Goal: Task Accomplishment & Management: Manage account settings

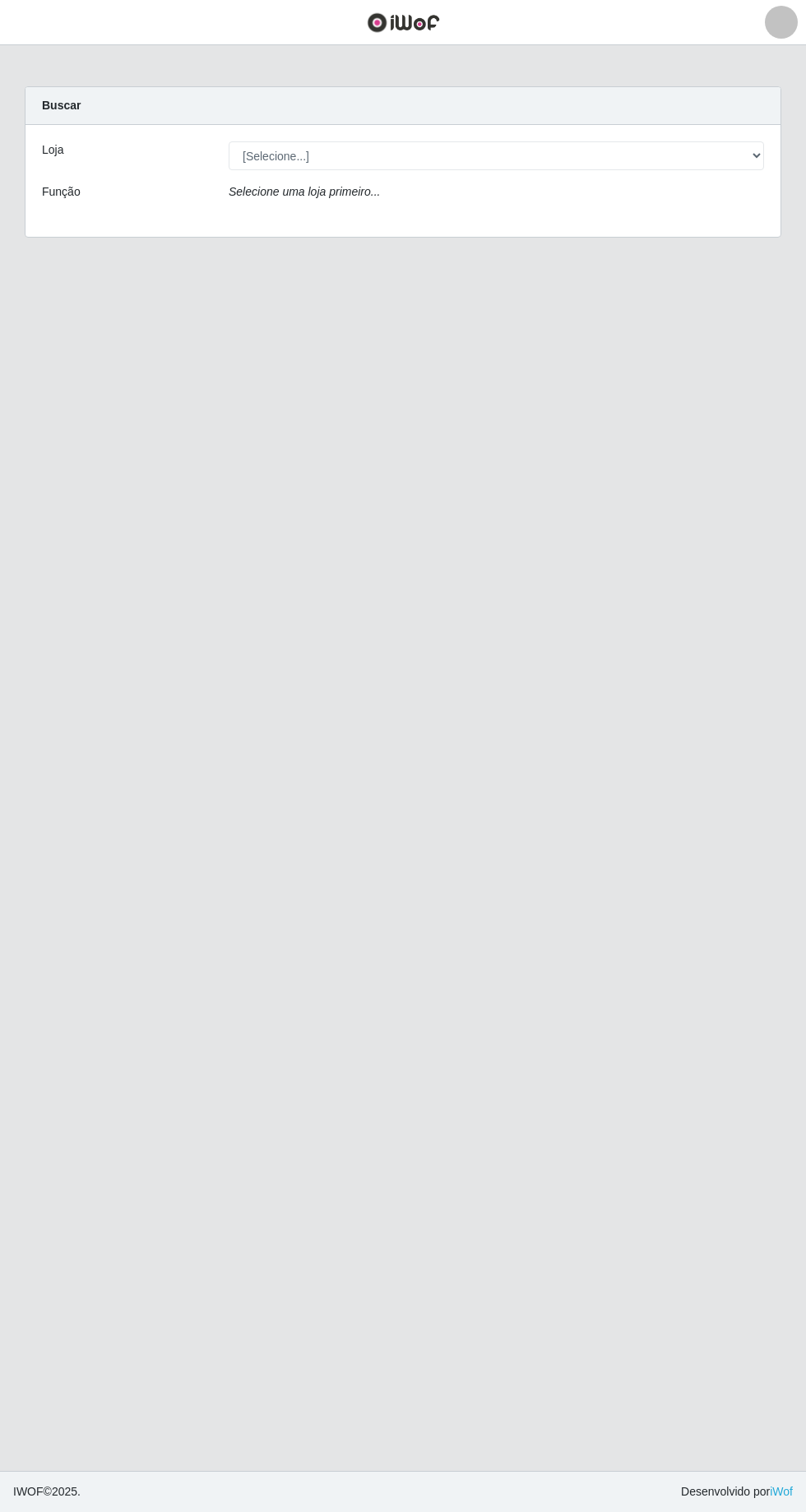
click at [126, 169] on div "Loja" at bounding box center [122, 156] width 187 height 29
click at [293, 165] on select "[Selecione...] [GEOGRAPHIC_DATA] - [GEOGRAPHIC_DATA] - [GEOGRAPHIC_DATA] - [GEO…" at bounding box center [496, 156] width 535 height 29
select select "508"
click at [229, 141] on select "[Selecione...] [GEOGRAPHIC_DATA] - [GEOGRAPHIC_DATA] - [GEOGRAPHIC_DATA] - [GEO…" at bounding box center [496, 156] width 535 height 29
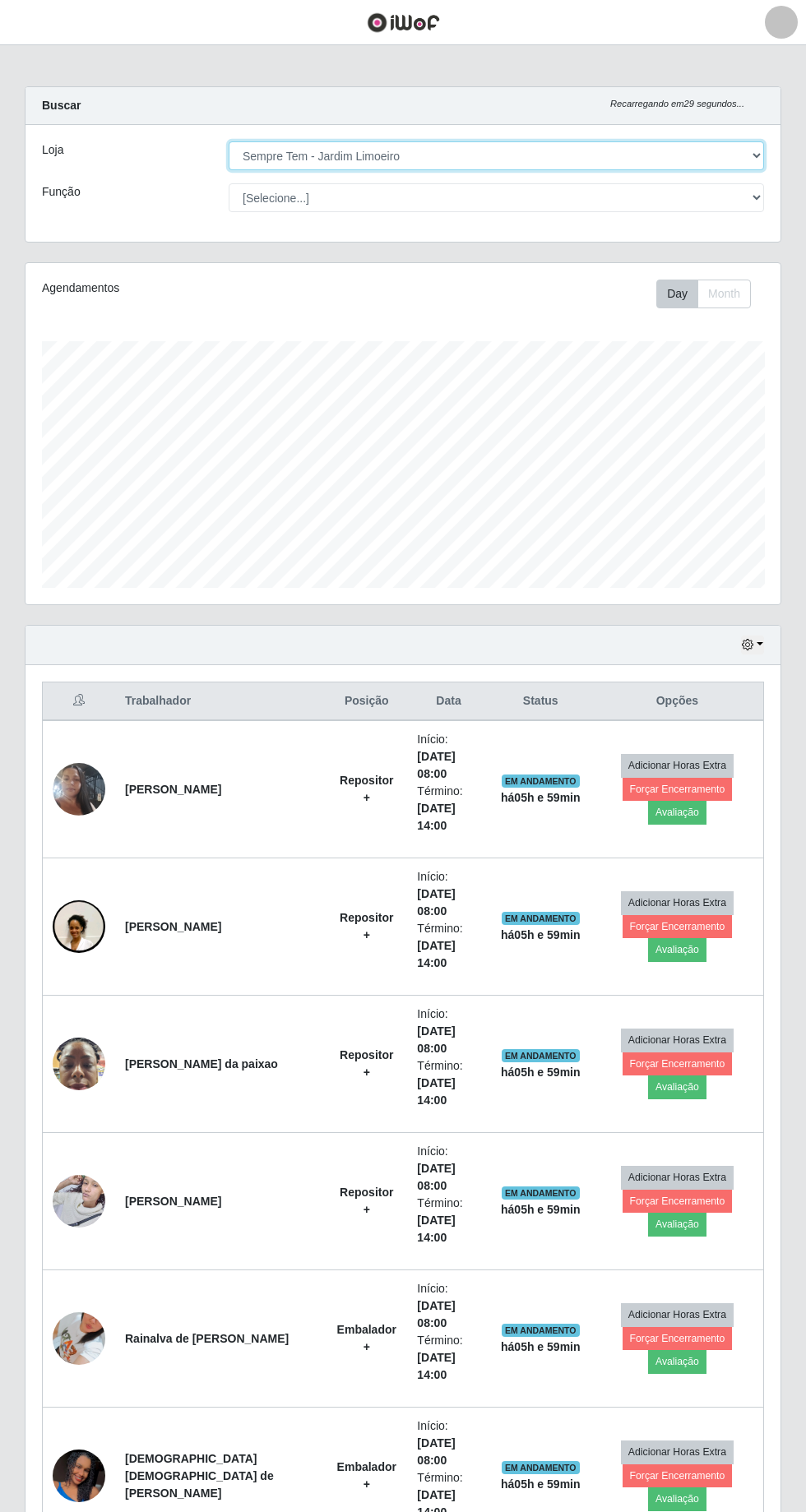
scroll to position [340, 755]
click at [707, 800] on button "Avaliação" at bounding box center [677, 811] width 58 height 23
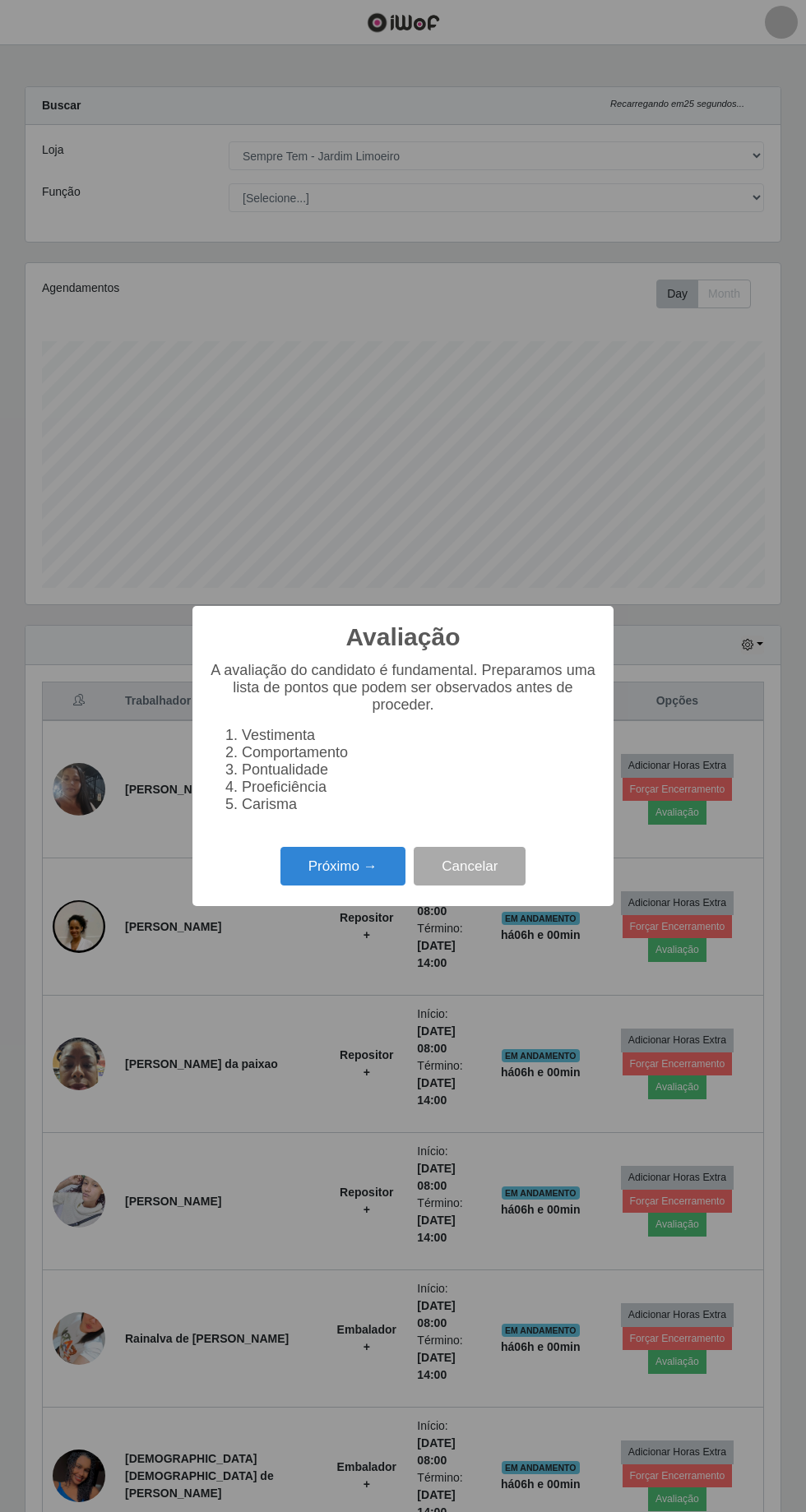
click at [352, 873] on button "Próximo →" at bounding box center [343, 866] width 125 height 38
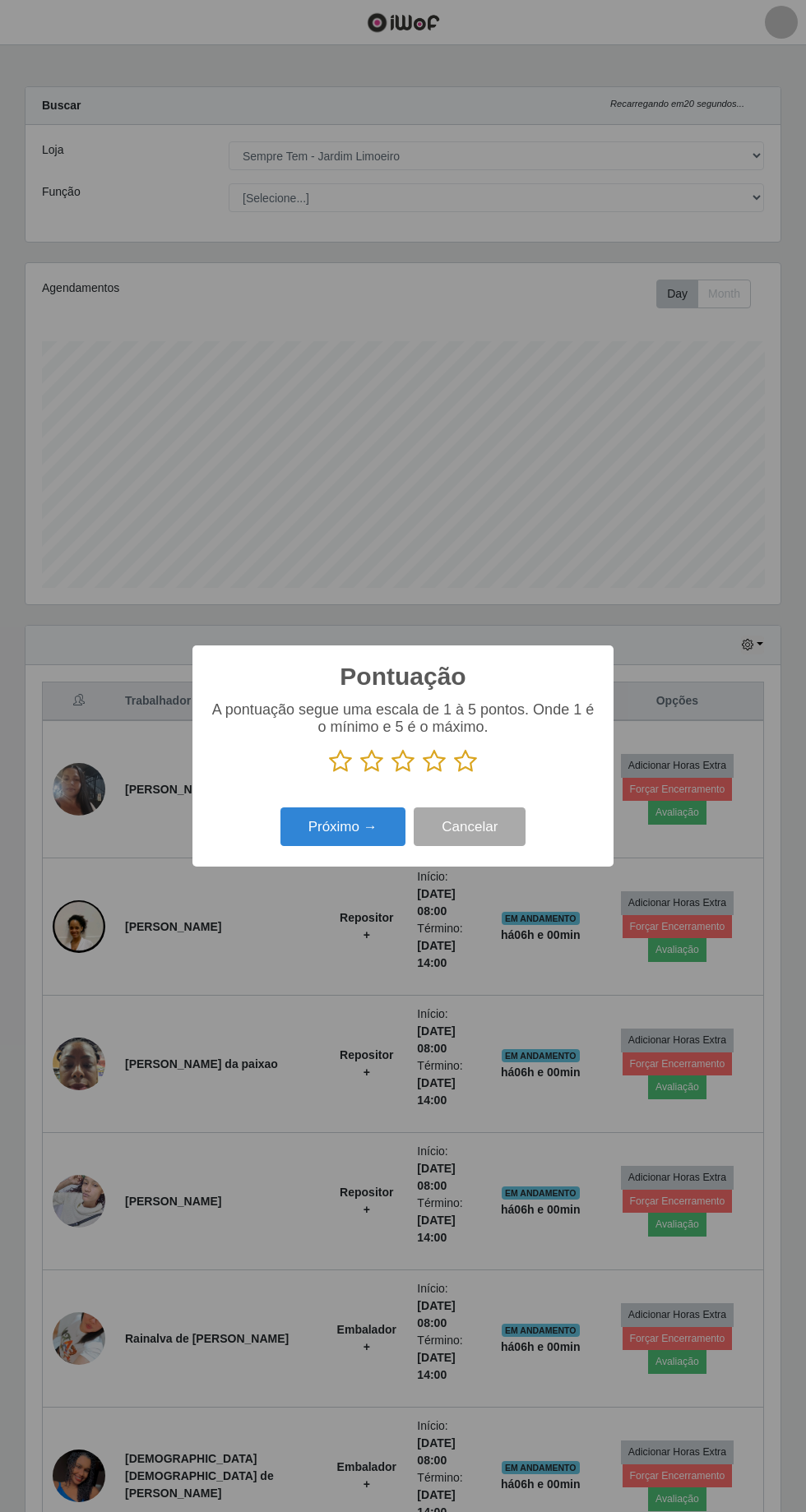
click at [334, 843] on button "Próximo →" at bounding box center [343, 827] width 125 height 38
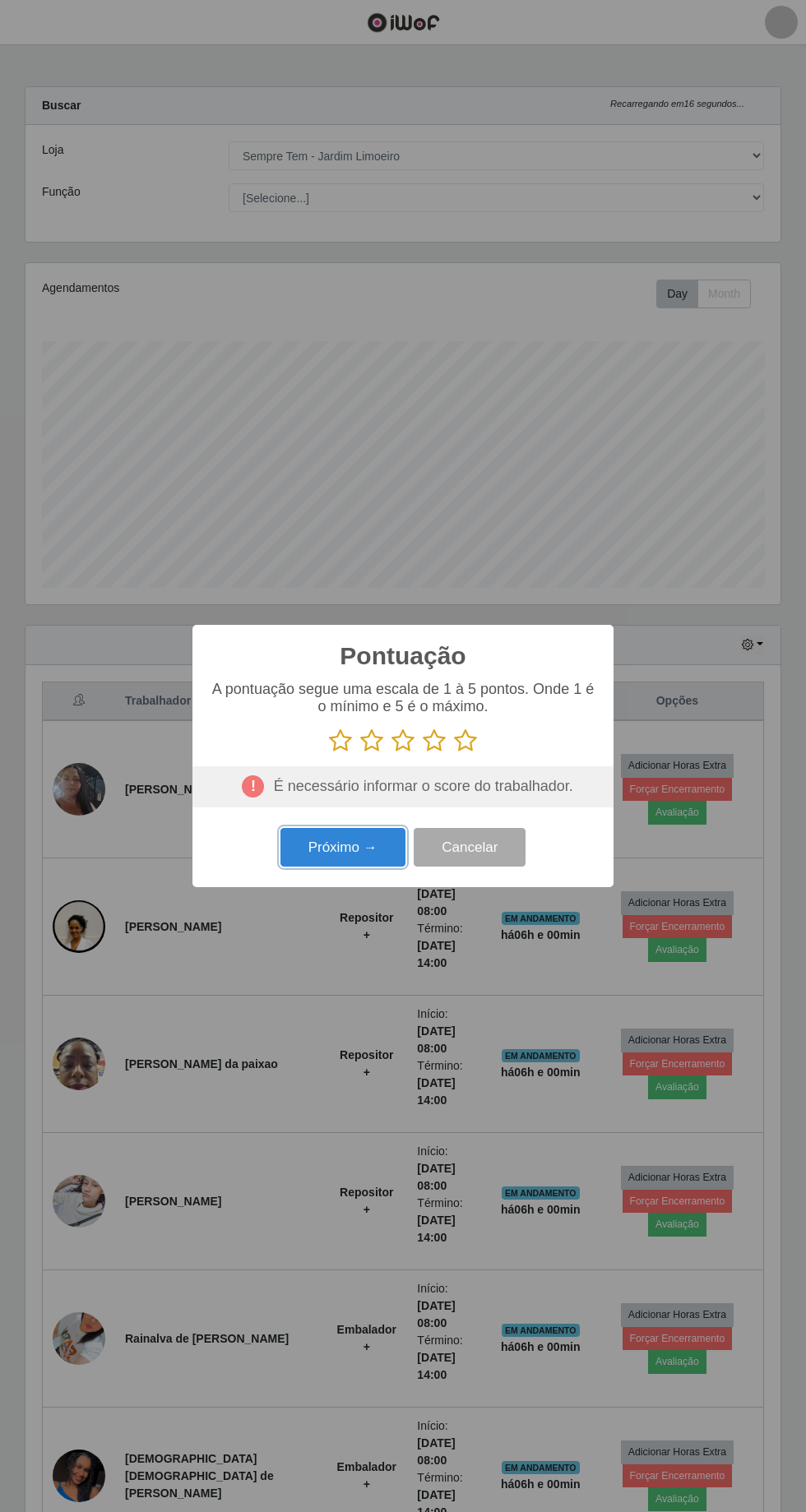
click at [350, 853] on button "Próximo →" at bounding box center [343, 847] width 125 height 38
click at [485, 849] on button "Cancelar" at bounding box center [470, 847] width 112 height 38
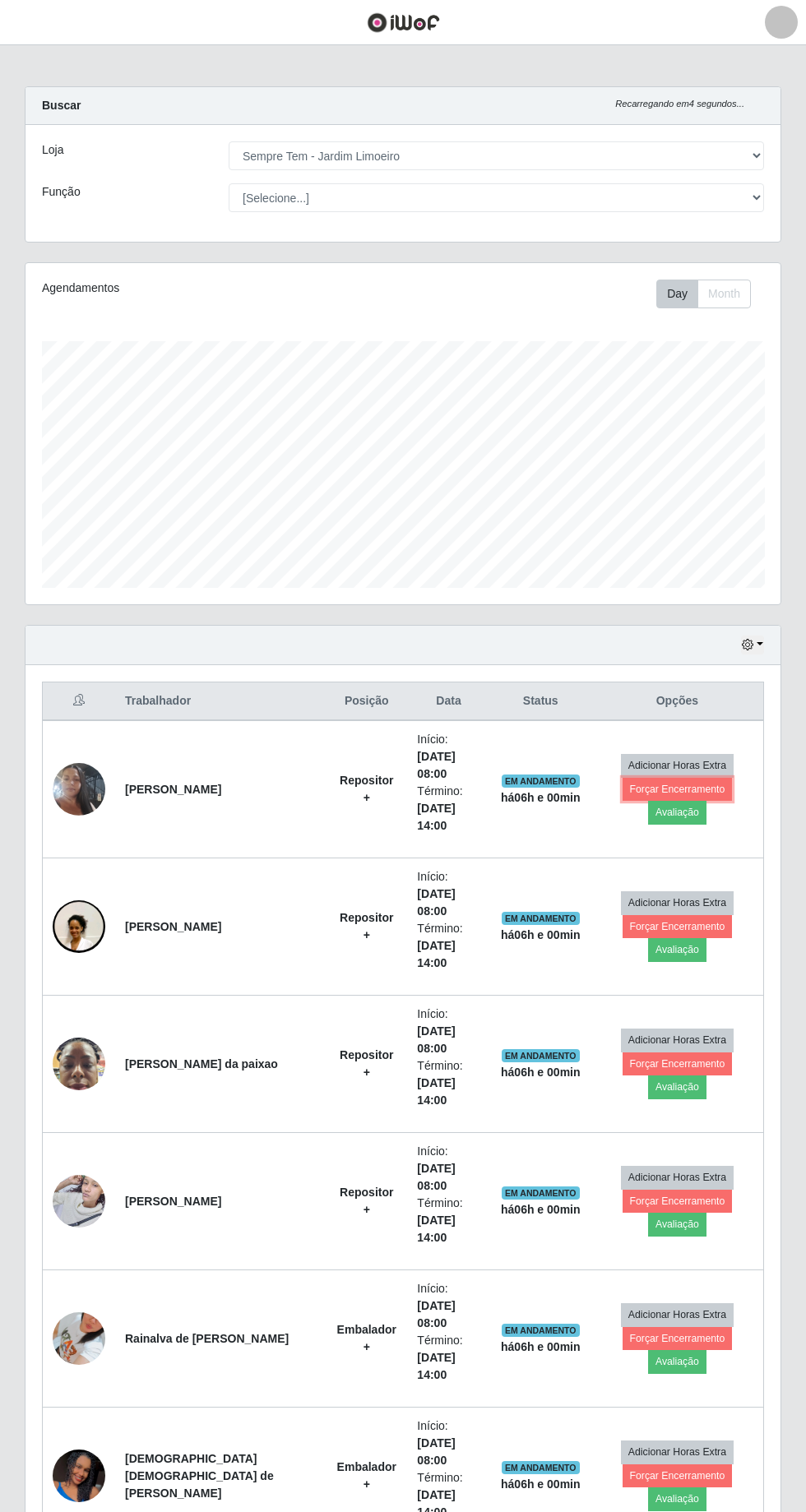
click at [623, 777] on button "Forçar Encerramento" at bounding box center [677, 788] width 110 height 23
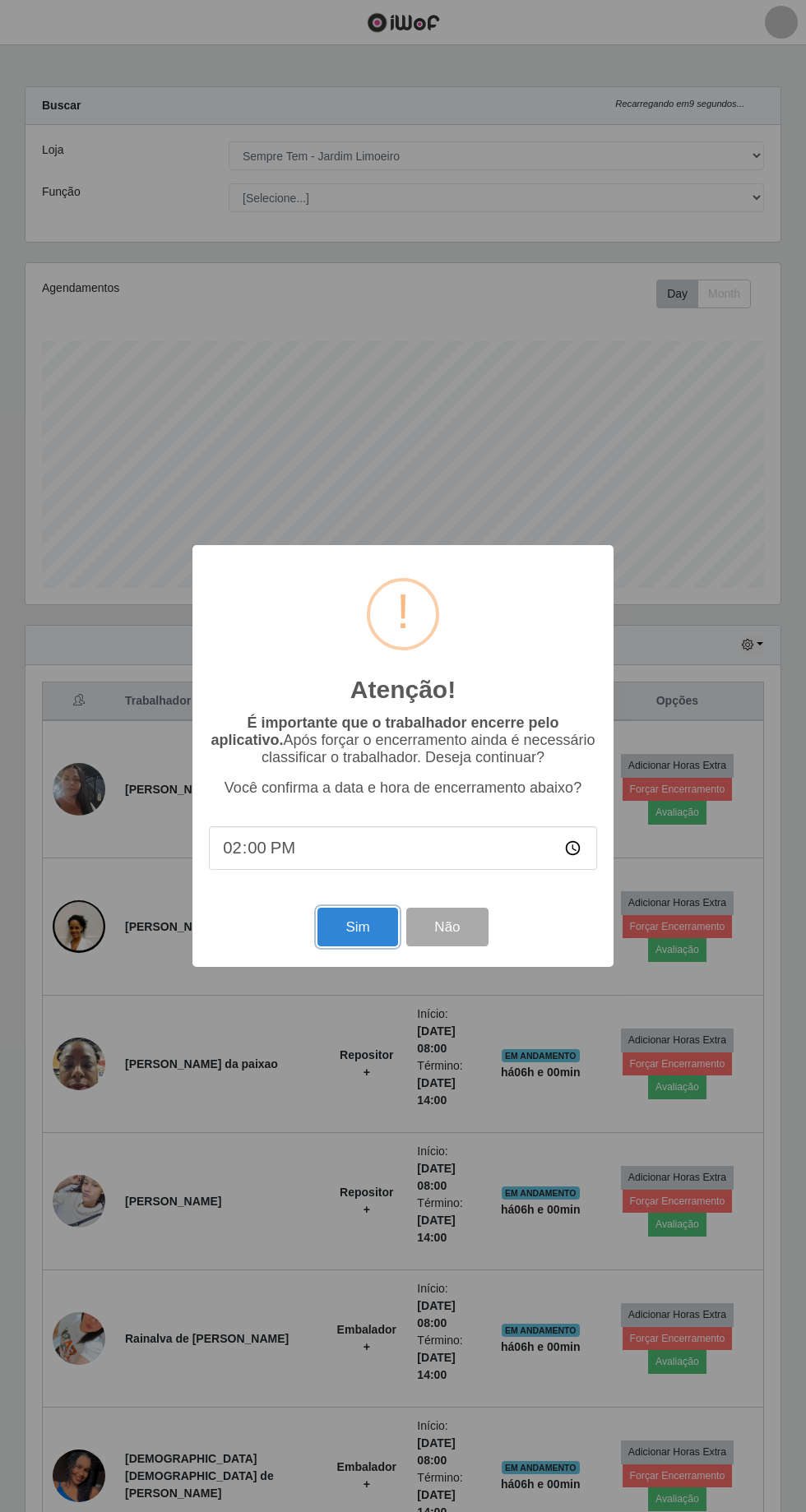
click at [372, 936] on button "Sim" at bounding box center [356, 927] width 79 height 38
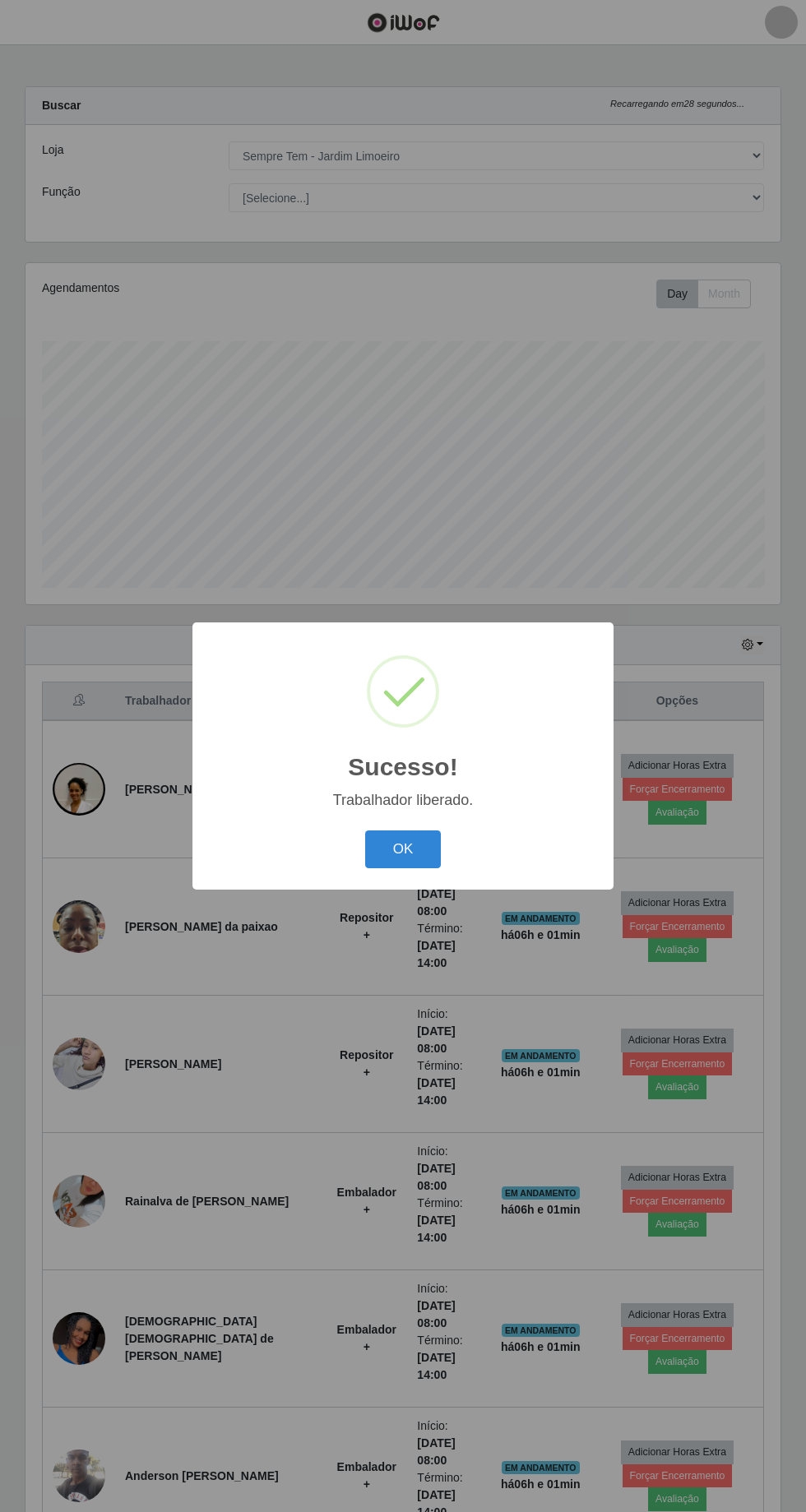
click at [406, 859] on button "OK" at bounding box center [403, 849] width 77 height 38
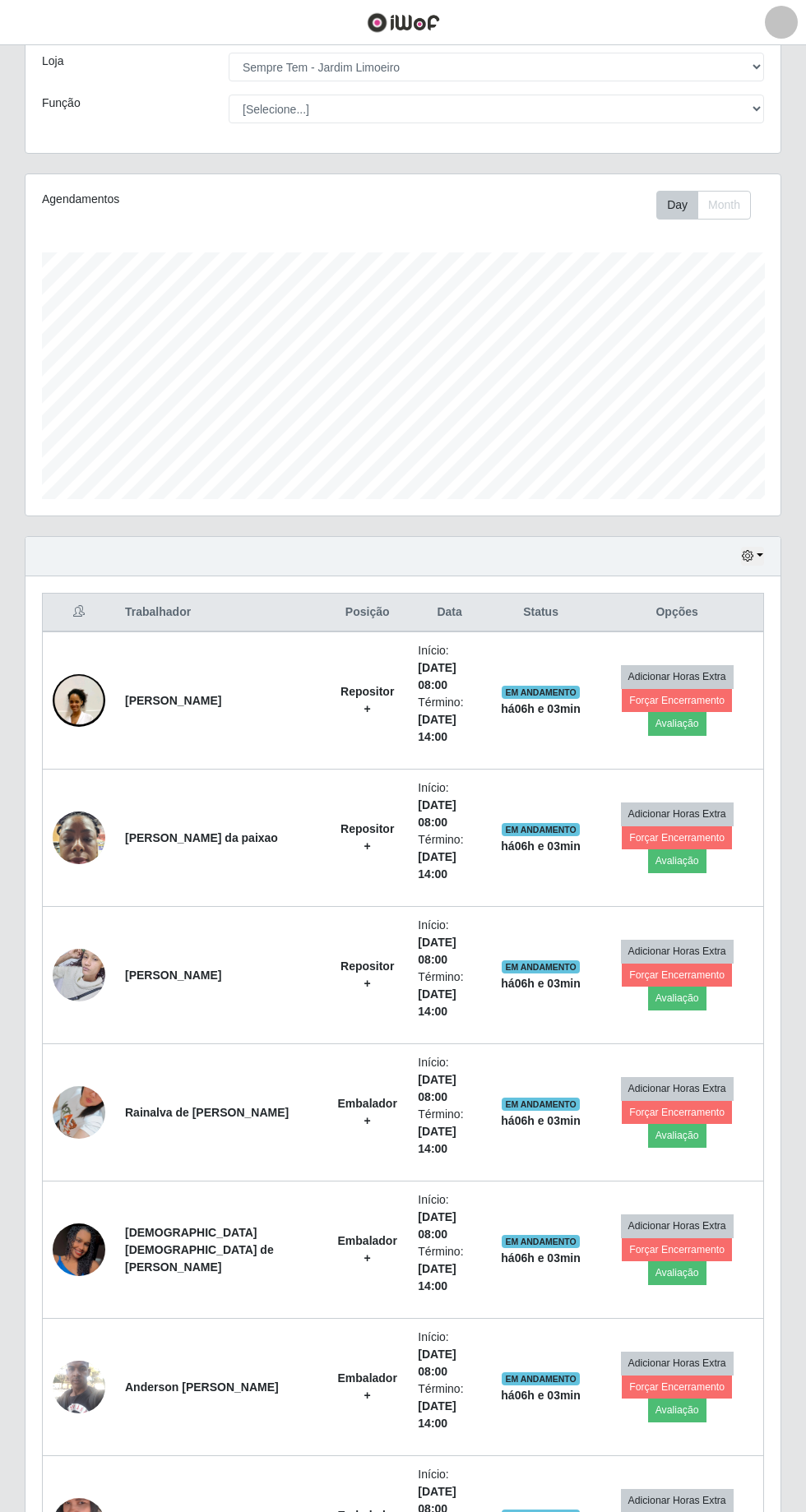
scroll to position [92, 0]
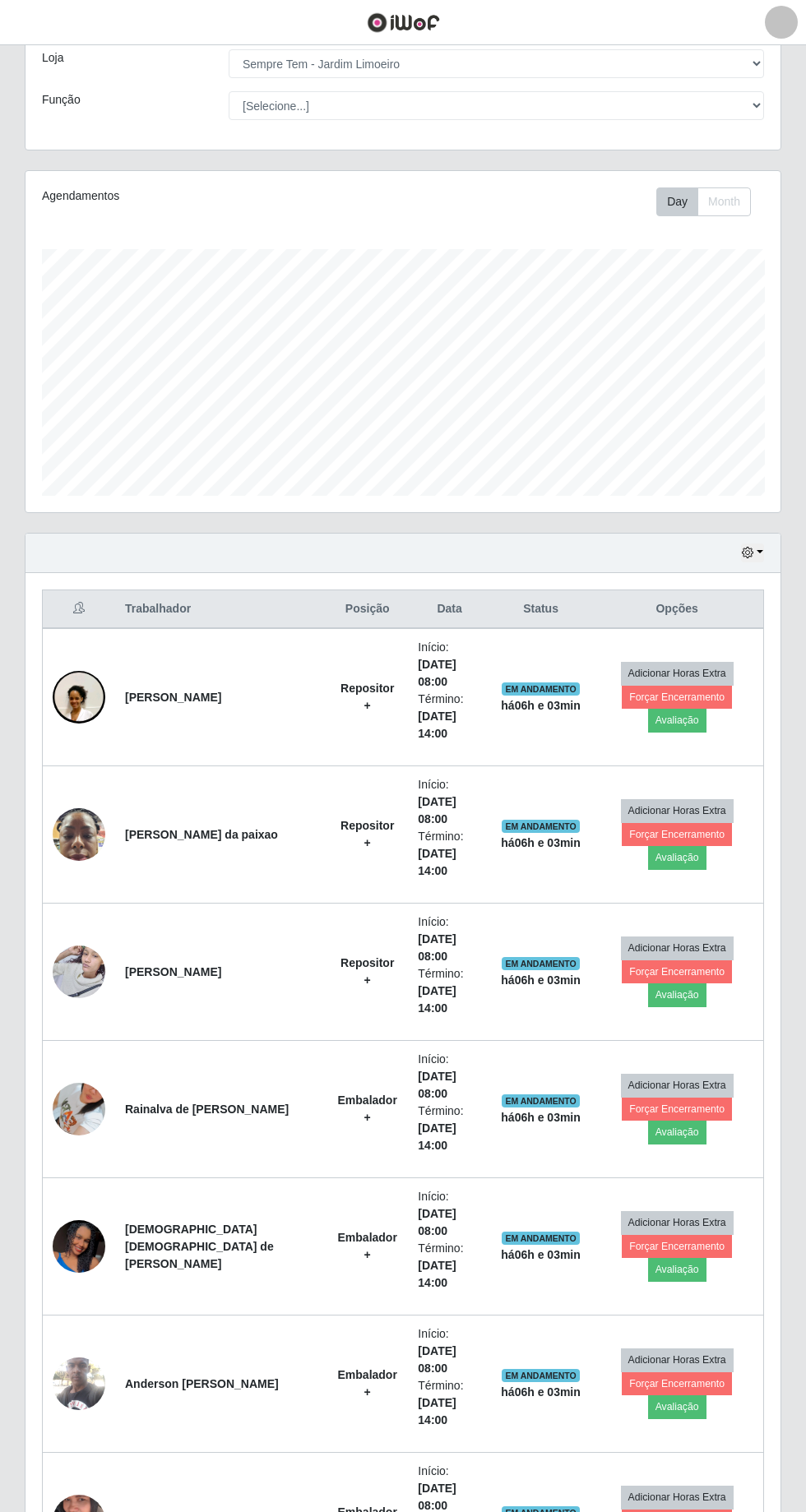
click at [198, 691] on strong "[PERSON_NAME]" at bounding box center [173, 697] width 97 height 13
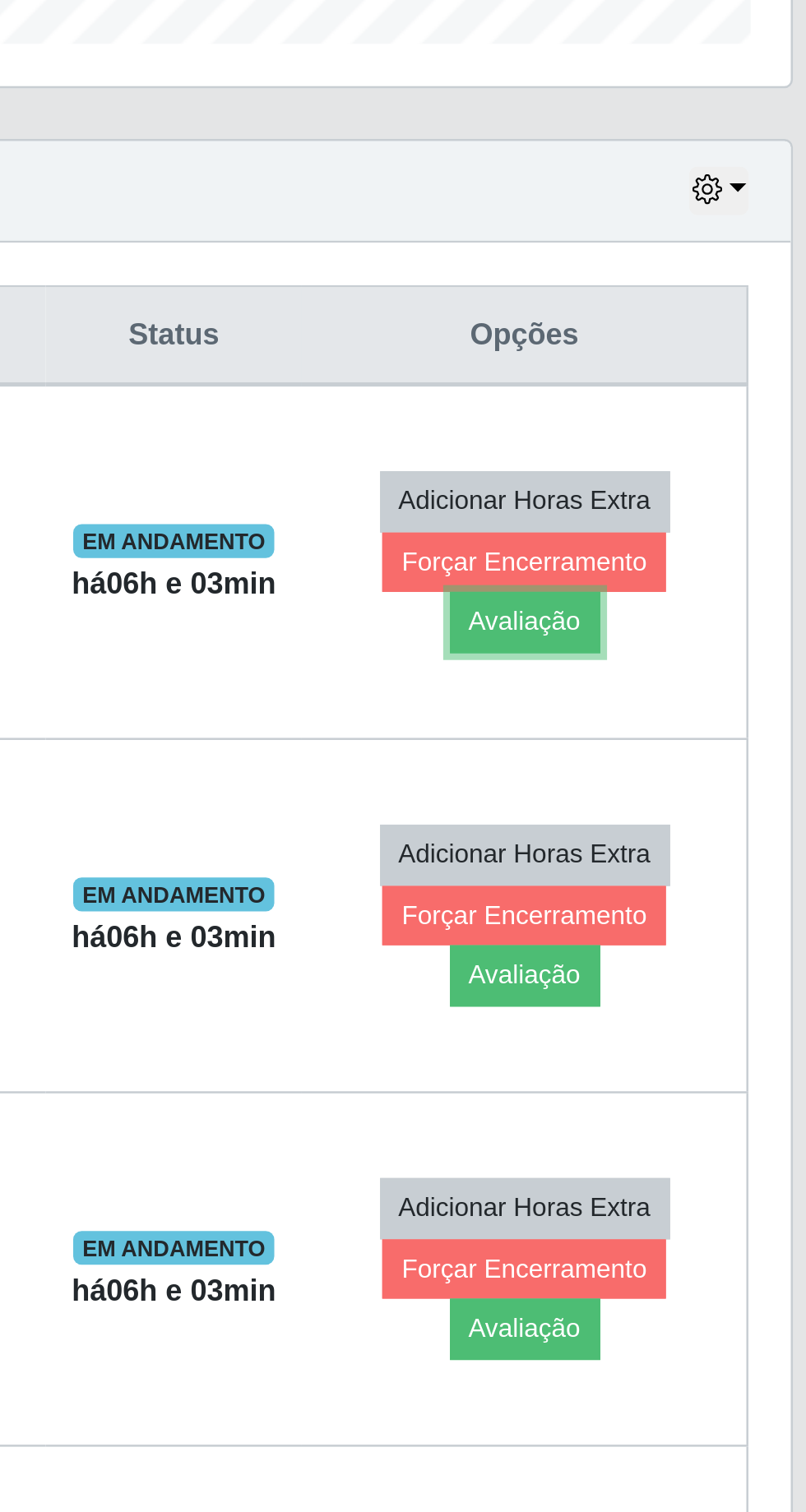
click at [707, 708] on button "Avaliação" at bounding box center [677, 719] width 58 height 23
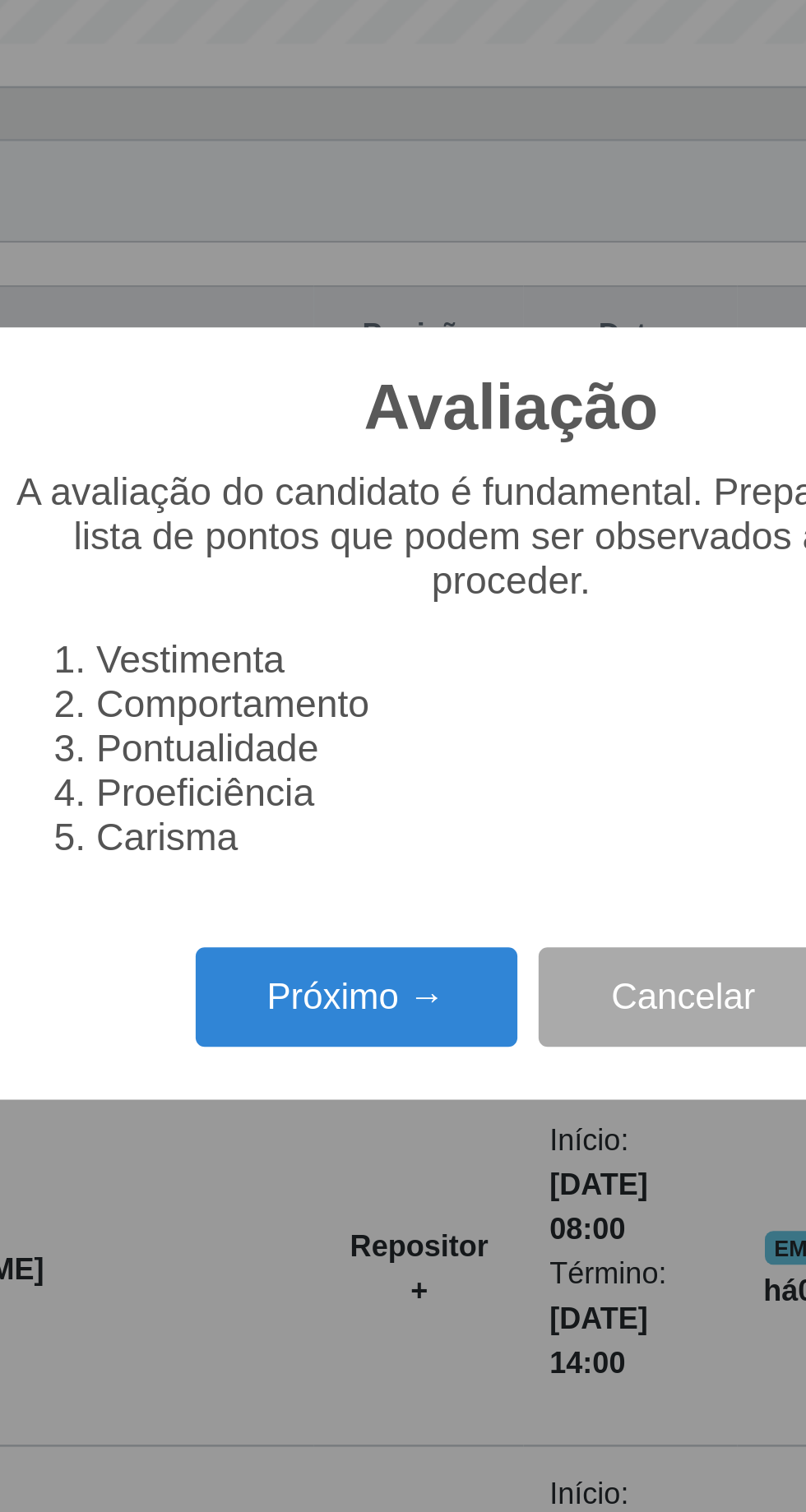
click at [348, 885] on button "Próximo →" at bounding box center [343, 866] width 125 height 38
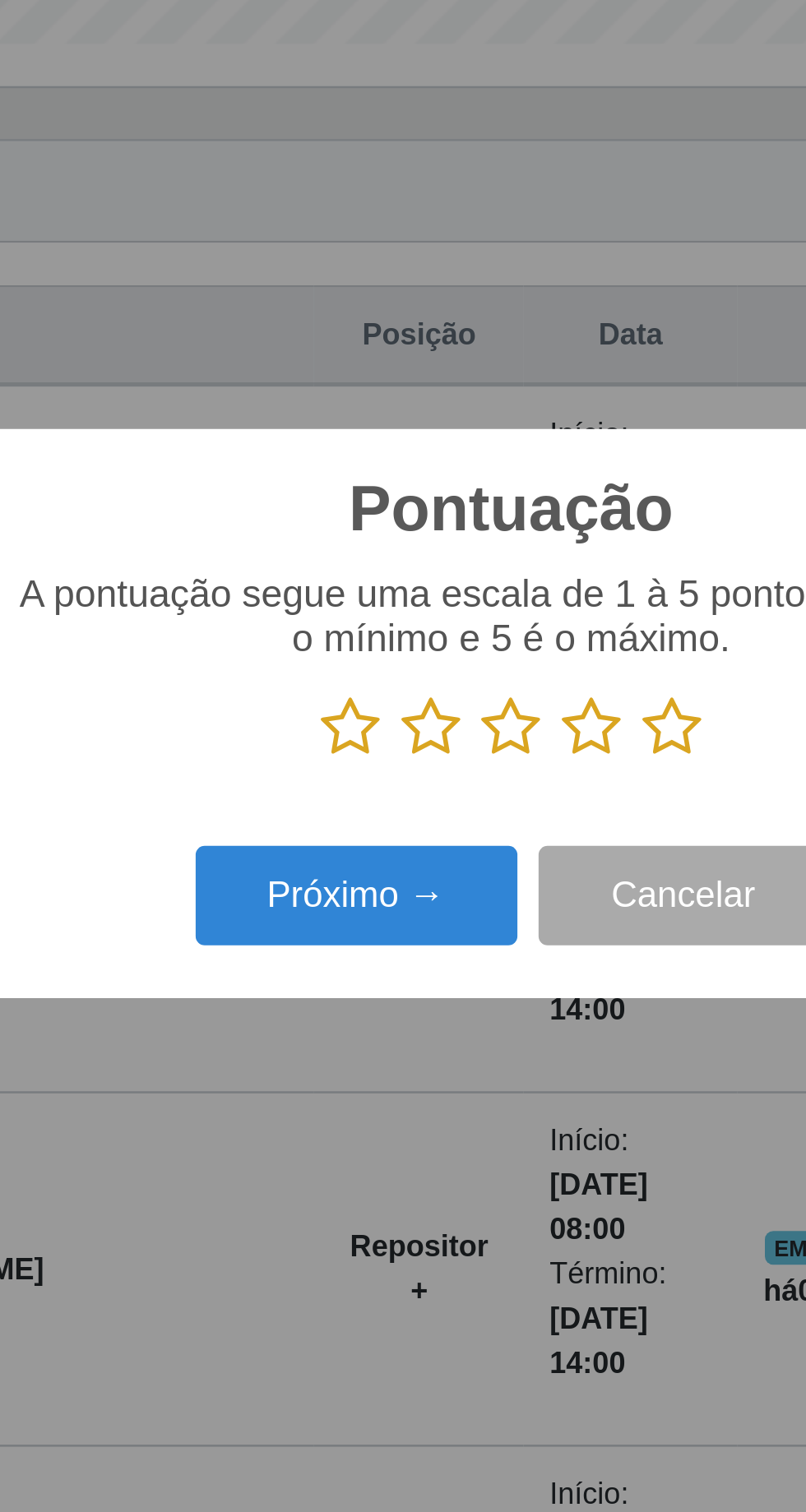
click at [463, 774] on icon at bounding box center [465, 761] width 23 height 25
click at [454, 774] on input "radio" at bounding box center [454, 774] width 0 height 0
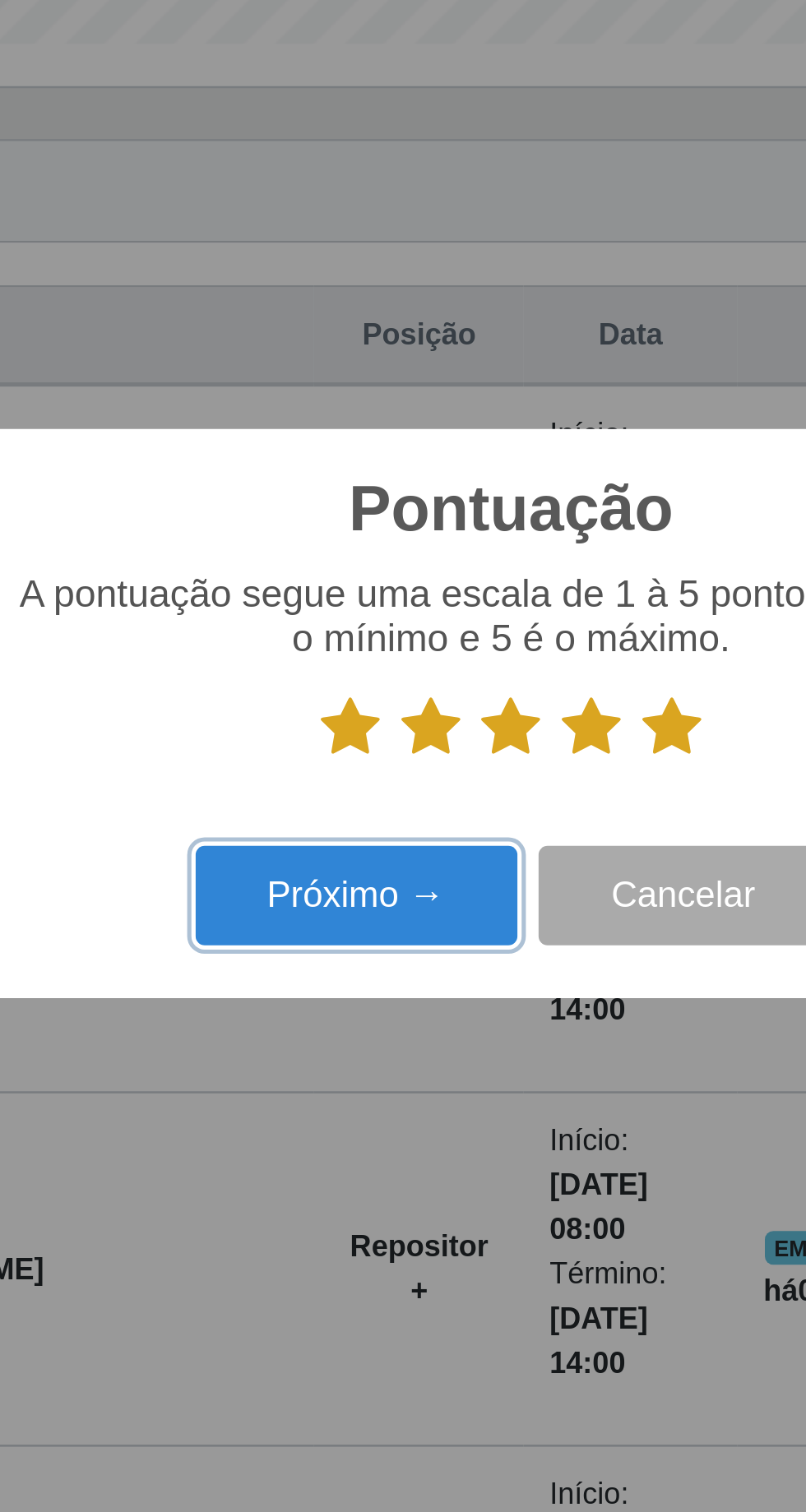
click at [356, 846] on button "Próximo →" at bounding box center [343, 827] width 125 height 38
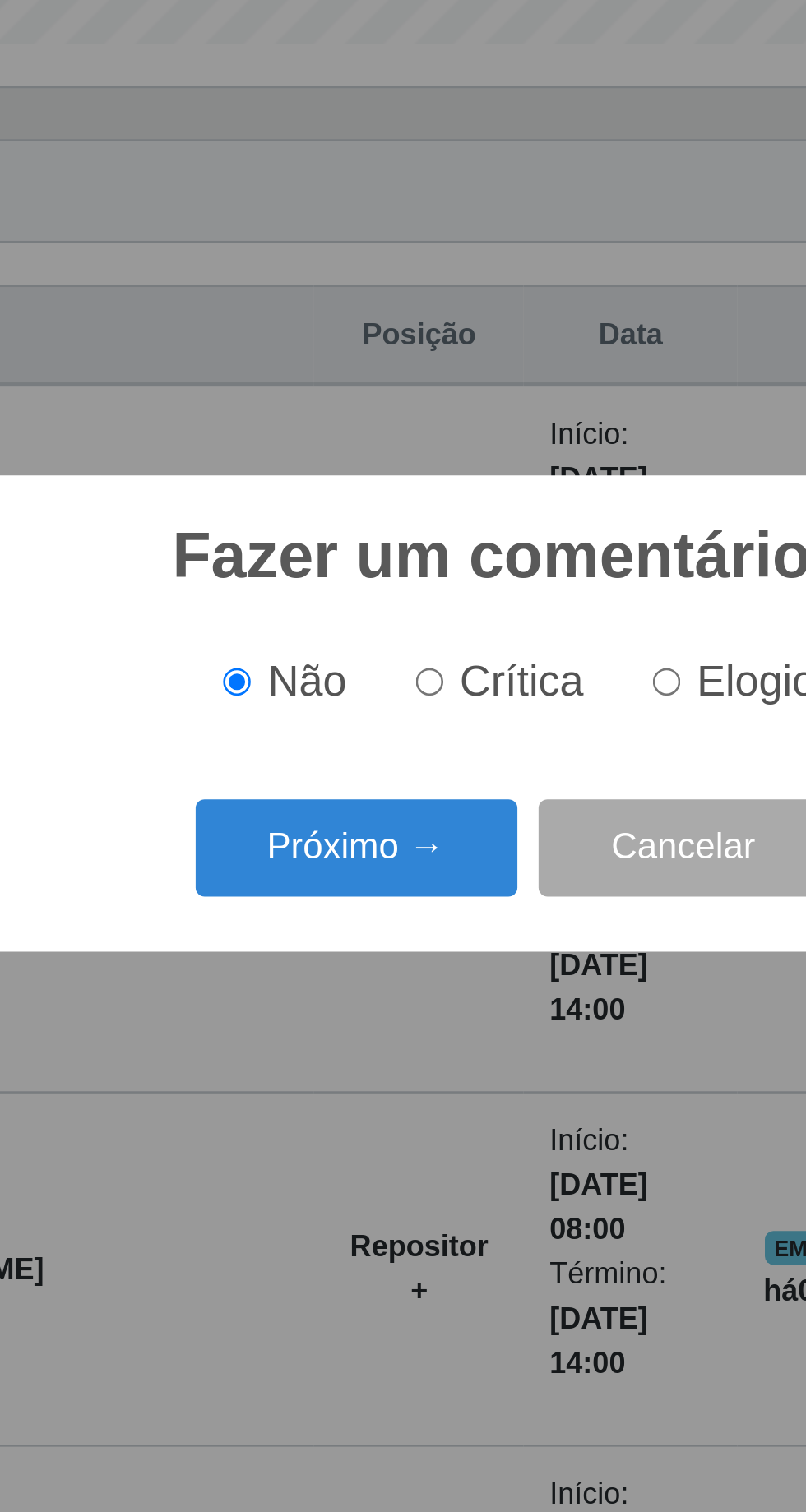
click at [336, 828] on button "Próximo →" at bounding box center [343, 808] width 125 height 38
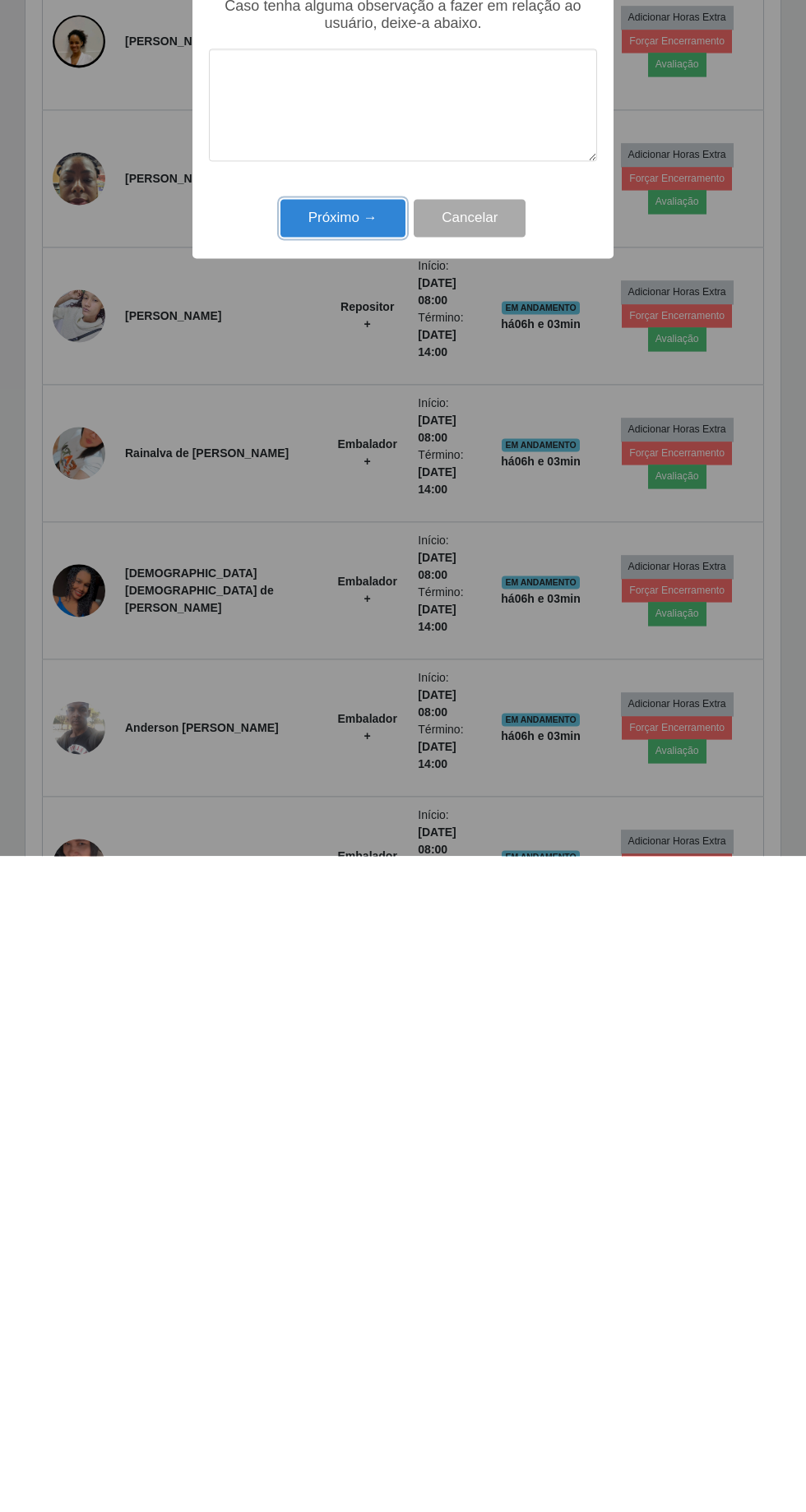
click at [346, 873] on button "Próximo →" at bounding box center [343, 874] width 125 height 38
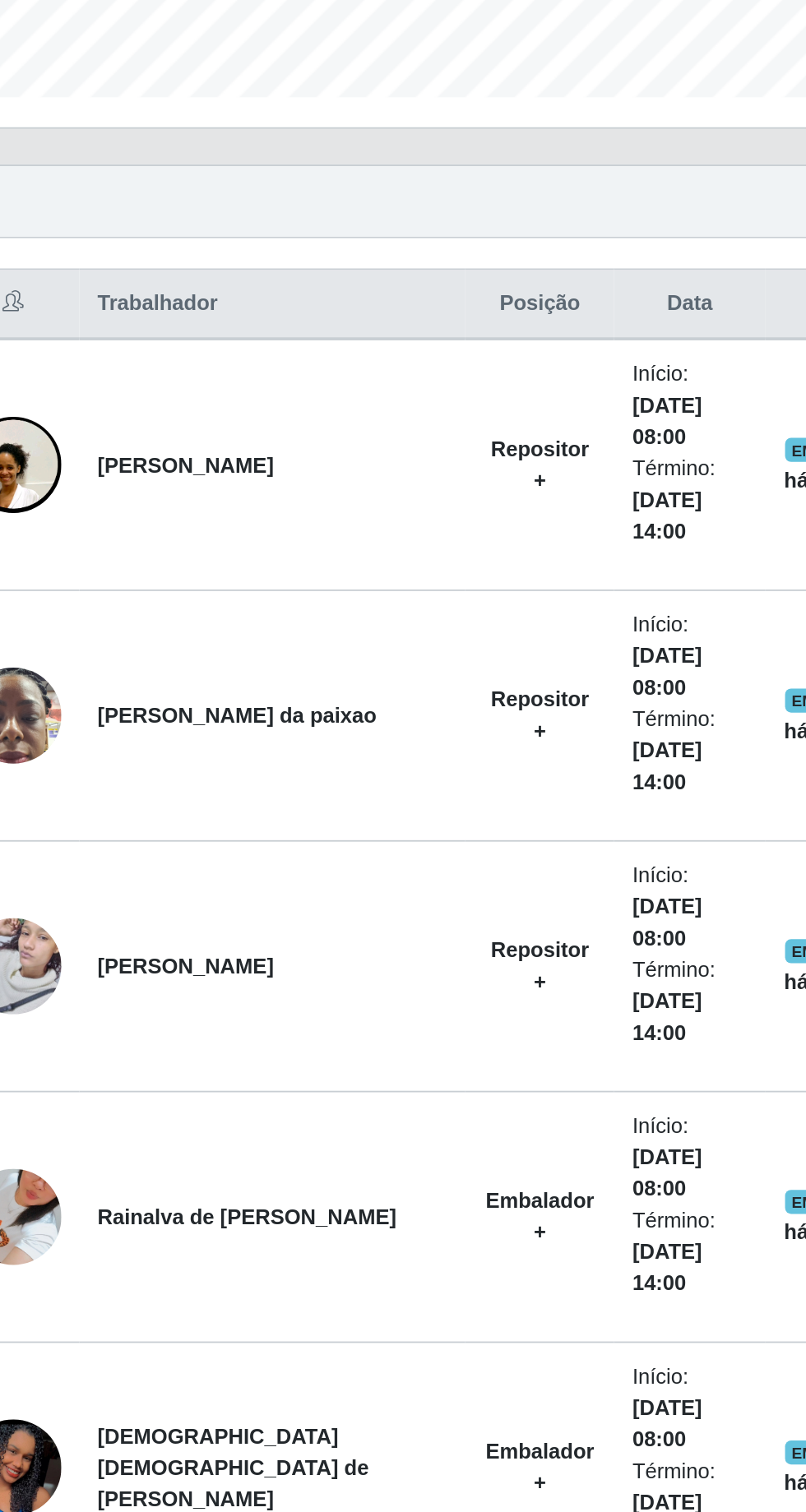
scroll to position [197, 0]
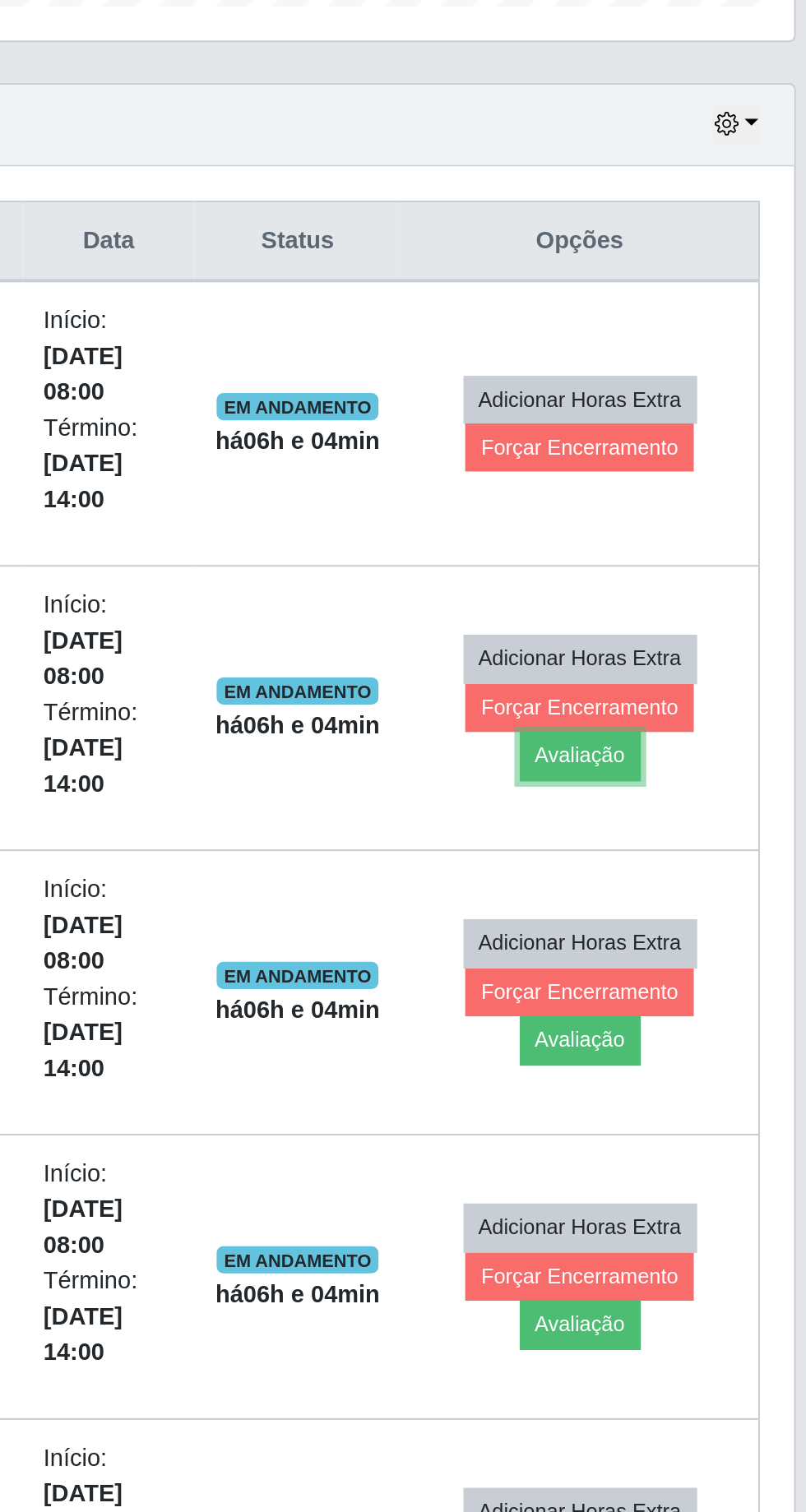
click at [707, 742] on button "Avaliação" at bounding box center [677, 753] width 58 height 23
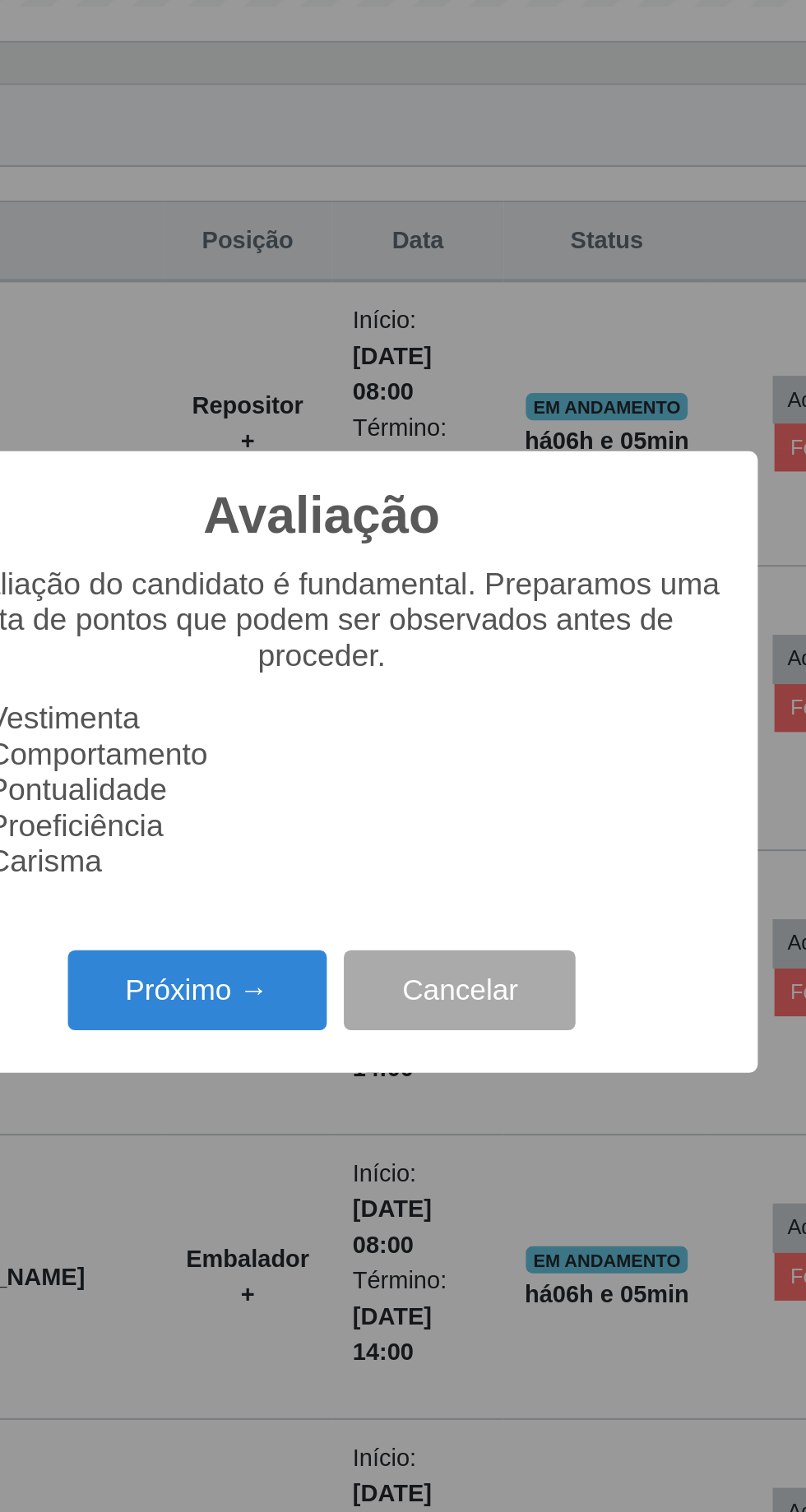
click at [342, 885] on button "Próximo →" at bounding box center [343, 866] width 125 height 38
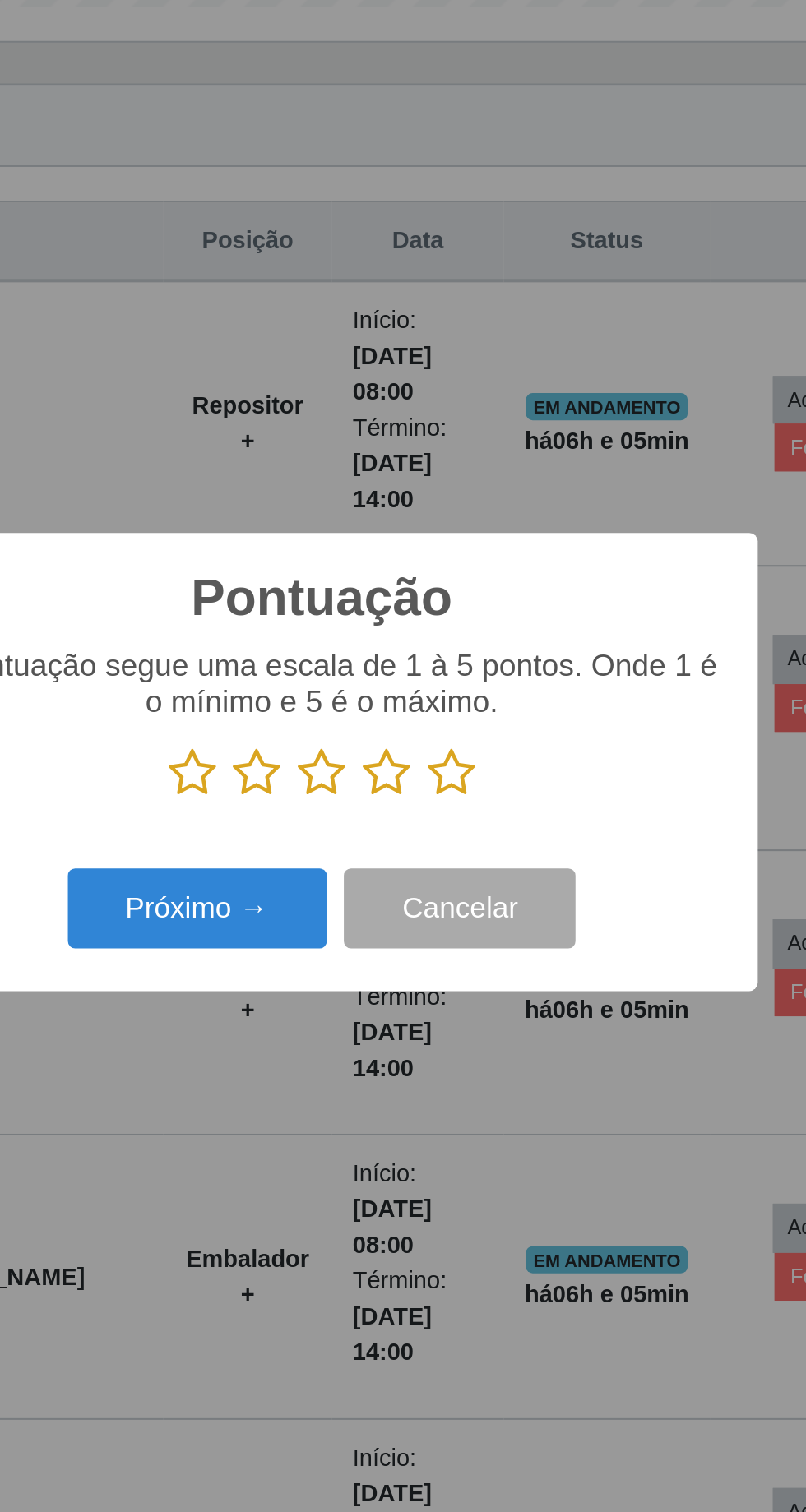
click at [331, 846] on button "Próximo →" at bounding box center [343, 827] width 125 height 38
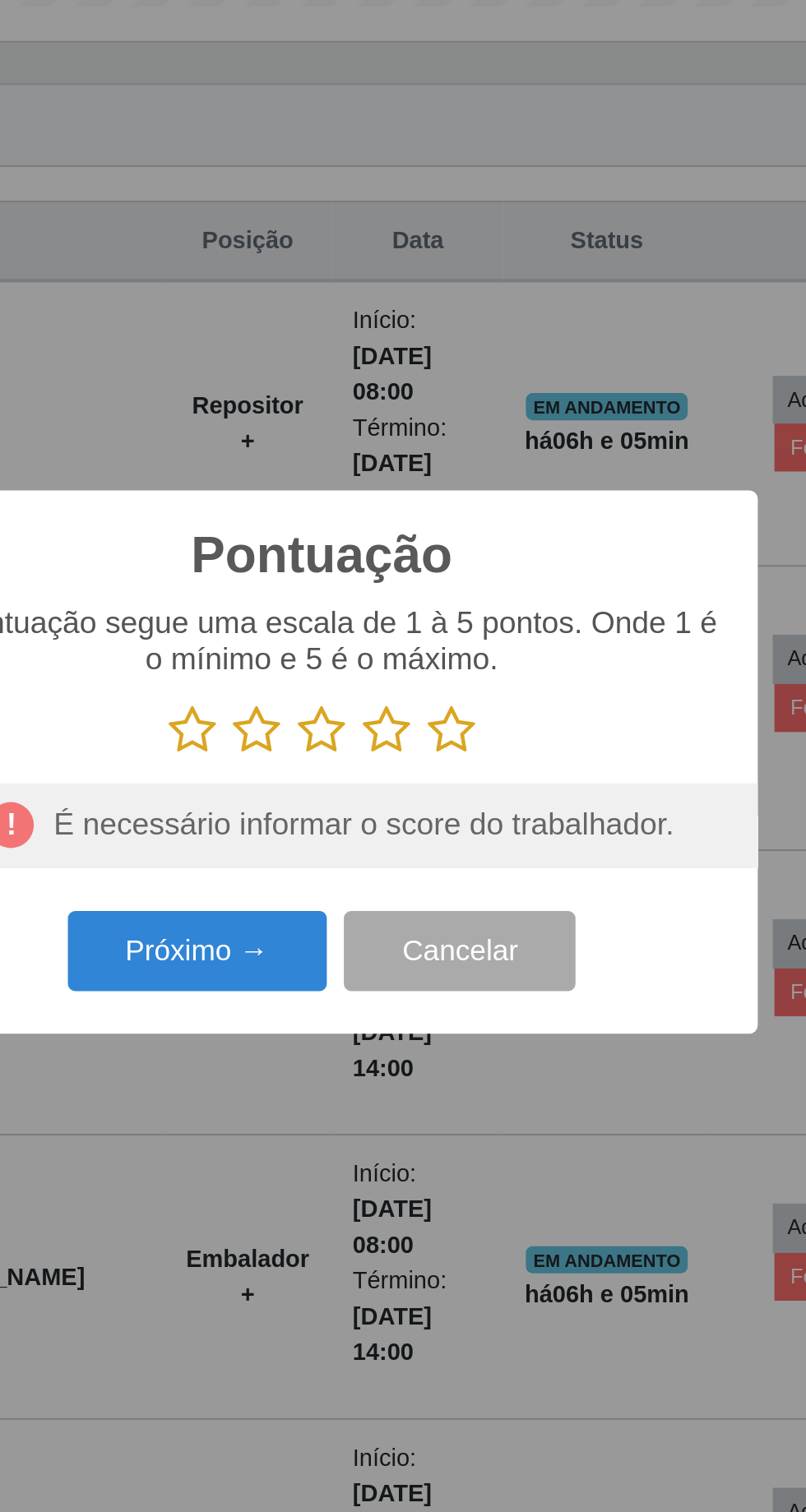
click at [470, 753] on icon at bounding box center [465, 740] width 23 height 25
click at [454, 753] on input "radio" at bounding box center [454, 753] width 0 height 0
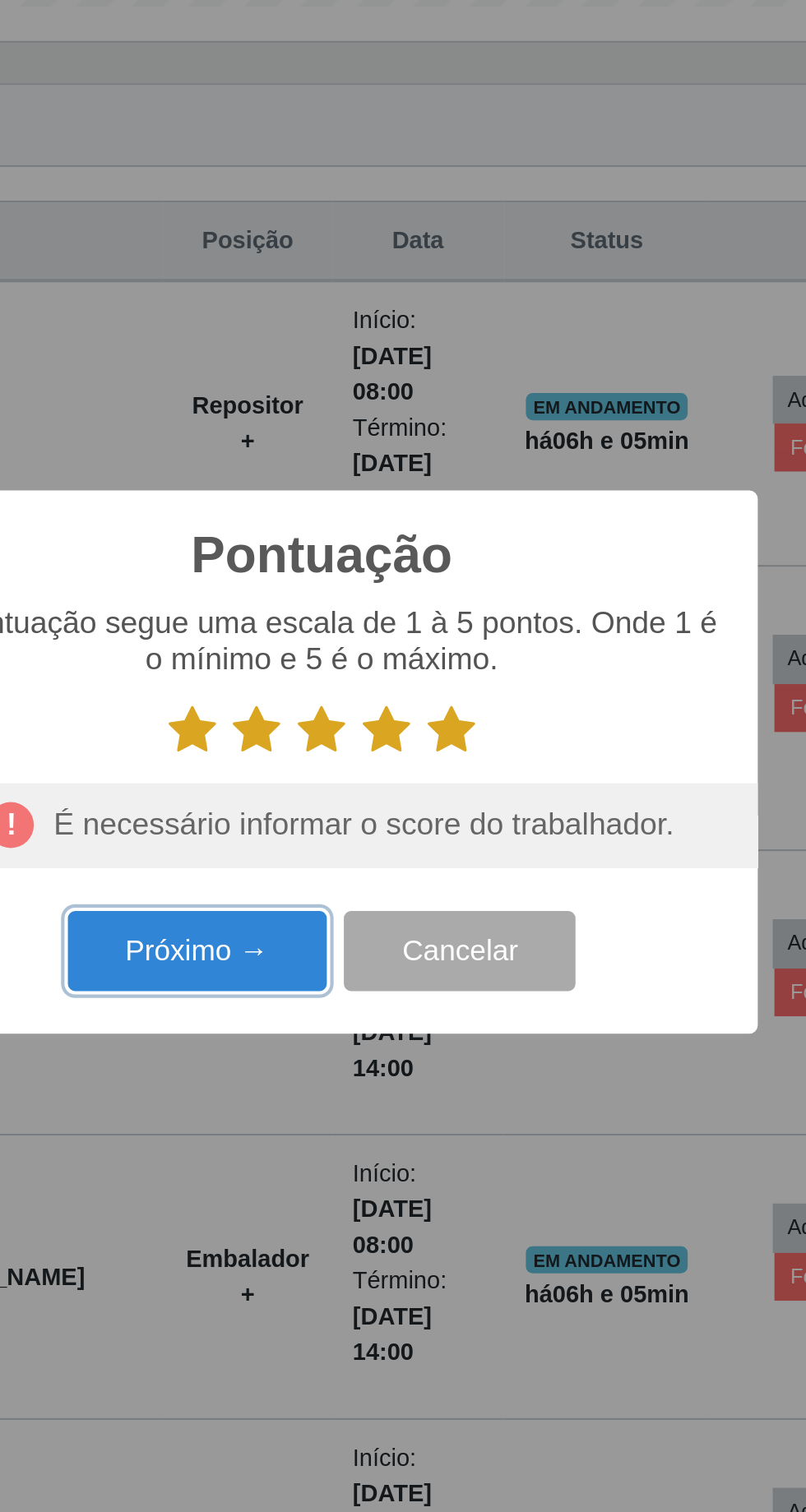
click at [345, 867] on button "Próximo →" at bounding box center [343, 847] width 125 height 38
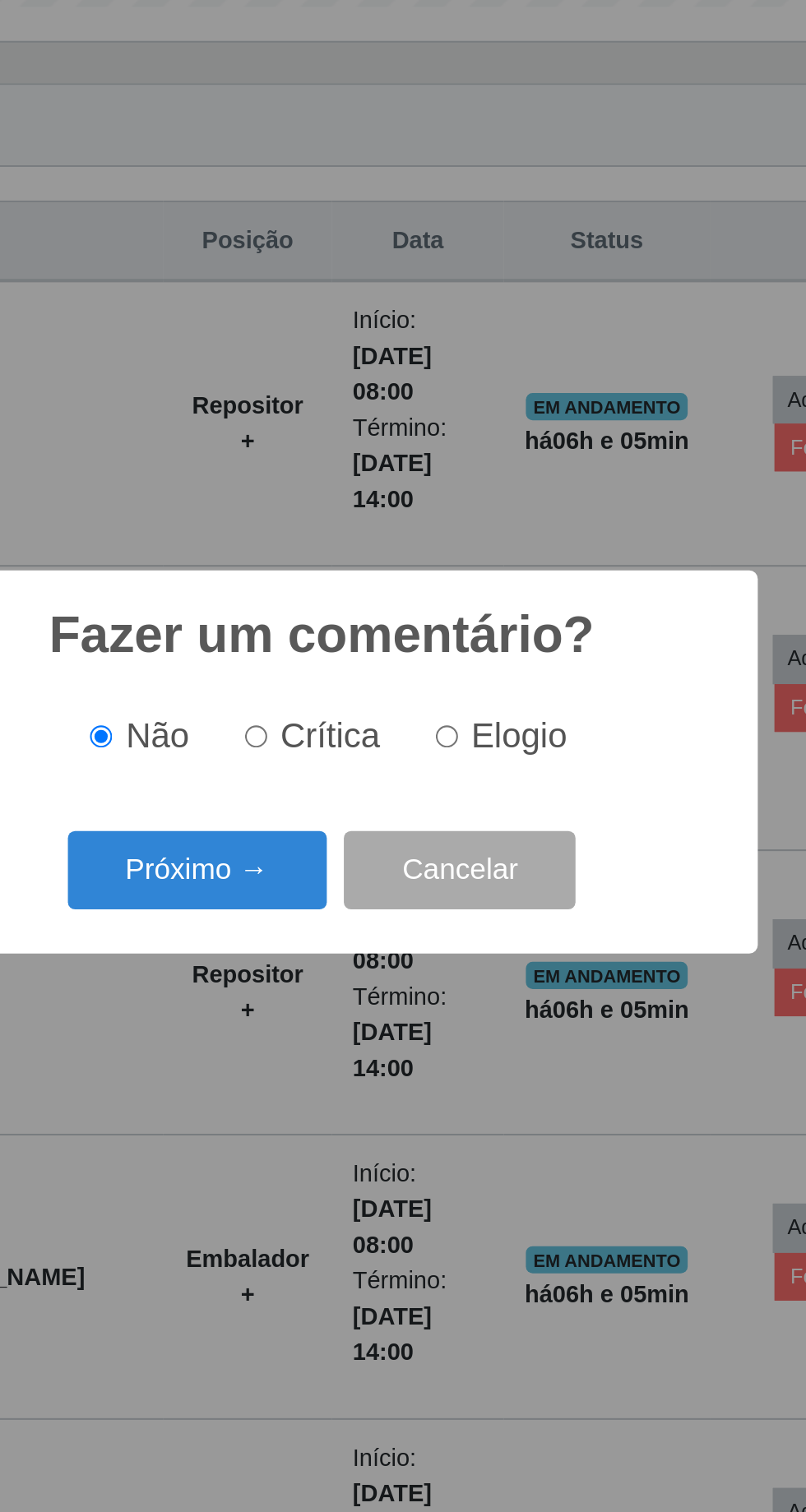
click at [337, 828] on button "Próximo →" at bounding box center [343, 808] width 125 height 38
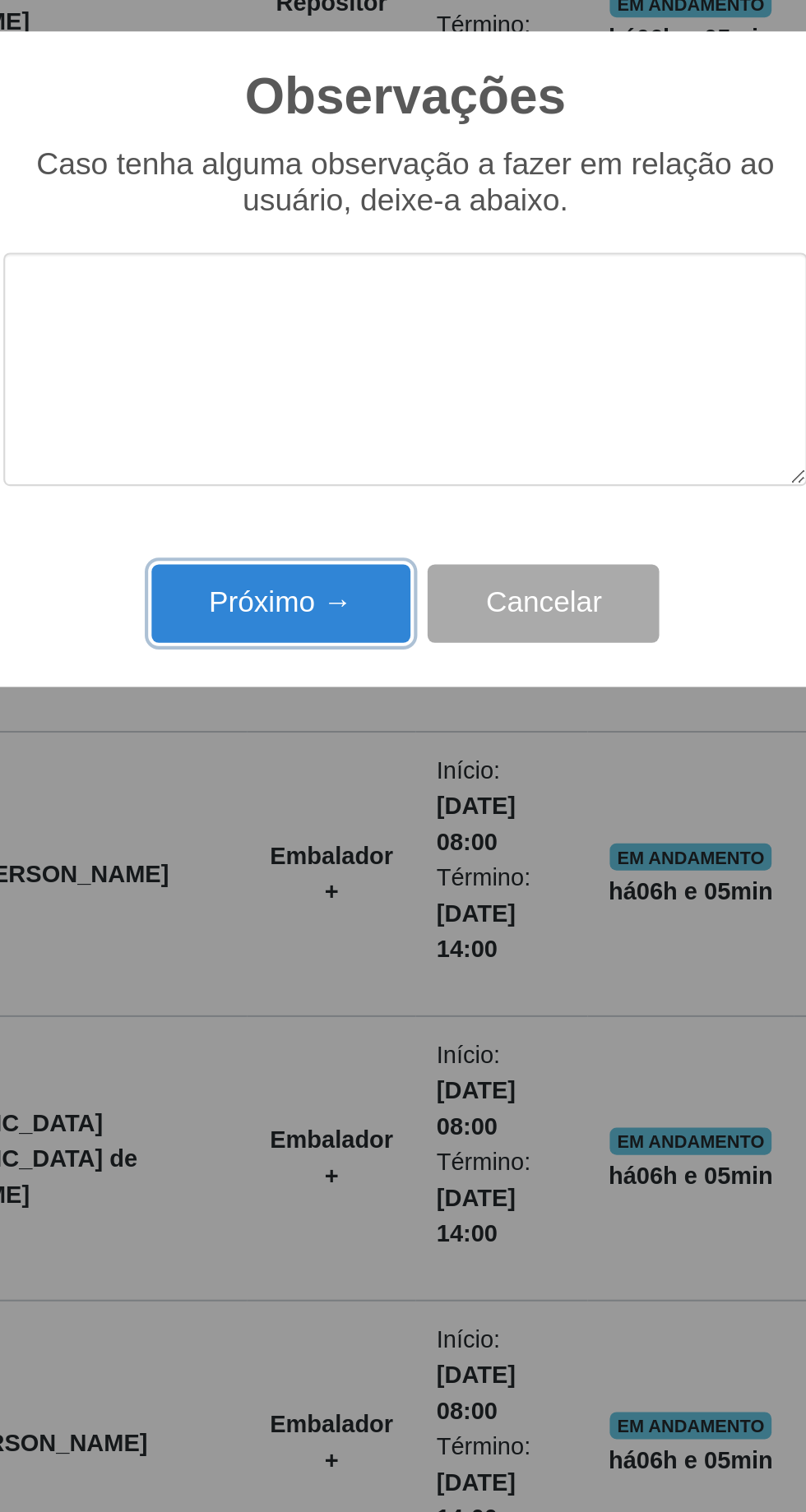
click at [333, 878] on button "Próximo →" at bounding box center [343, 874] width 125 height 38
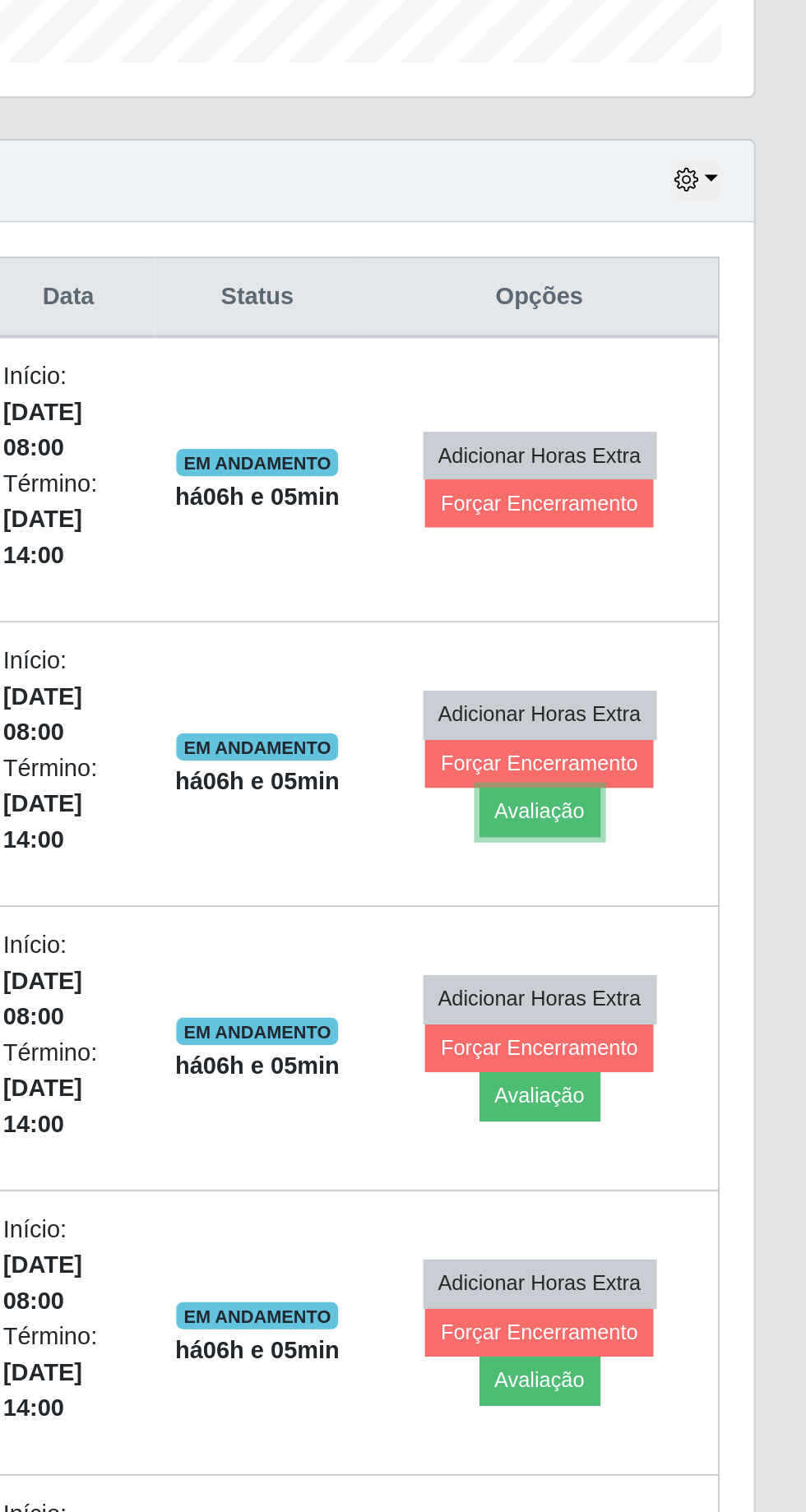
click at [705, 742] on button "Avaliação" at bounding box center [677, 753] width 58 height 23
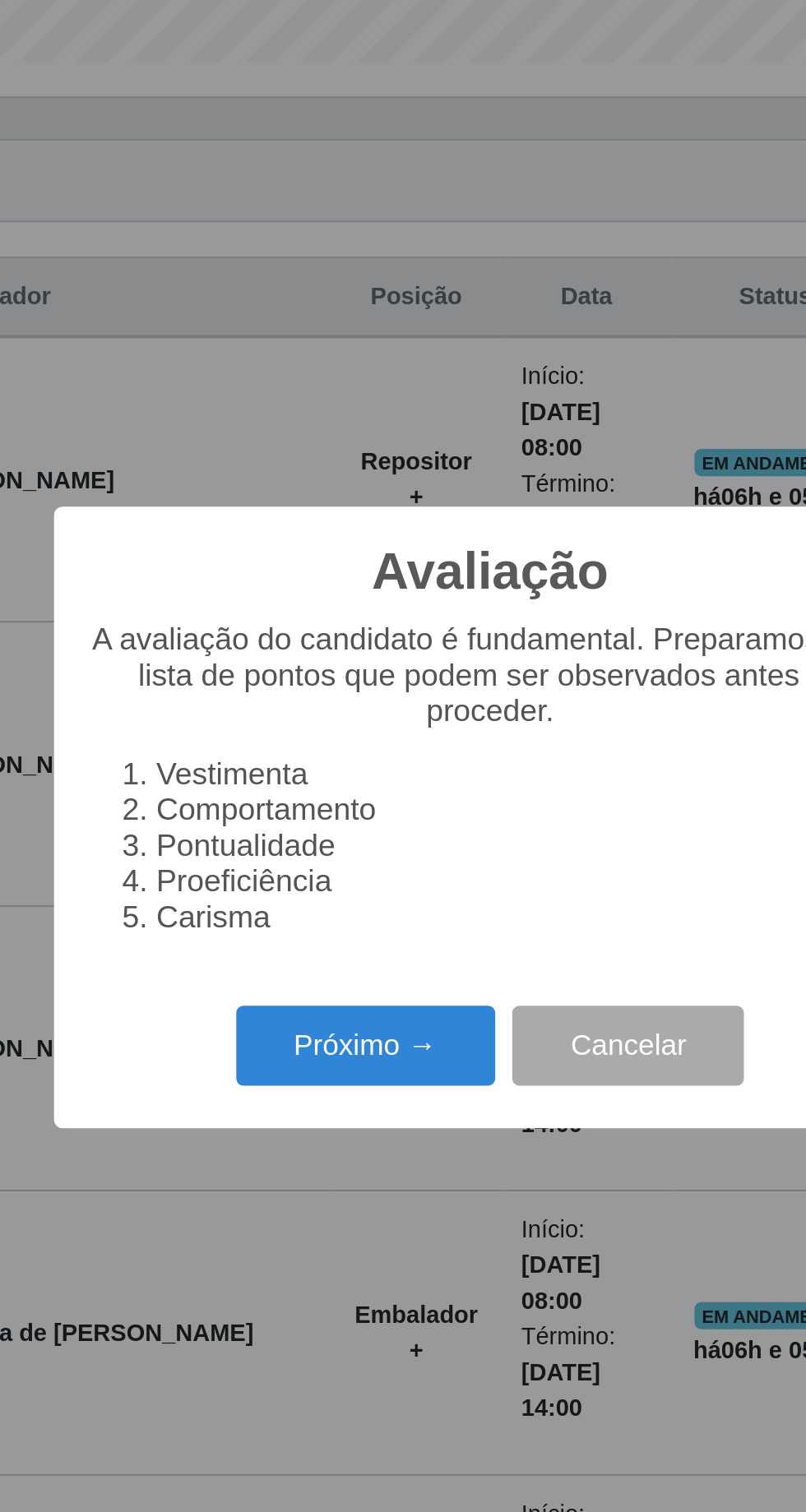
click at [347, 873] on button "Próximo →" at bounding box center [343, 866] width 125 height 38
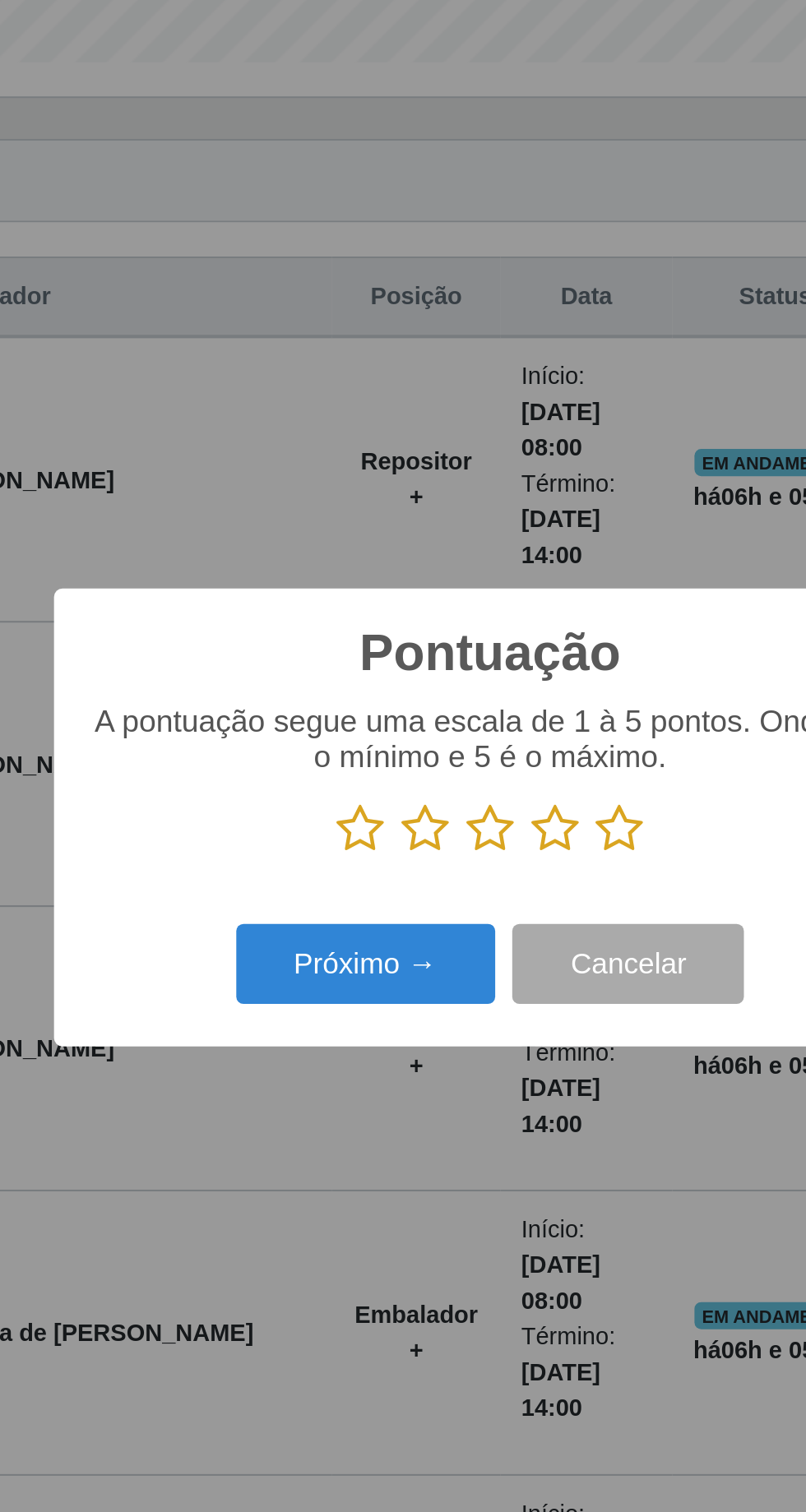
click at [343, 833] on button "Próximo →" at bounding box center [343, 827] width 125 height 38
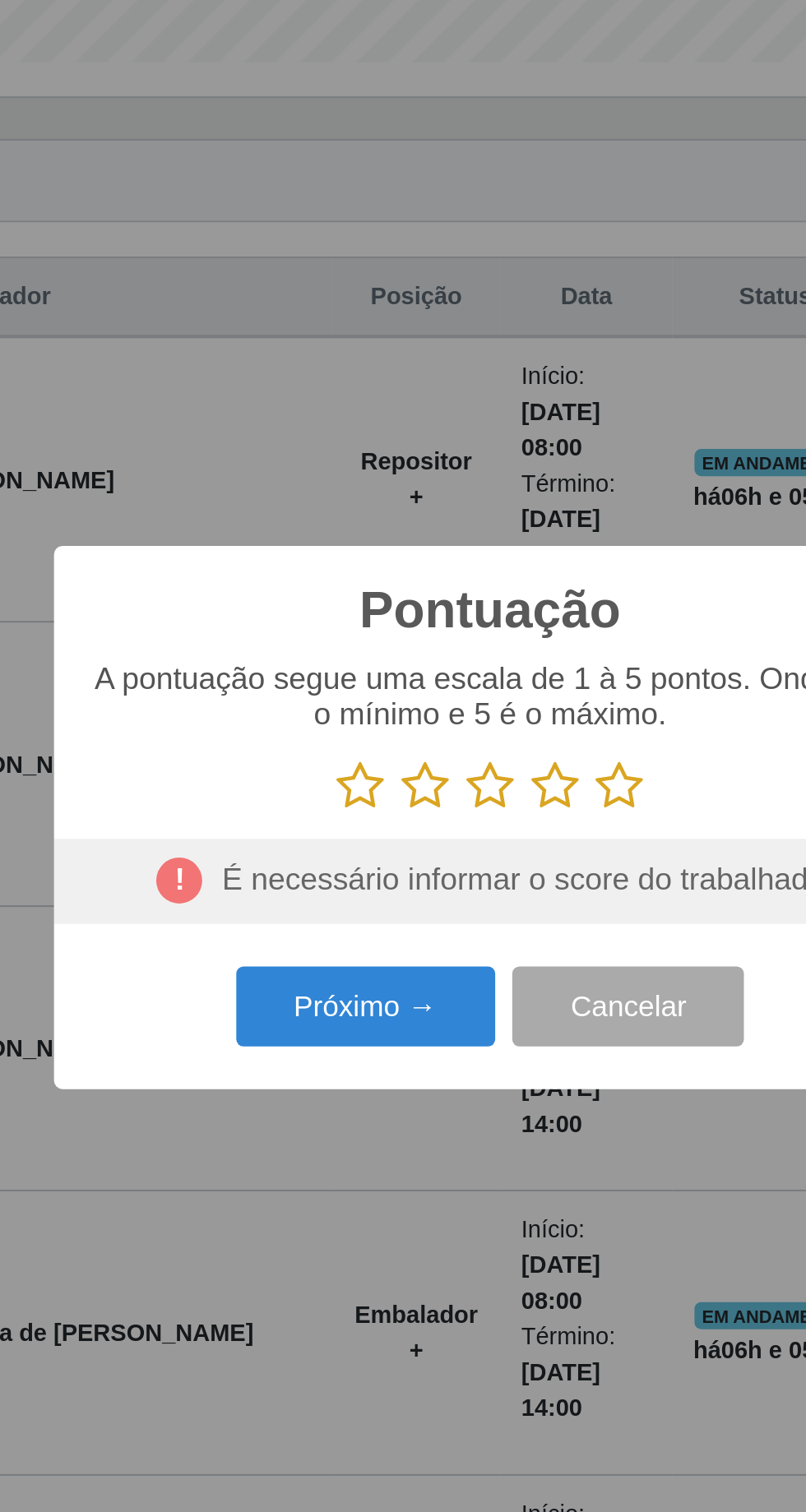
click at [472, 745] on icon at bounding box center [465, 740] width 23 height 25
click at [454, 753] on input "radio" at bounding box center [454, 753] width 0 height 0
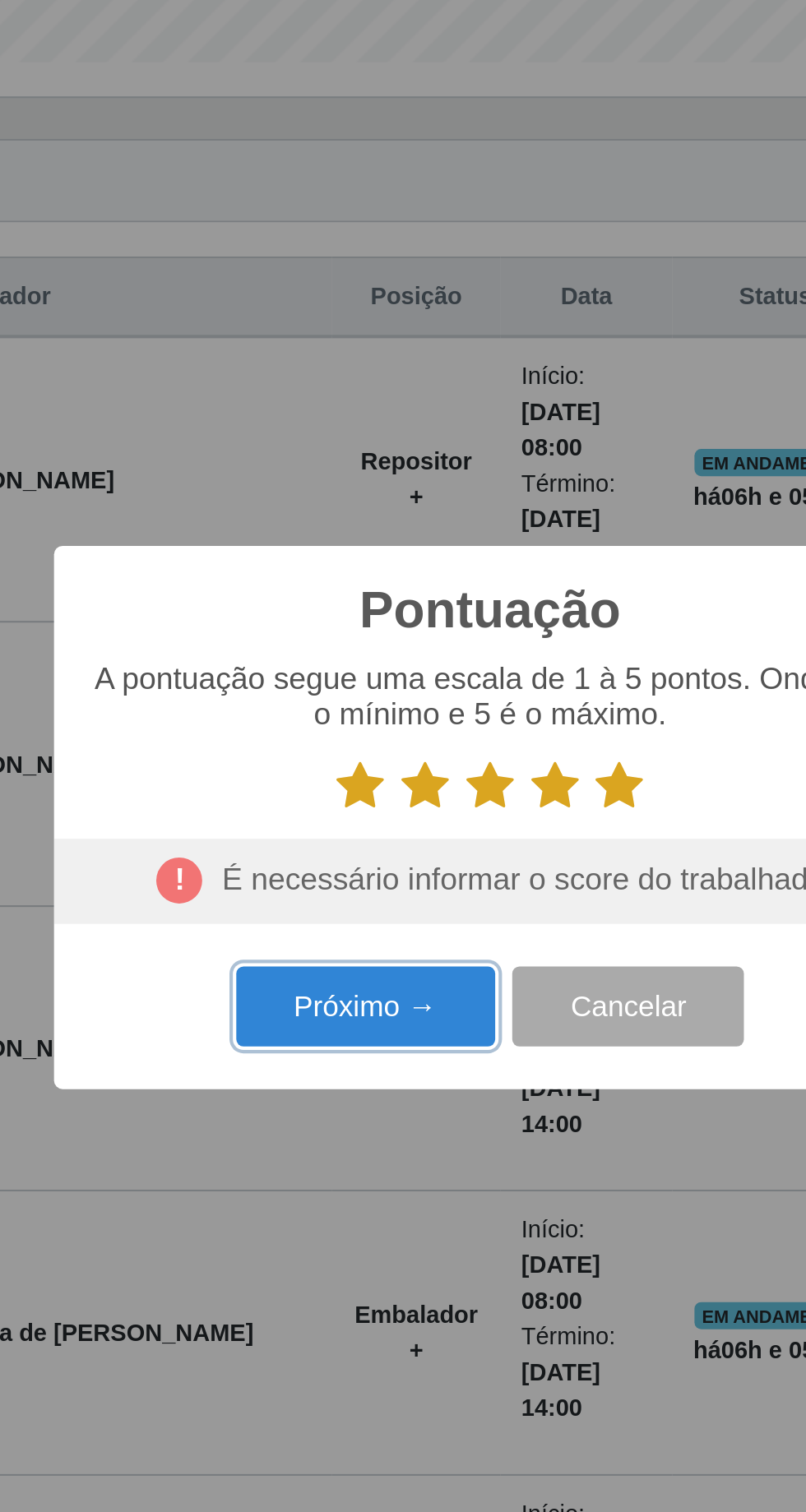
click at [343, 861] on button "Próximo →" at bounding box center [343, 847] width 125 height 38
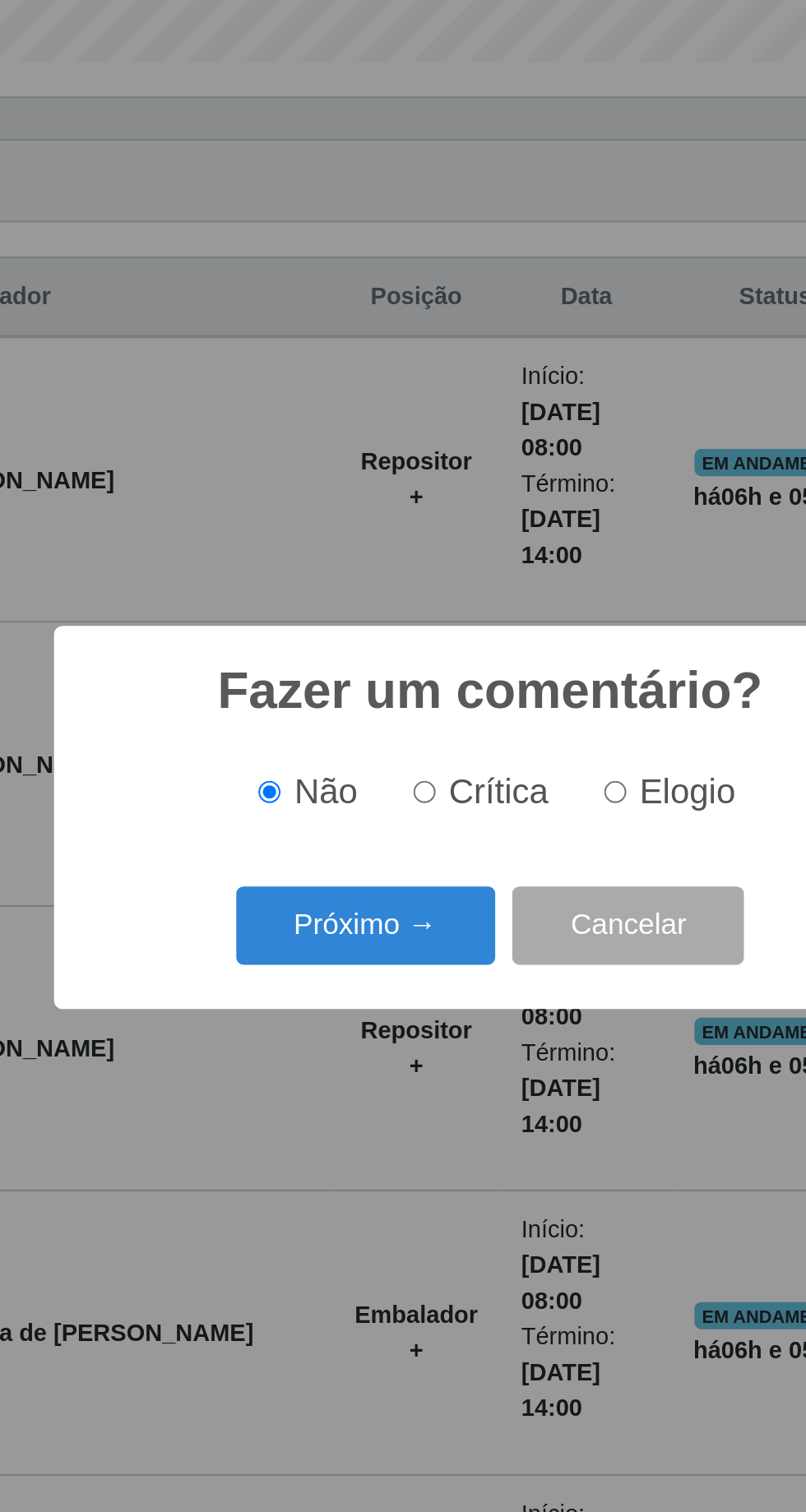
click at [350, 824] on button "Próximo →" at bounding box center [343, 808] width 125 height 38
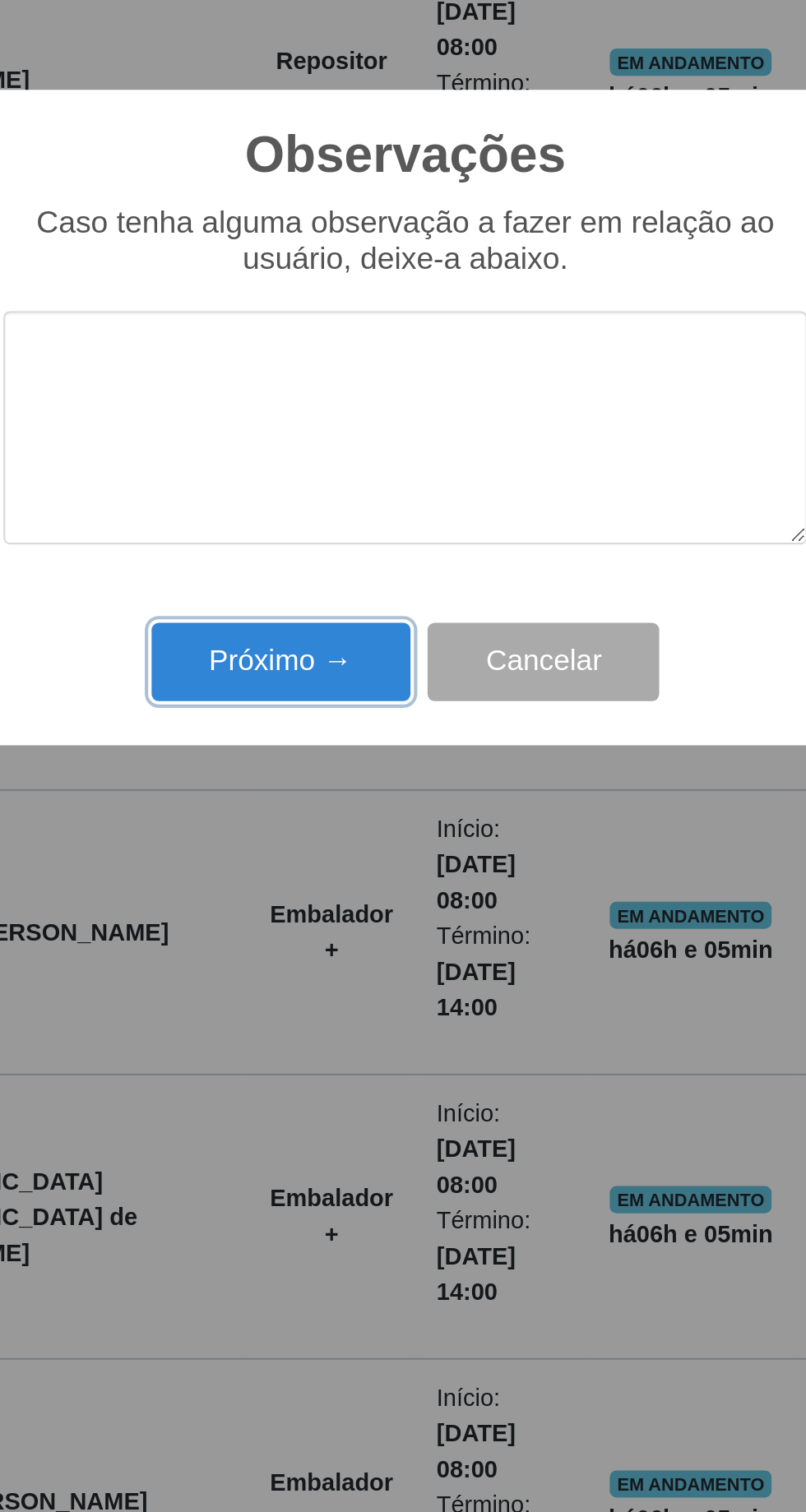
click at [340, 892] on button "Próximo →" at bounding box center [343, 874] width 125 height 38
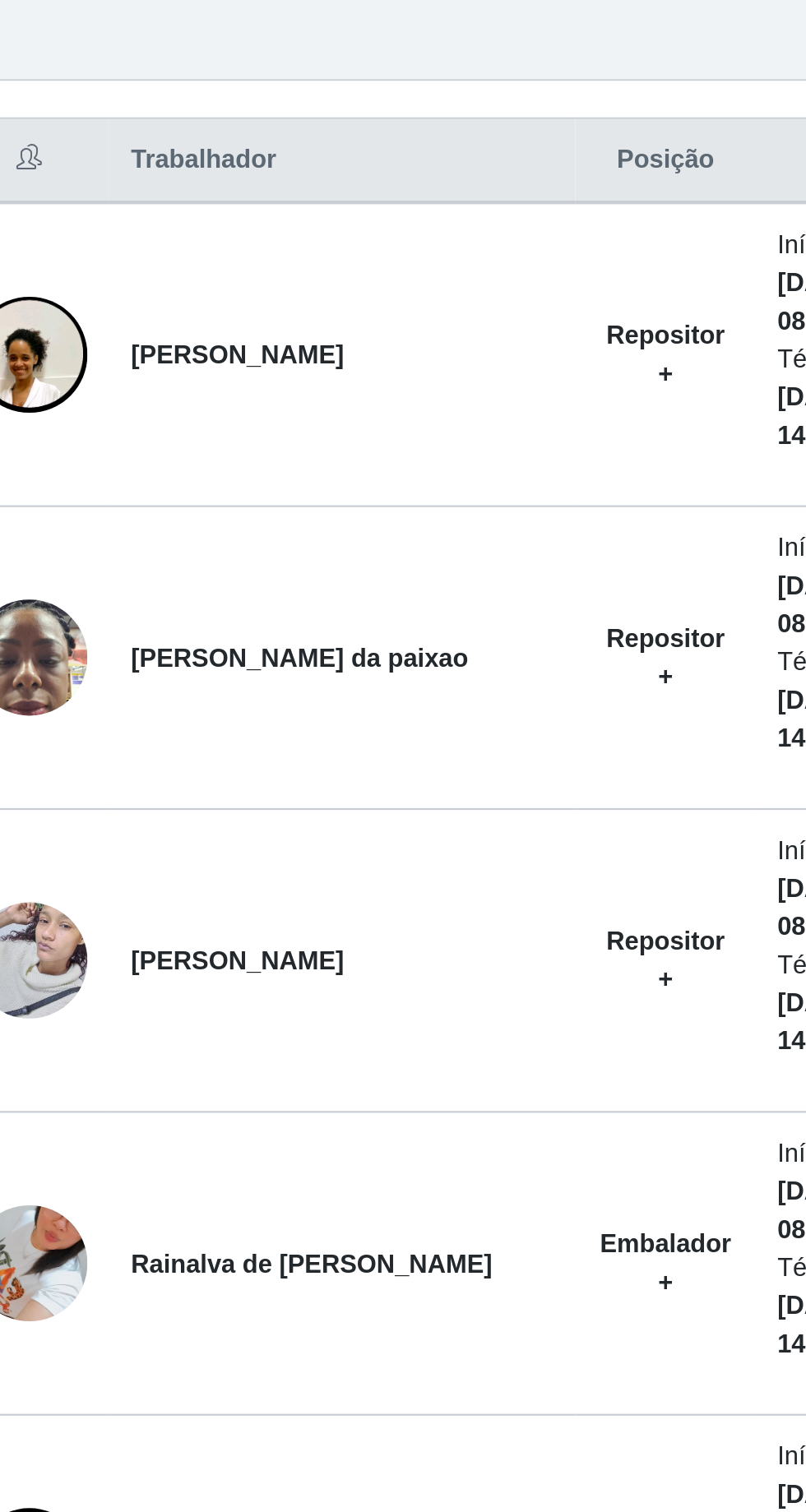
scroll to position [180, 0]
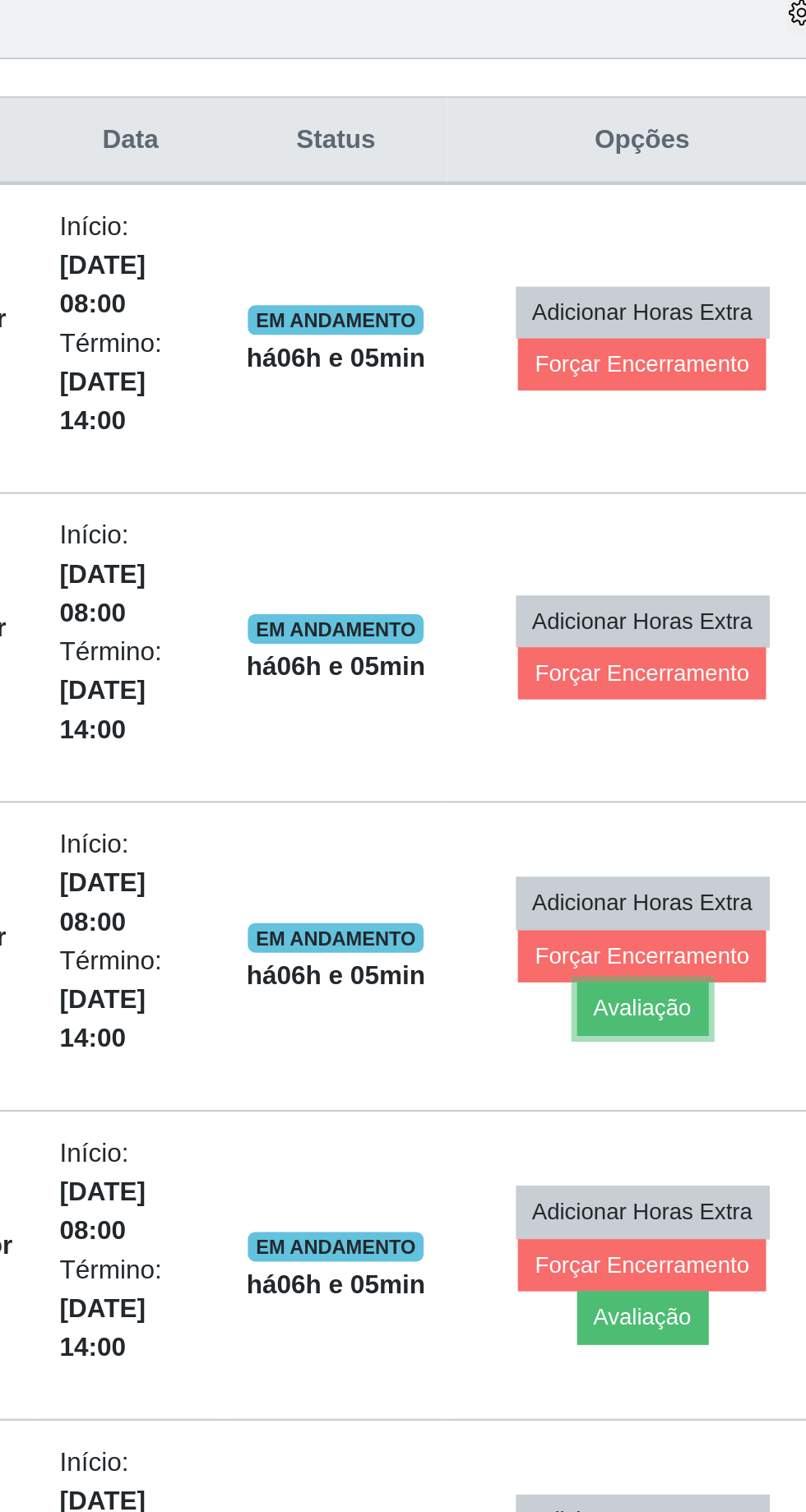
click at [707, 896] on button "Avaliação" at bounding box center [677, 907] width 58 height 23
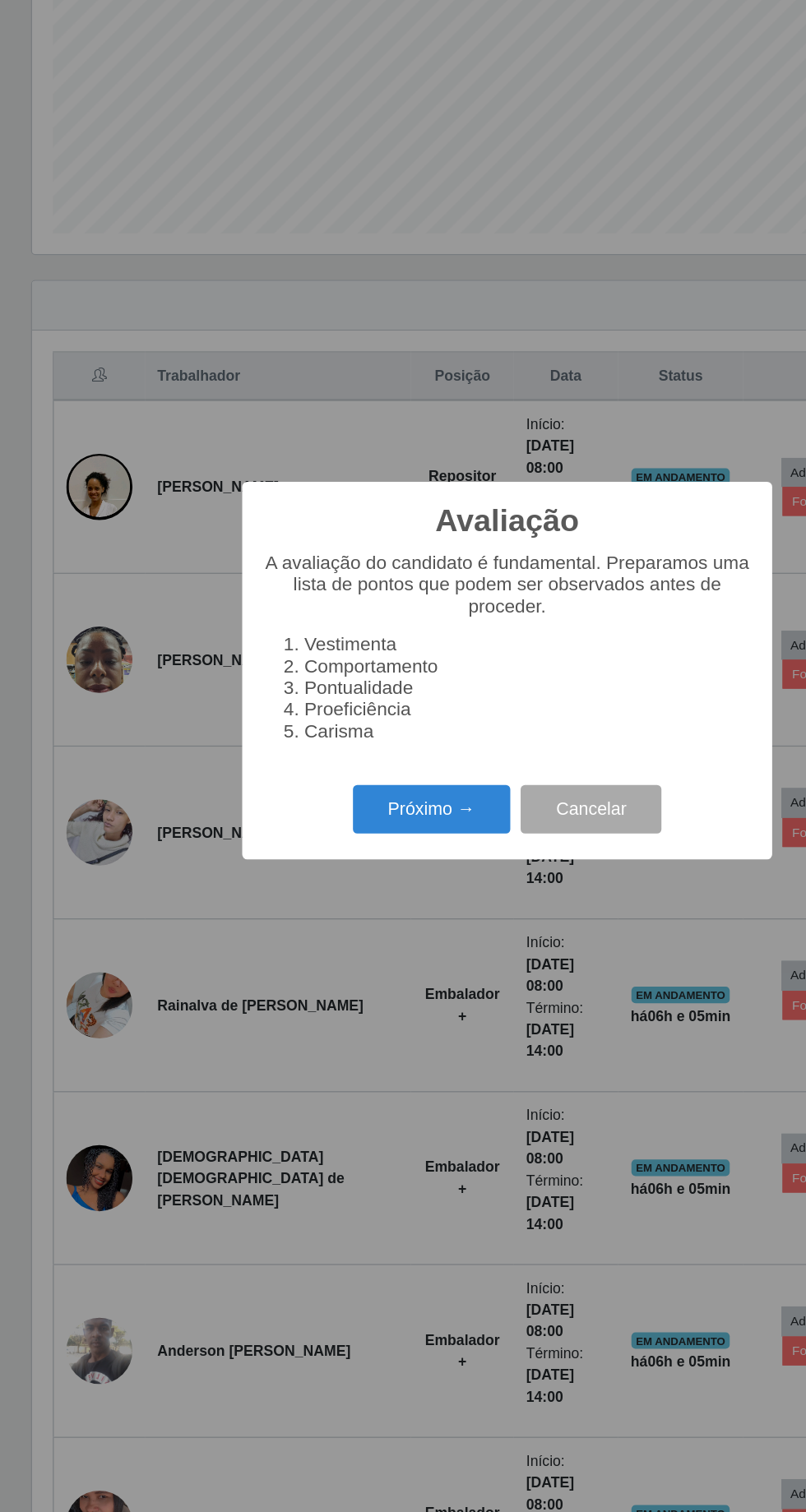
click at [340, 879] on button "Próximo →" at bounding box center [343, 866] width 125 height 38
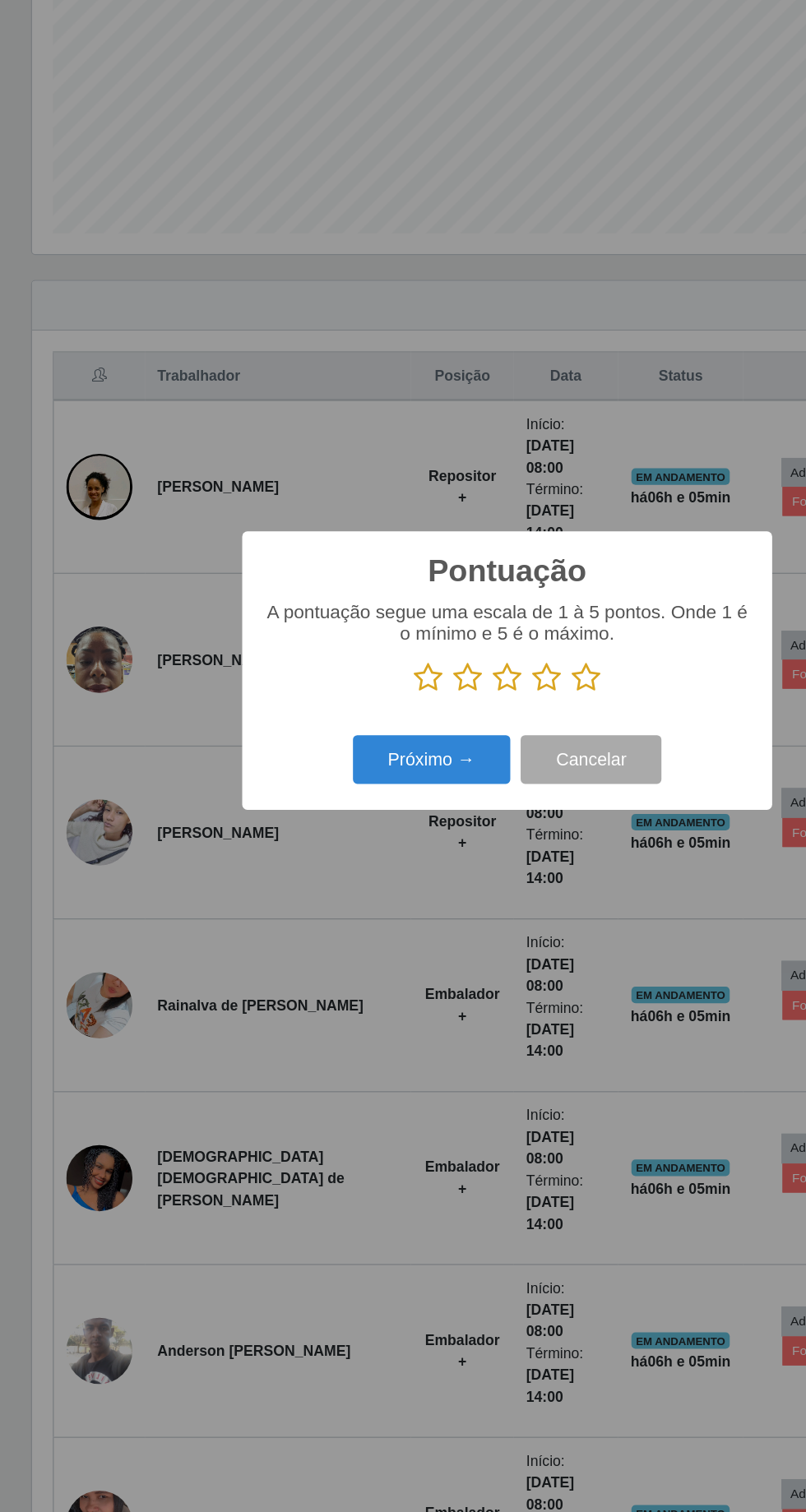
click at [348, 840] on button "Próximo →" at bounding box center [343, 827] width 125 height 38
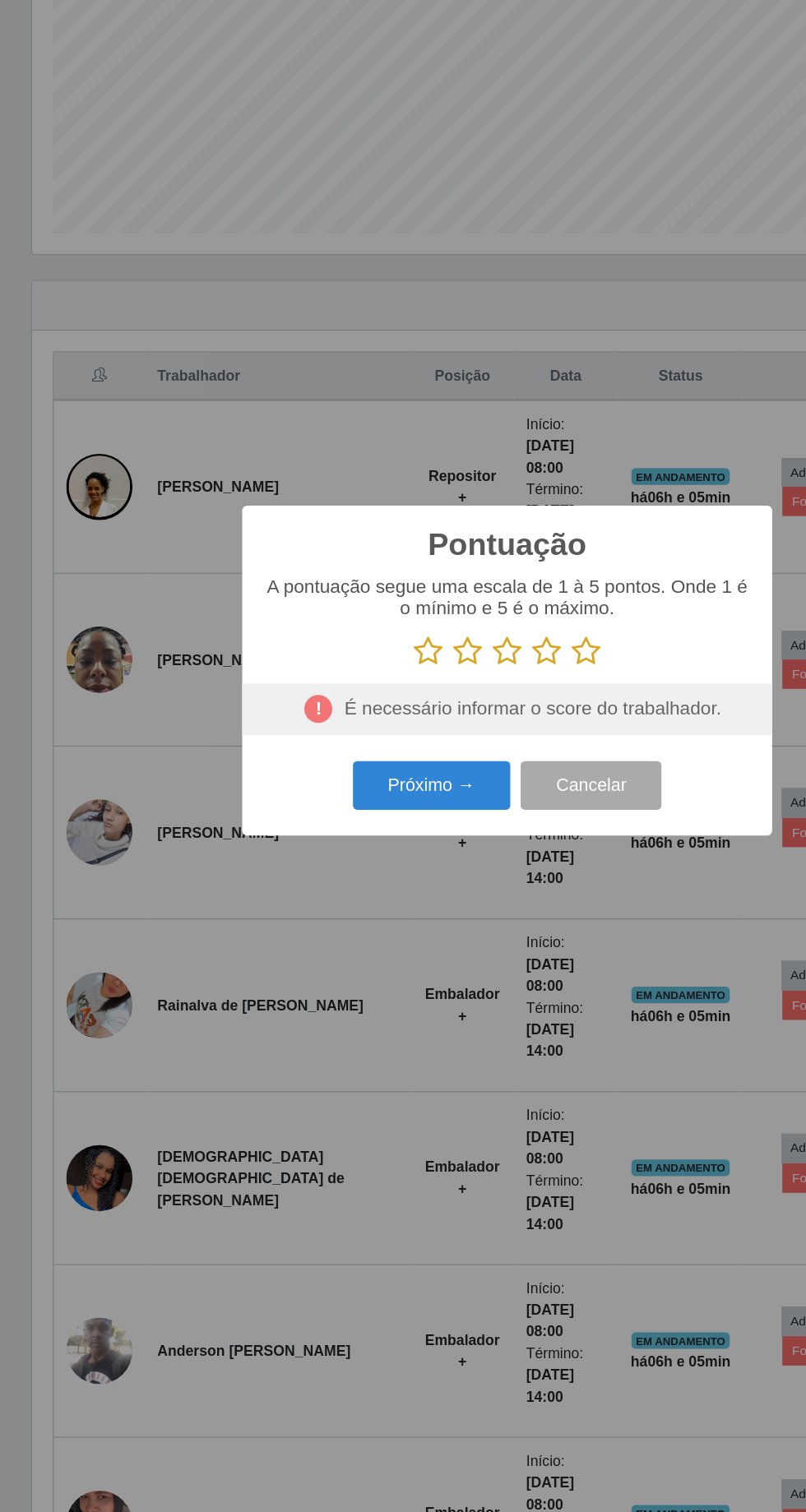
click at [469, 743] on icon at bounding box center [465, 740] width 23 height 25
click at [454, 753] on input "radio" at bounding box center [454, 753] width 0 height 0
click at [369, 859] on button "Próximo →" at bounding box center [343, 847] width 125 height 38
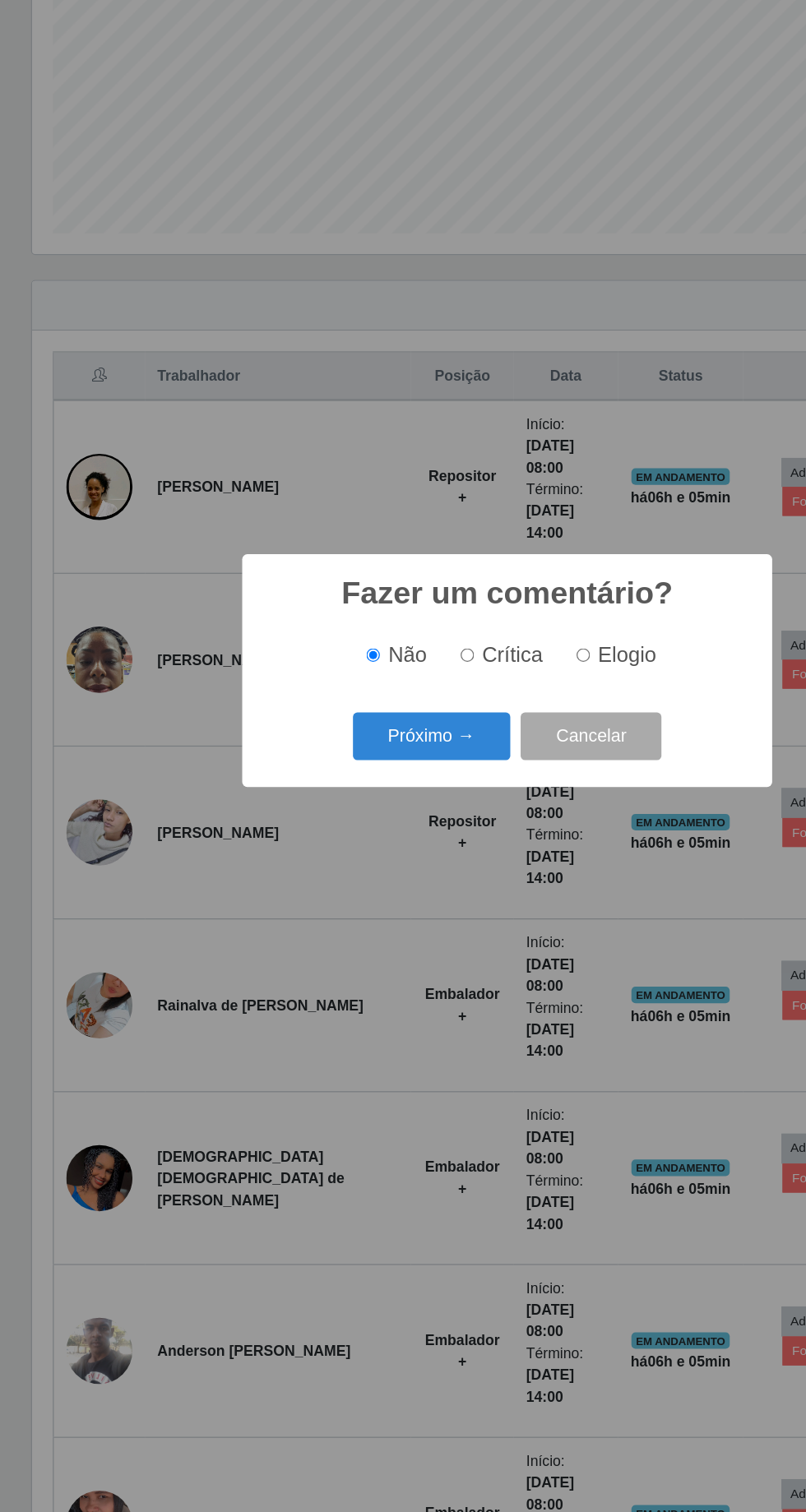
click at [346, 826] on button "Próximo →" at bounding box center [343, 808] width 125 height 38
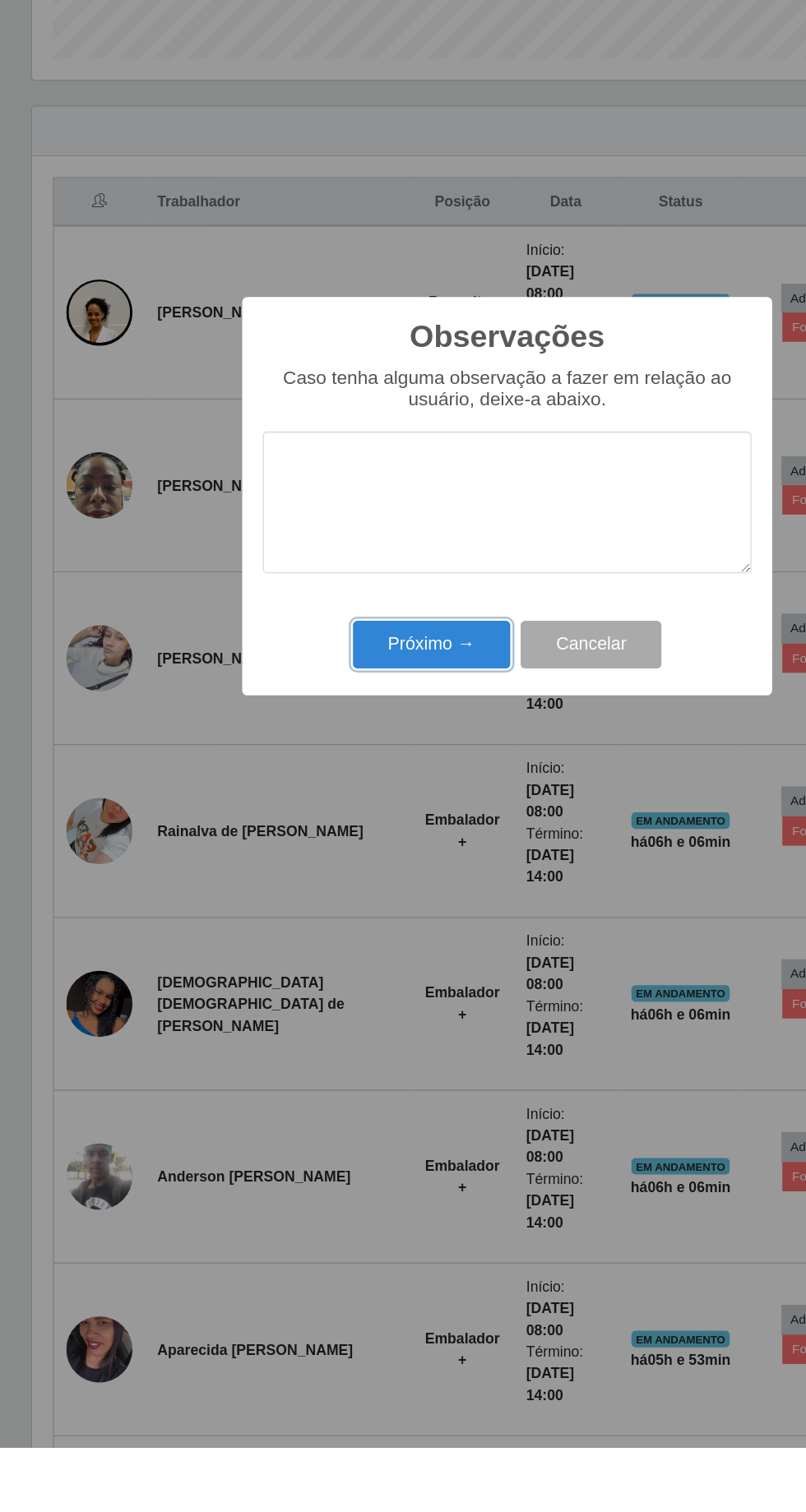
click at [346, 880] on button "Próximo →" at bounding box center [343, 874] width 125 height 38
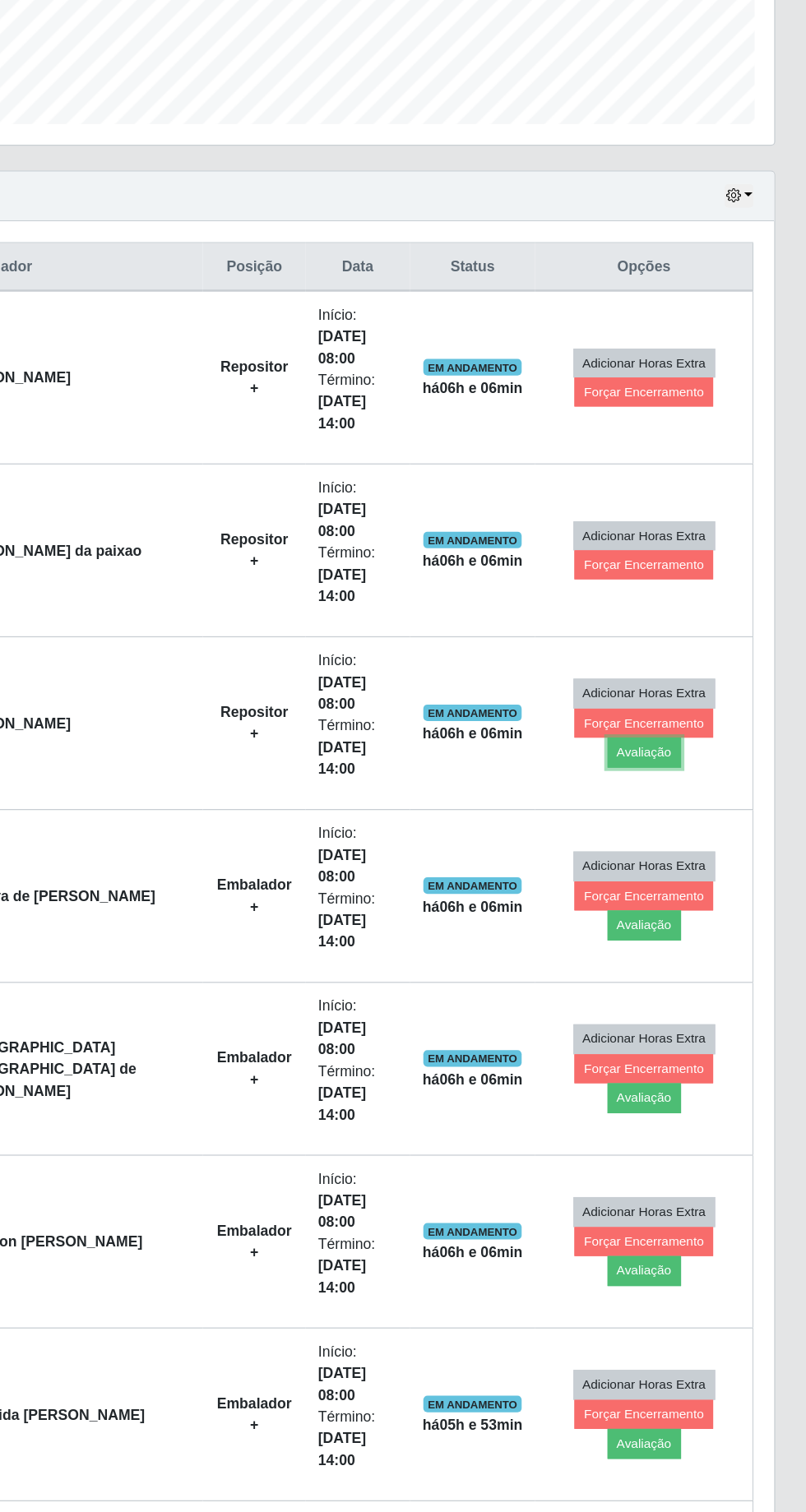
click at [707, 896] on button "Avaliação" at bounding box center [677, 907] width 58 height 23
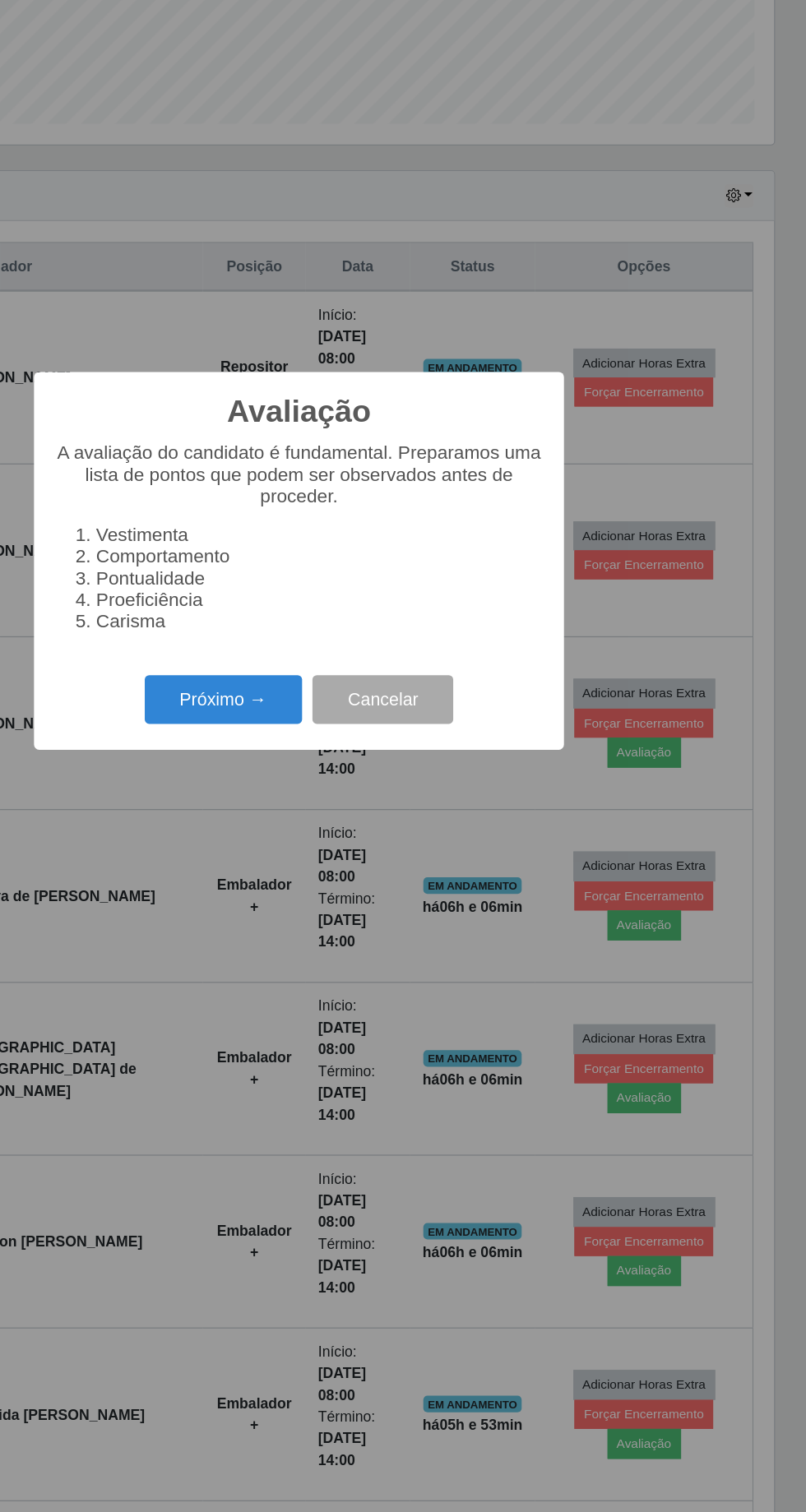
click at [335, 885] on button "Próximo →" at bounding box center [343, 866] width 125 height 38
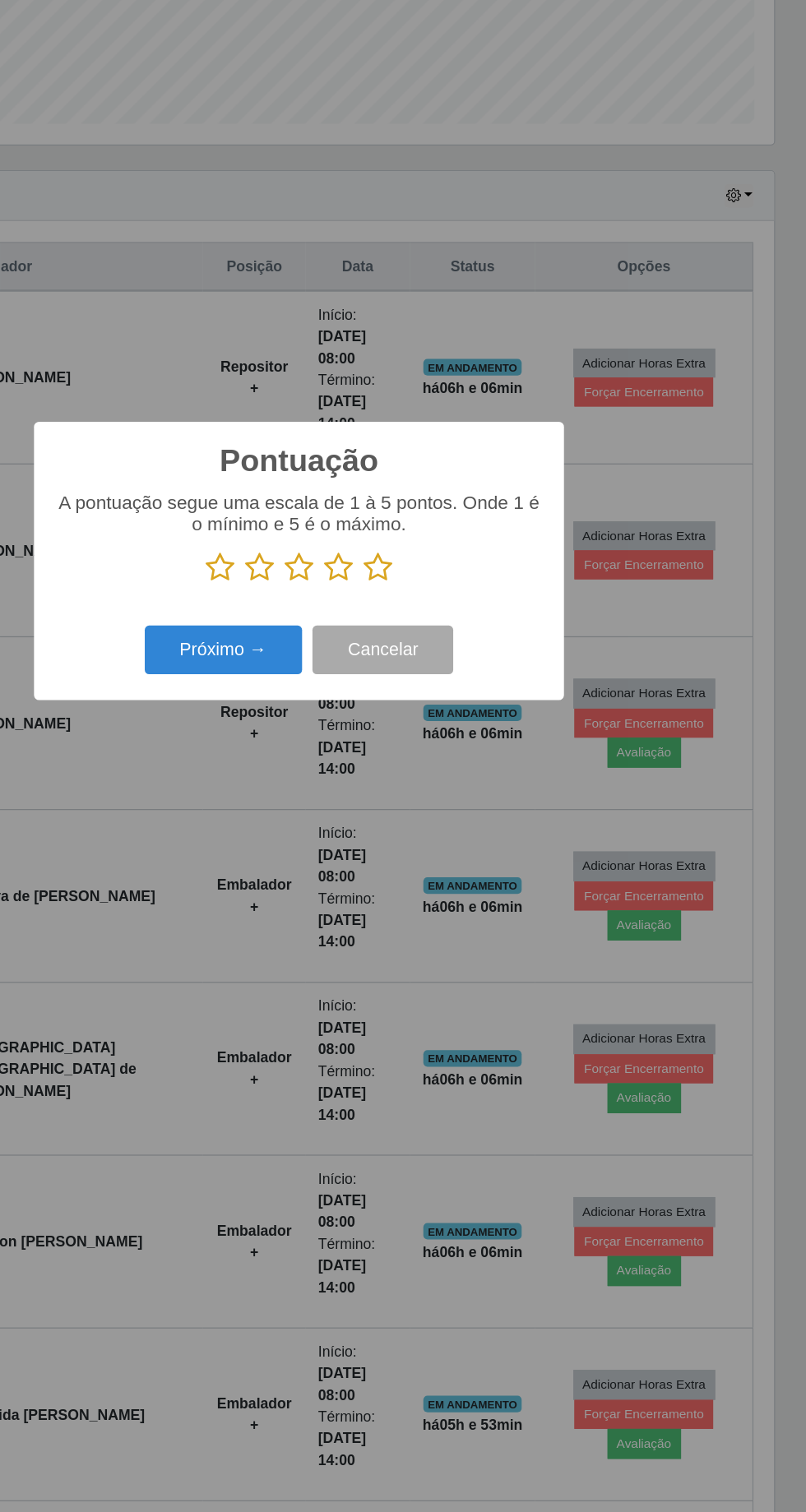
click at [462, 770] on icon at bounding box center [465, 761] width 23 height 25
click at [454, 774] on input "radio" at bounding box center [454, 774] width 0 height 0
click at [351, 839] on button "Próximo →" at bounding box center [343, 827] width 125 height 38
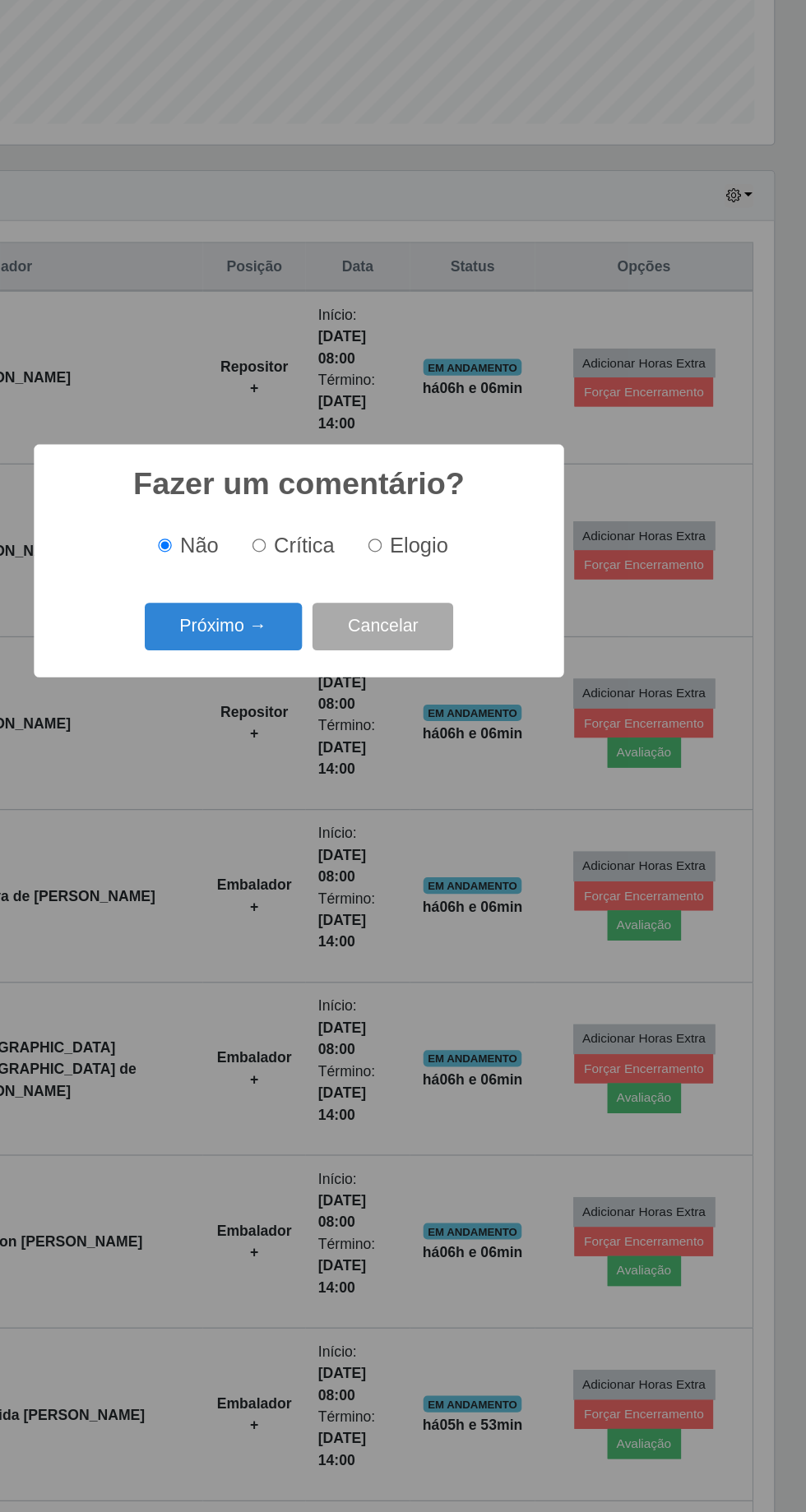
click at [331, 818] on button "Próximo →" at bounding box center [343, 808] width 125 height 38
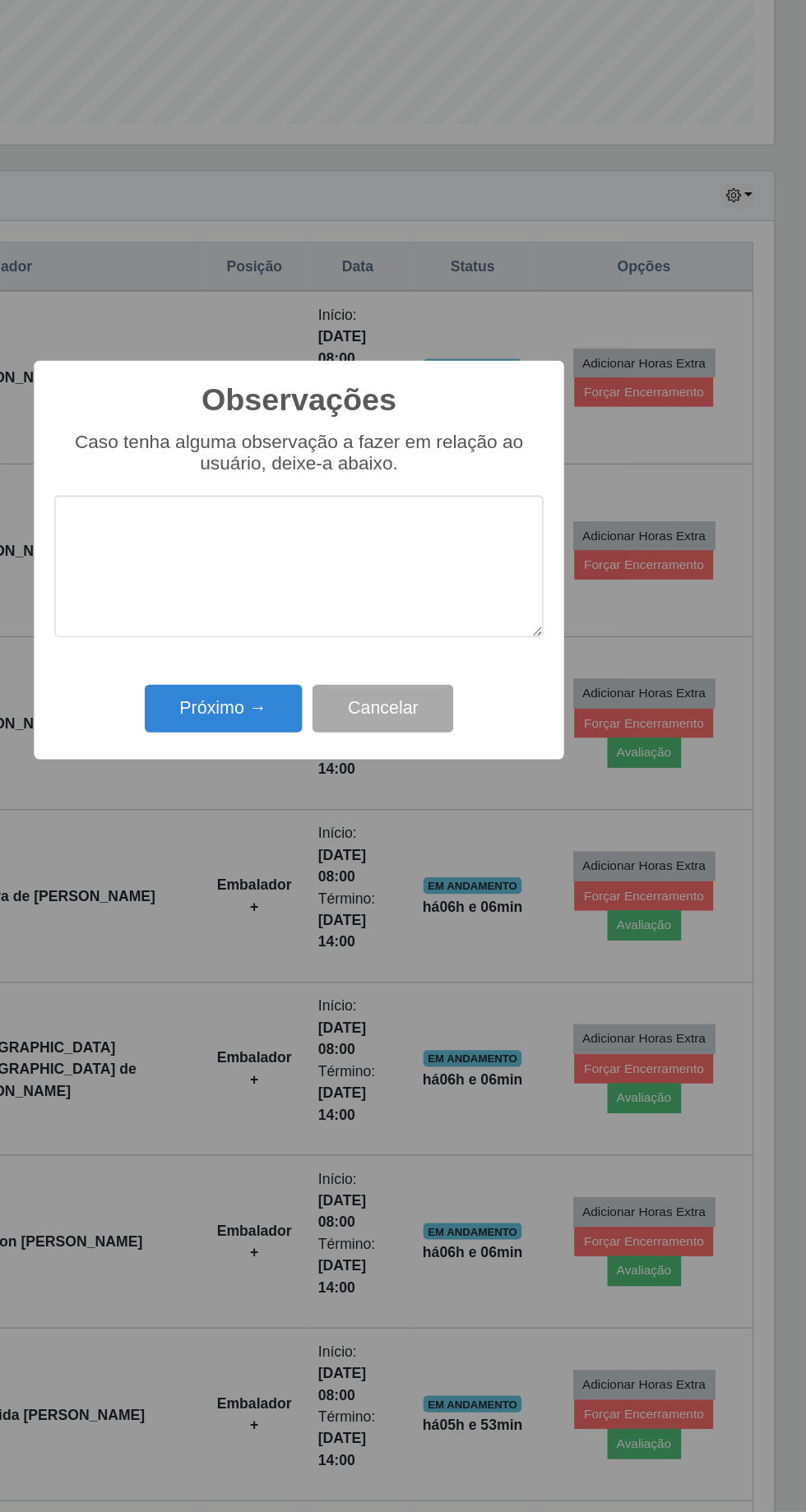
scroll to position [179, 0]
click at [351, 886] on button "Próximo →" at bounding box center [343, 874] width 125 height 38
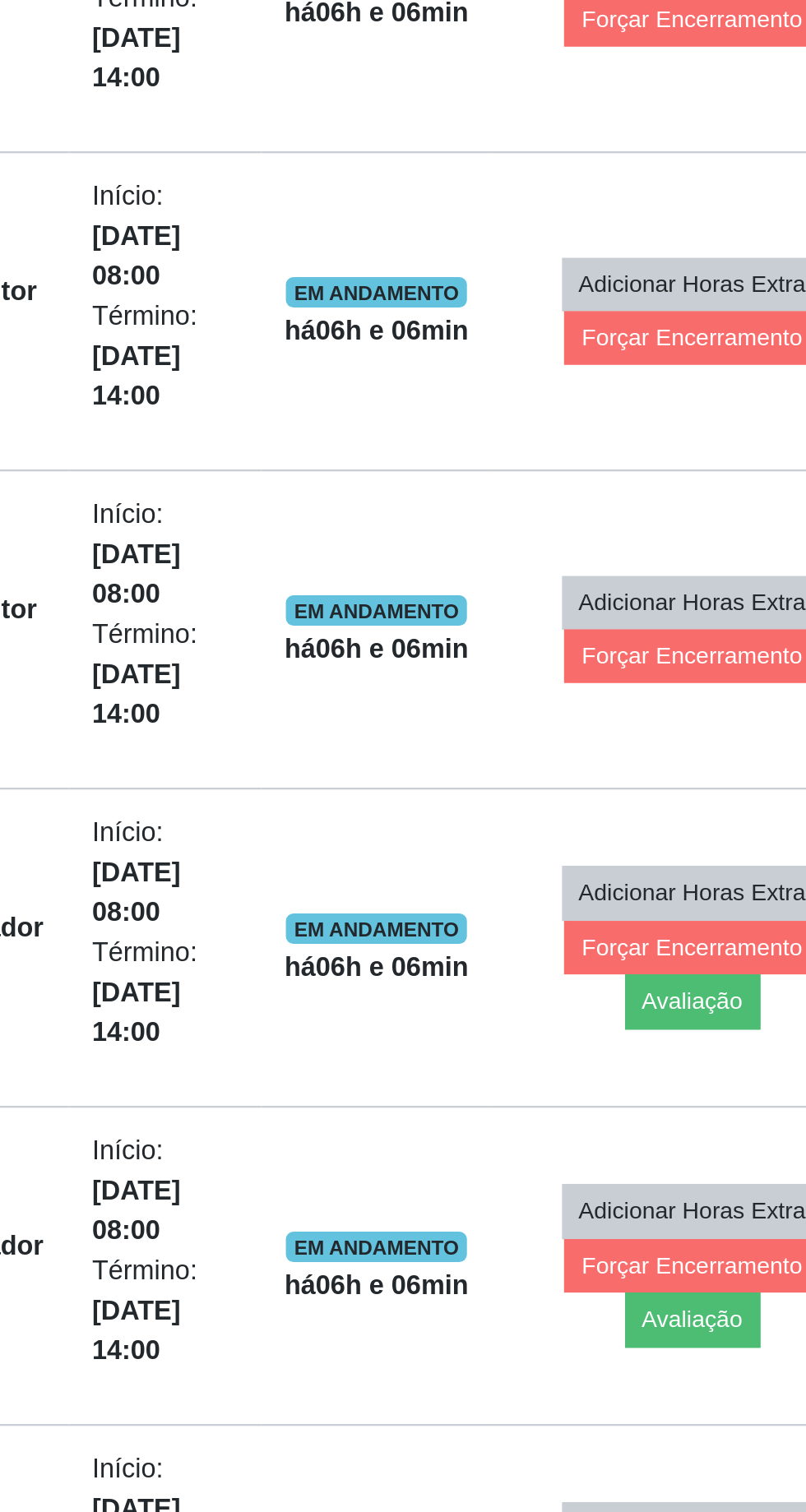
scroll to position [197, 0]
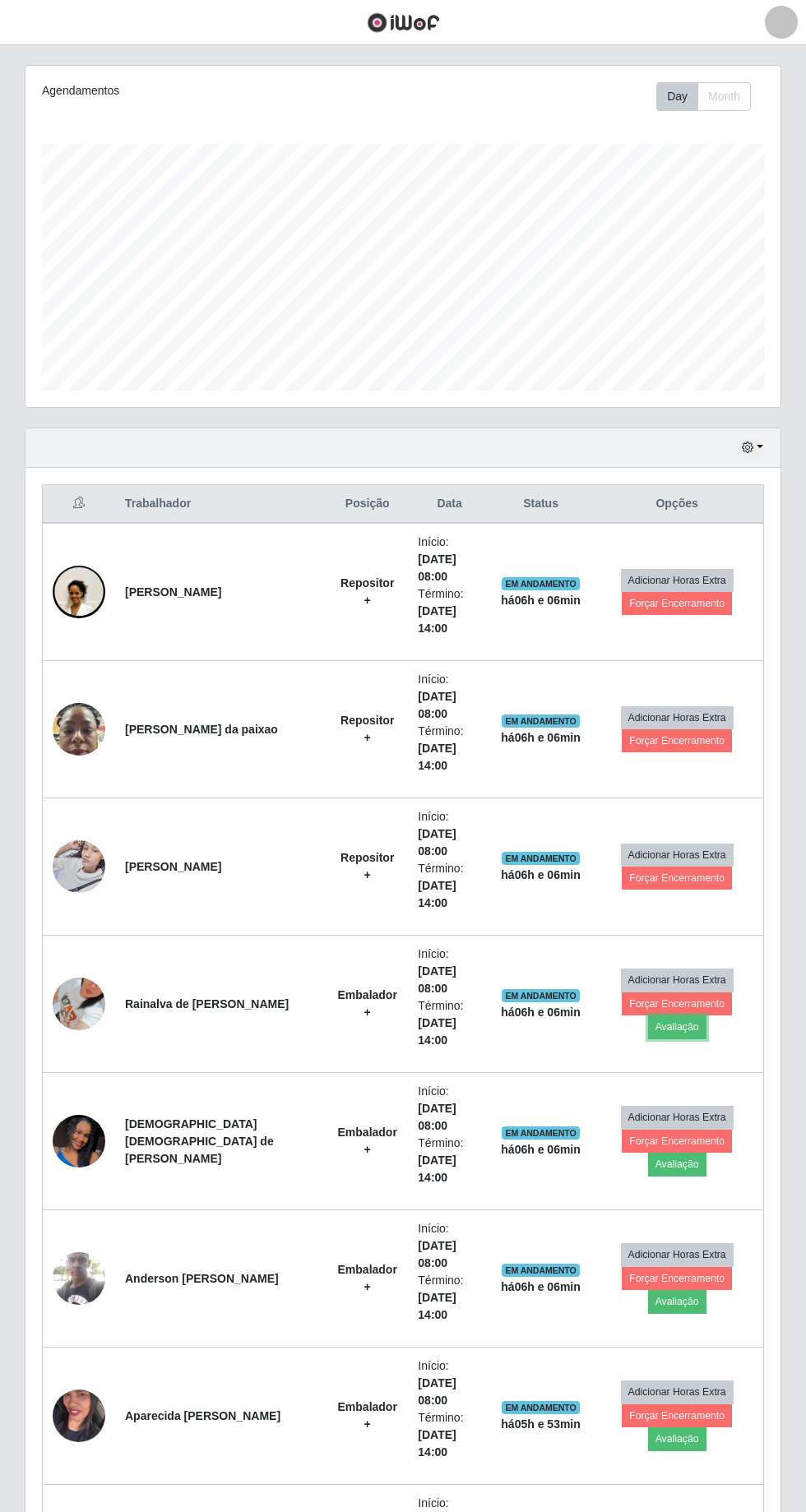
click at [707, 1015] on button "Avaliação" at bounding box center [677, 1026] width 58 height 23
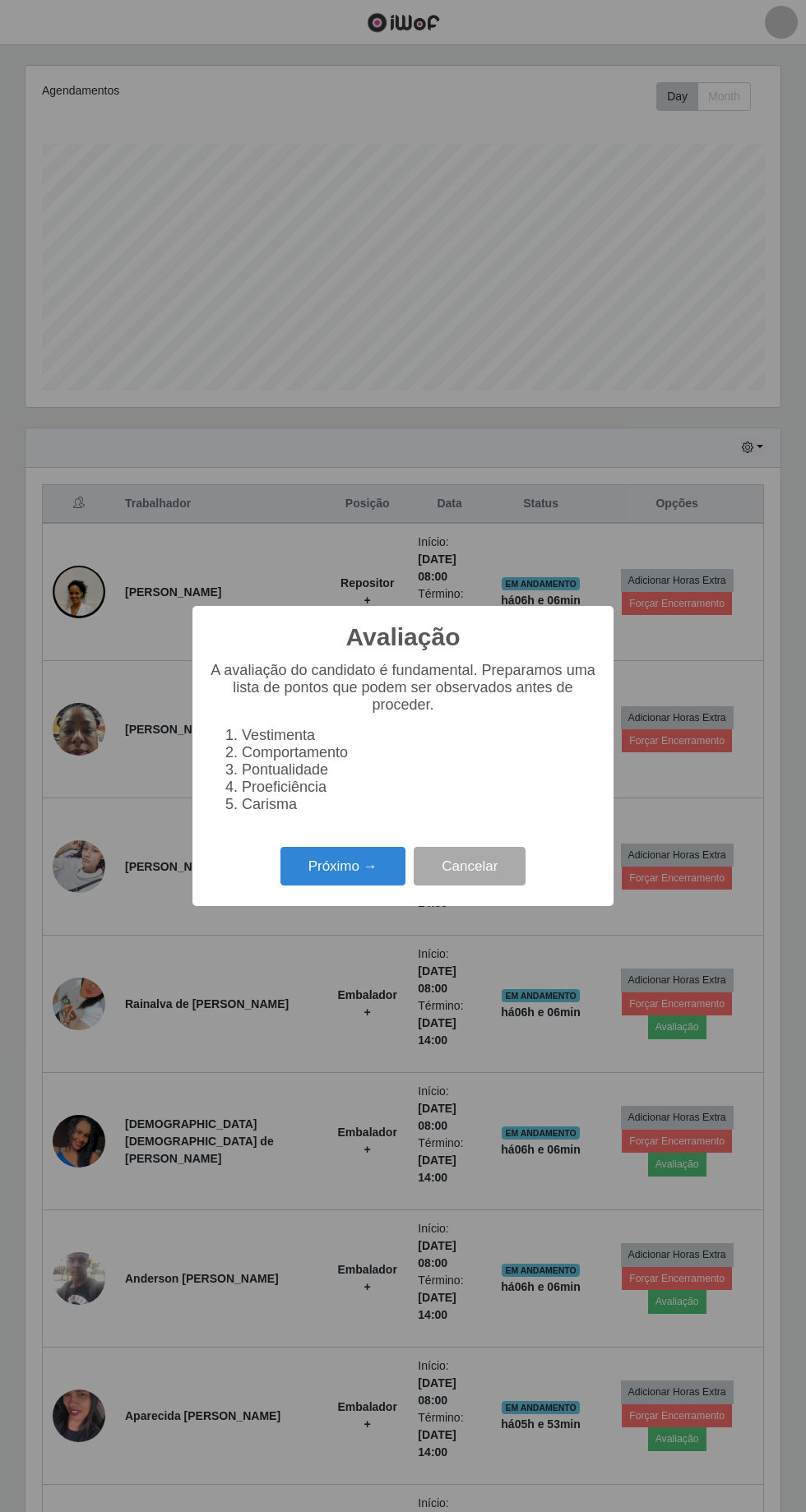
click at [333, 868] on button "Próximo →" at bounding box center [343, 866] width 125 height 38
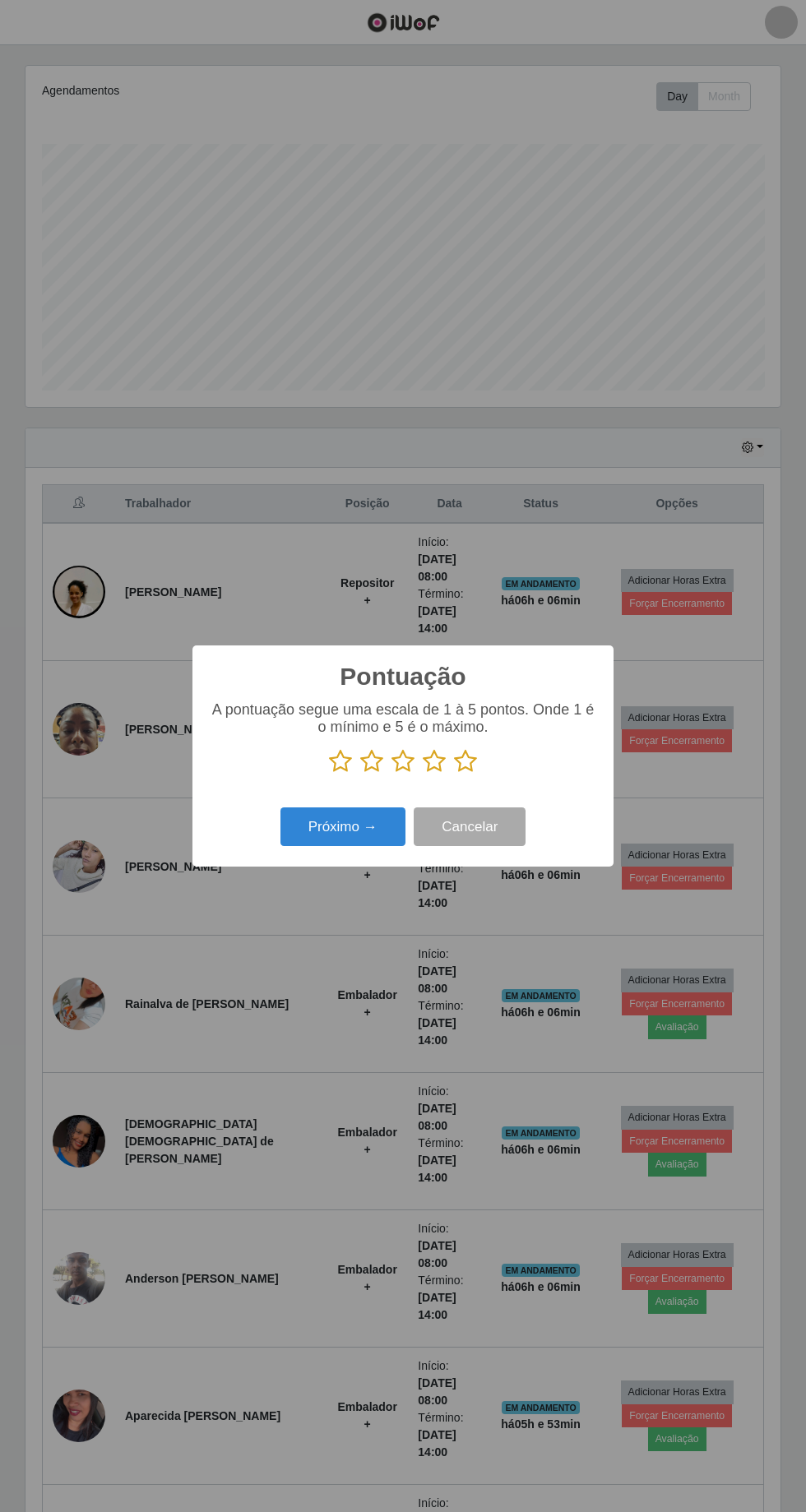
click at [365, 839] on button "Próximo →" at bounding box center [343, 827] width 125 height 38
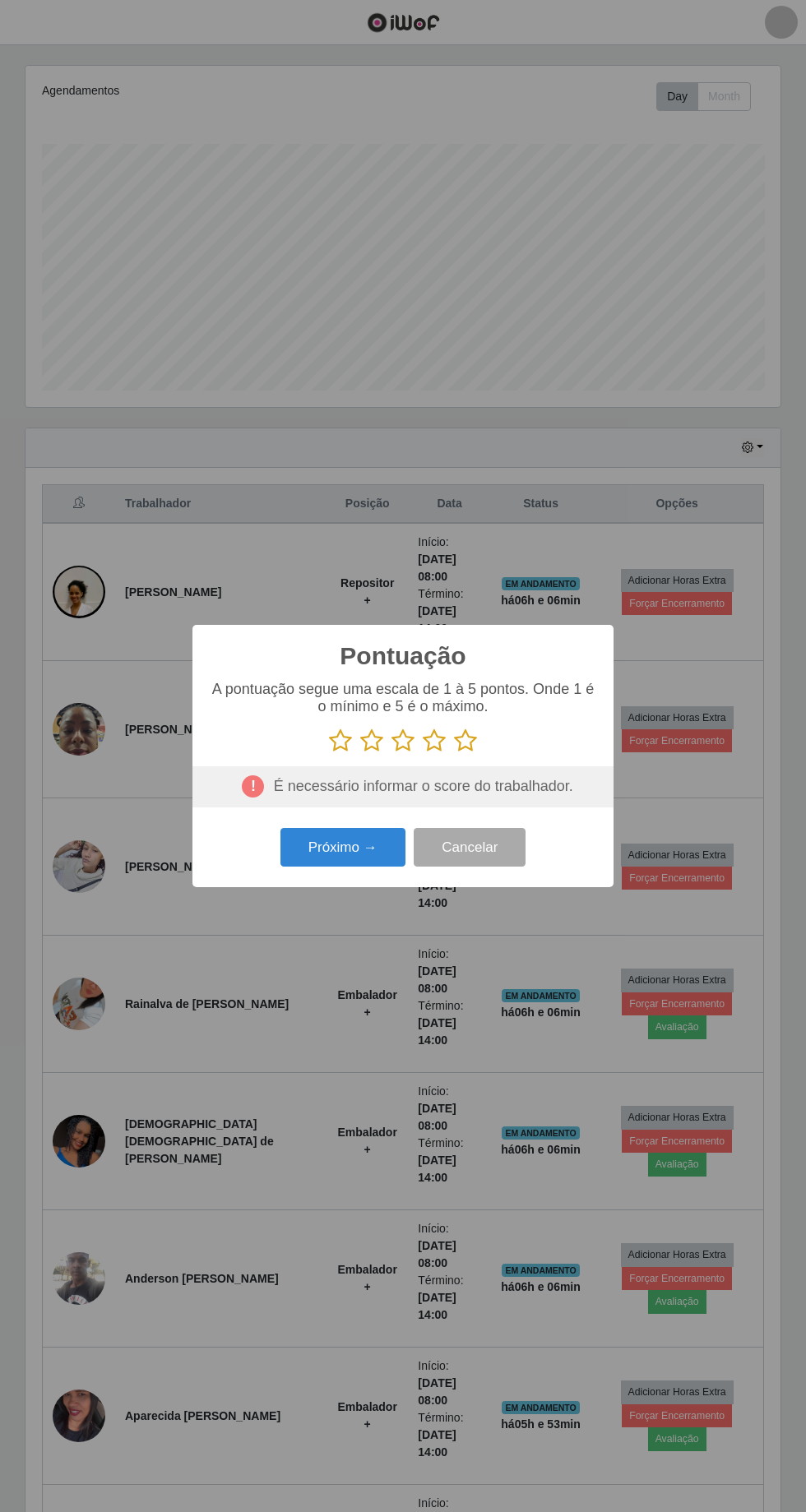
click at [476, 741] on icon at bounding box center [465, 740] width 23 height 25
click at [454, 753] on input "radio" at bounding box center [454, 753] width 0 height 0
click at [336, 865] on button "Próximo →" at bounding box center [343, 847] width 125 height 38
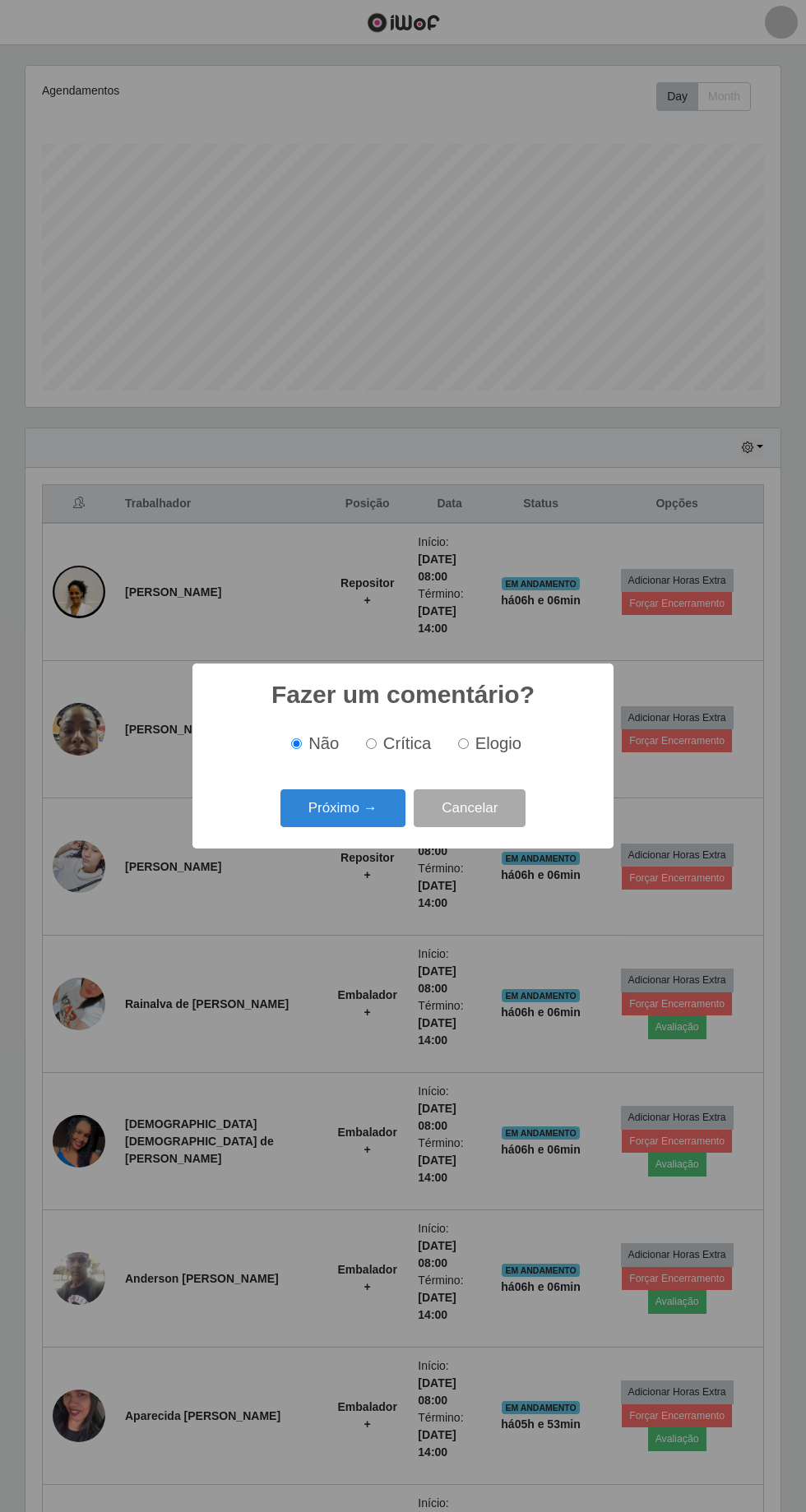
click at [329, 826] on button "Próximo →" at bounding box center [343, 808] width 125 height 38
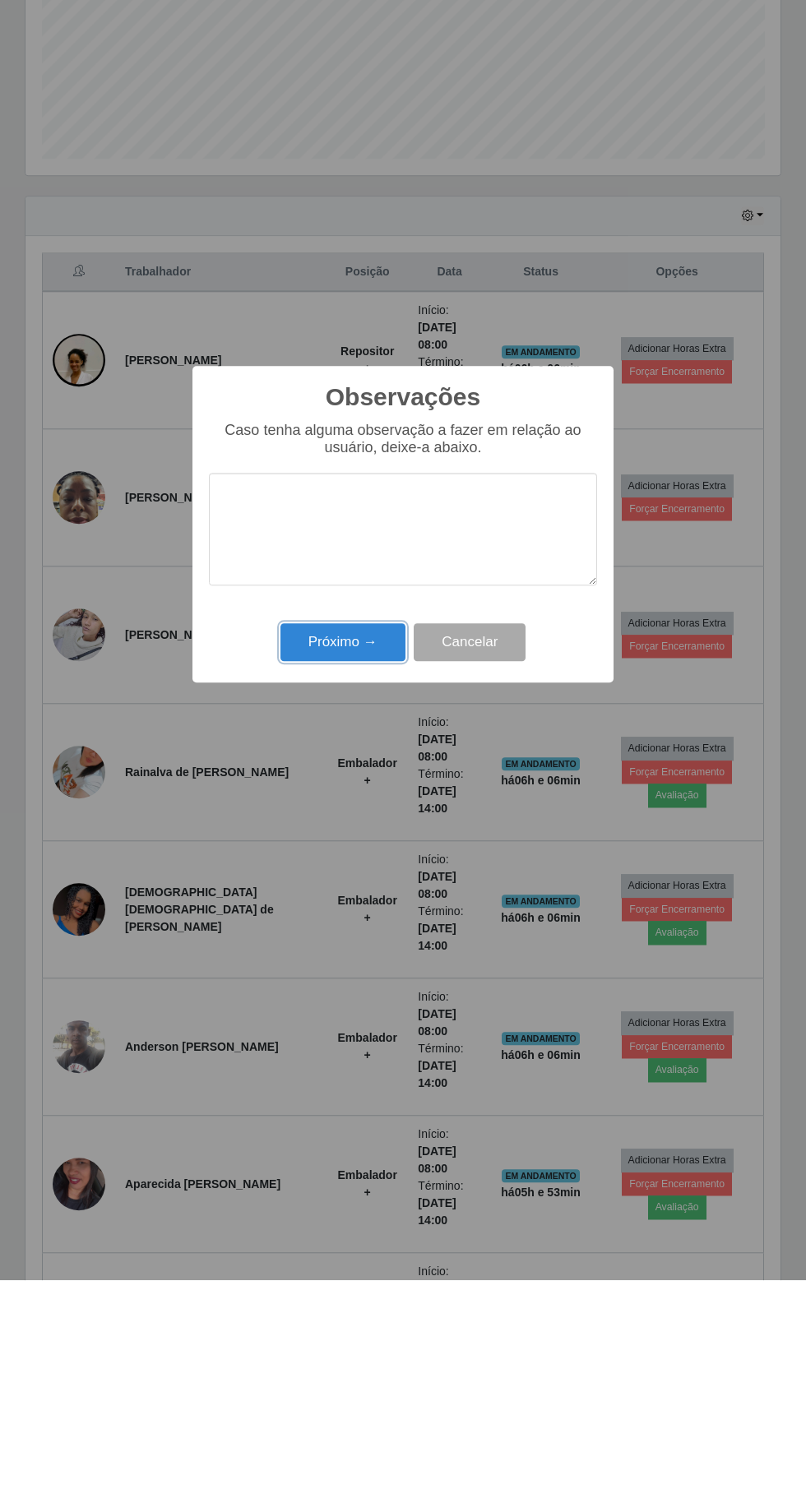
click at [358, 875] on button "Próximo →" at bounding box center [343, 874] width 125 height 38
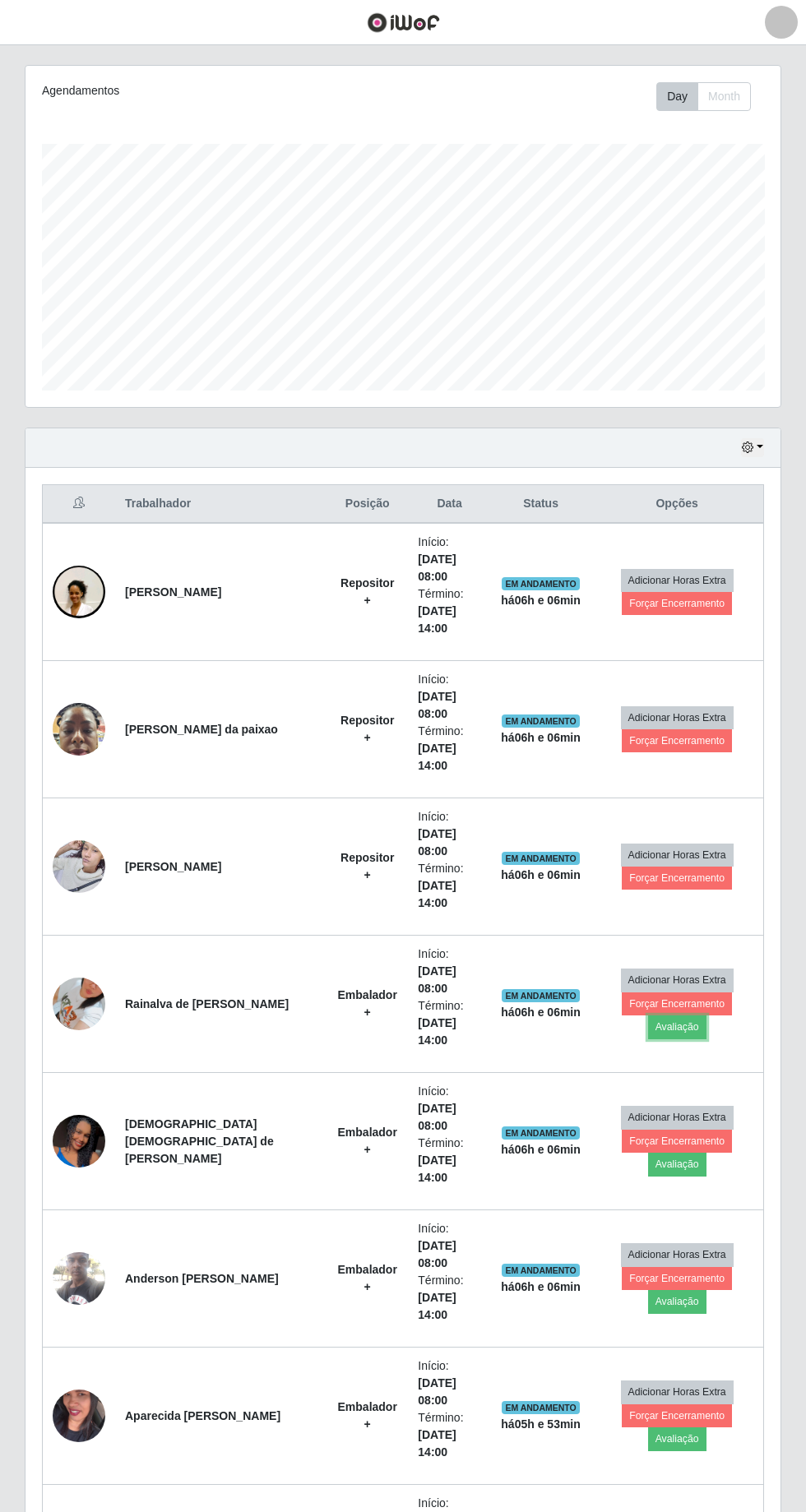
click at [707, 1015] on button "Avaliação" at bounding box center [677, 1026] width 58 height 23
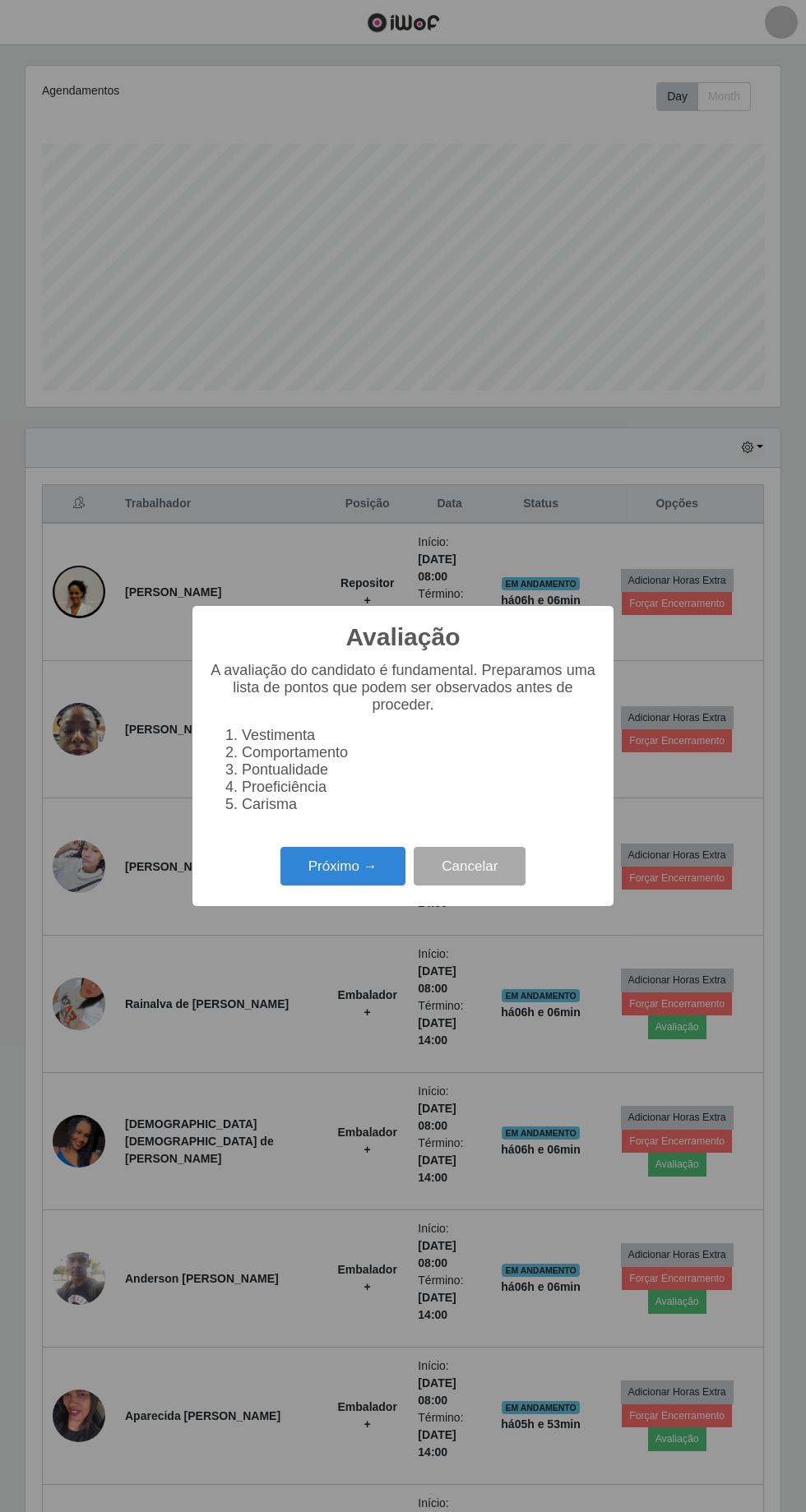
click at [356, 876] on button "Próximo →" at bounding box center [343, 866] width 125 height 38
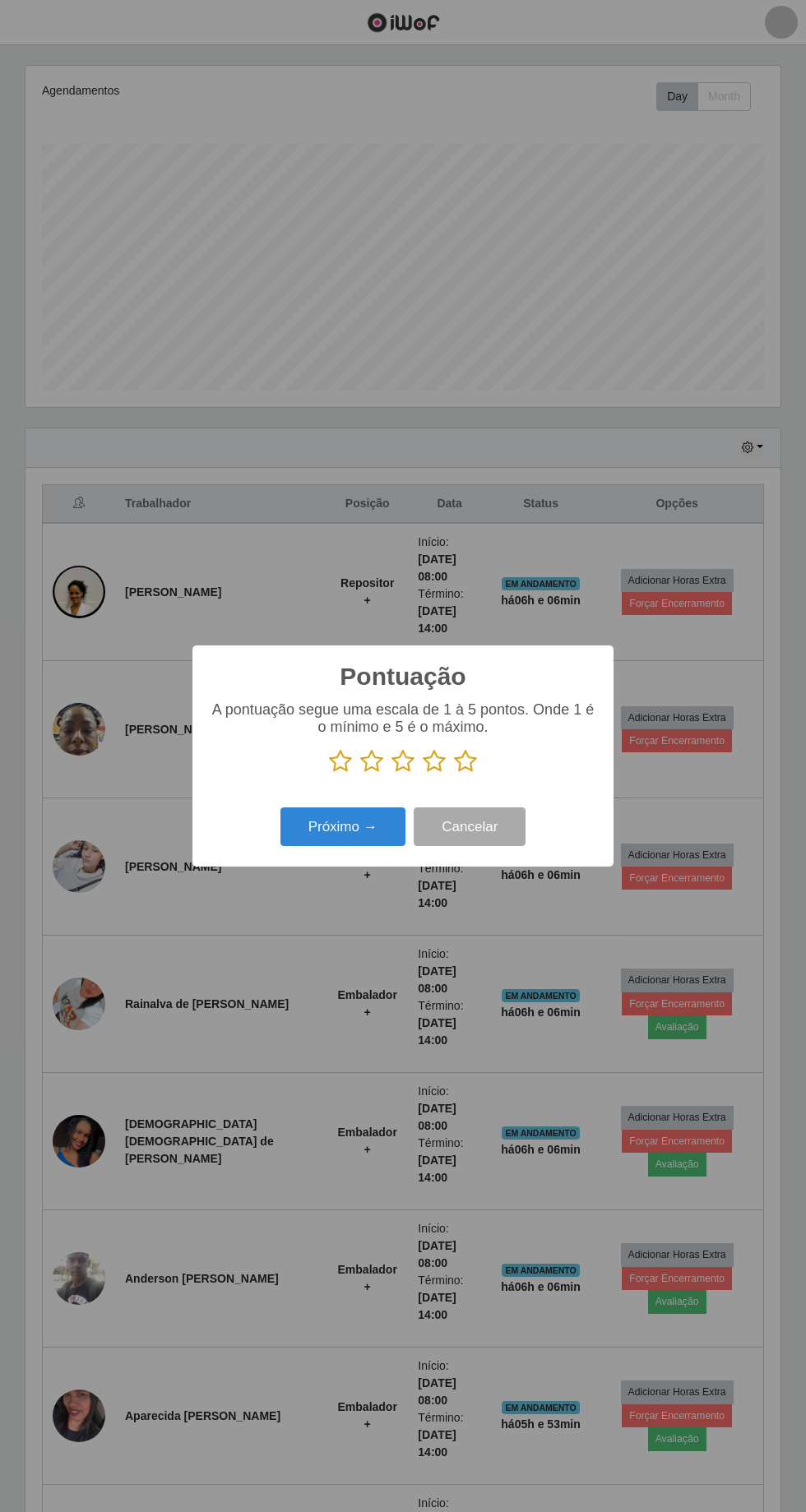
click at [474, 760] on icon at bounding box center [465, 761] width 23 height 25
click at [454, 774] on input "radio" at bounding box center [454, 774] width 0 height 0
click at [364, 838] on button "Próximo →" at bounding box center [343, 827] width 125 height 38
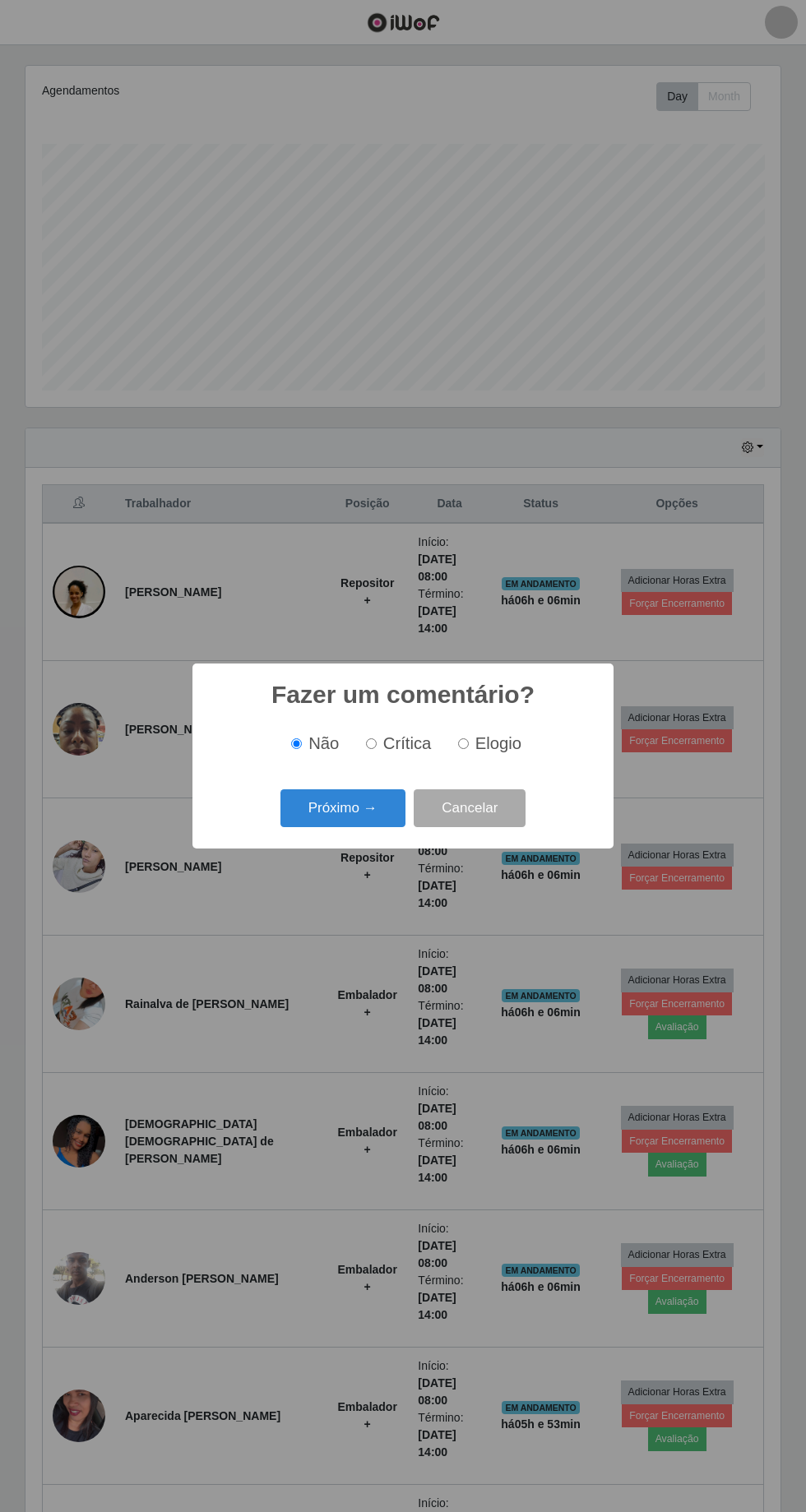
click at [342, 808] on button "Próximo →" at bounding box center [343, 808] width 125 height 38
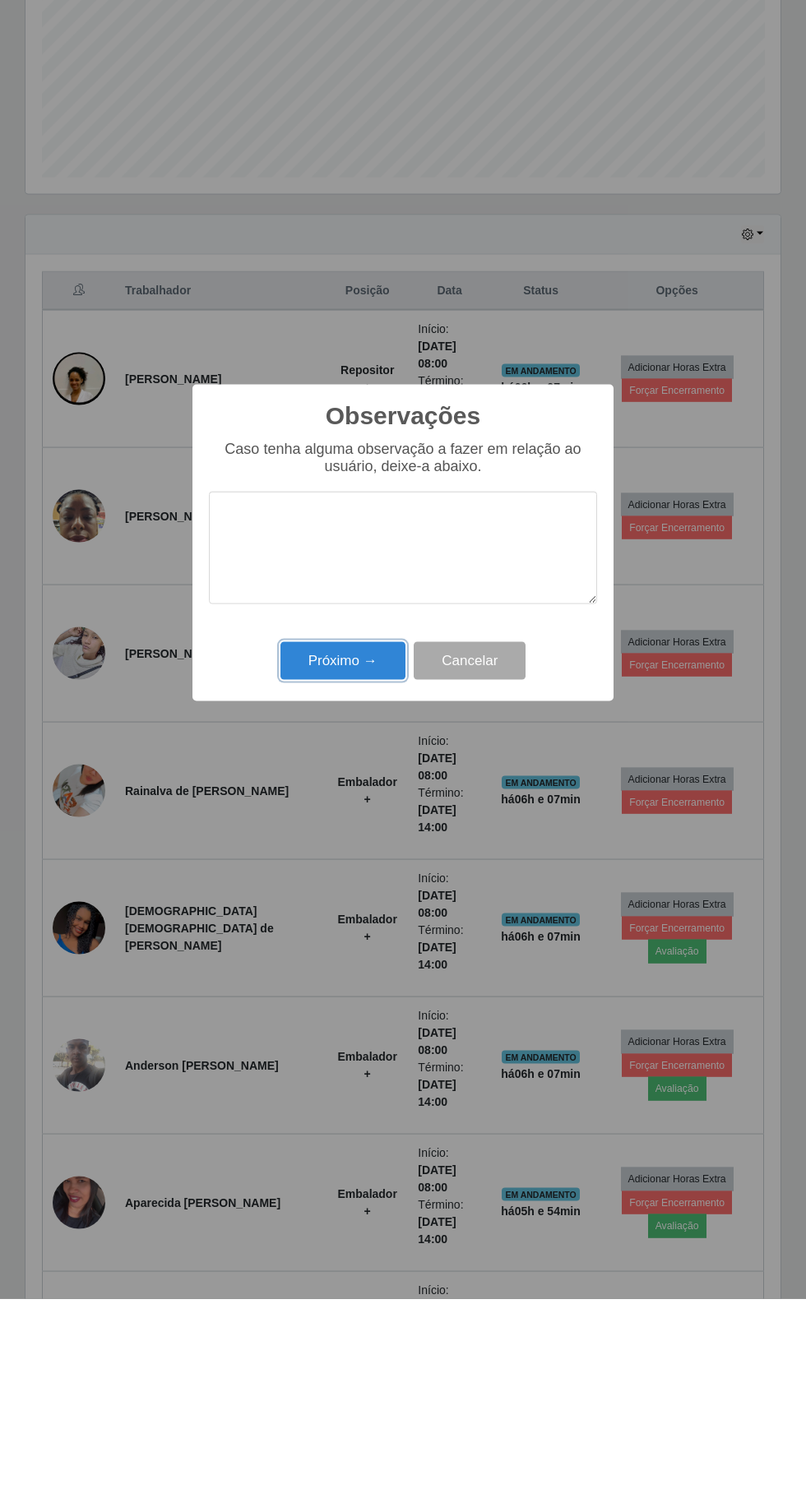
click at [341, 892] on button "Próximo →" at bounding box center [343, 874] width 125 height 38
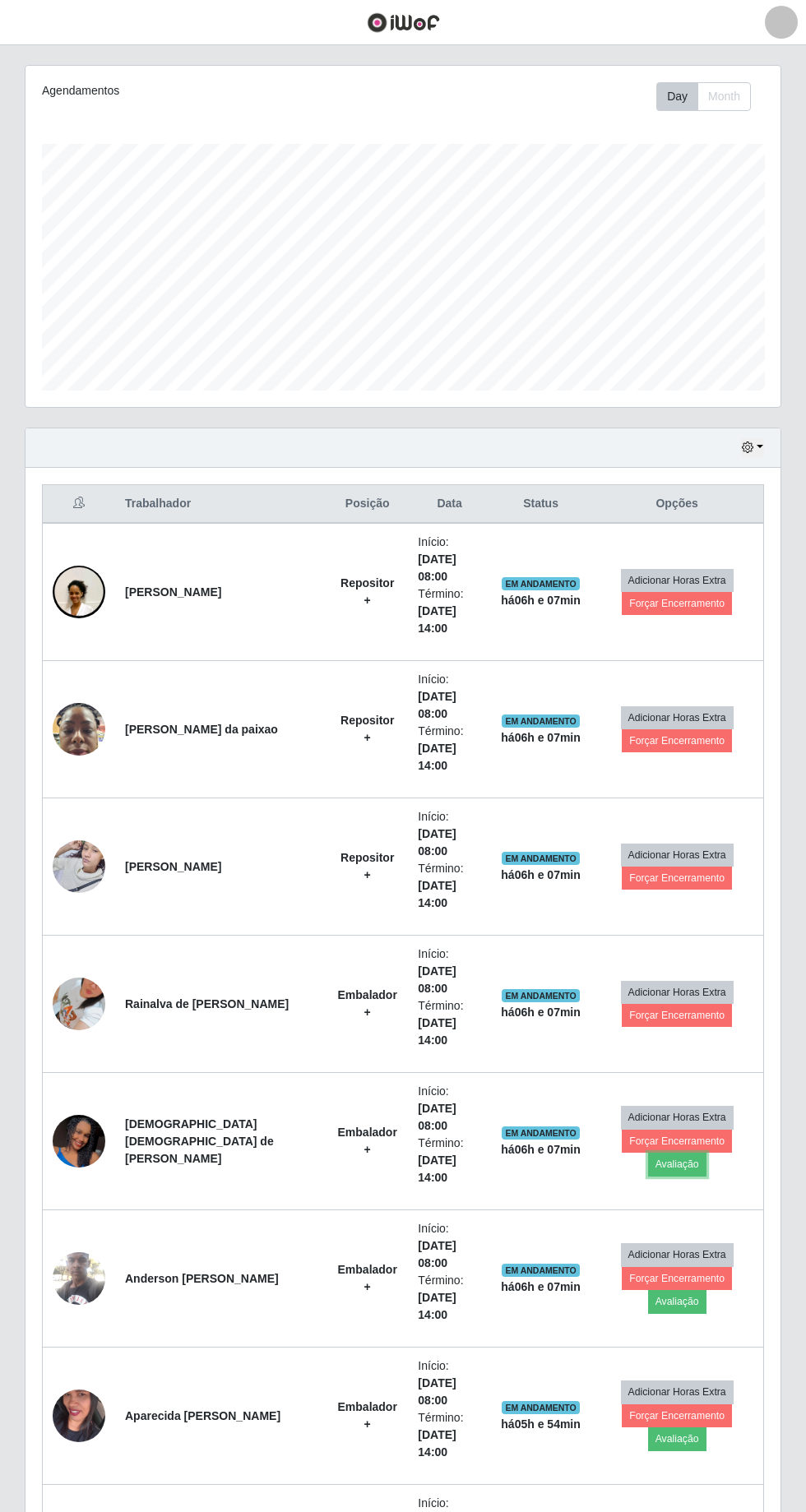
click at [707, 1152] on button "Avaliação" at bounding box center [677, 1163] width 58 height 23
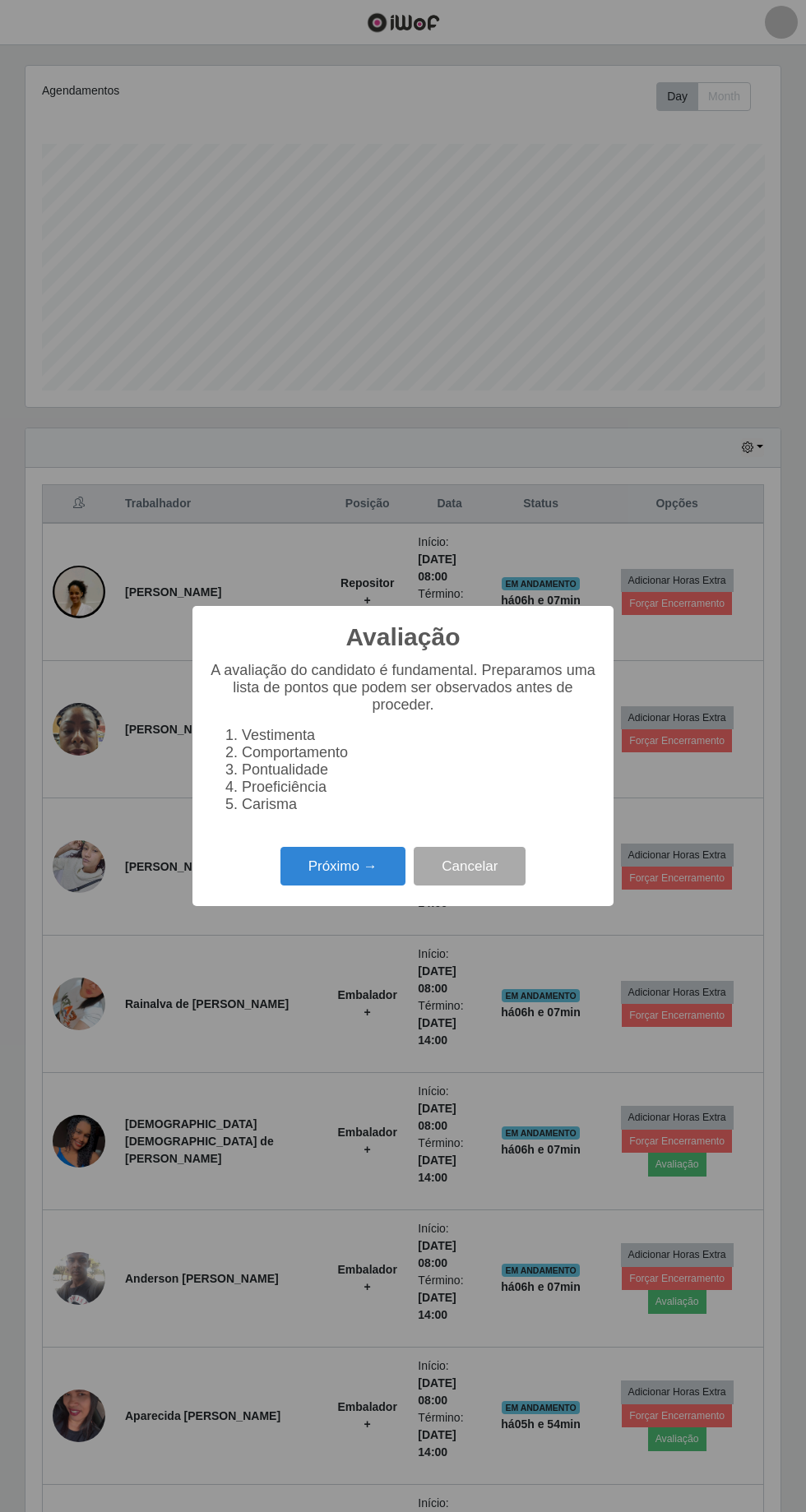
click at [332, 869] on button "Próximo →" at bounding box center [343, 866] width 125 height 38
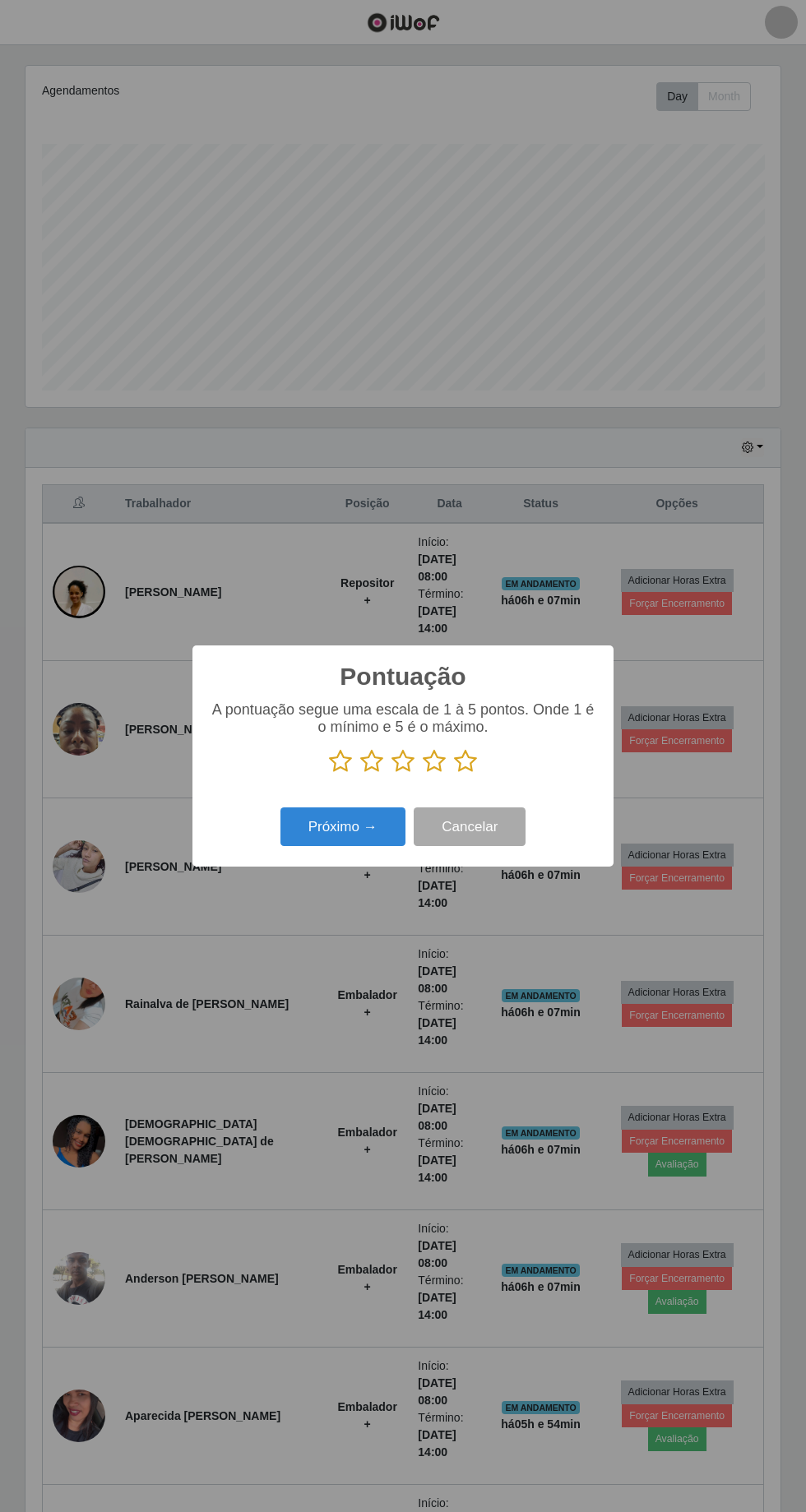
click at [473, 760] on icon at bounding box center [465, 761] width 23 height 25
click at [454, 774] on input "radio" at bounding box center [454, 774] width 0 height 0
click at [349, 842] on button "Próximo →" at bounding box center [343, 827] width 125 height 38
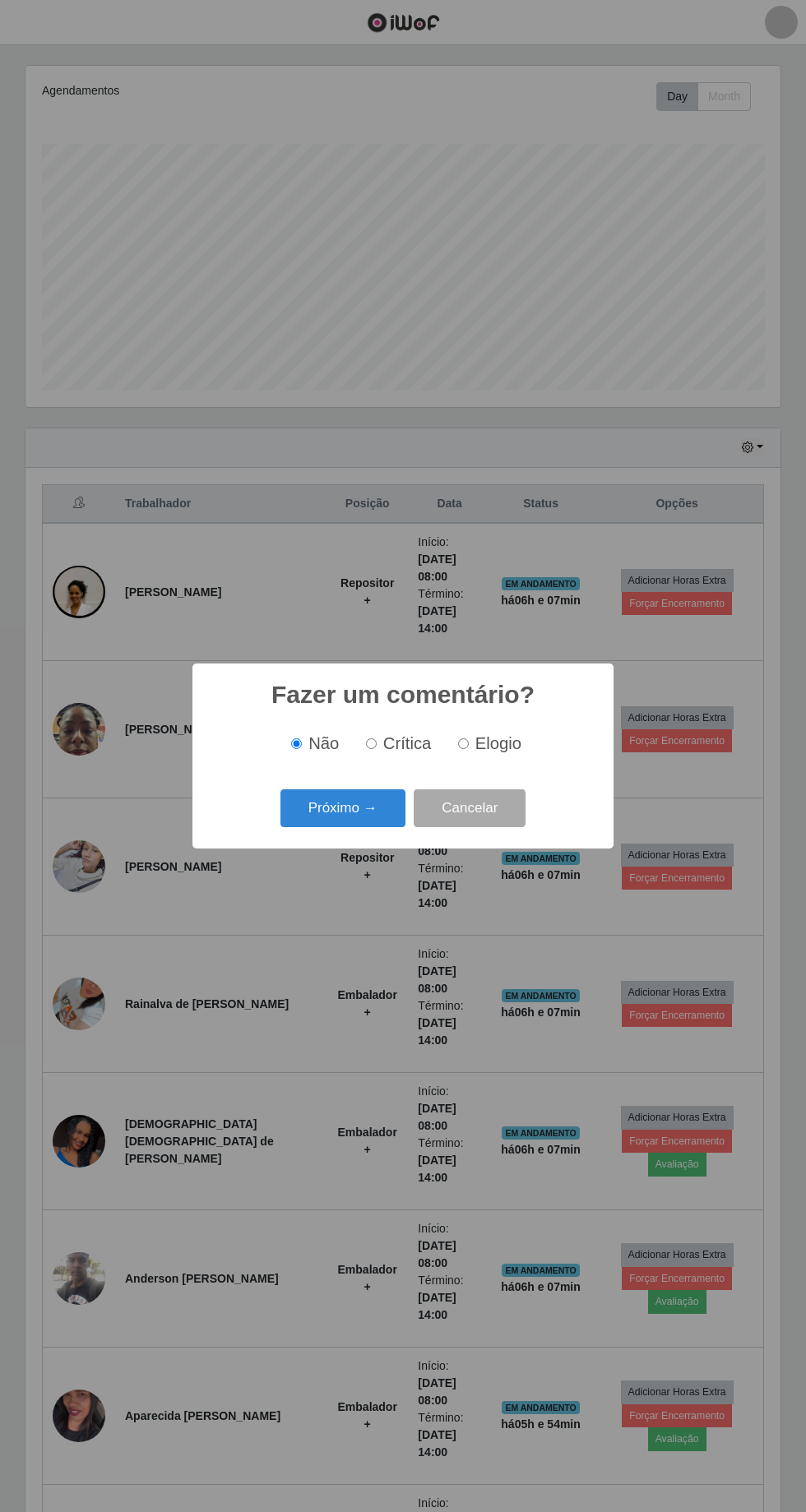
click at [358, 818] on button "Próximo →" at bounding box center [343, 808] width 125 height 38
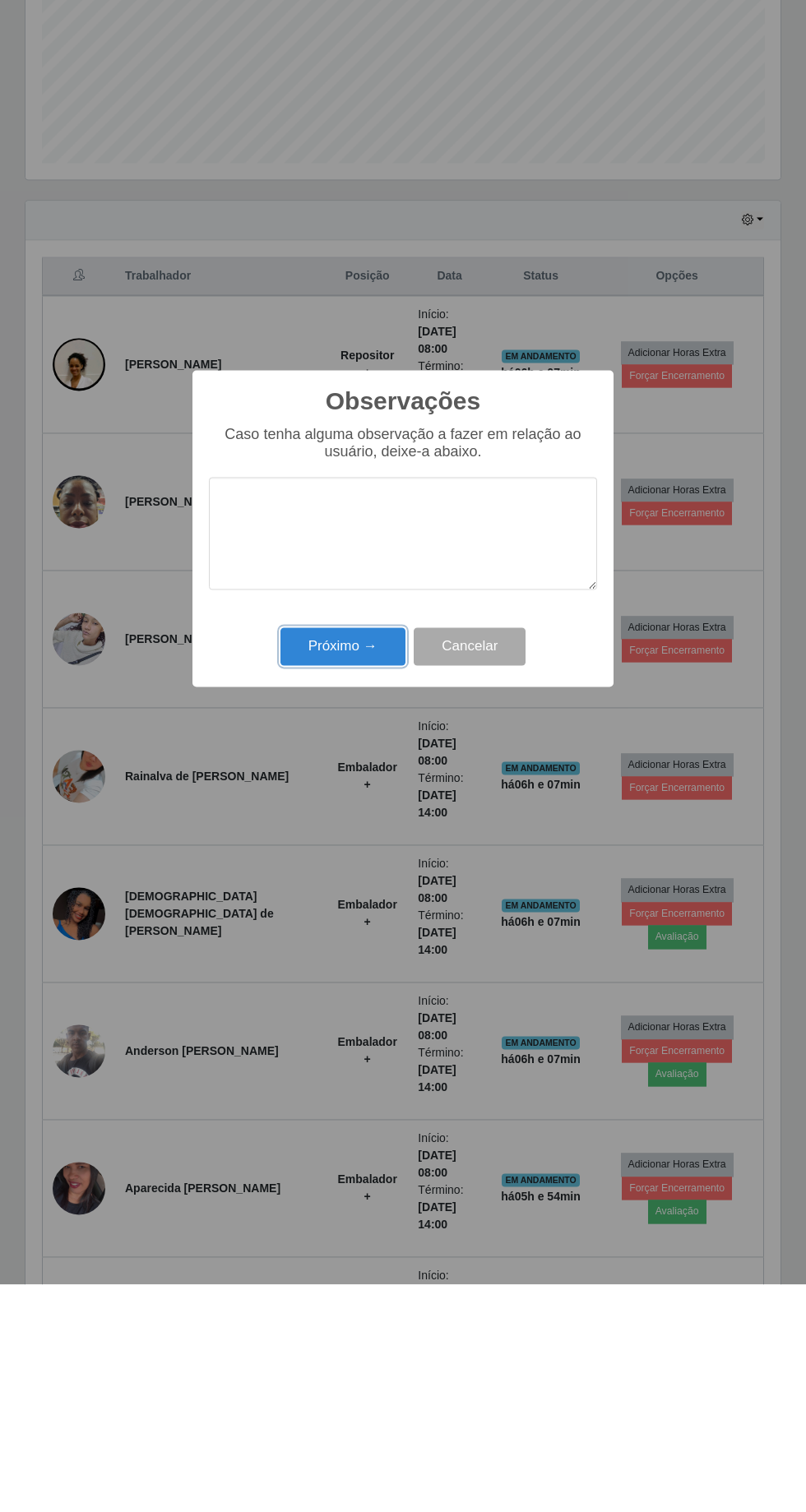
click at [355, 885] on button "Próximo →" at bounding box center [343, 874] width 125 height 38
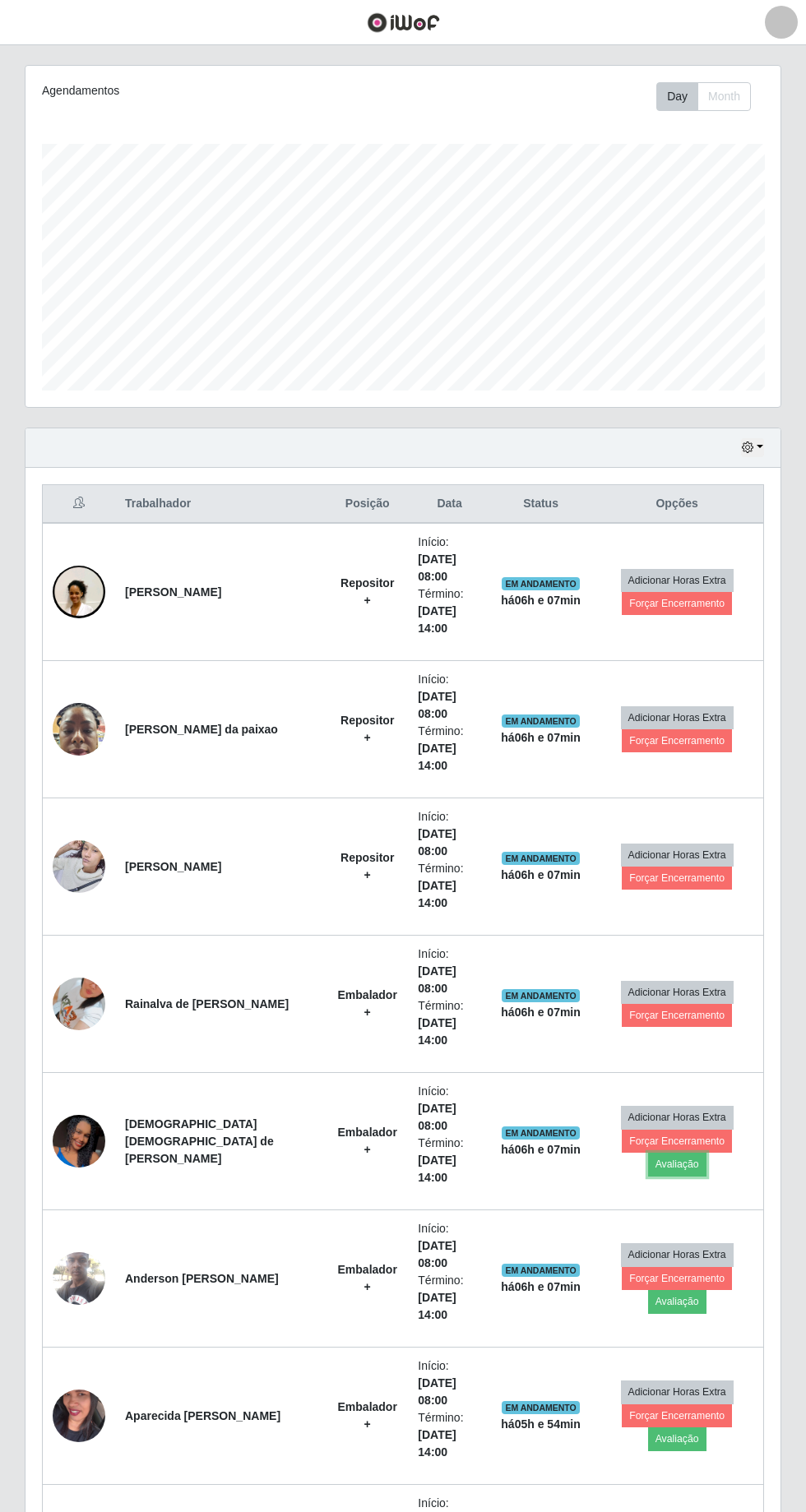
click at [707, 1152] on button "Avaliação" at bounding box center [677, 1163] width 58 height 23
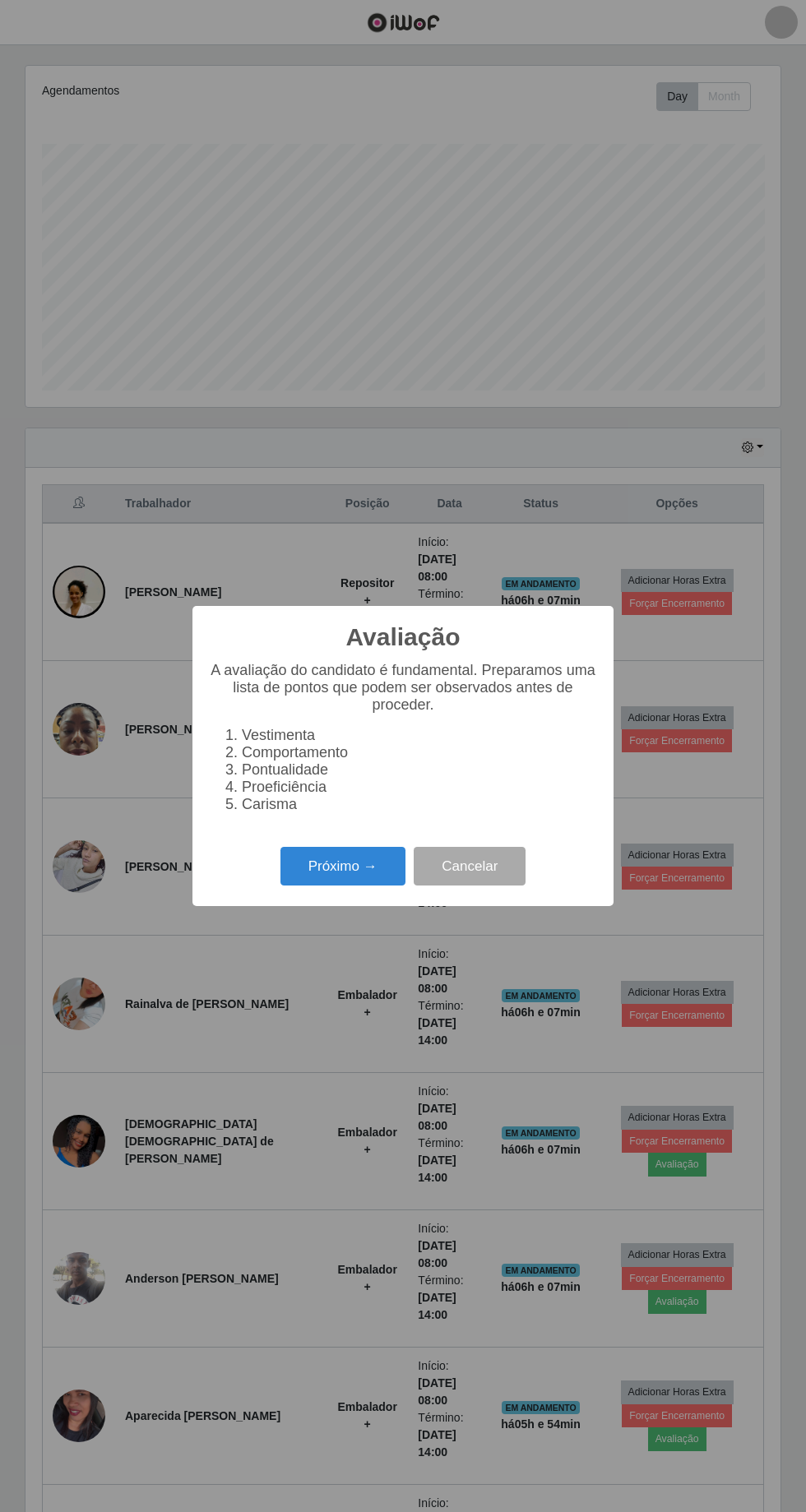
click at [342, 868] on button "Próximo →" at bounding box center [343, 866] width 125 height 38
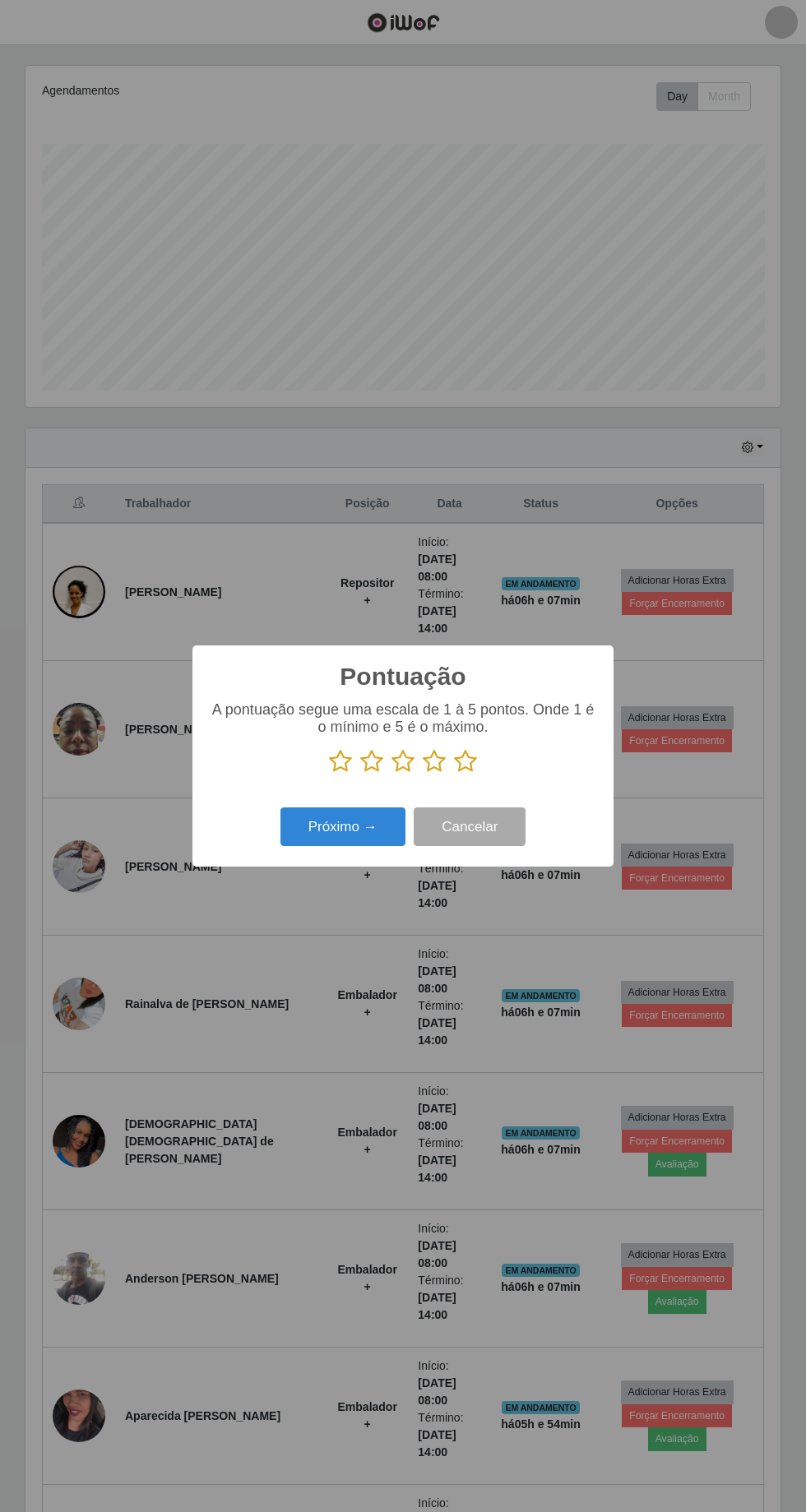
click at [474, 760] on icon at bounding box center [465, 761] width 23 height 25
click at [454, 774] on input "radio" at bounding box center [454, 774] width 0 height 0
click at [348, 828] on button "Próximo →" at bounding box center [343, 827] width 125 height 38
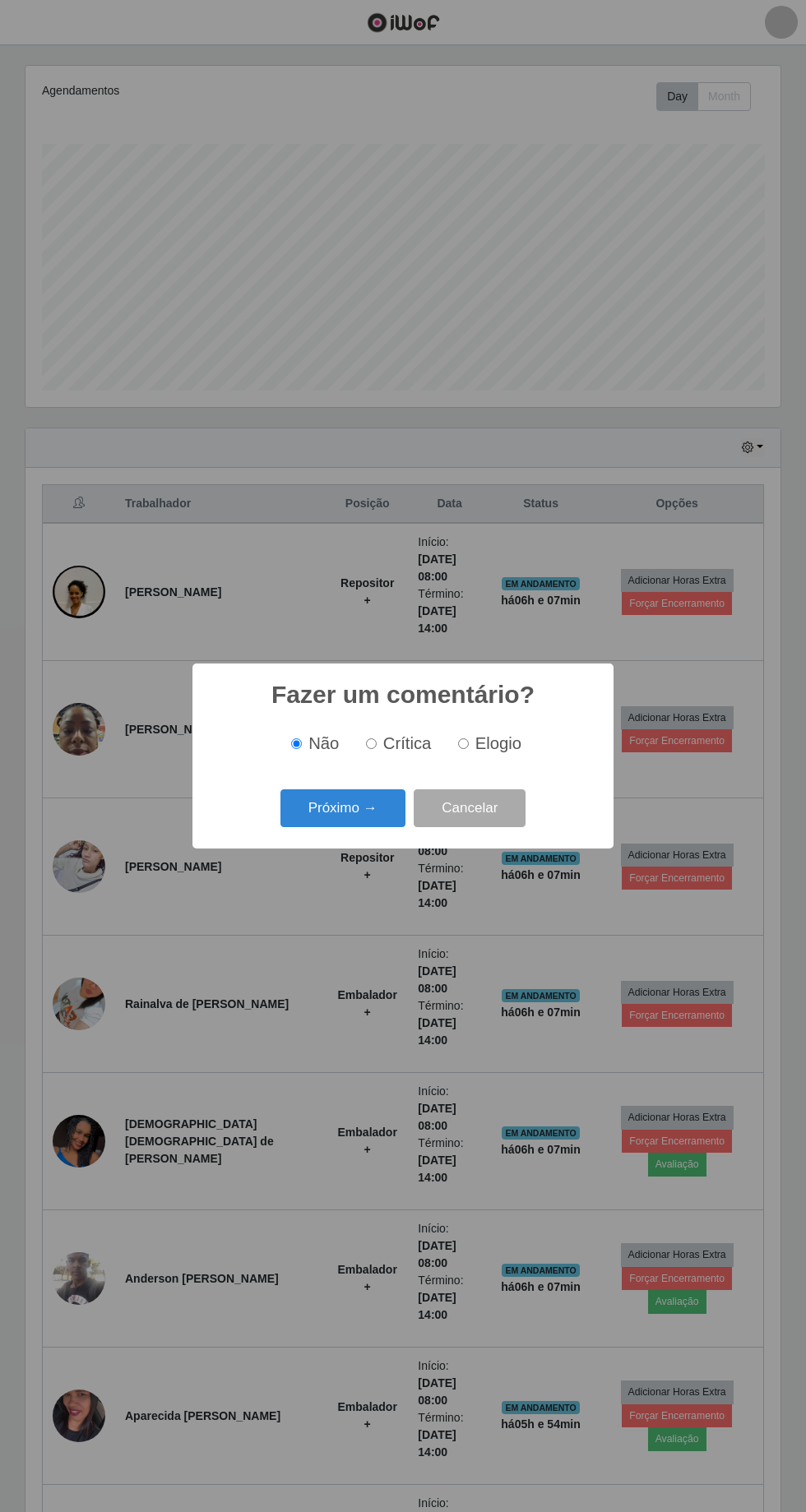
click at [373, 826] on button "Próximo →" at bounding box center [343, 808] width 125 height 38
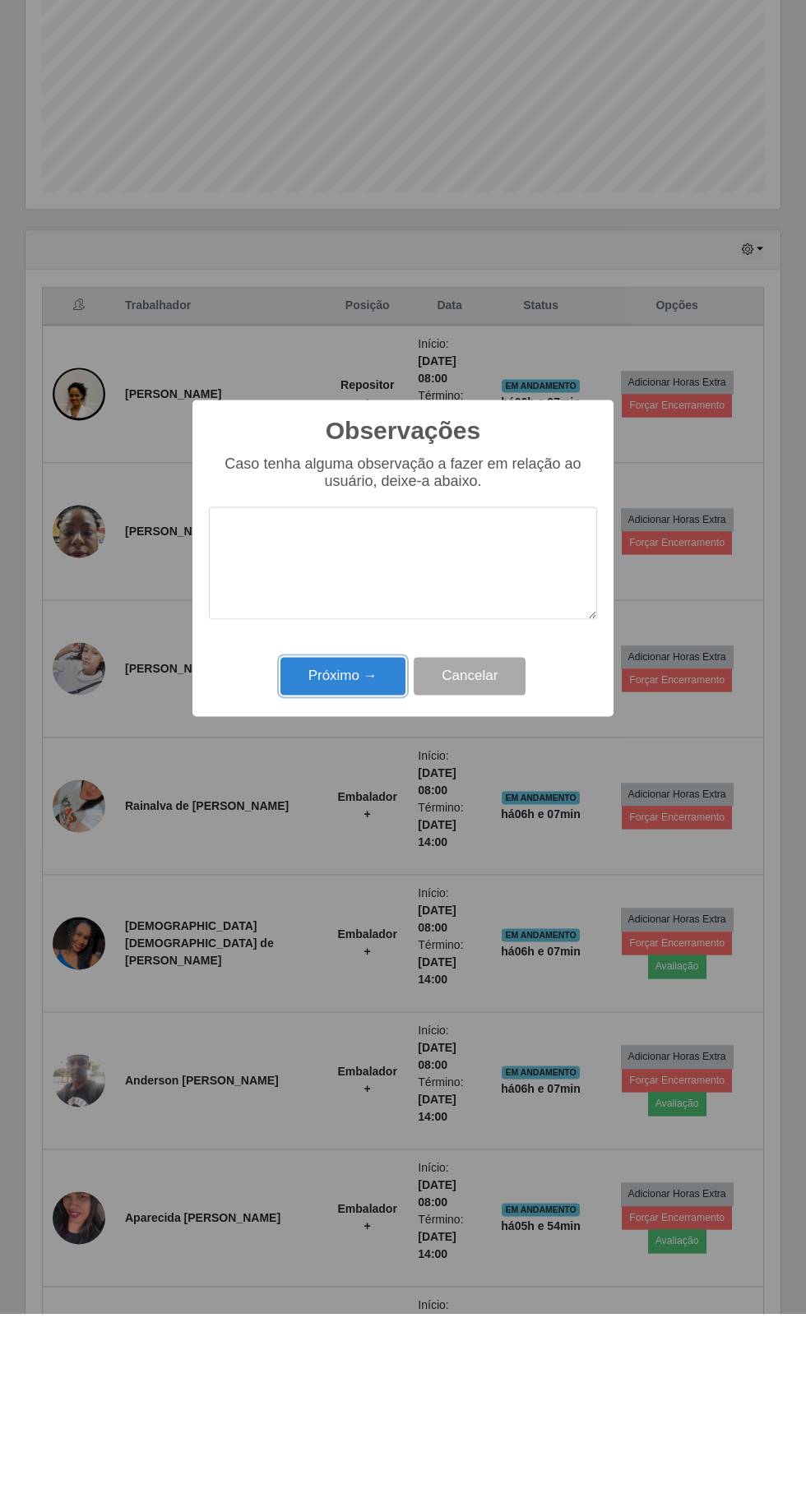
click at [346, 888] on button "Próximo →" at bounding box center [343, 874] width 125 height 38
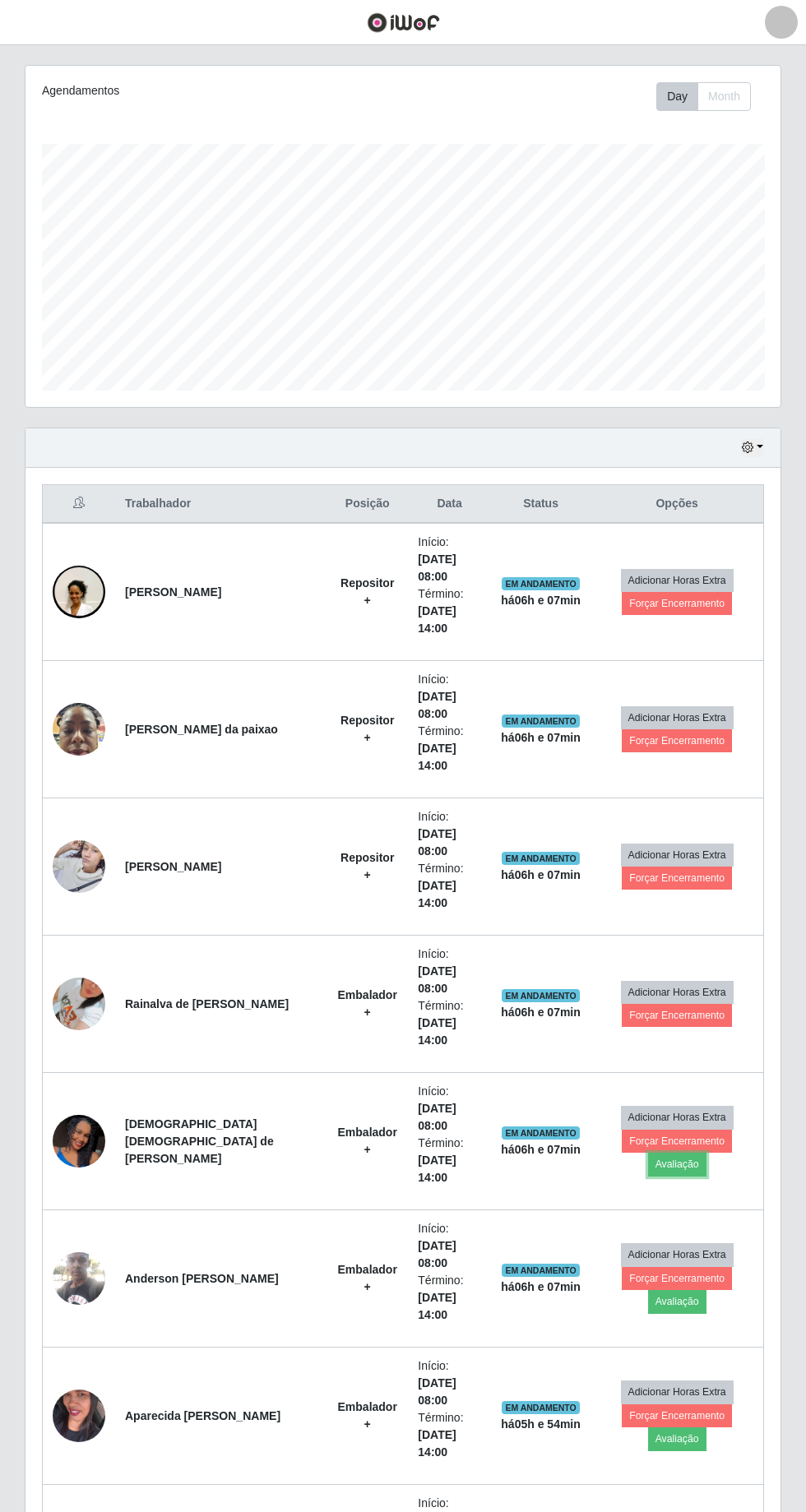
click at [707, 1152] on button "Avaliação" at bounding box center [677, 1163] width 58 height 23
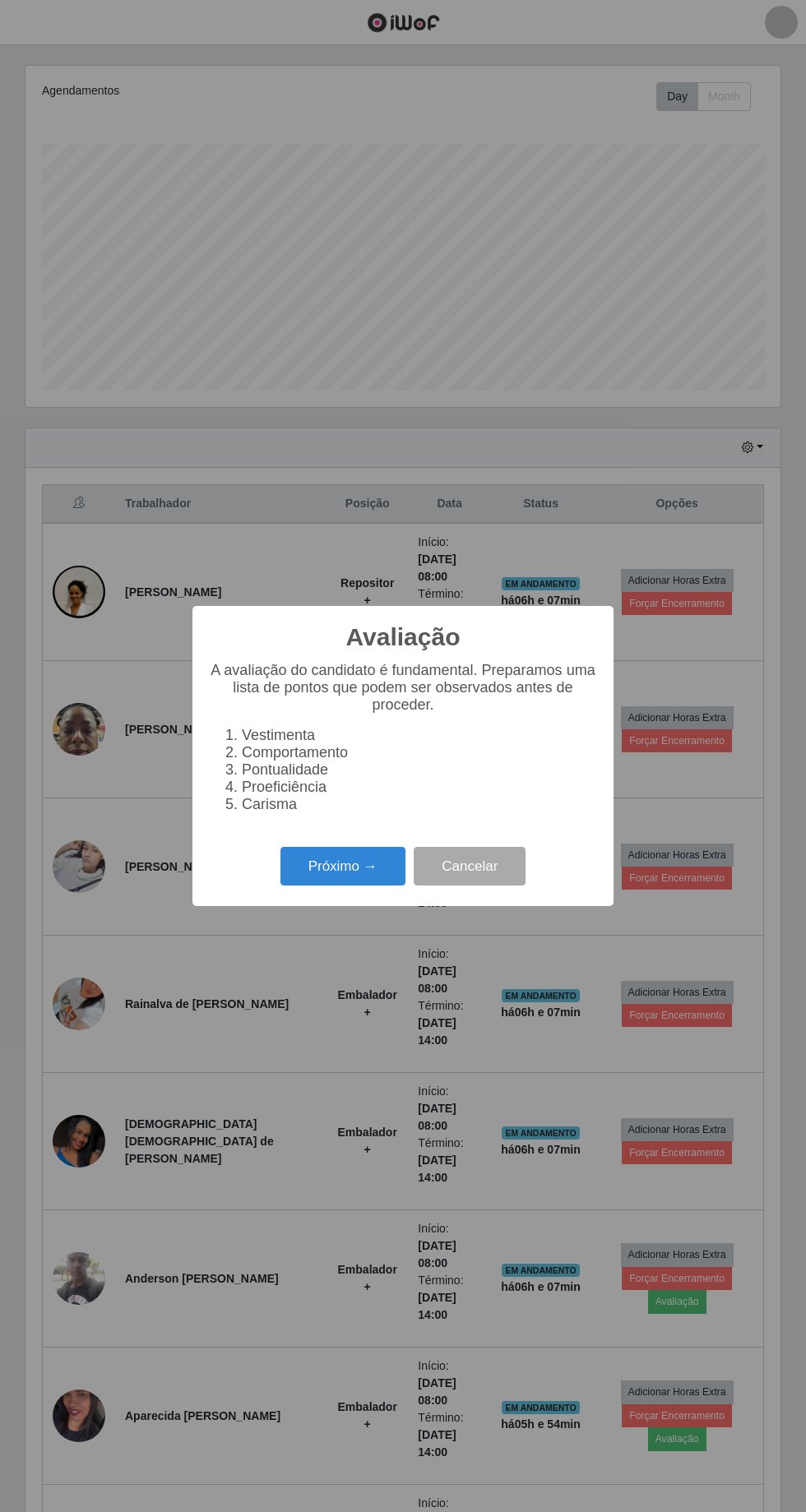
click at [323, 879] on button "Próximo →" at bounding box center [343, 866] width 125 height 38
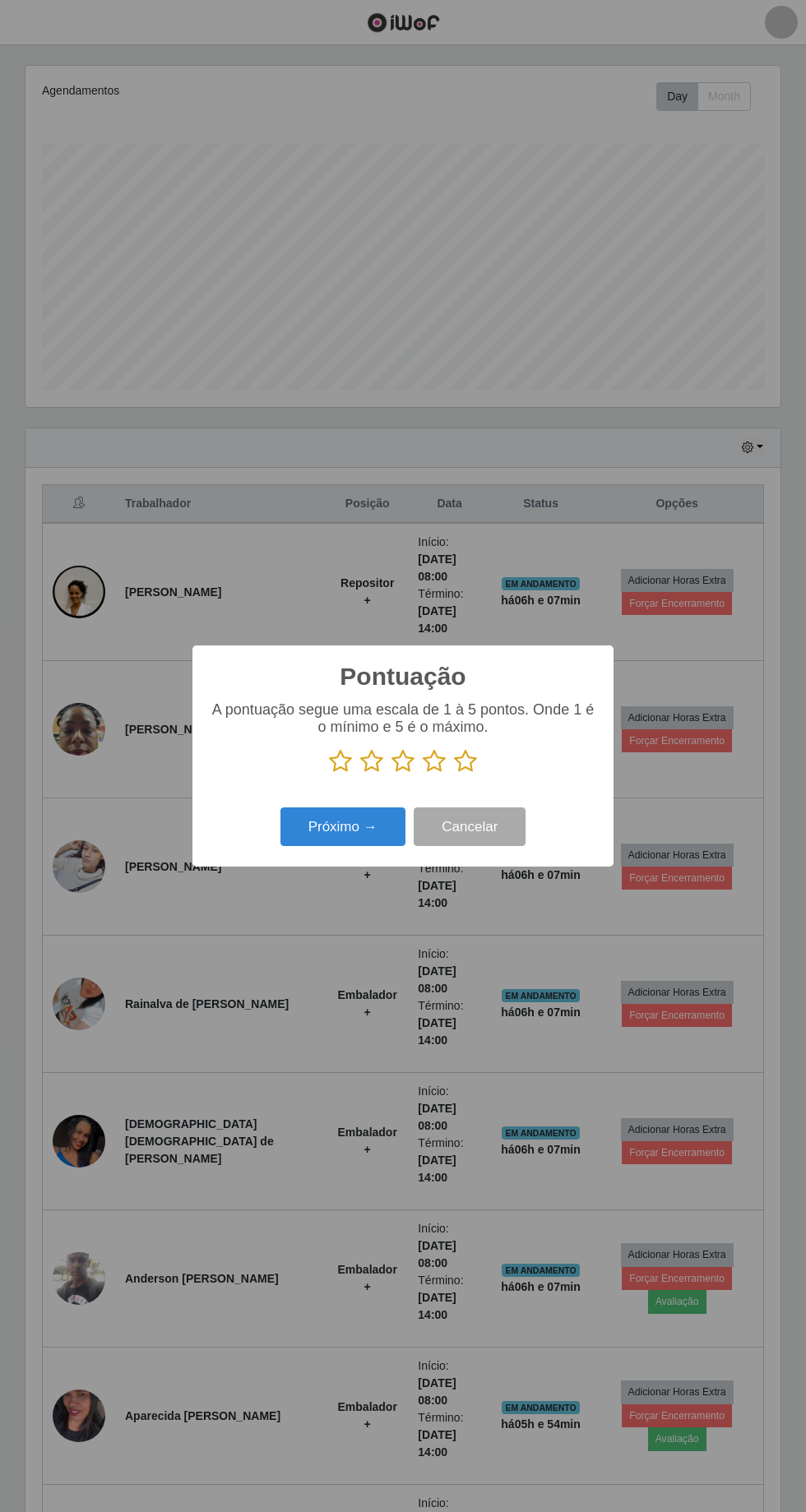
click at [461, 760] on icon at bounding box center [465, 761] width 23 height 25
click at [454, 774] on input "radio" at bounding box center [454, 774] width 0 height 0
click at [339, 826] on button "Próximo →" at bounding box center [343, 827] width 125 height 38
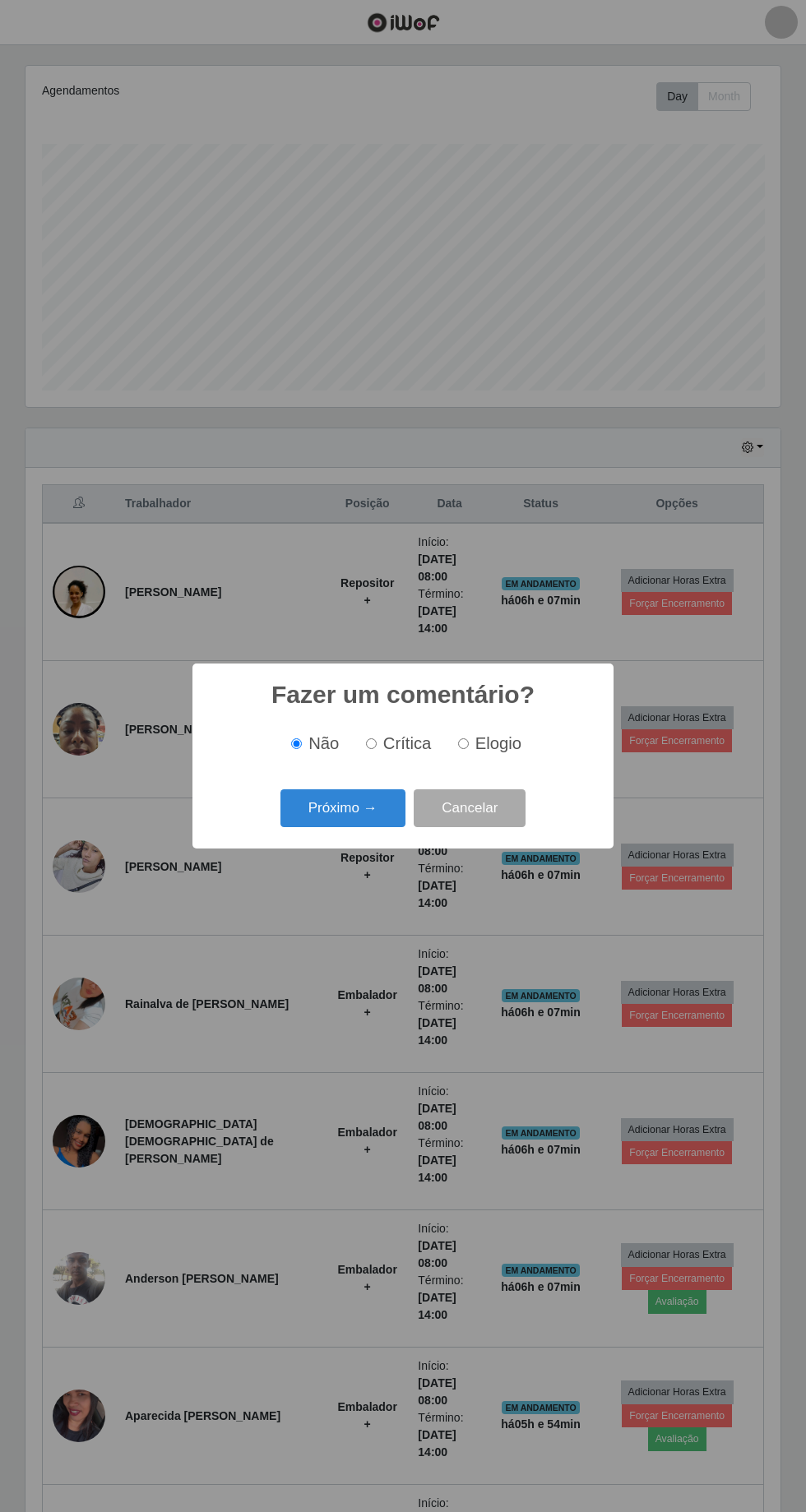
click at [339, 823] on button "Próximo →" at bounding box center [343, 808] width 125 height 38
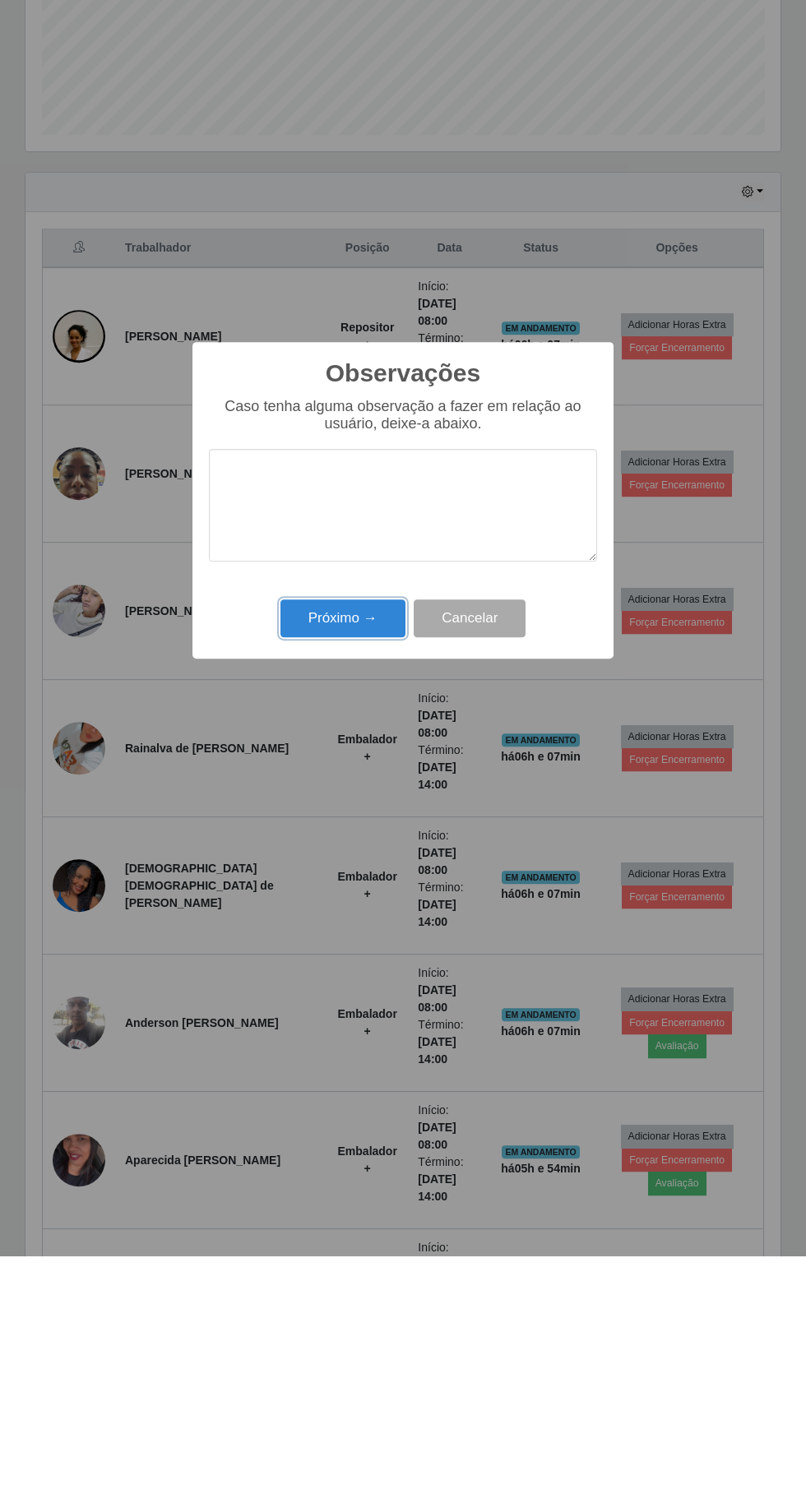
click at [340, 873] on button "Próximo →" at bounding box center [343, 874] width 125 height 38
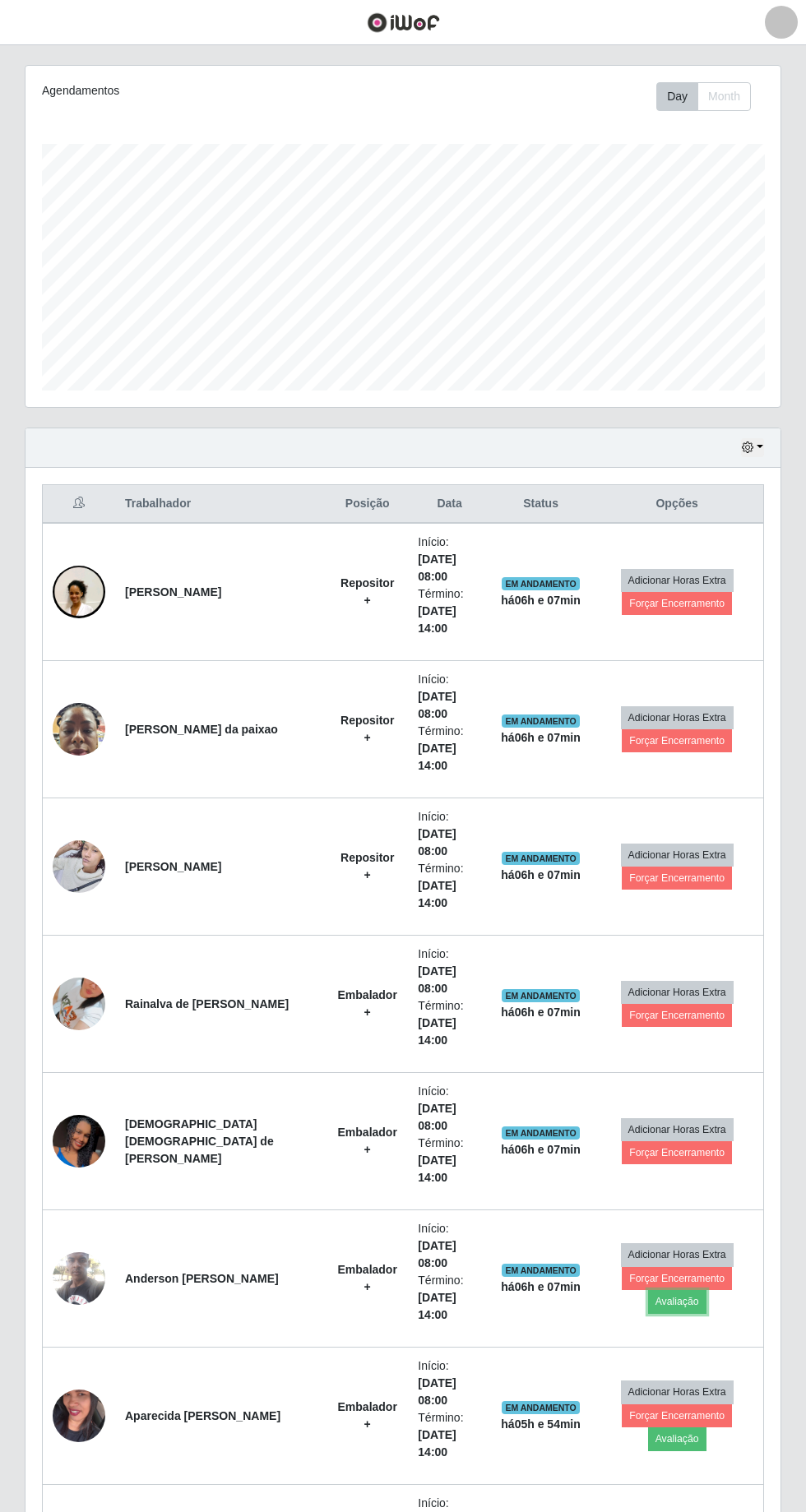
click at [707, 1290] on button "Avaliação" at bounding box center [677, 1301] width 58 height 23
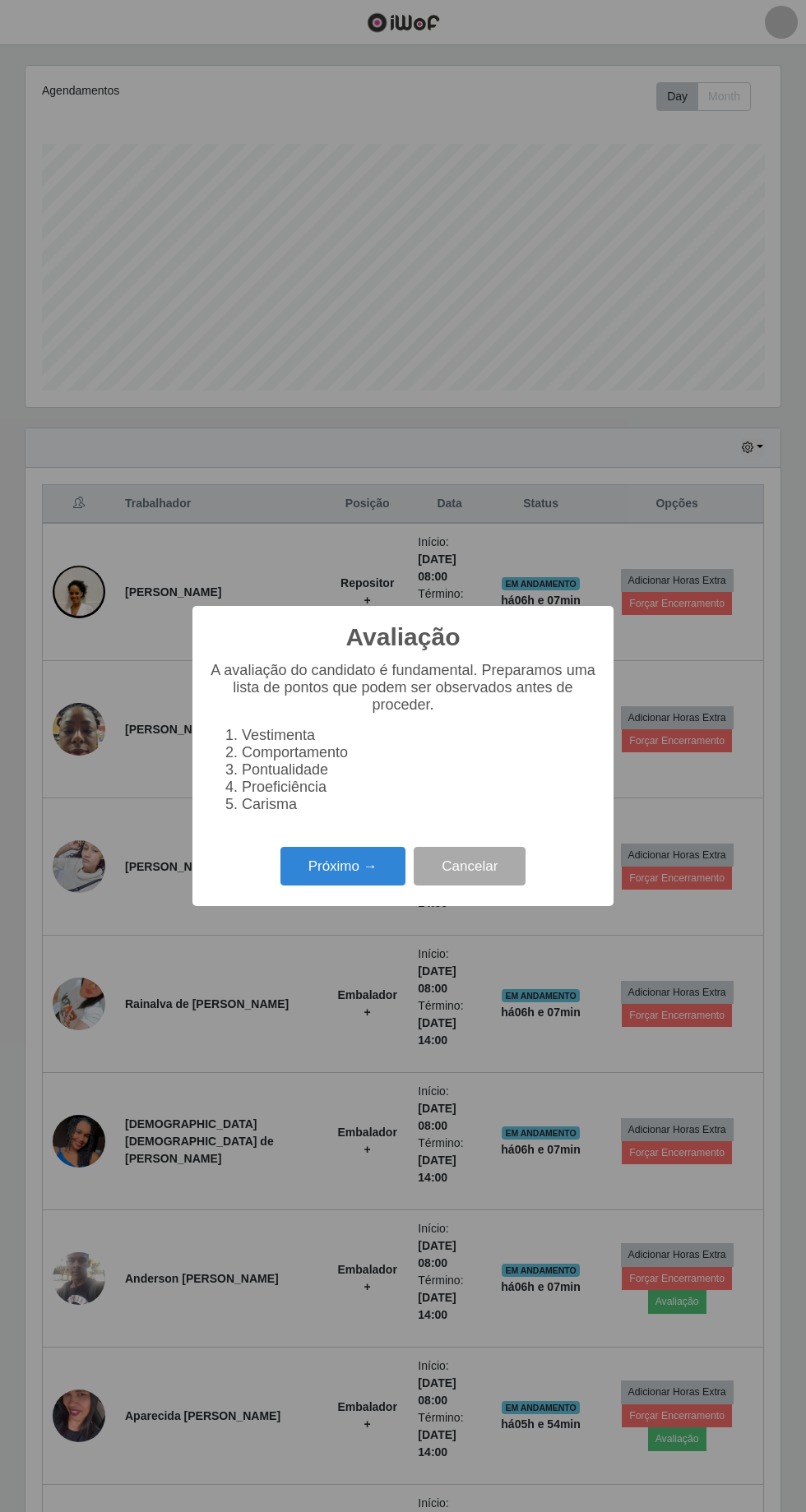
click at [332, 871] on button "Próximo →" at bounding box center [343, 866] width 125 height 38
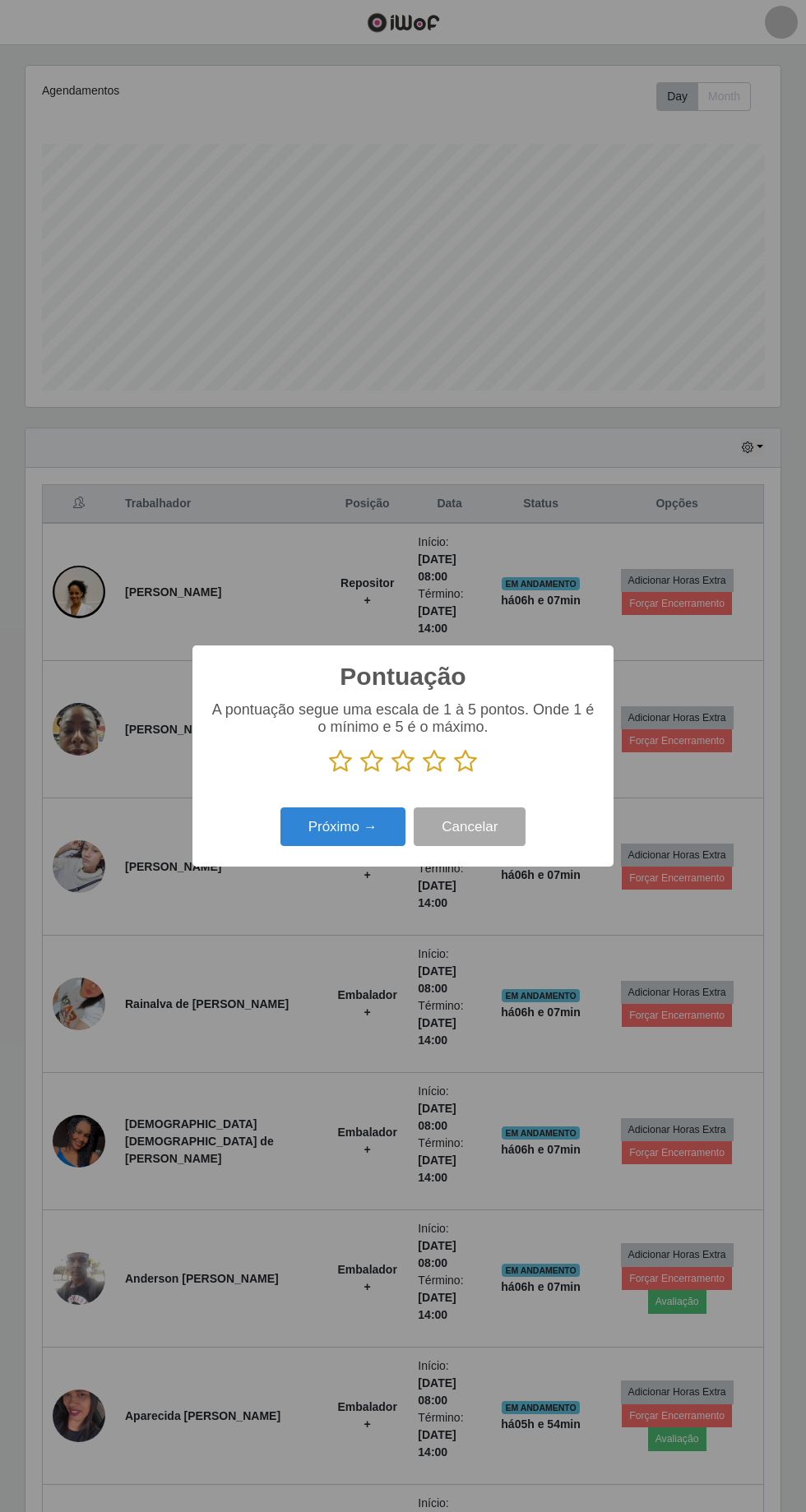
click at [465, 764] on icon at bounding box center [465, 761] width 23 height 25
click at [454, 774] on input "radio" at bounding box center [454, 774] width 0 height 0
click at [361, 826] on button "Próximo →" at bounding box center [343, 827] width 125 height 38
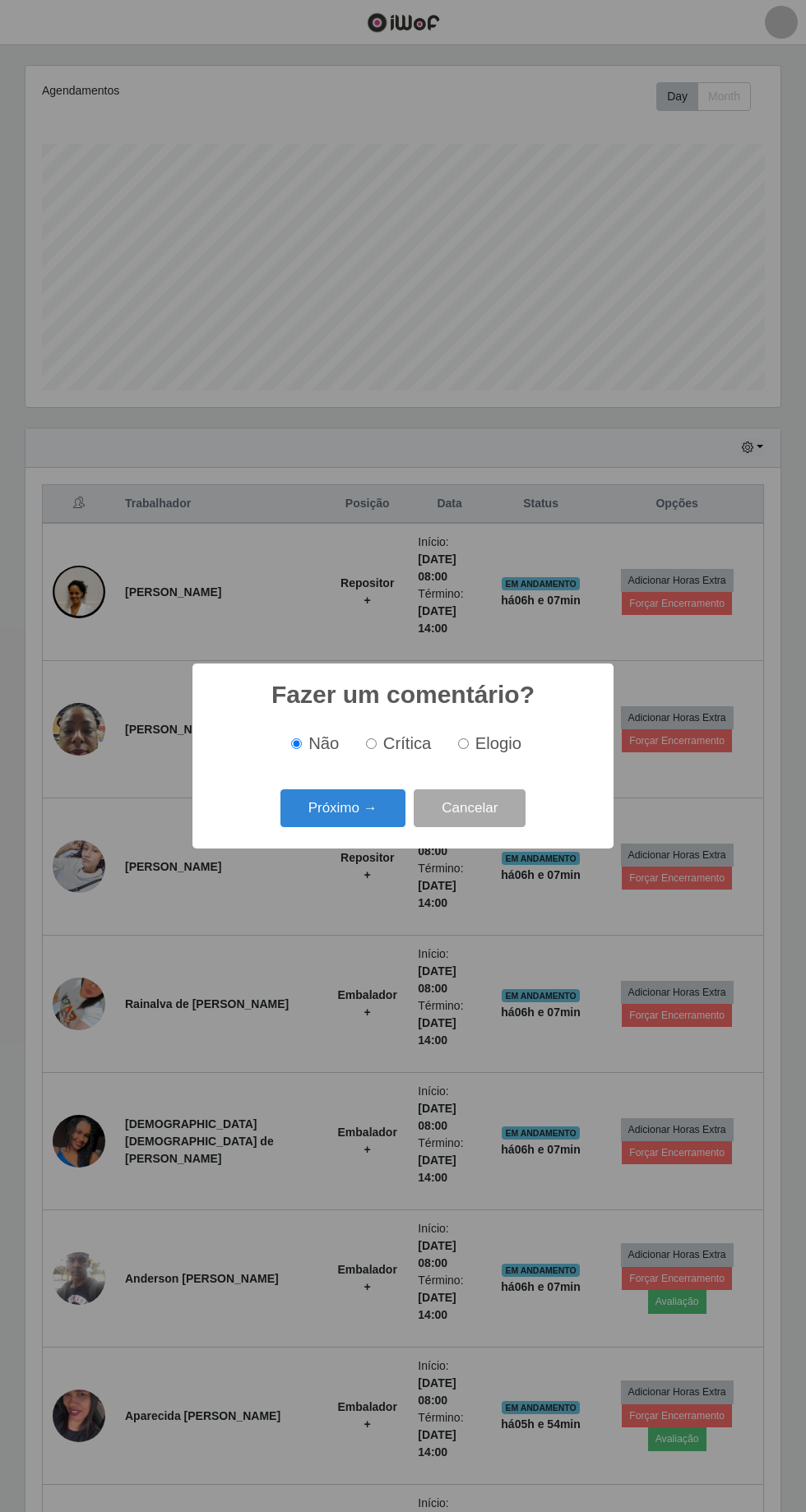
click at [364, 819] on button "Próximo →" at bounding box center [343, 808] width 125 height 38
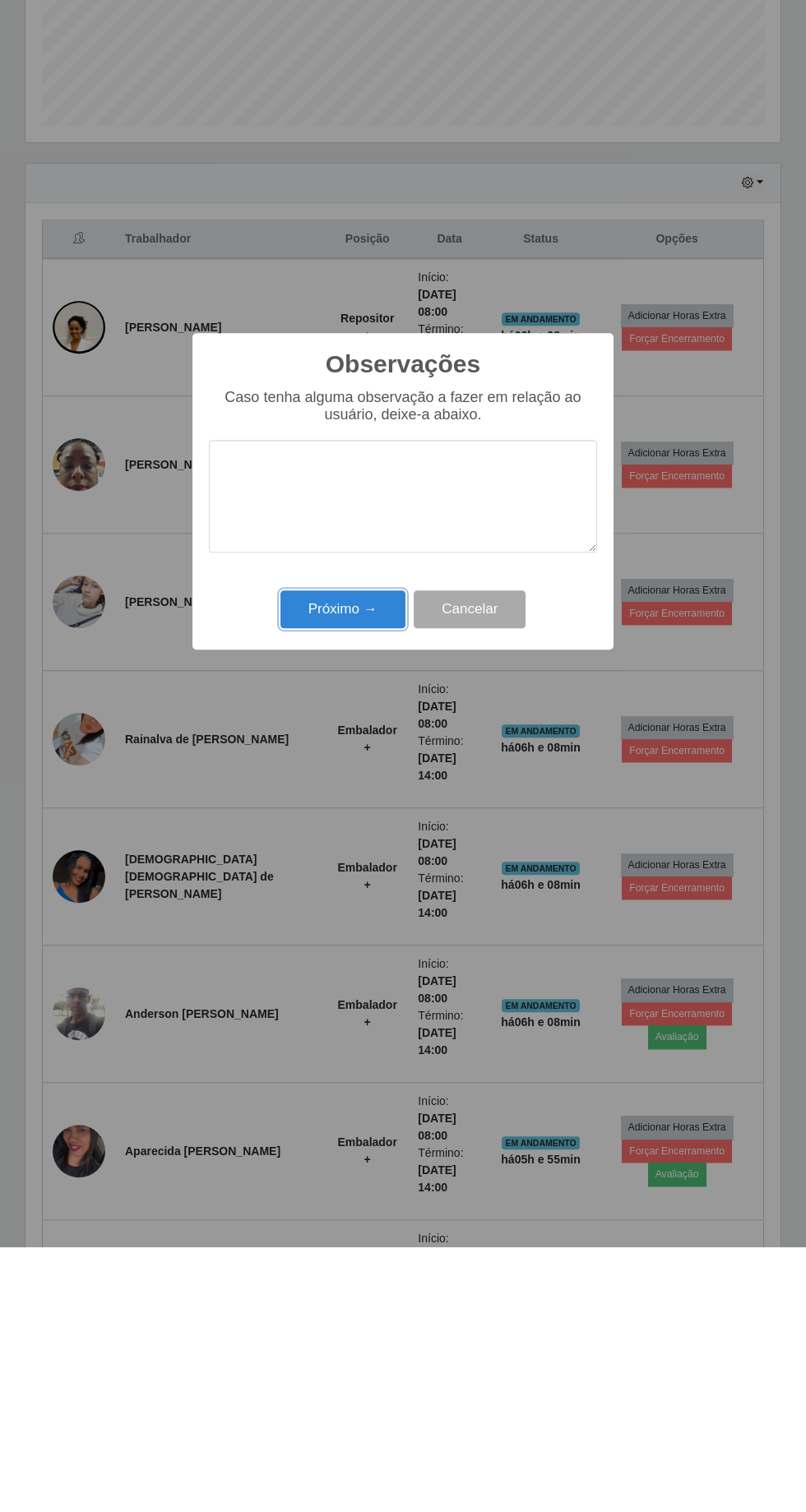
click at [357, 891] on button "Próximo →" at bounding box center [343, 874] width 125 height 38
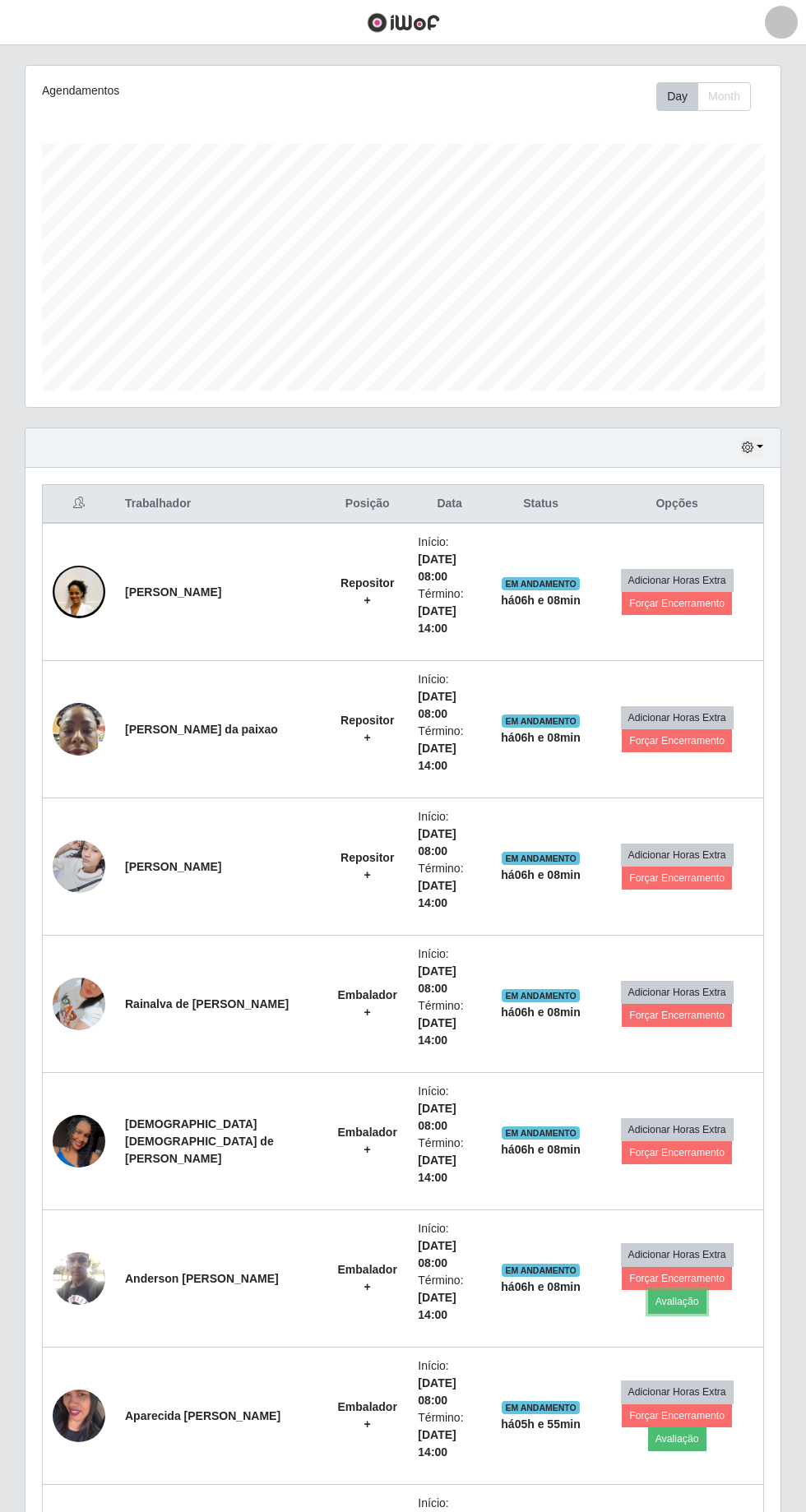
click at [707, 1290] on button "Avaliação" at bounding box center [677, 1301] width 58 height 23
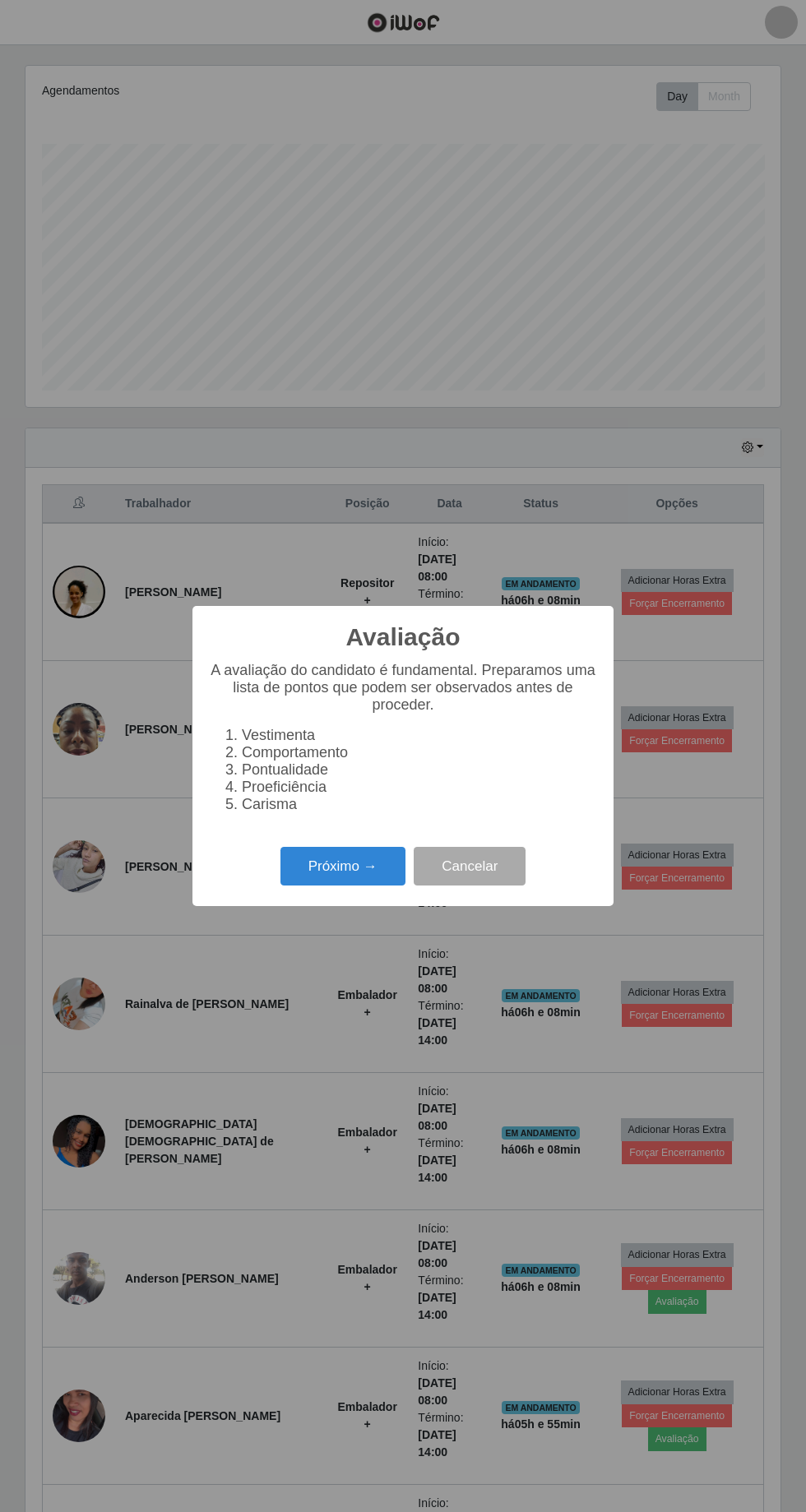
click at [342, 866] on button "Próximo →" at bounding box center [343, 866] width 125 height 38
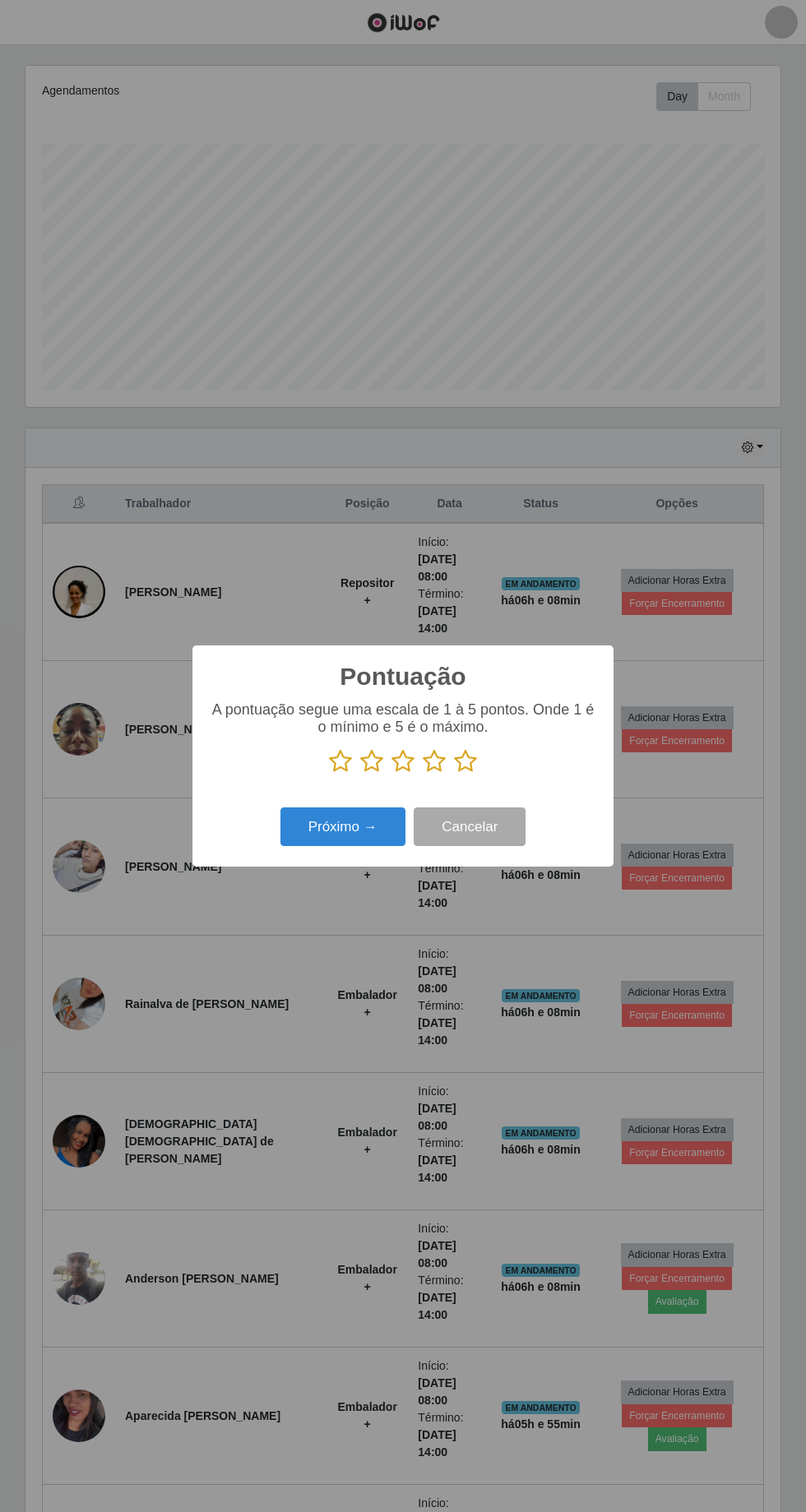
click at [507, 773] on p at bounding box center [403, 761] width 388 height 25
click at [470, 760] on icon at bounding box center [465, 761] width 23 height 25
click at [454, 774] on input "radio" at bounding box center [454, 774] width 0 height 0
click at [341, 843] on button "Próximo →" at bounding box center [343, 827] width 125 height 38
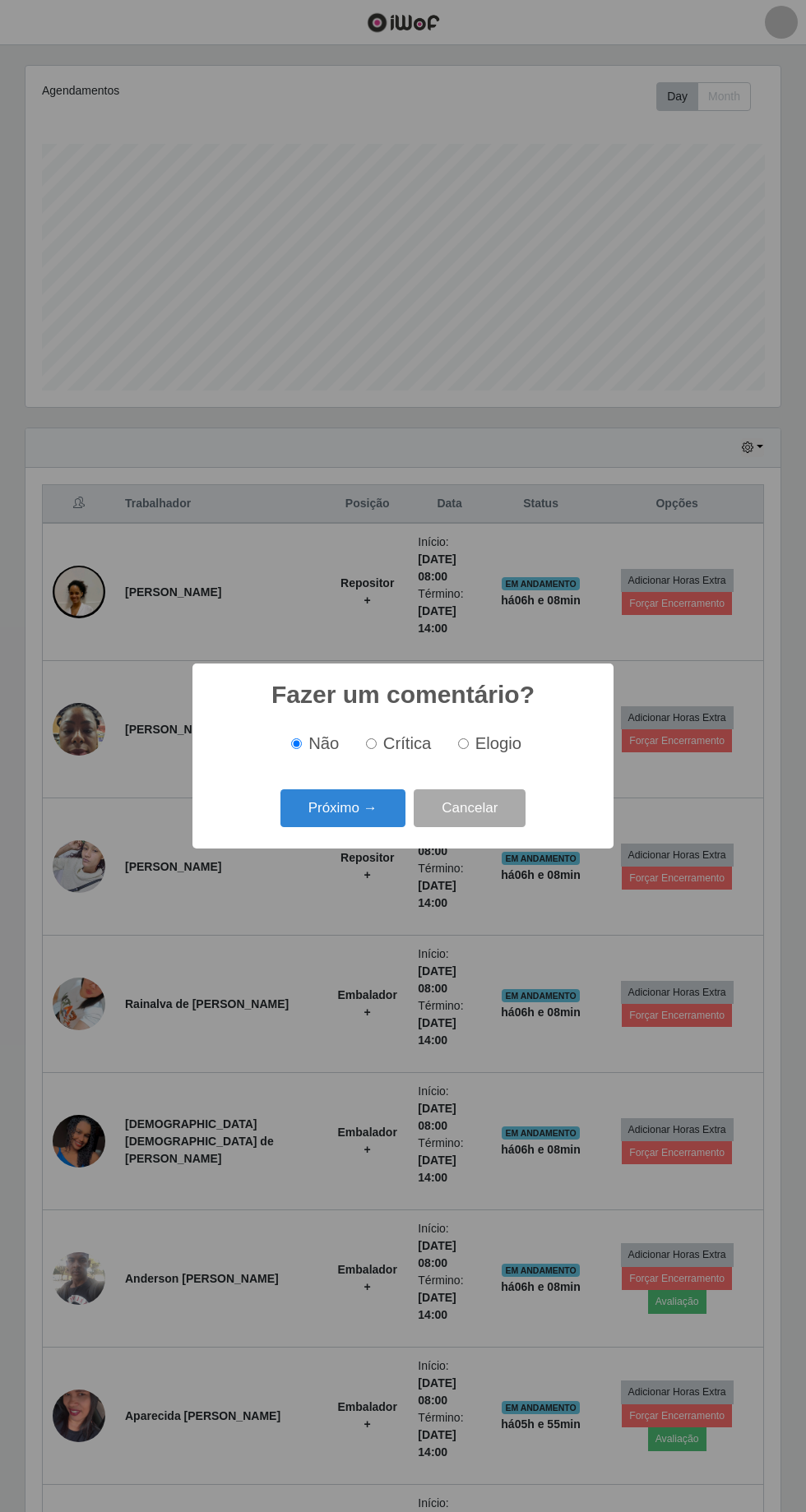
click at [315, 824] on button "Próximo →" at bounding box center [343, 808] width 125 height 38
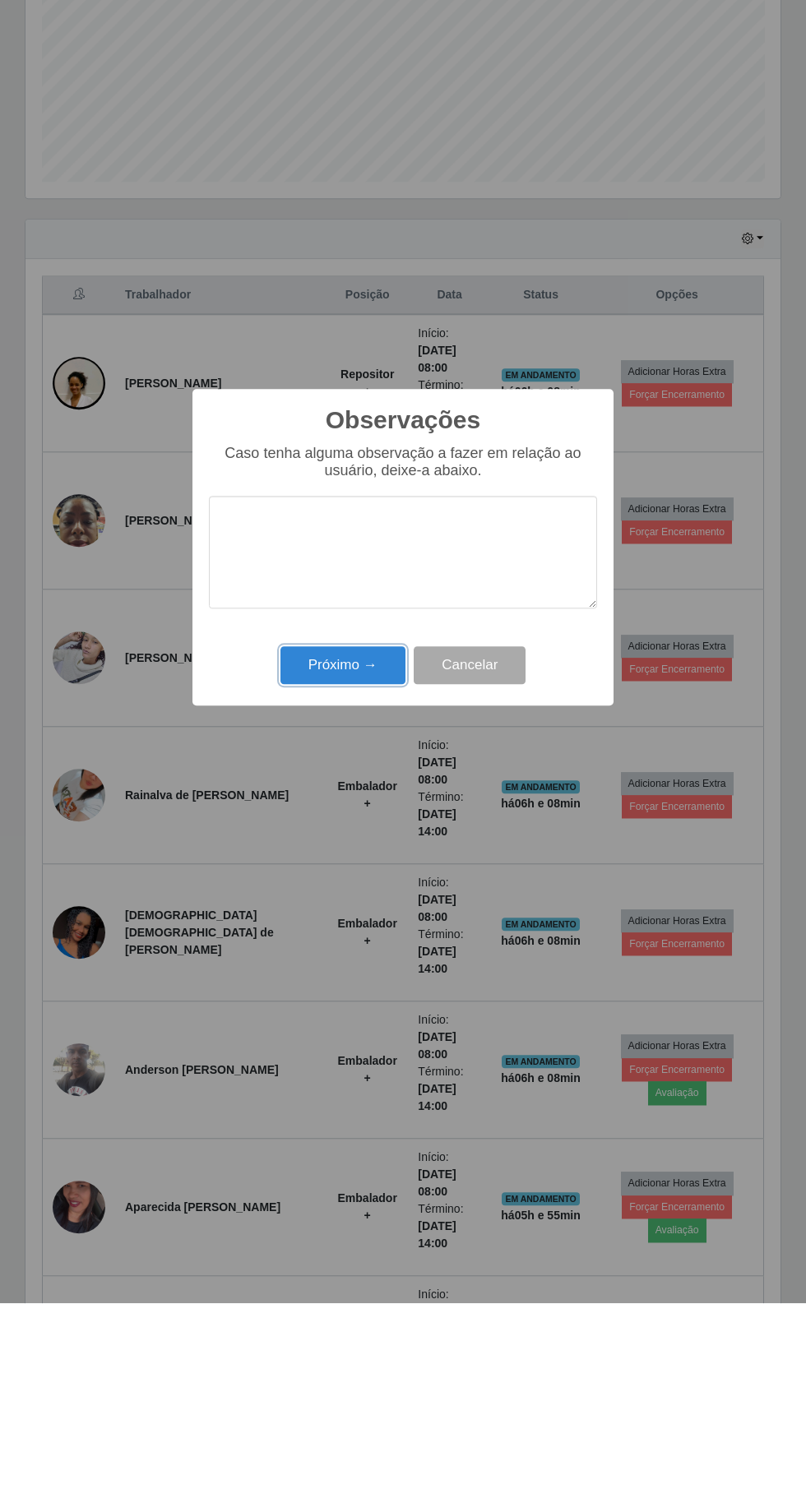
click at [356, 891] on button "Próximo →" at bounding box center [343, 874] width 125 height 38
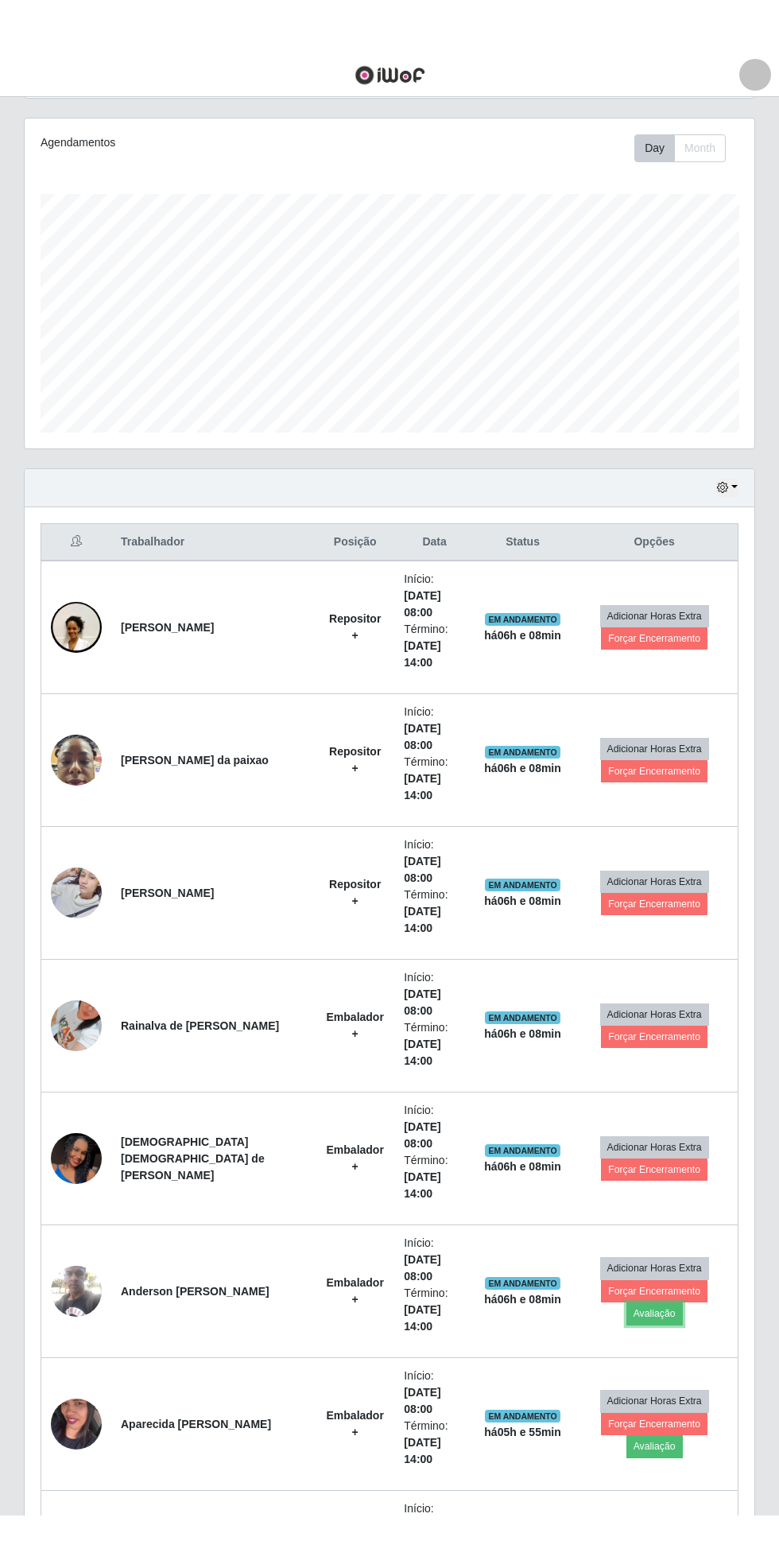
scroll to position [190, 0]
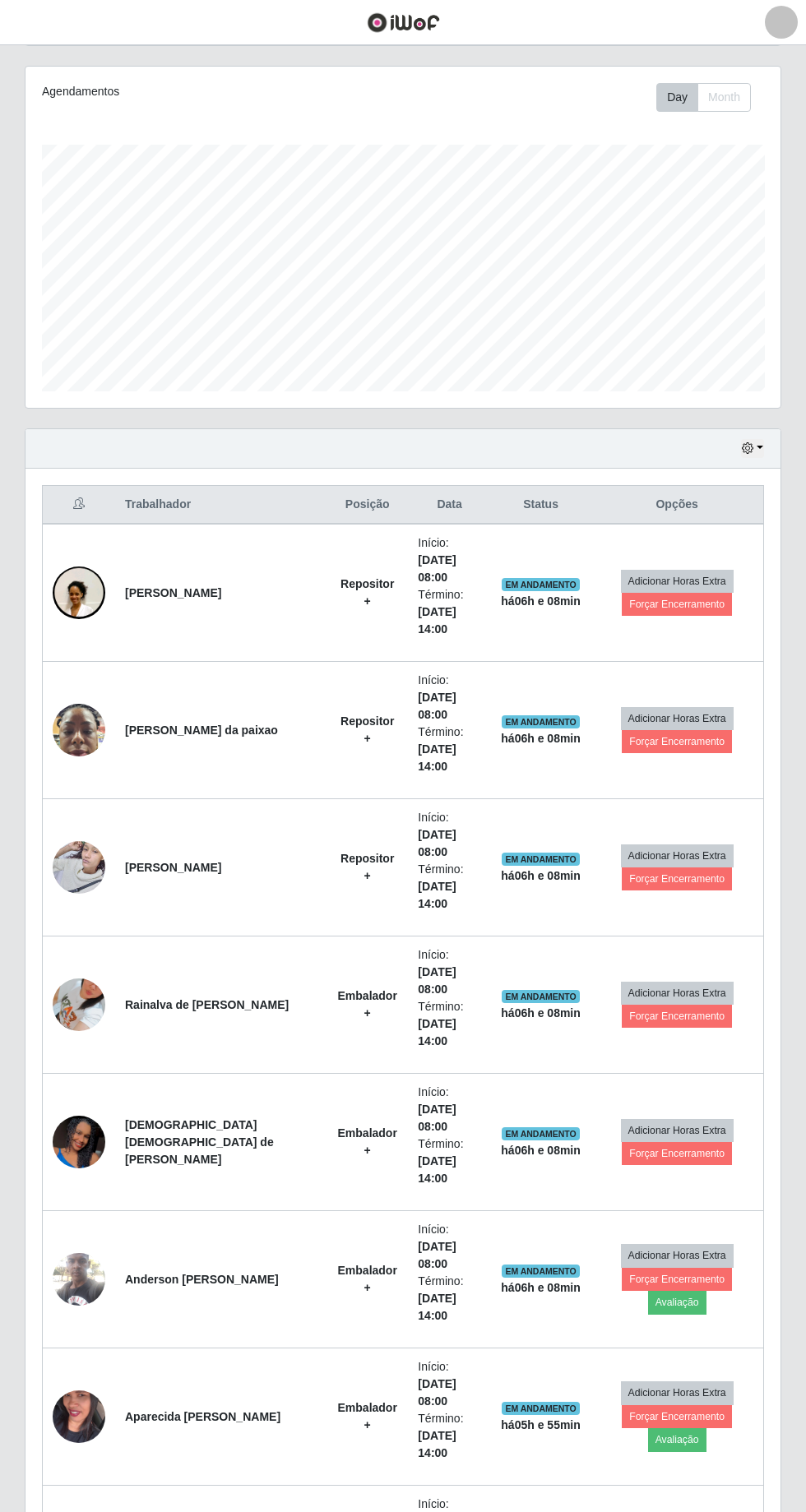
click at [739, 1348] on td "Adicionar Horas Extra Forçar Encerramento Avaliação" at bounding box center [677, 1416] width 172 height 138
click at [707, 1291] on button "Avaliação" at bounding box center [677, 1301] width 58 height 23
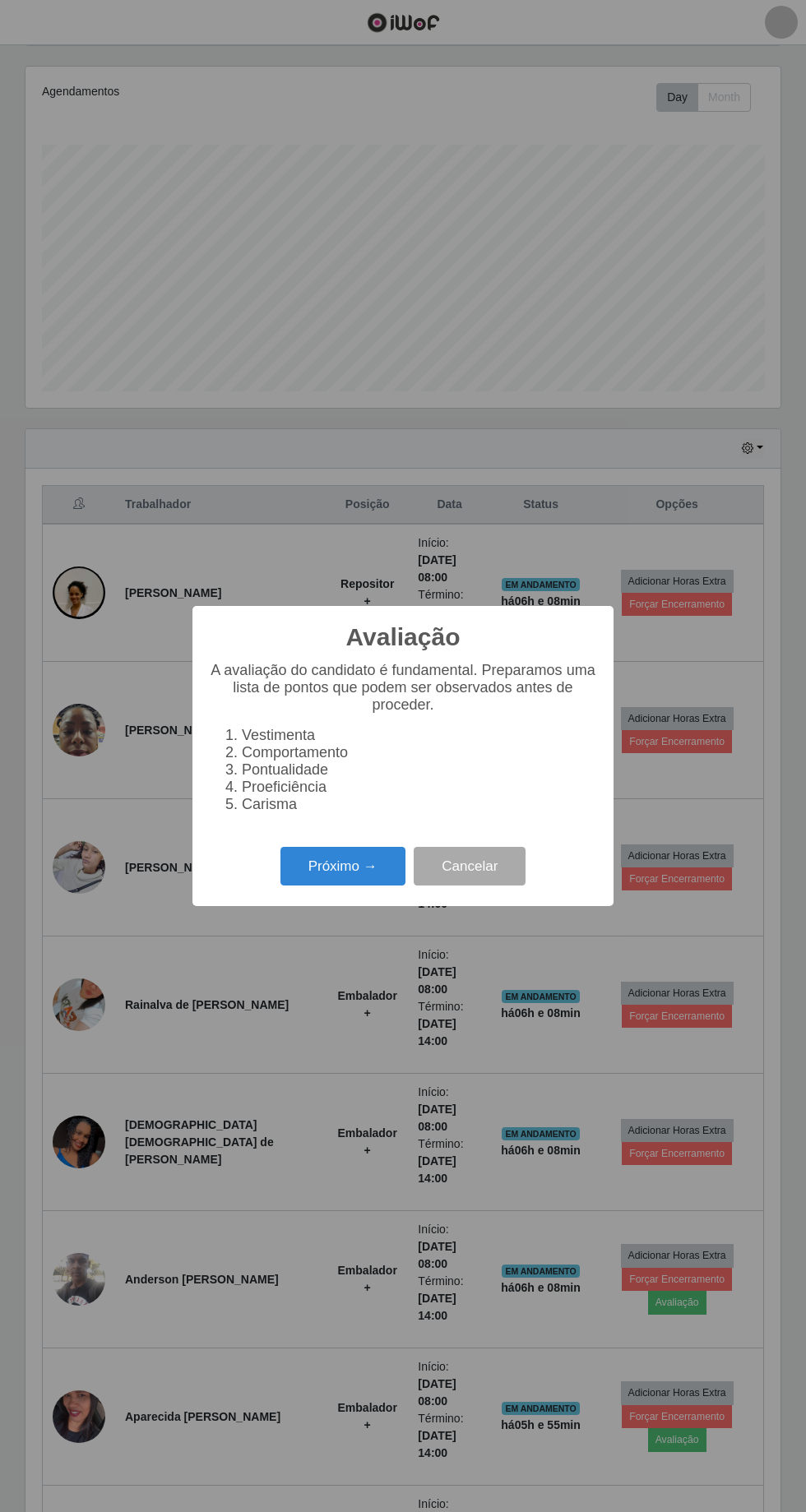
click at [330, 885] on button "Próximo →" at bounding box center [343, 866] width 125 height 38
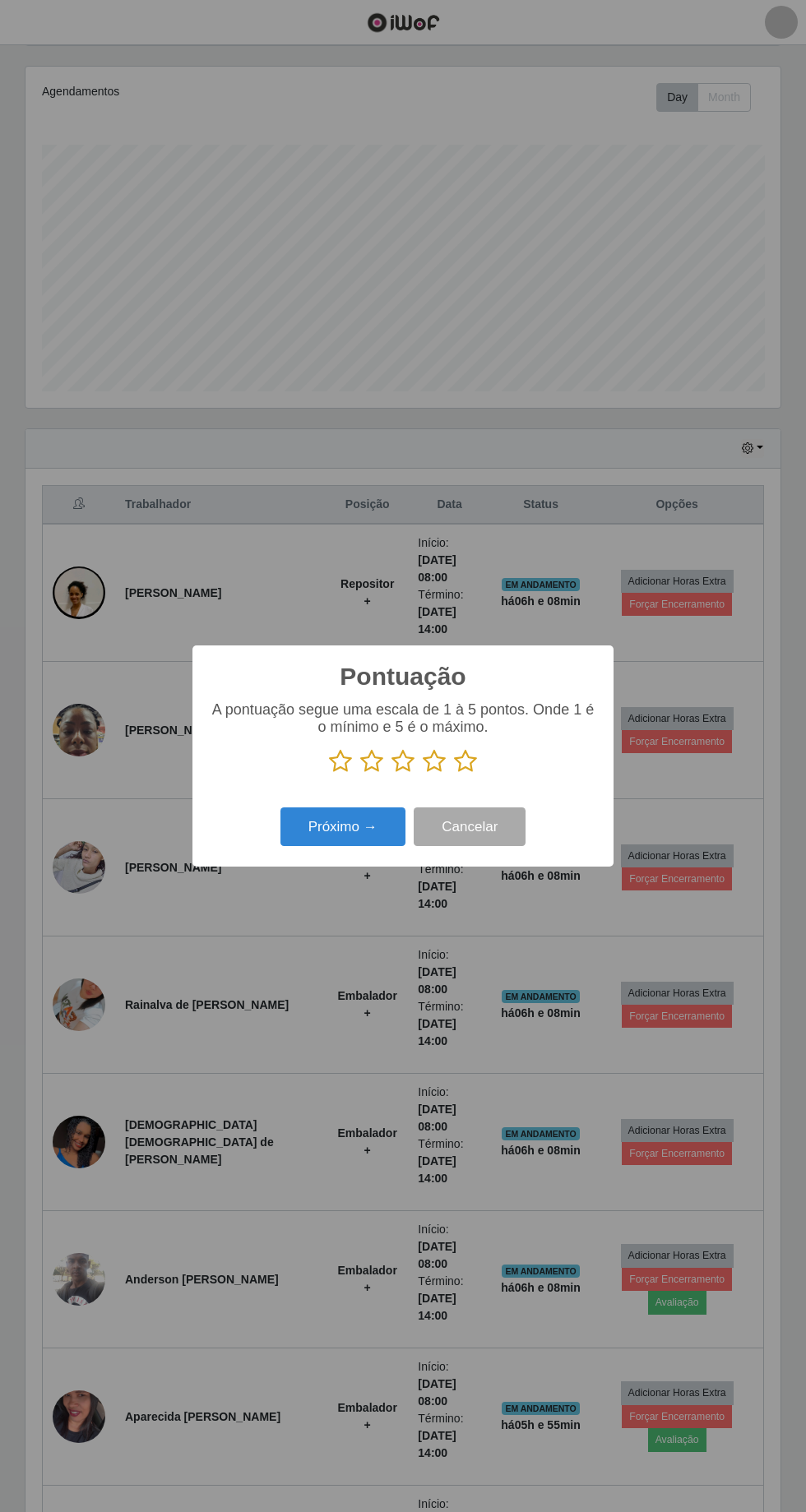
click at [472, 774] on icon at bounding box center [465, 761] width 23 height 25
click at [454, 774] on input "radio" at bounding box center [454, 774] width 0 height 0
click at [348, 846] on button "Próximo →" at bounding box center [343, 827] width 125 height 38
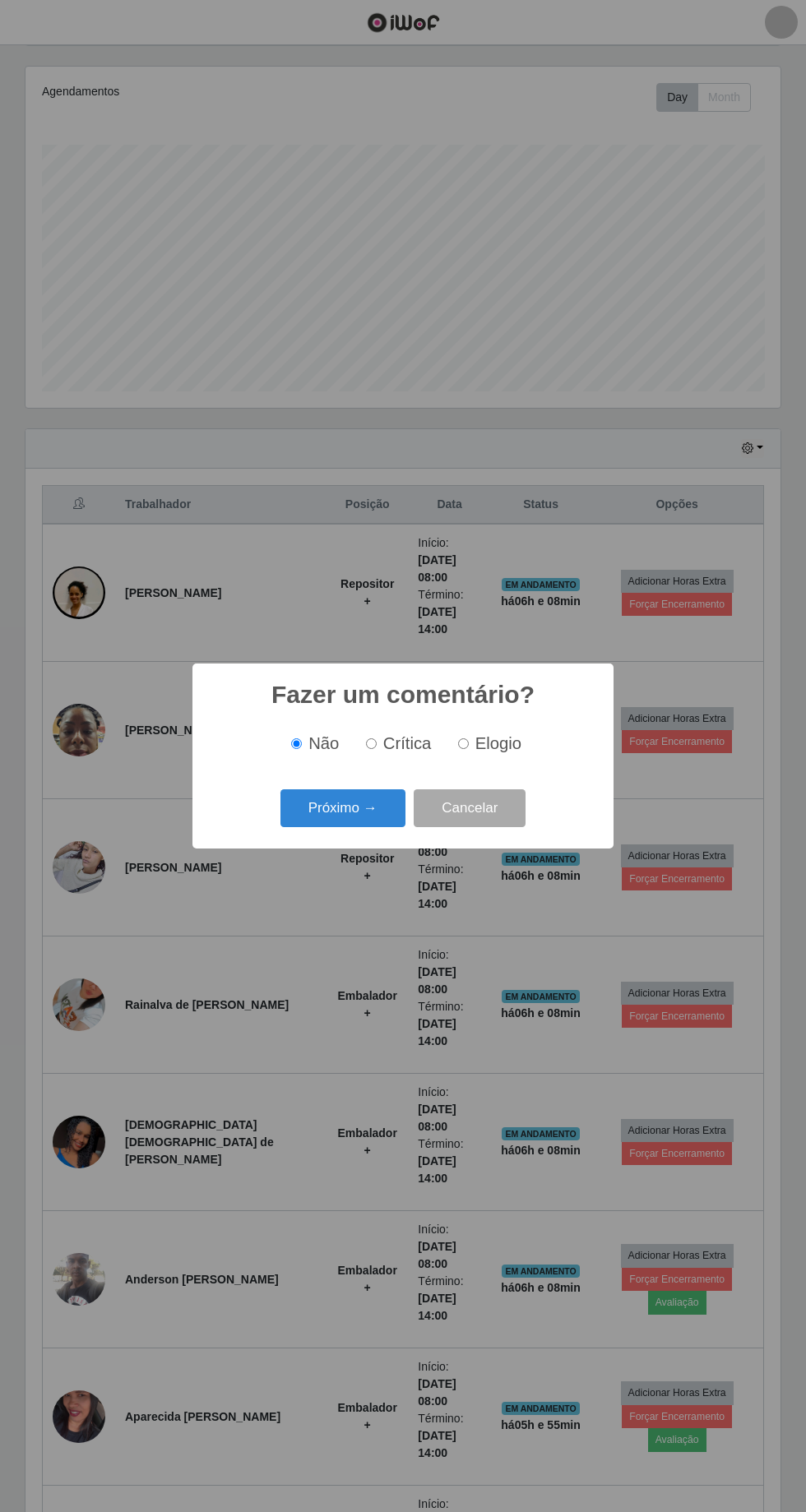
click at [337, 828] on button "Próximo →" at bounding box center [343, 808] width 125 height 38
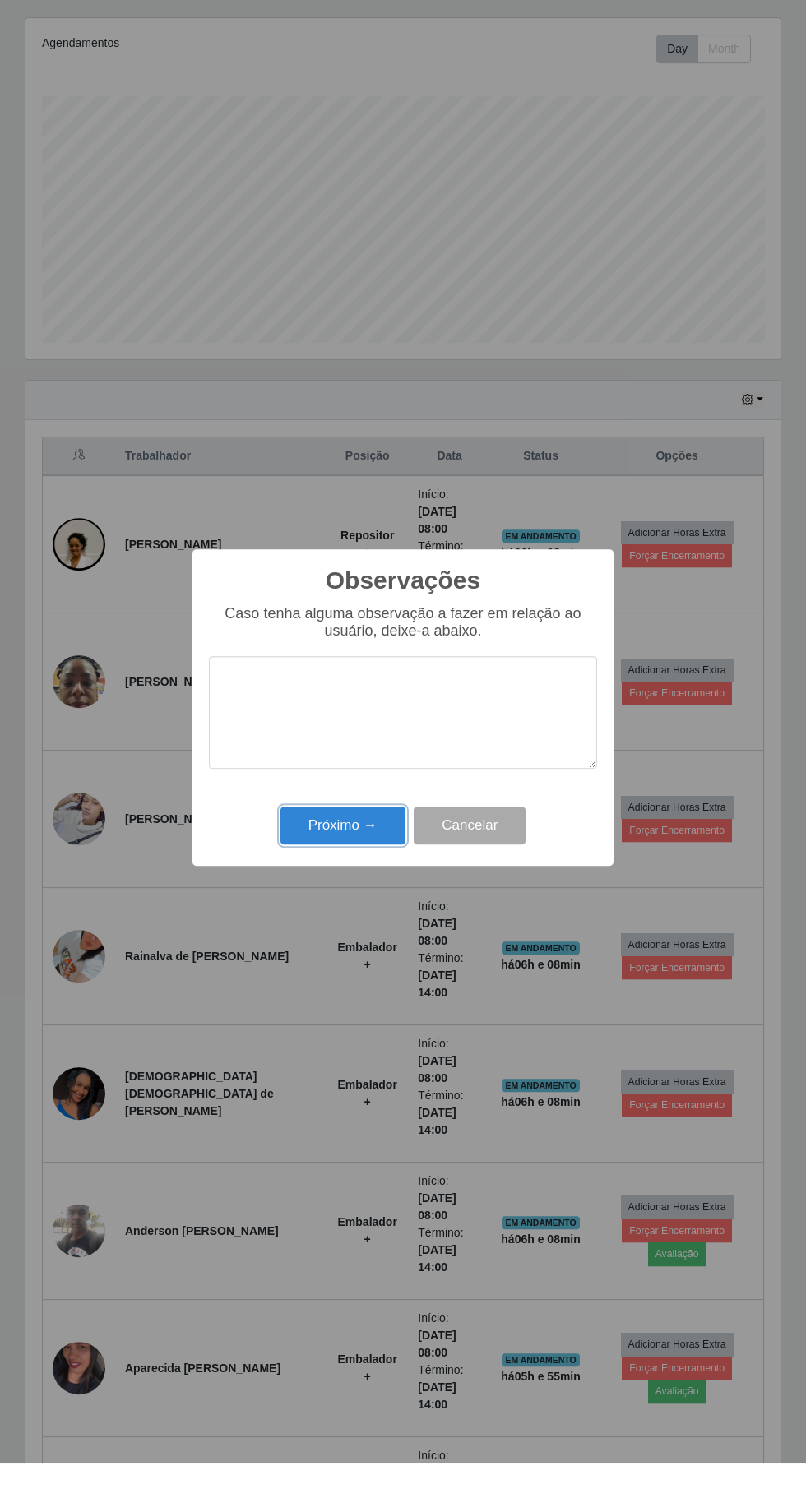
click at [365, 875] on button "Próximo →" at bounding box center [343, 874] width 125 height 38
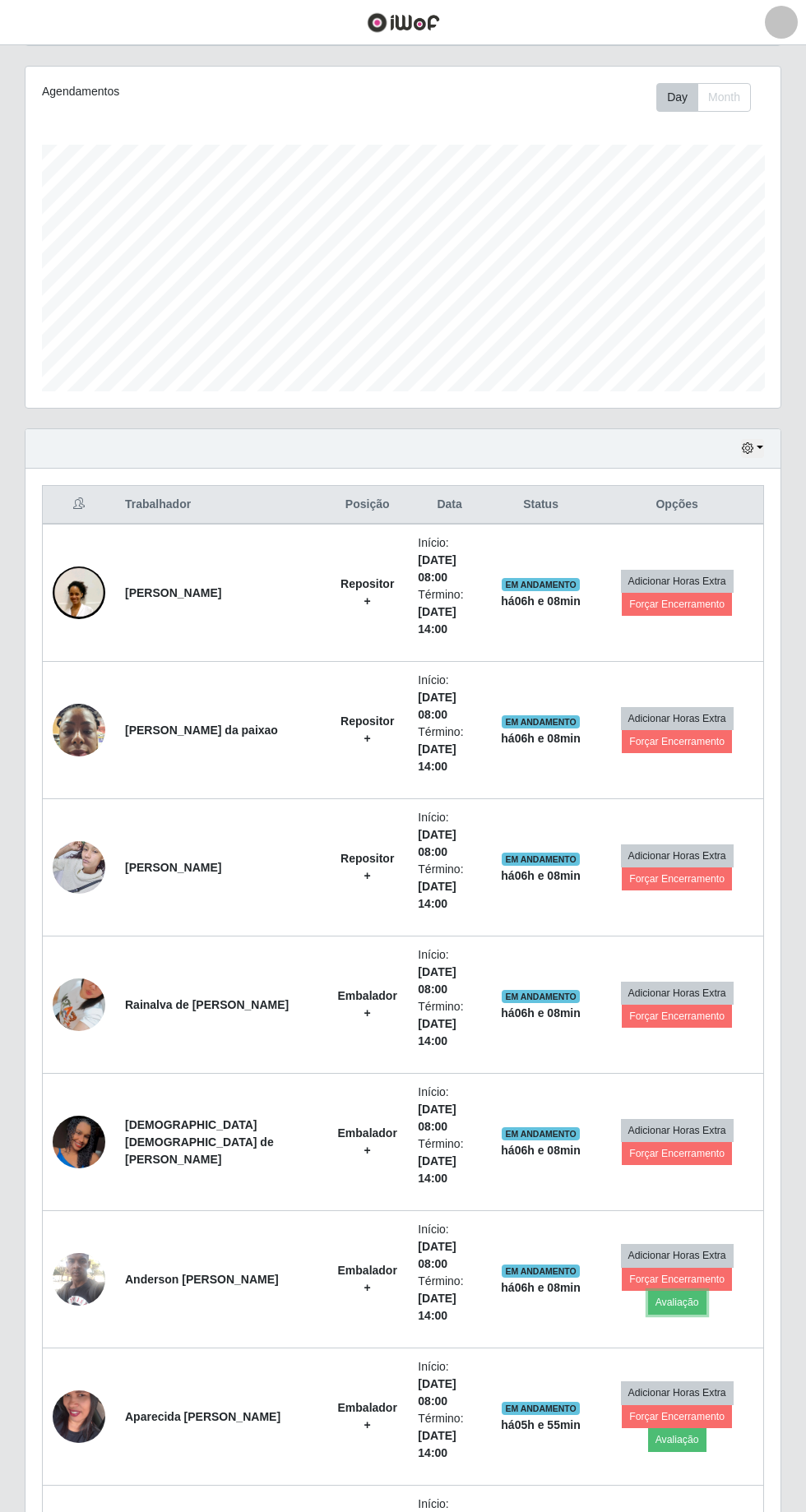
click at [707, 1291] on button "Avaliação" at bounding box center [677, 1301] width 58 height 23
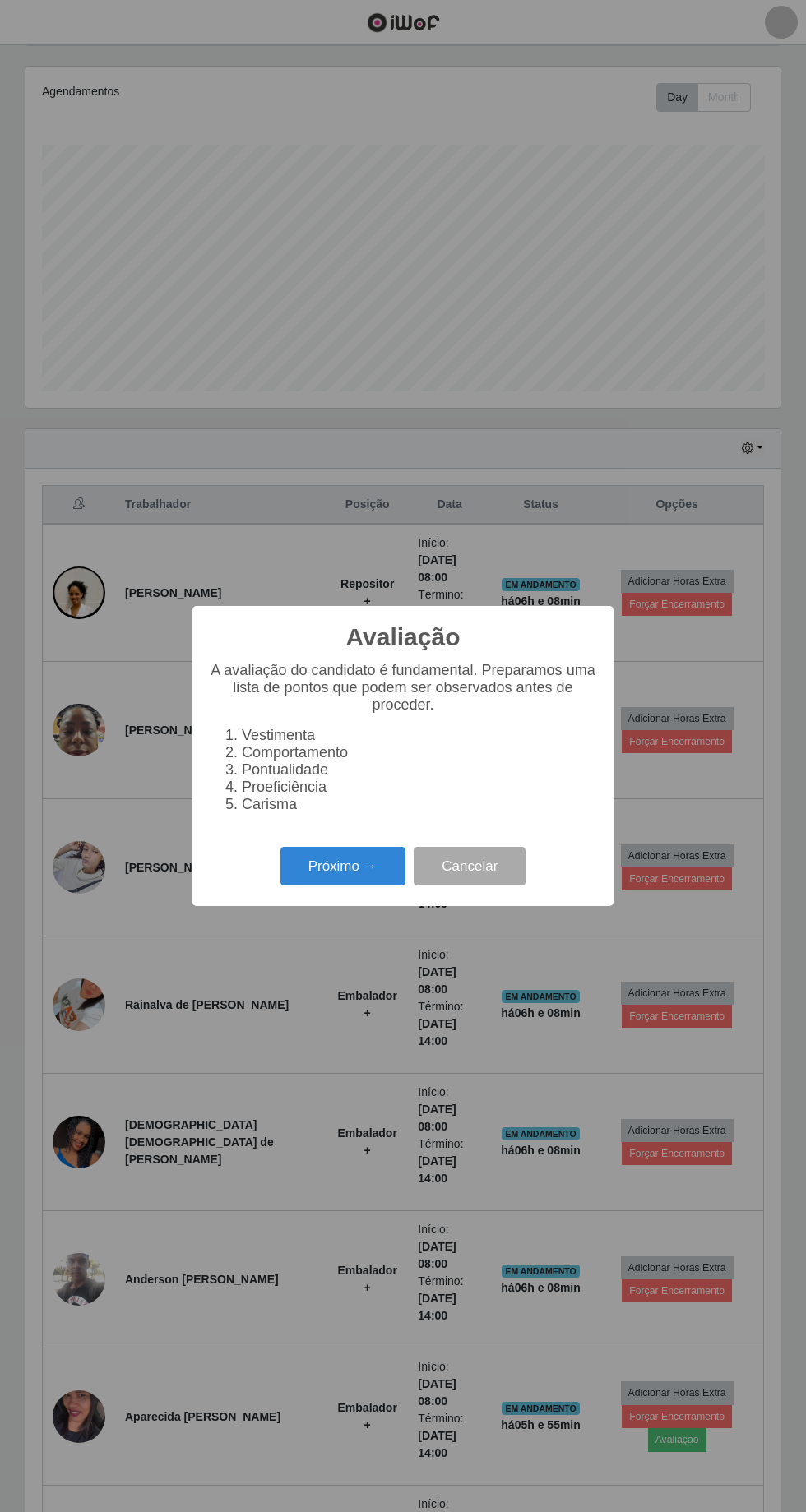
click at [336, 866] on button "Próximo →" at bounding box center [343, 866] width 125 height 38
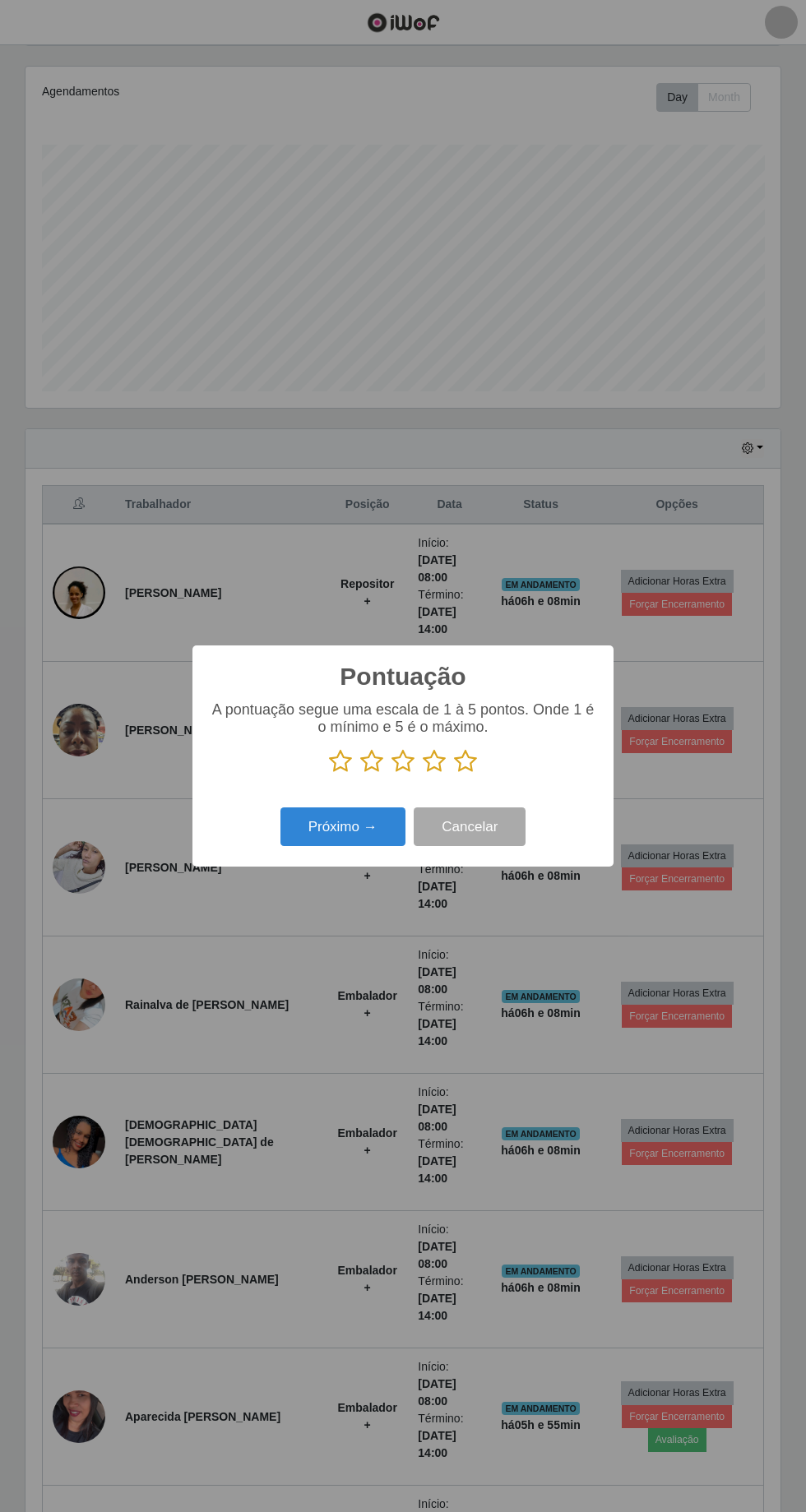
click at [465, 769] on icon at bounding box center [465, 761] width 23 height 25
click at [454, 774] on input "radio" at bounding box center [454, 774] width 0 height 0
click at [343, 826] on button "Próximo →" at bounding box center [343, 827] width 125 height 38
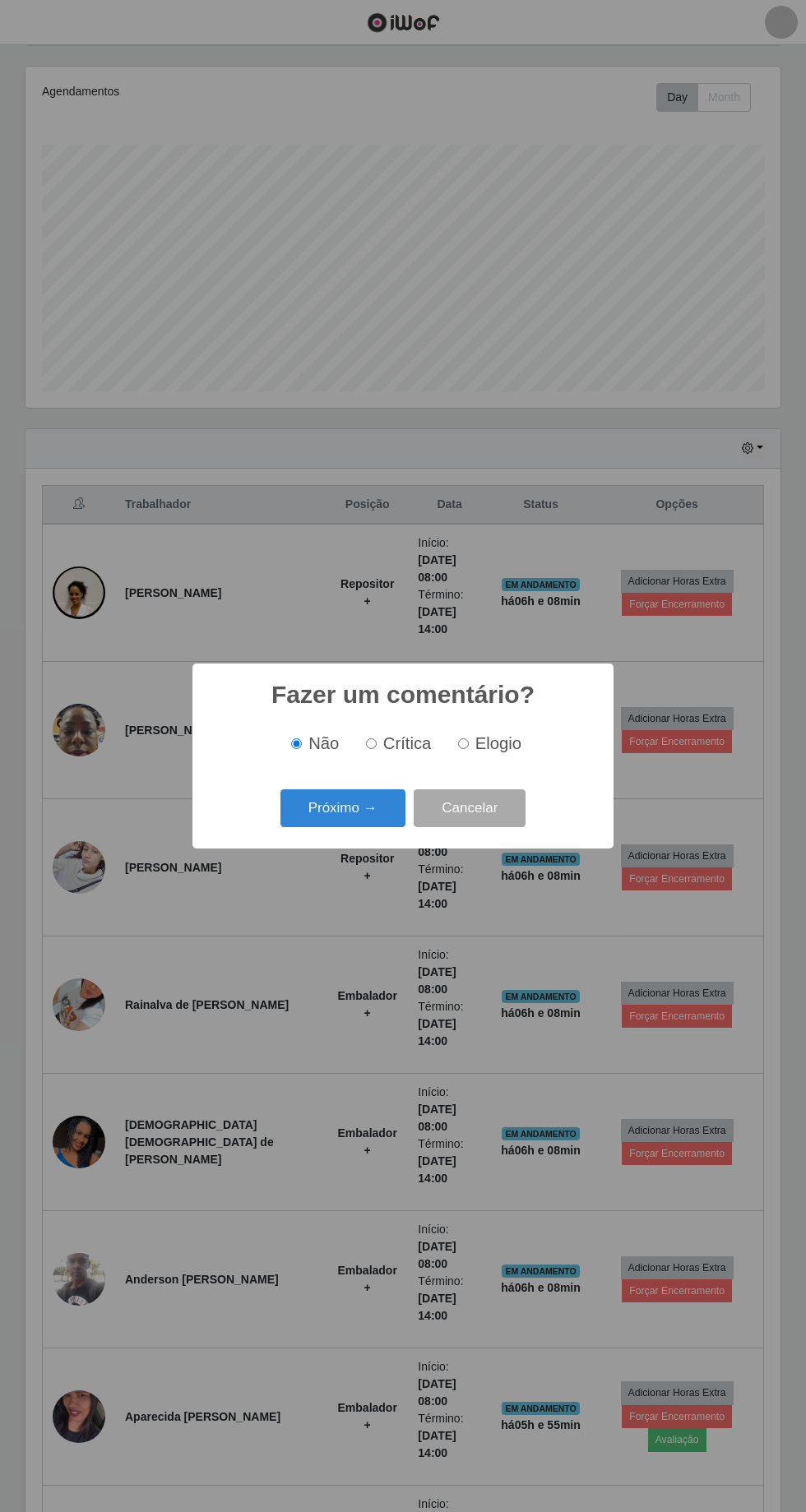
click at [343, 822] on button "Próximo →" at bounding box center [343, 808] width 125 height 38
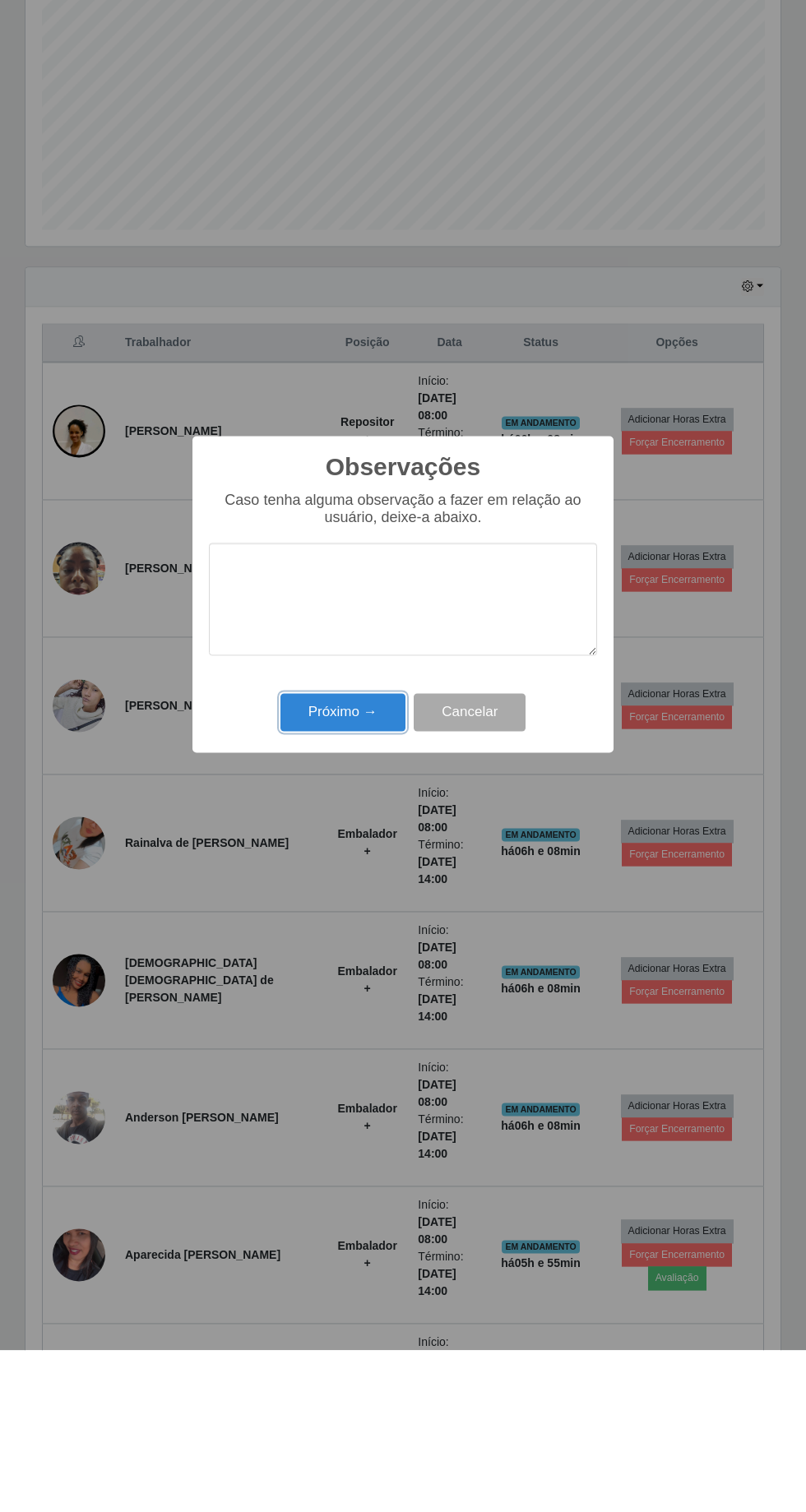
click at [355, 873] on button "Próximo →" at bounding box center [343, 874] width 125 height 38
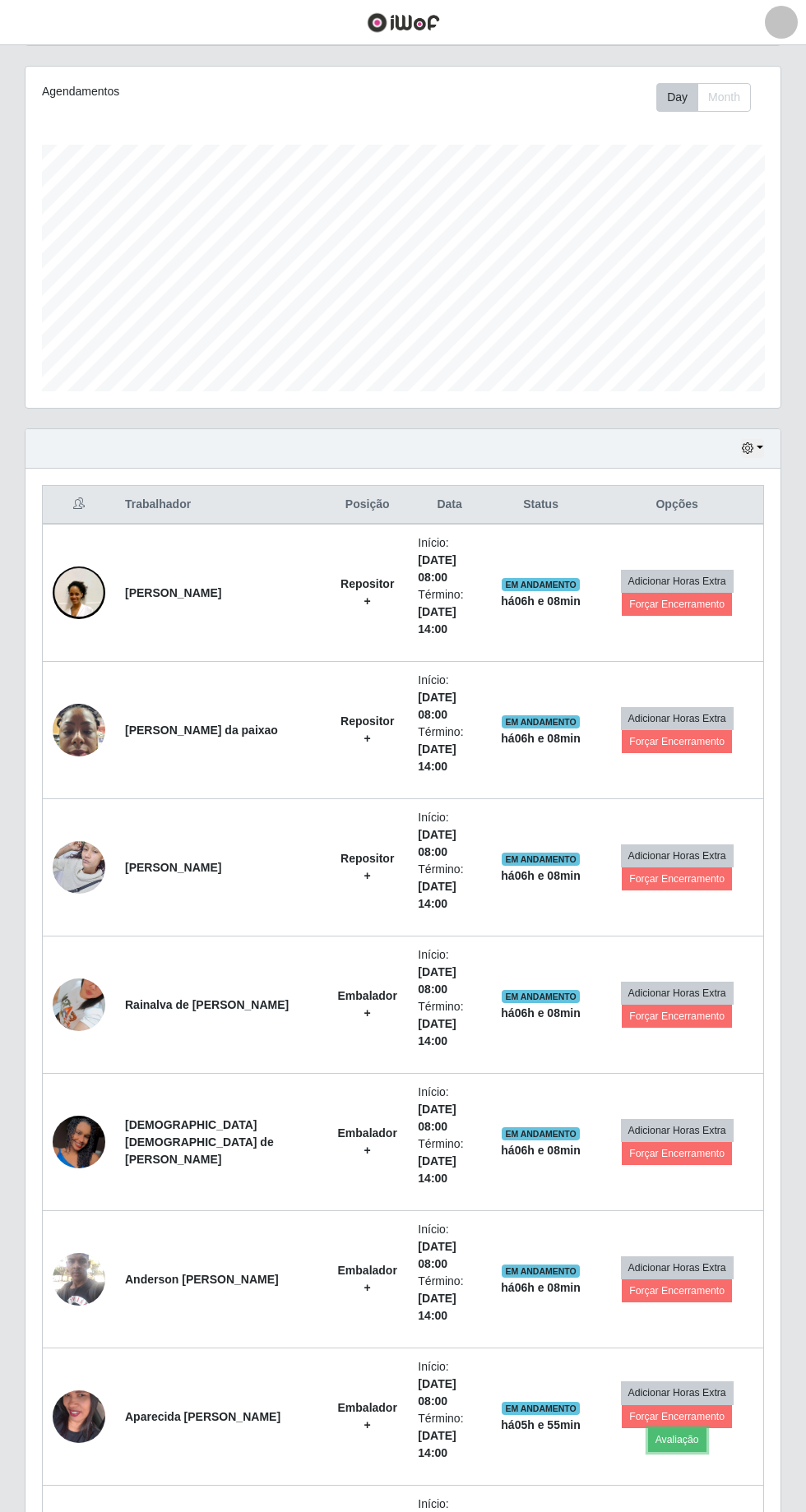
click at [707, 1428] on button "Avaliação" at bounding box center [677, 1439] width 58 height 23
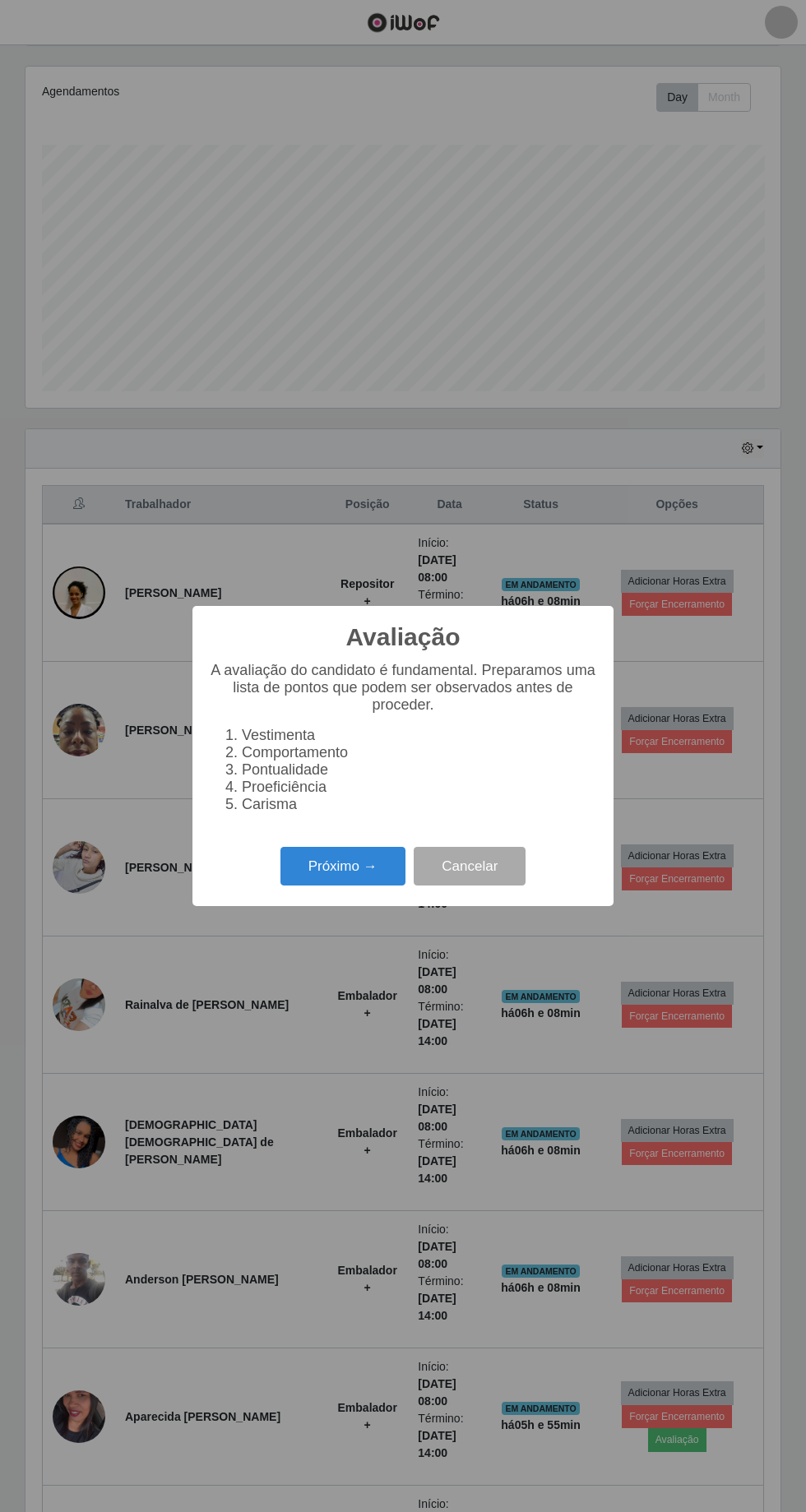
click at [334, 877] on button "Próximo →" at bounding box center [343, 866] width 125 height 38
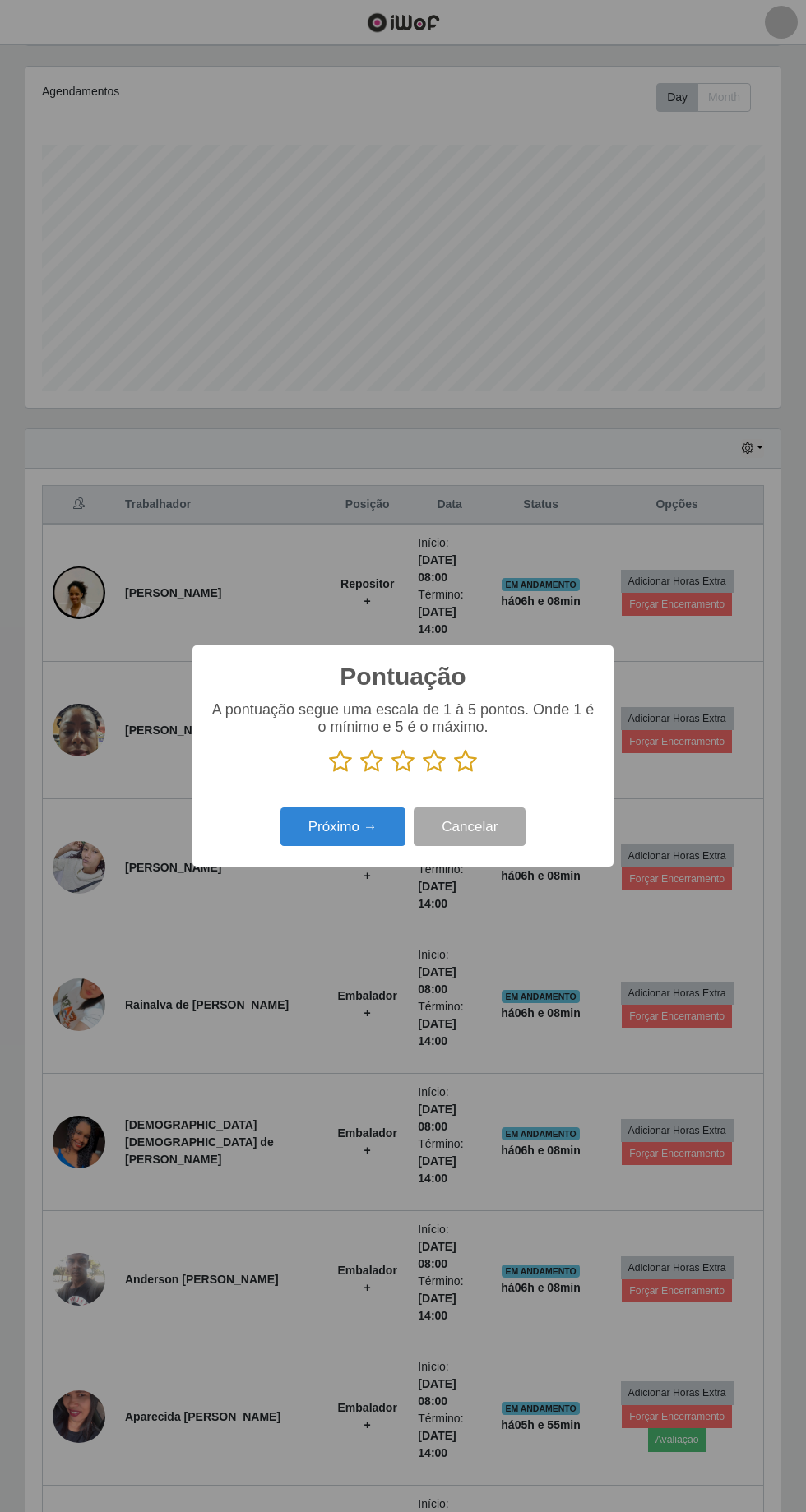
click at [468, 761] on icon at bounding box center [465, 761] width 23 height 25
click at [454, 774] on input "radio" at bounding box center [454, 774] width 0 height 0
click at [339, 839] on button "Próximo →" at bounding box center [343, 827] width 125 height 38
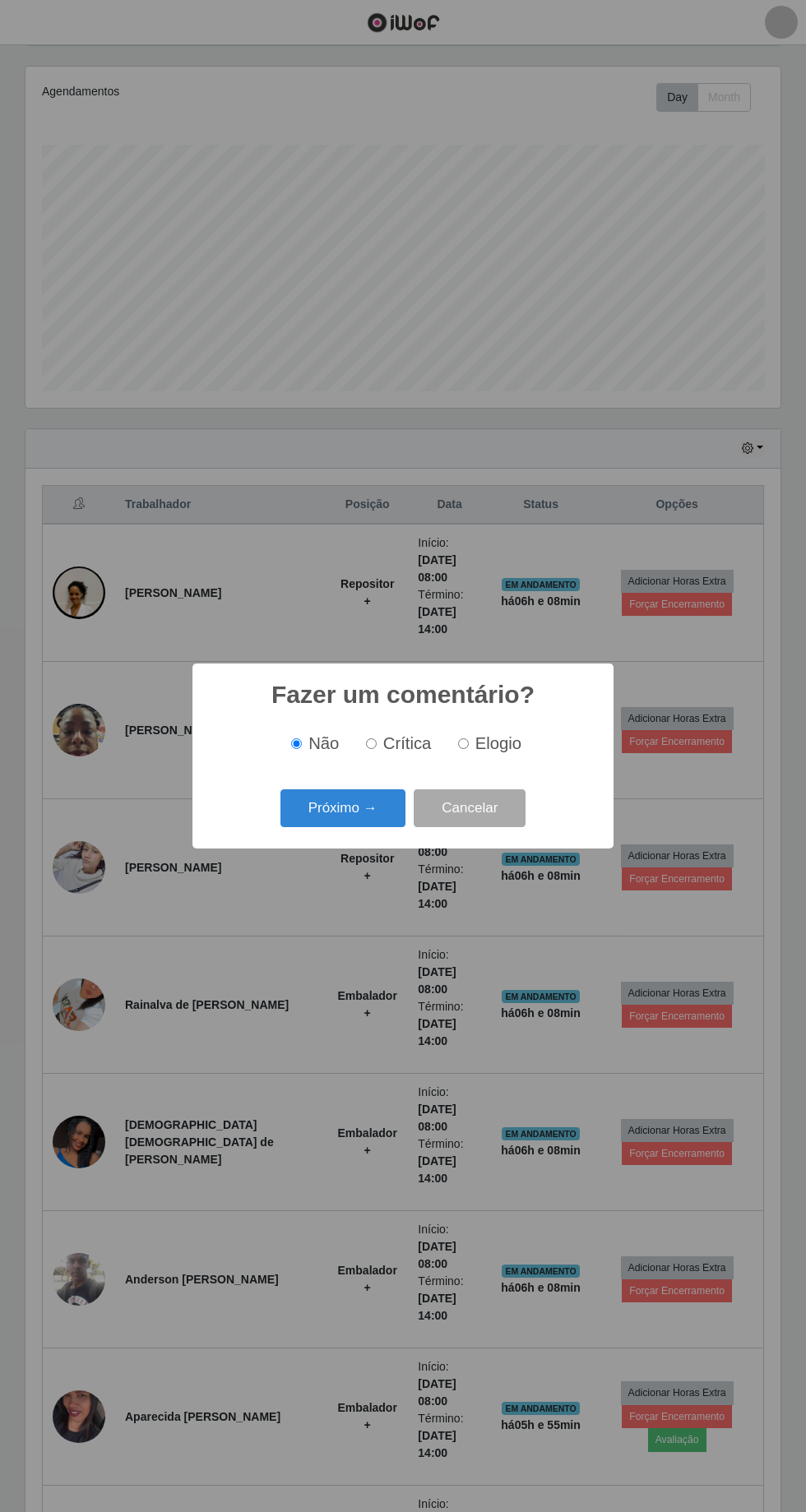
click at [372, 826] on button "Próximo →" at bounding box center [343, 808] width 125 height 38
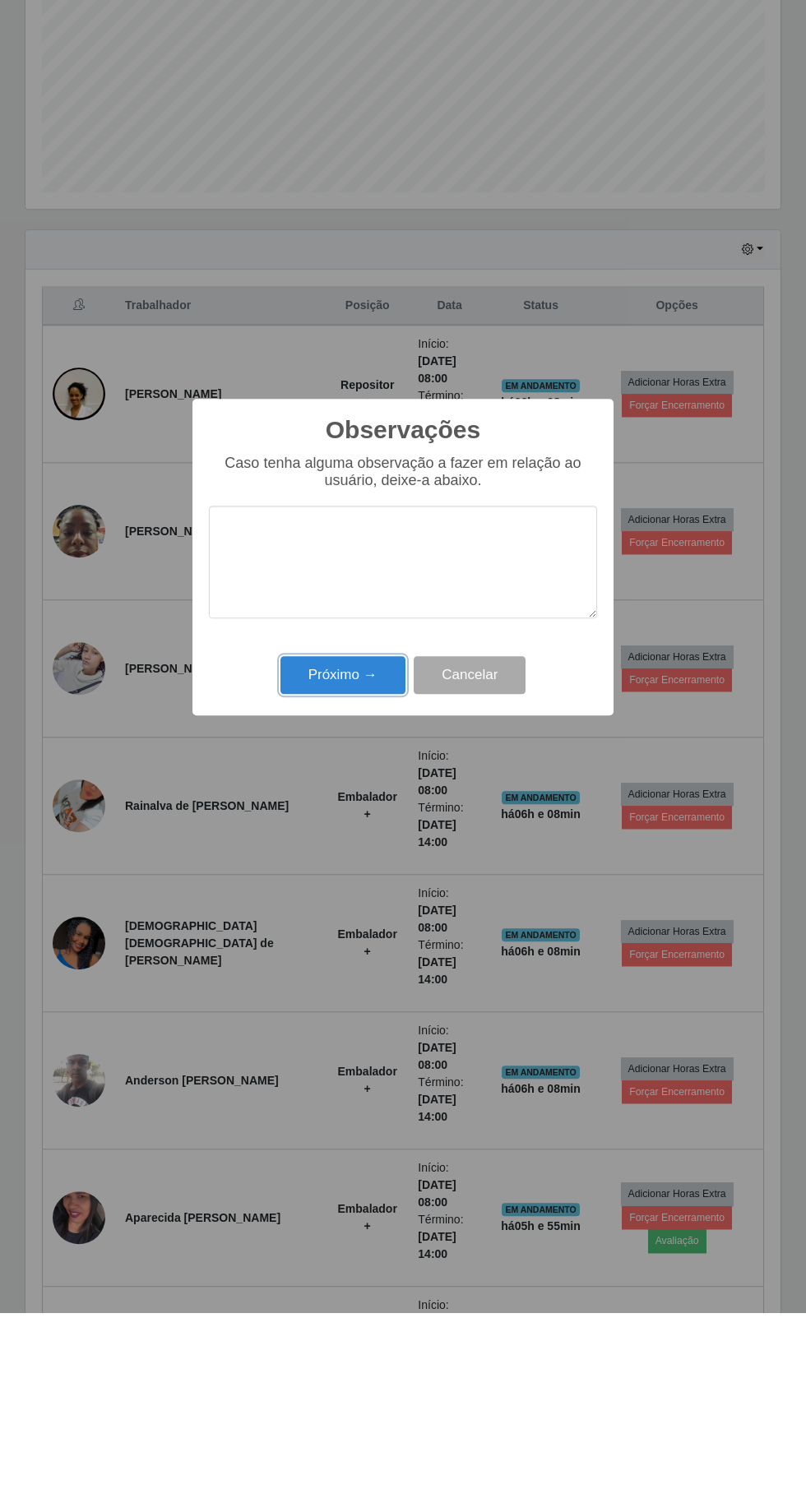
click at [356, 876] on button "Próximo →" at bounding box center [343, 874] width 125 height 38
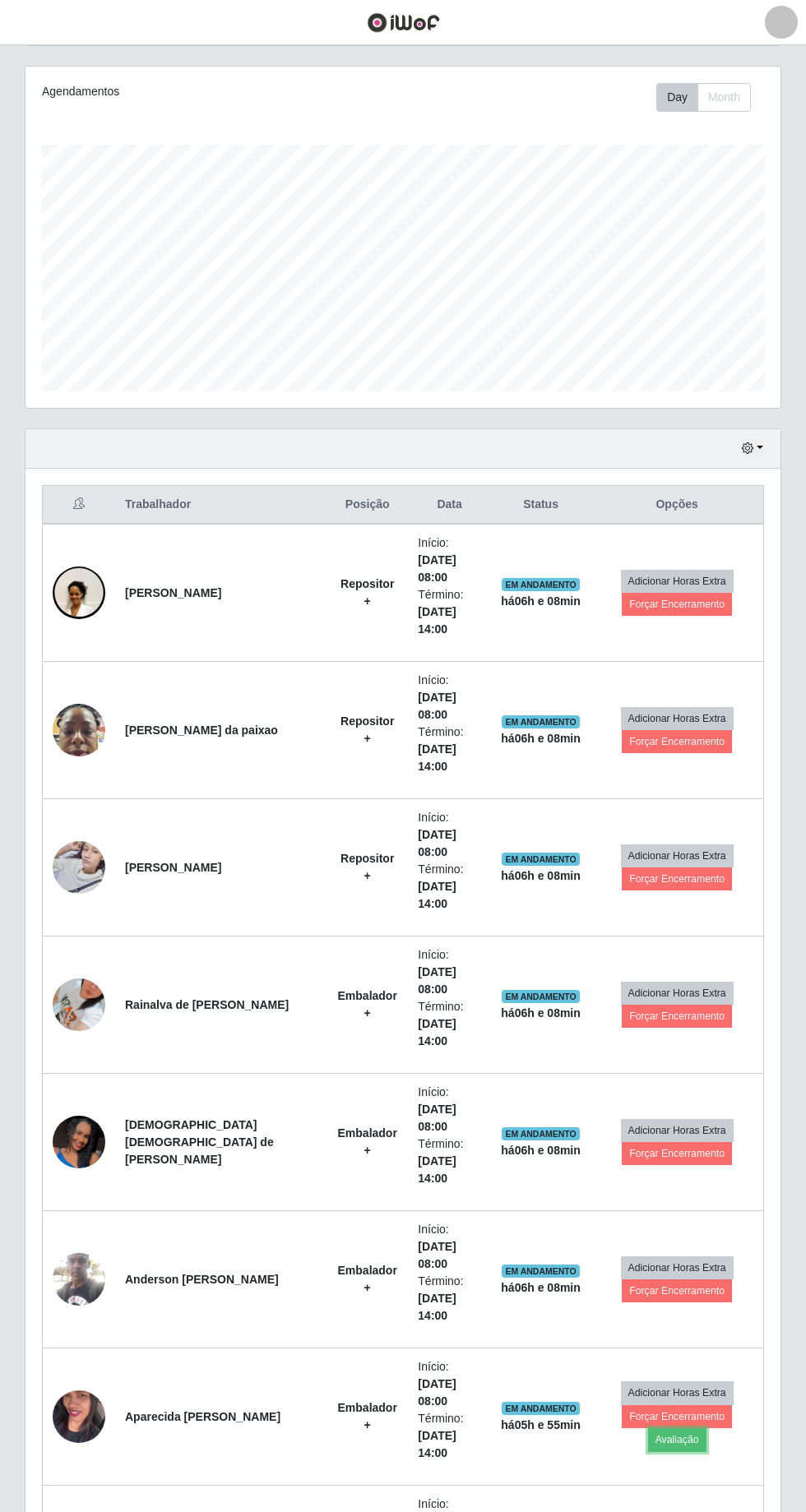
click at [707, 1428] on button "Avaliação" at bounding box center [677, 1439] width 58 height 23
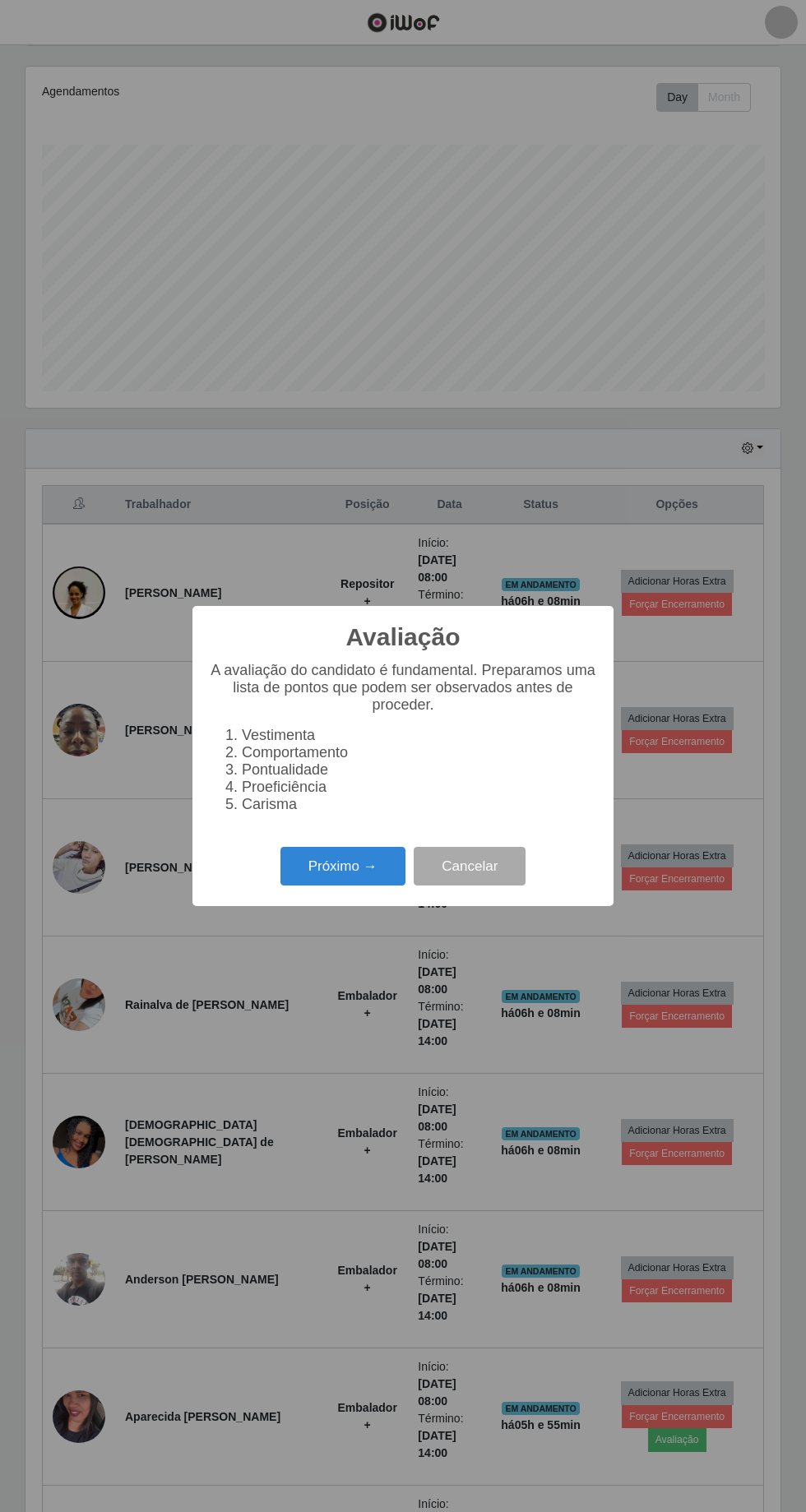
click at [326, 867] on button "Próximo →" at bounding box center [343, 866] width 125 height 38
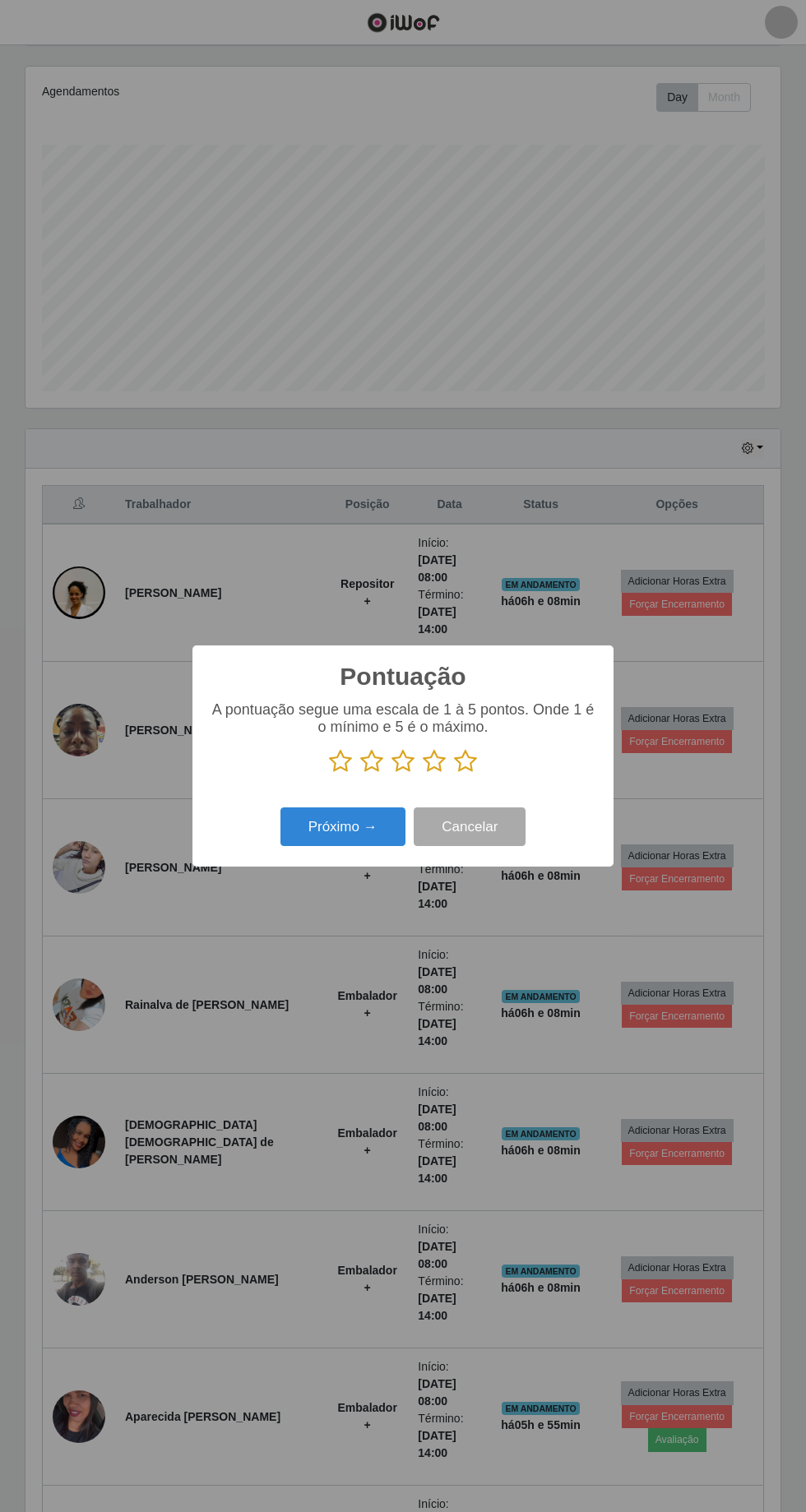
click at [465, 765] on icon at bounding box center [465, 761] width 23 height 25
click at [454, 774] on input "radio" at bounding box center [454, 774] width 0 height 0
click at [358, 826] on button "Próximo →" at bounding box center [343, 827] width 125 height 38
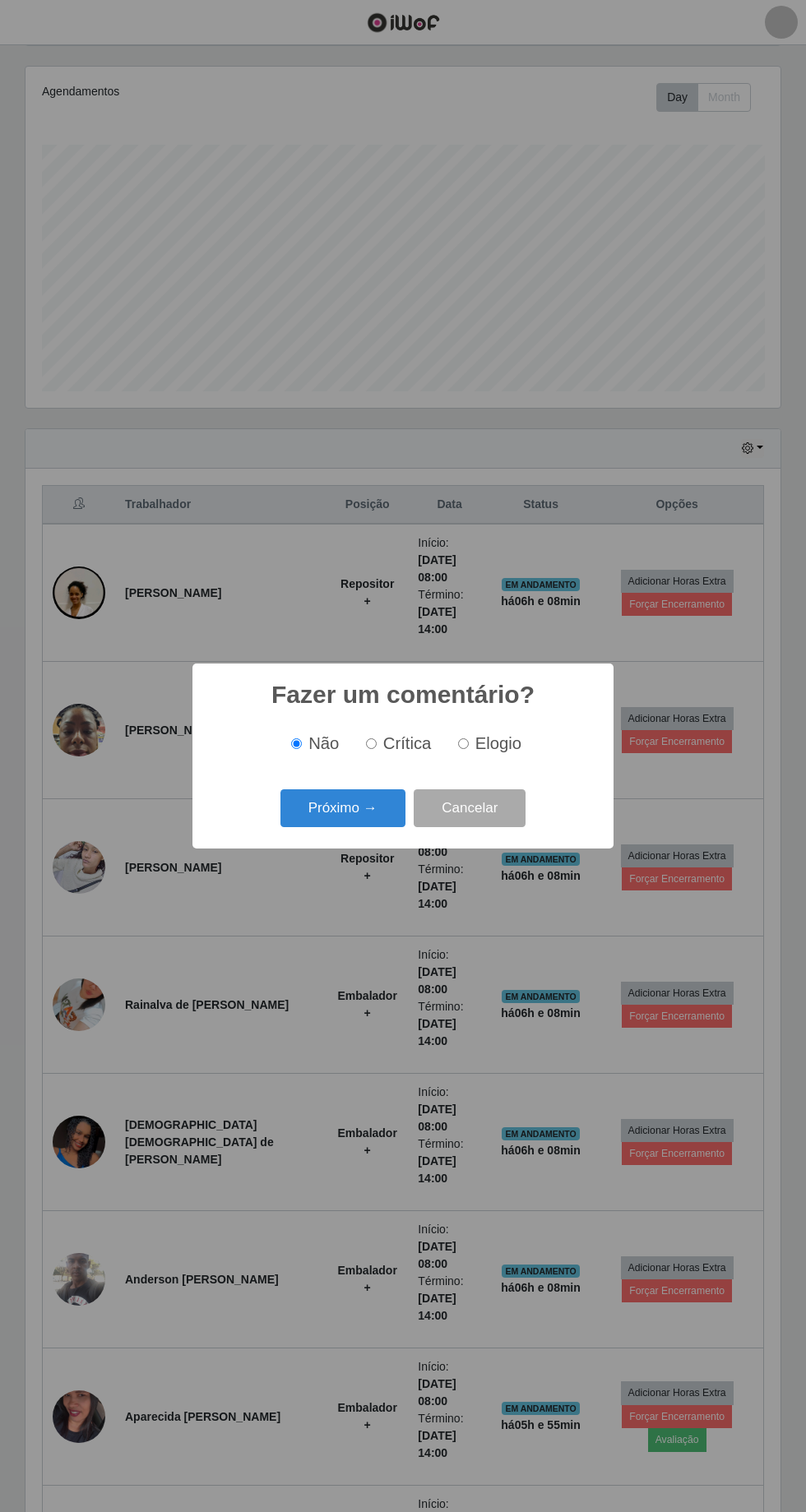
click at [351, 806] on button "Próximo →" at bounding box center [343, 808] width 125 height 38
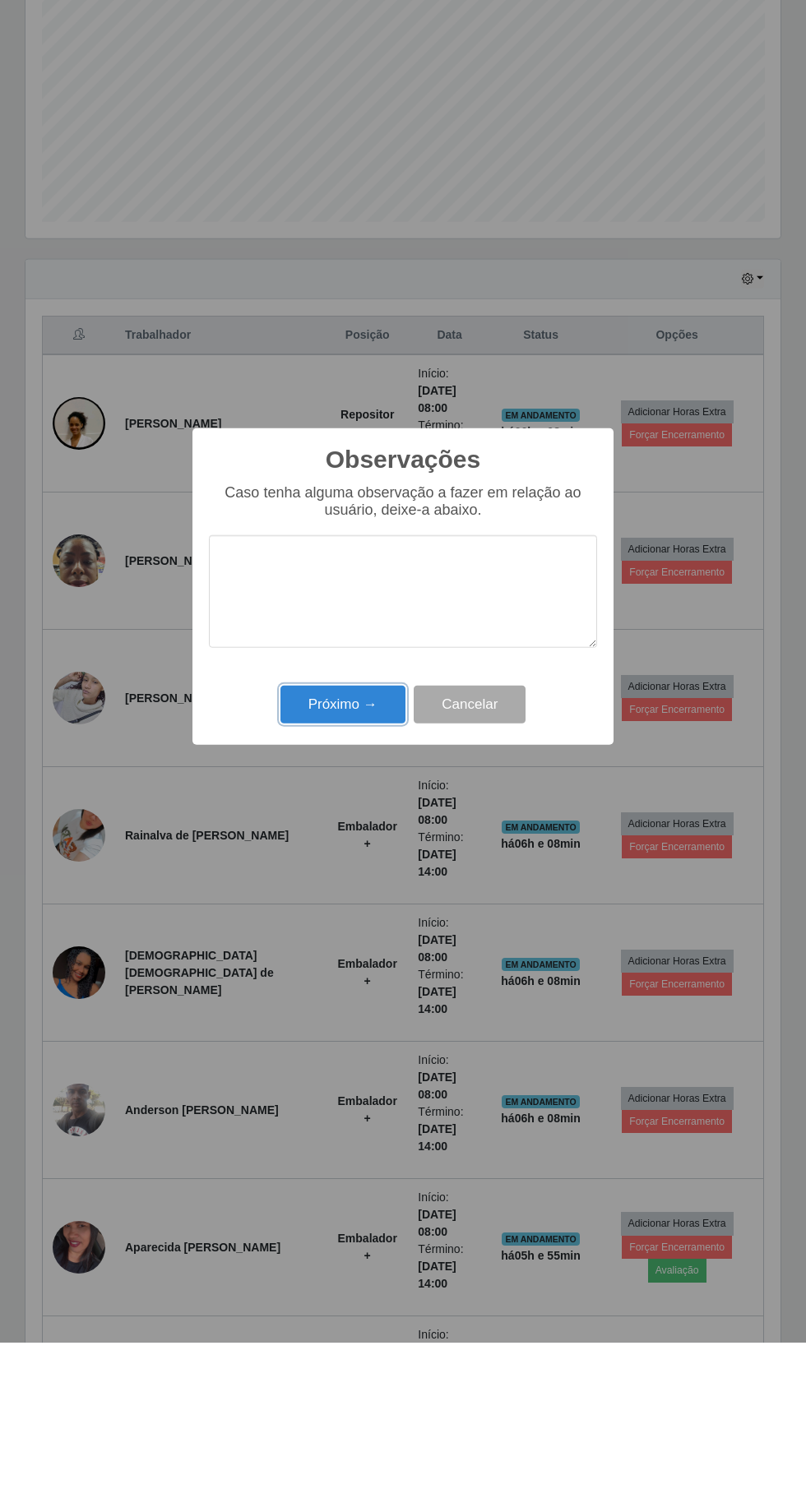
click at [366, 889] on button "Próximo →" at bounding box center [343, 874] width 125 height 38
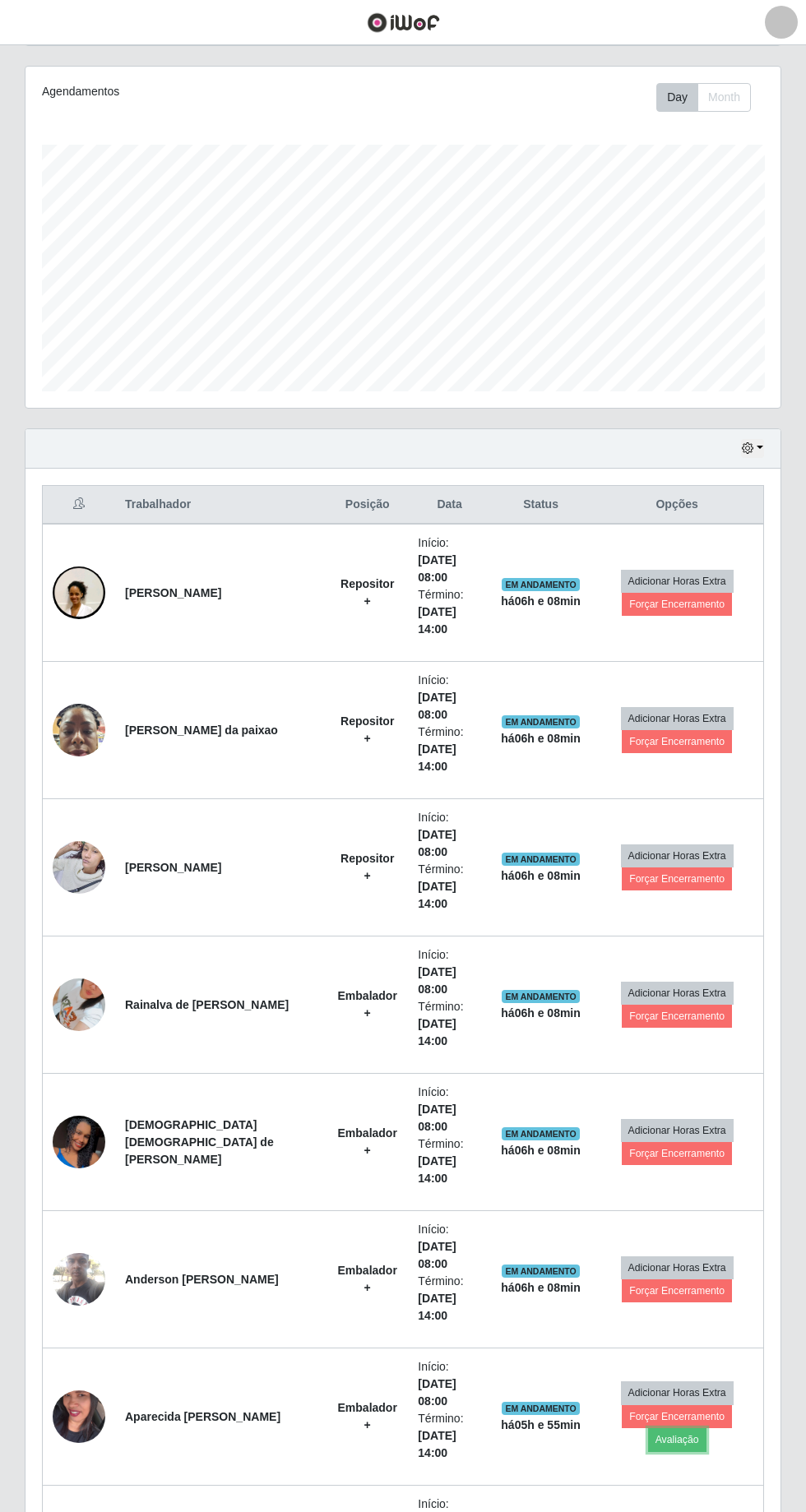
click at [707, 1428] on button "Avaliação" at bounding box center [677, 1439] width 58 height 23
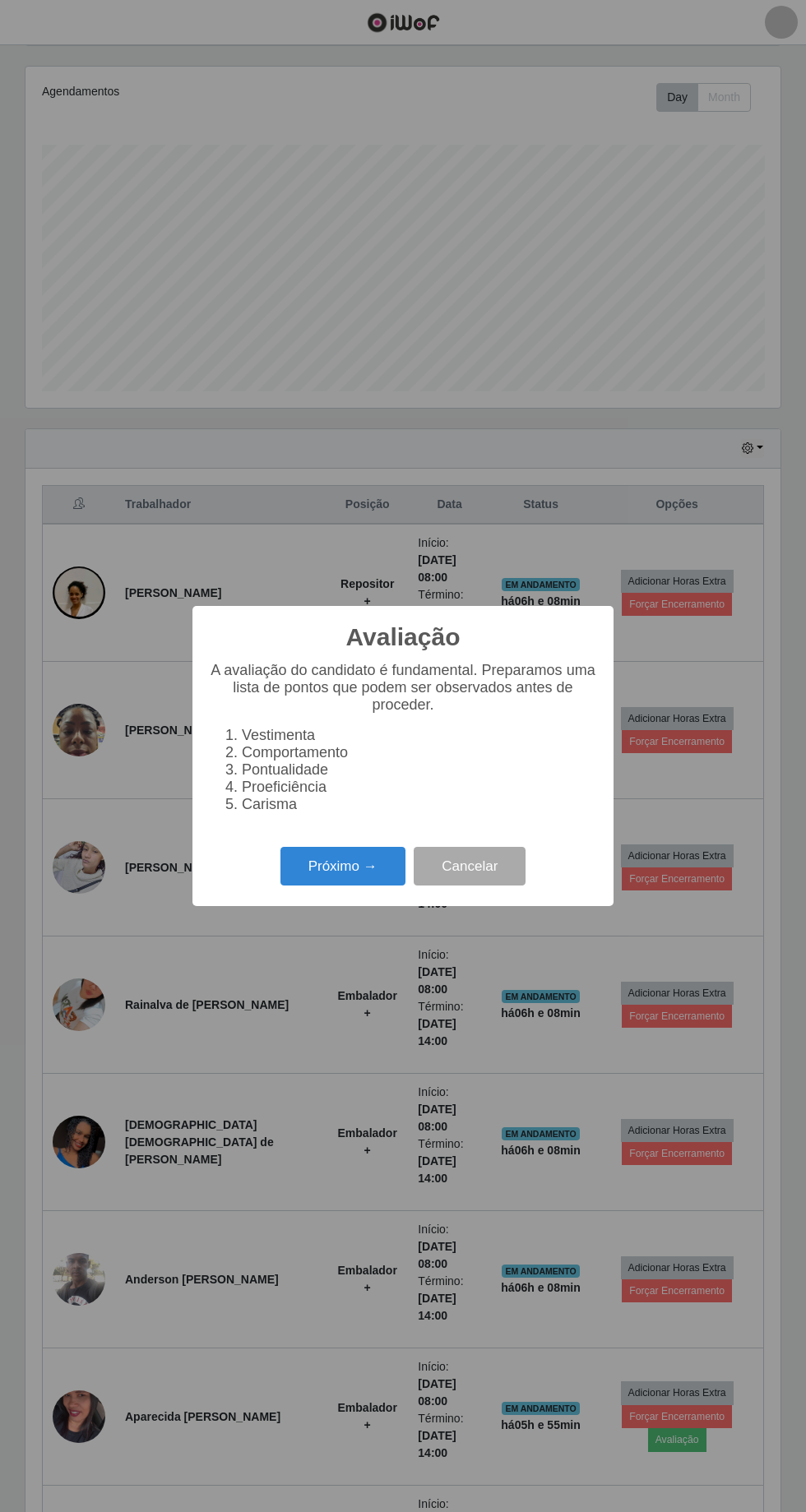
click at [331, 872] on button "Próximo →" at bounding box center [343, 866] width 125 height 38
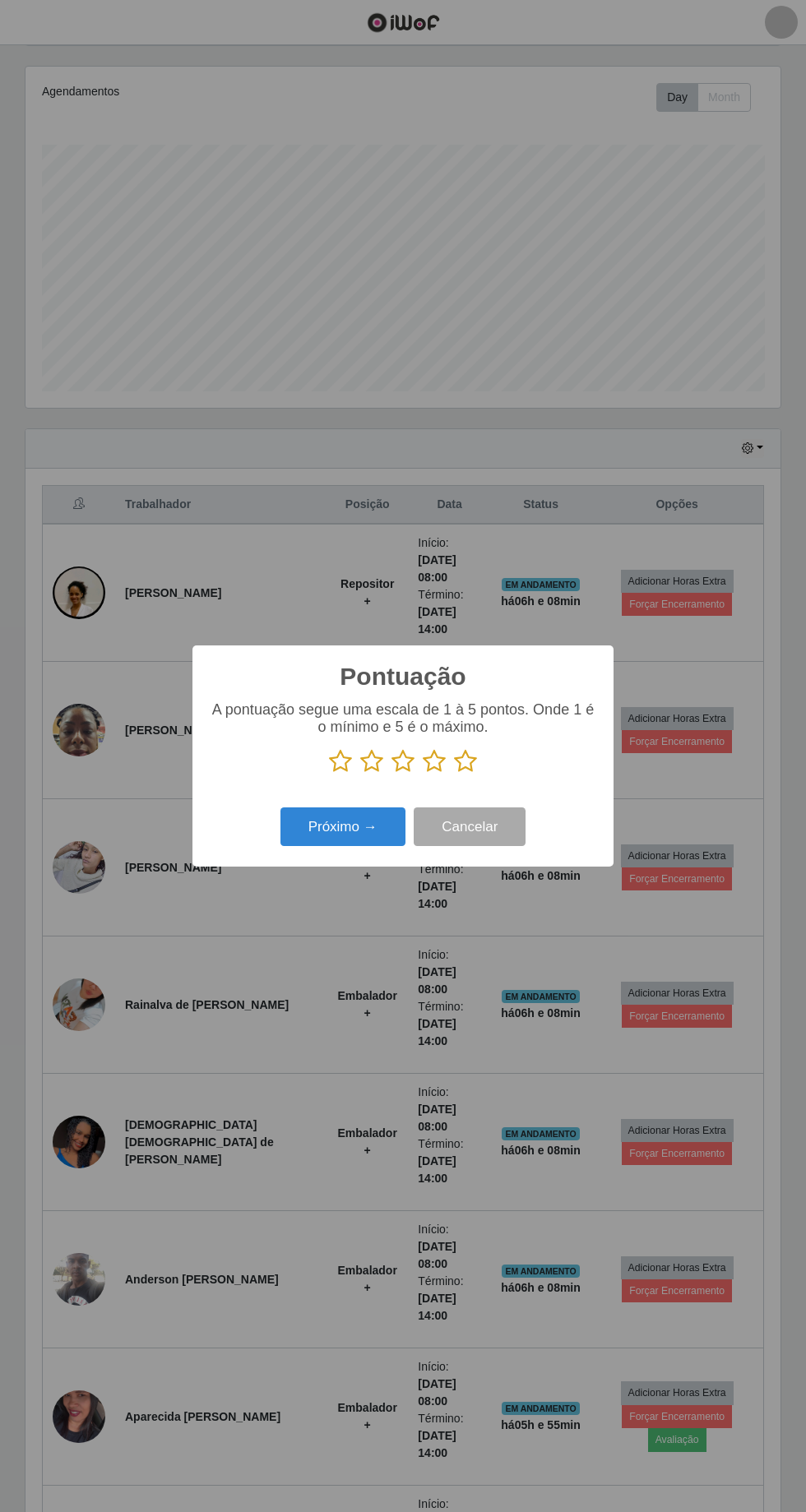
click at [471, 764] on icon at bounding box center [465, 761] width 23 height 25
click at [454, 774] on input "radio" at bounding box center [454, 774] width 0 height 0
click at [356, 838] on button "Próximo →" at bounding box center [343, 827] width 125 height 38
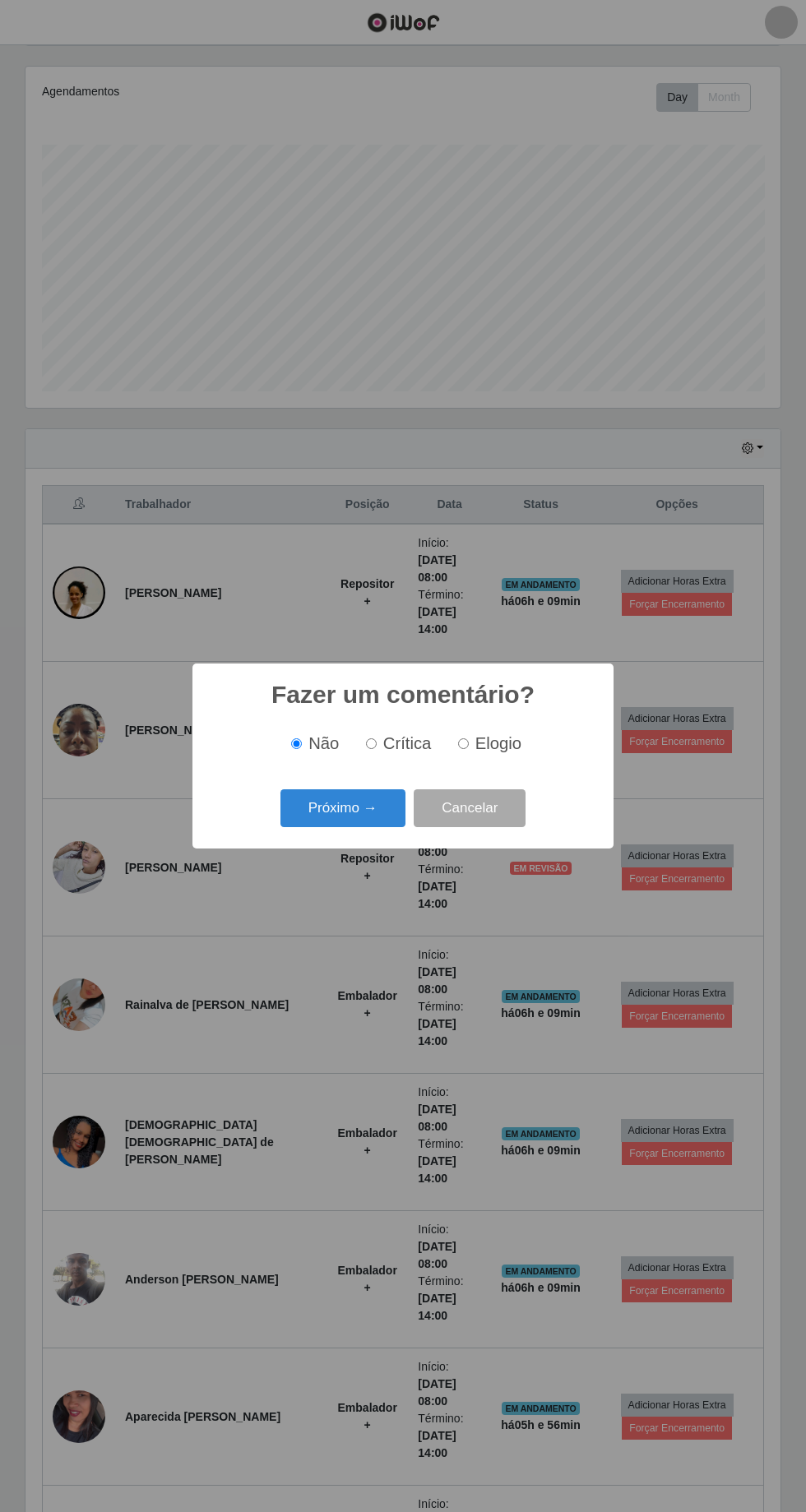
click at [351, 826] on button "Próximo →" at bounding box center [343, 808] width 125 height 38
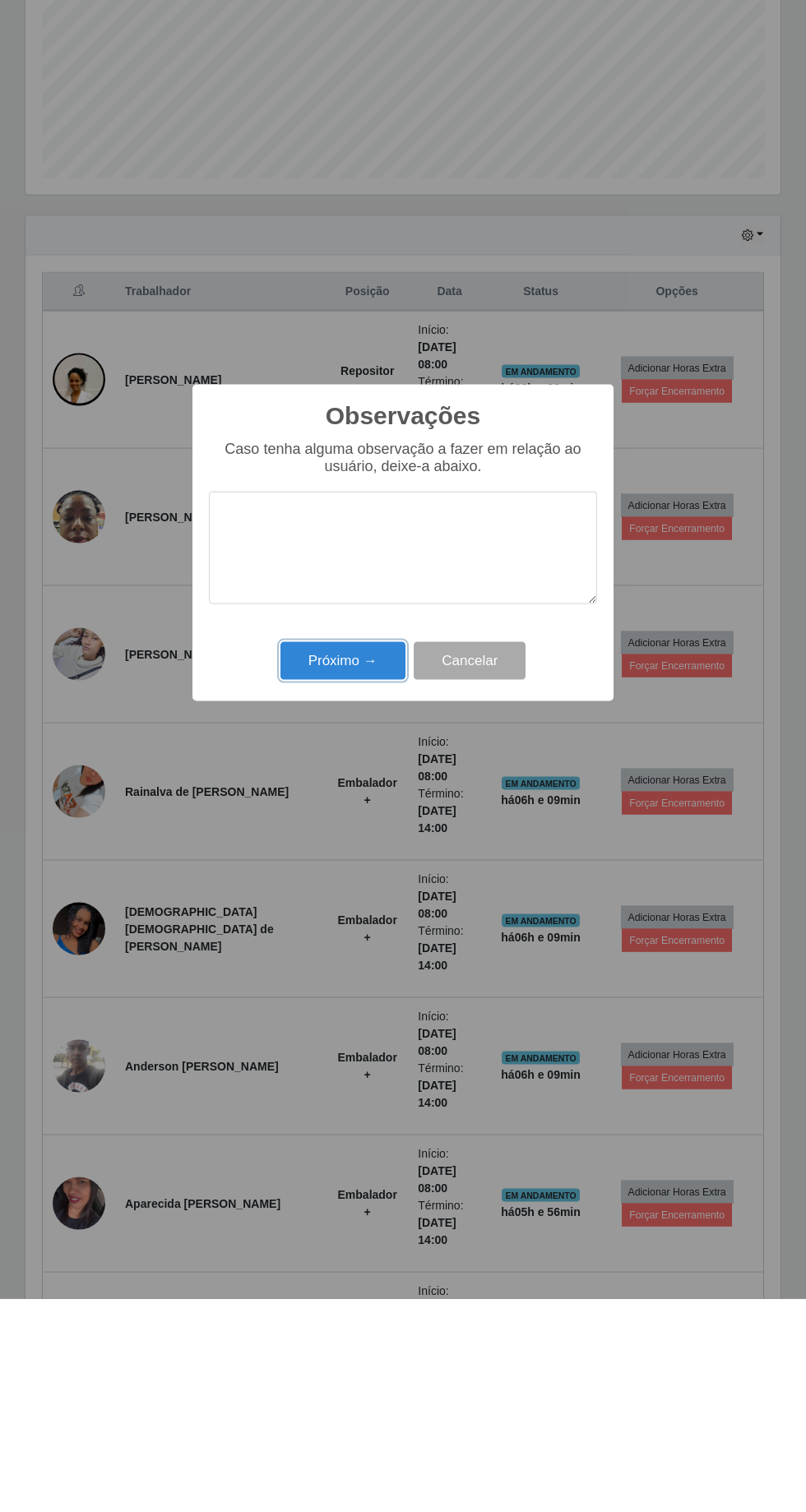
click at [342, 886] on button "Próximo →" at bounding box center [343, 874] width 125 height 38
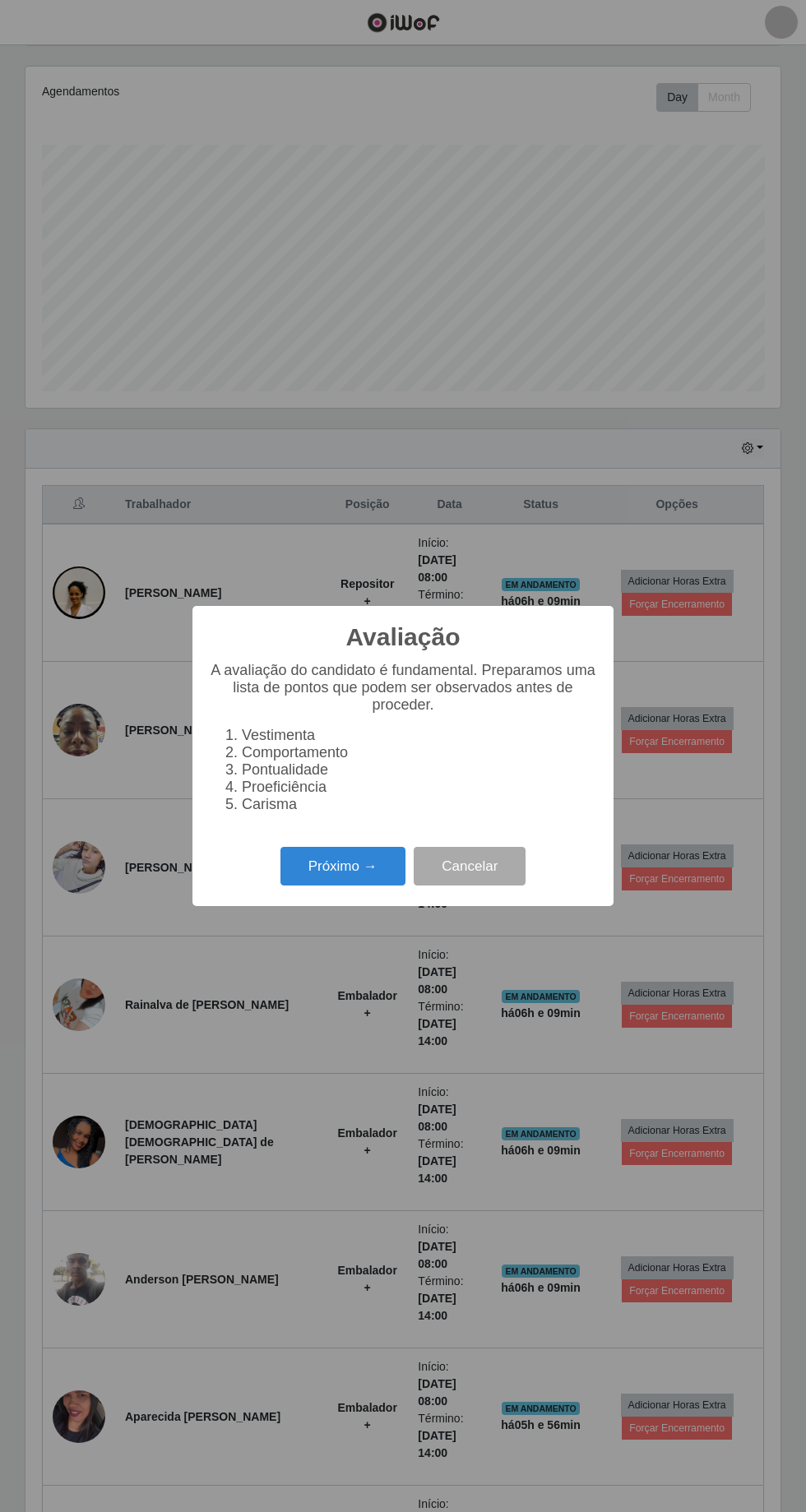
click at [323, 885] on button "Próximo →" at bounding box center [343, 866] width 125 height 38
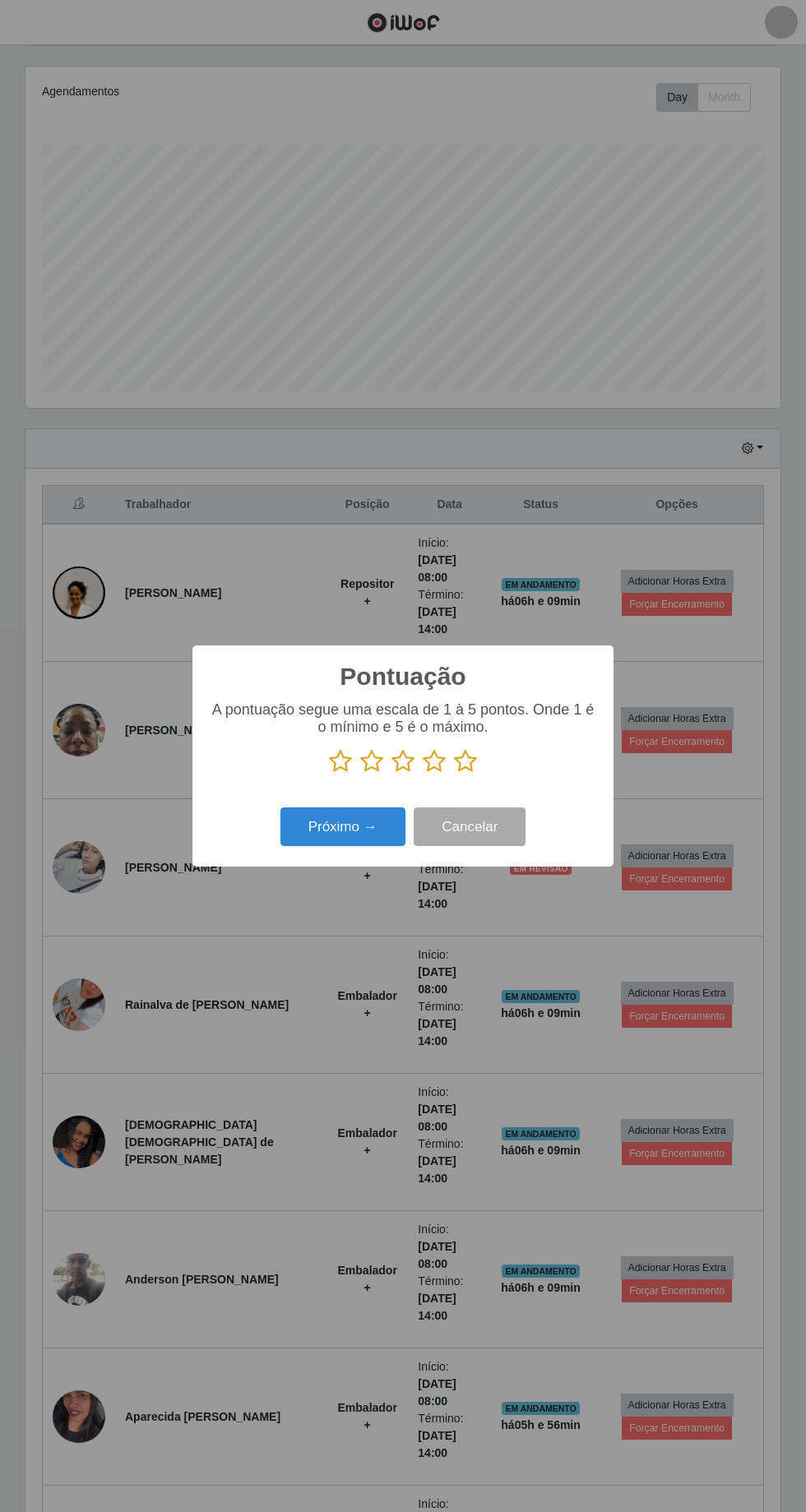
click at [467, 774] on icon at bounding box center [465, 761] width 23 height 25
click at [454, 774] on input "radio" at bounding box center [454, 774] width 0 height 0
click at [326, 846] on button "Próximo →" at bounding box center [343, 827] width 125 height 38
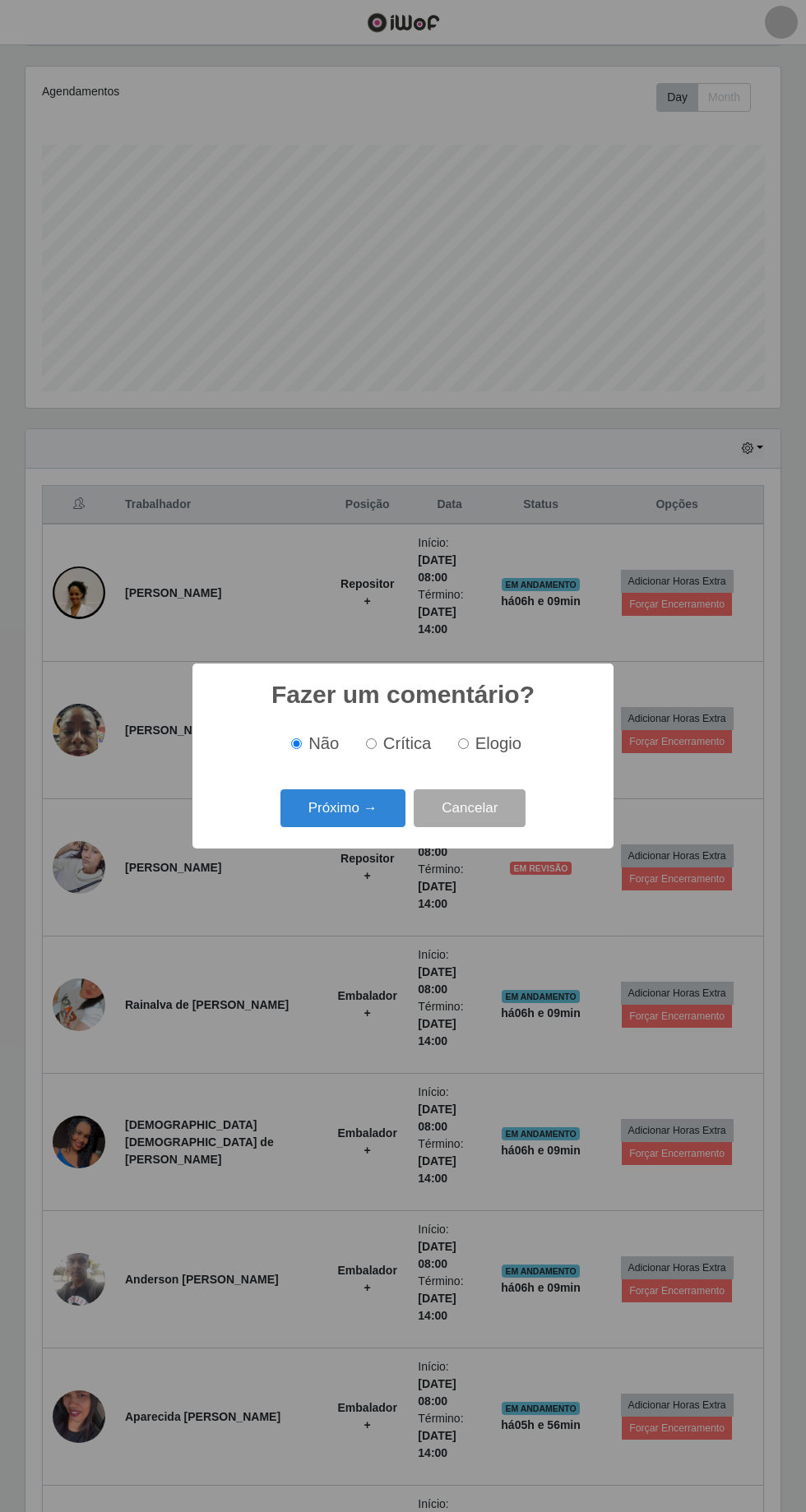
click at [348, 828] on button "Próximo →" at bounding box center [343, 808] width 125 height 38
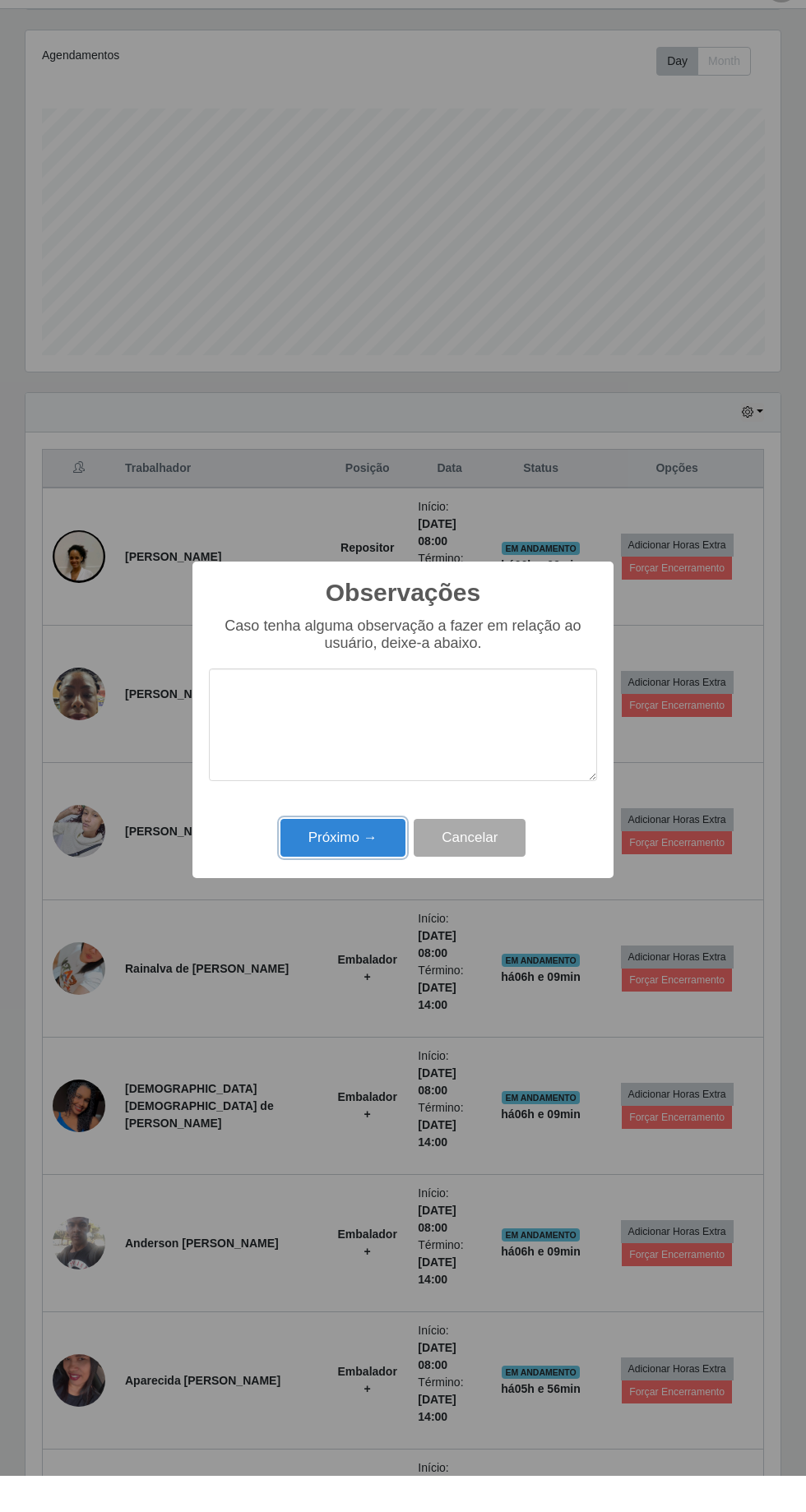
click at [368, 875] on button "Próximo →" at bounding box center [343, 874] width 125 height 38
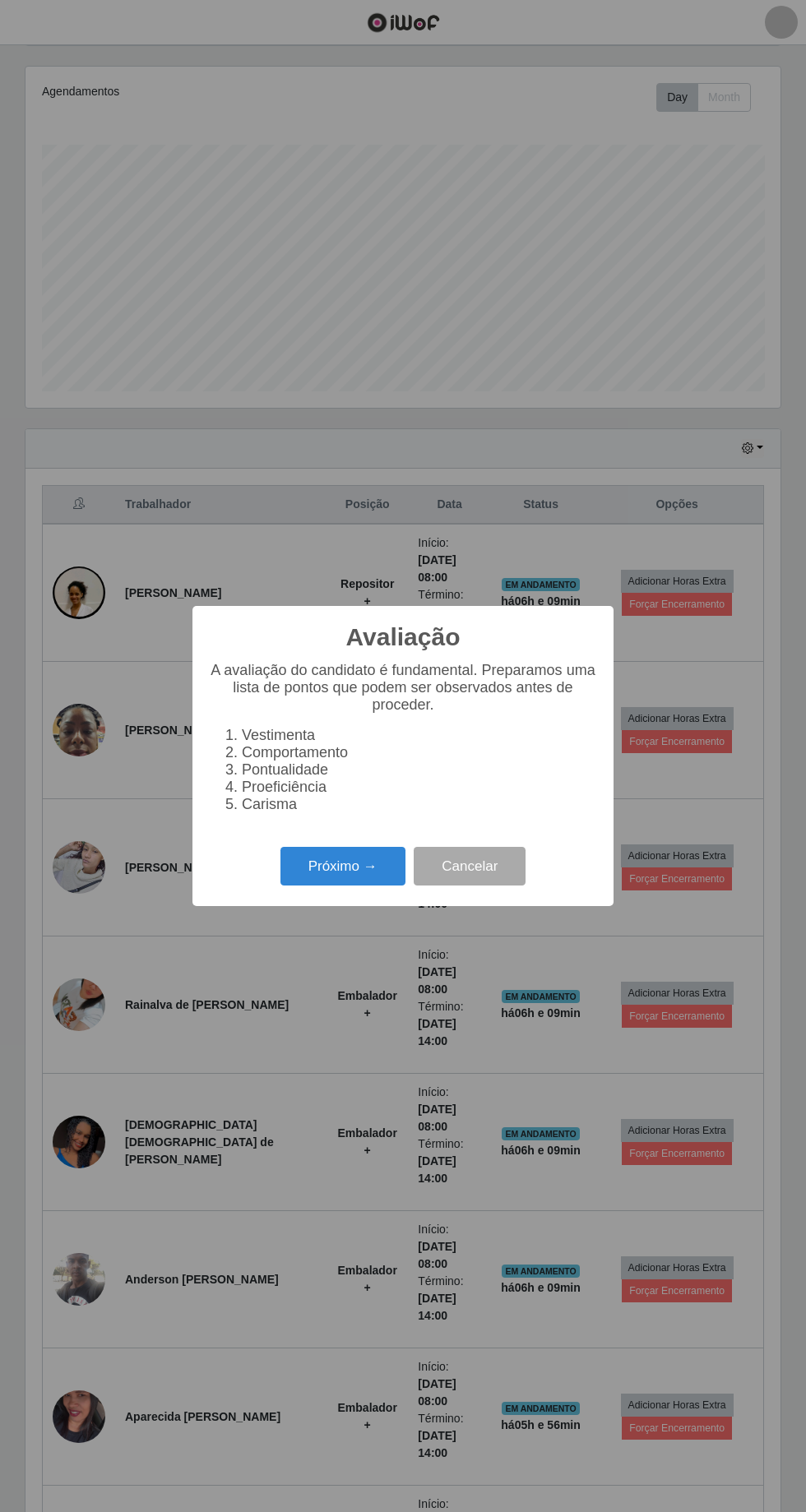
click at [316, 880] on button "Próximo →" at bounding box center [343, 866] width 125 height 38
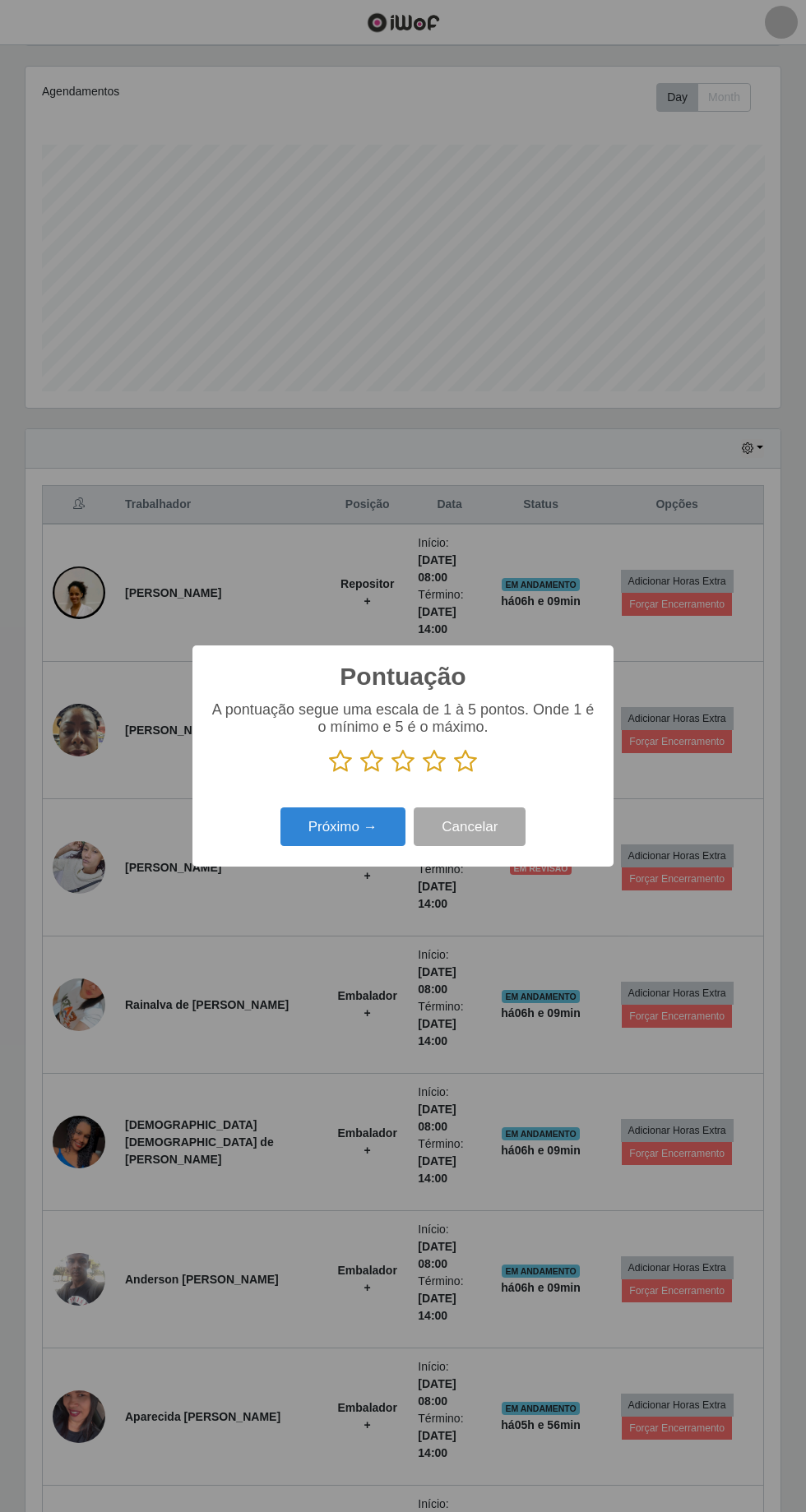
click at [465, 766] on icon at bounding box center [465, 761] width 23 height 25
click at [454, 774] on input "radio" at bounding box center [454, 774] width 0 height 0
click at [336, 837] on button "Próximo →" at bounding box center [343, 827] width 125 height 38
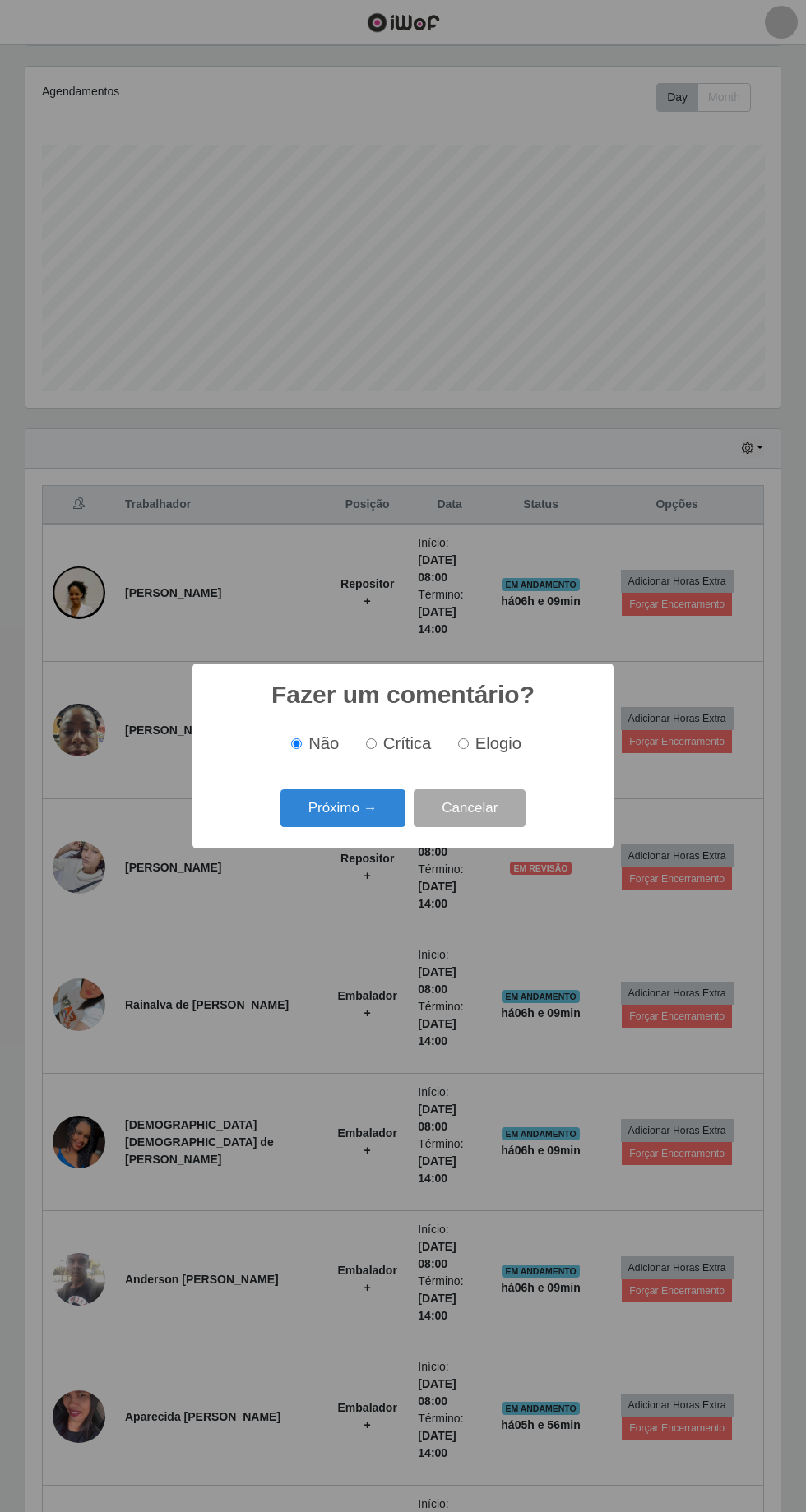
click at [350, 804] on button "Próximo →" at bounding box center [343, 808] width 125 height 38
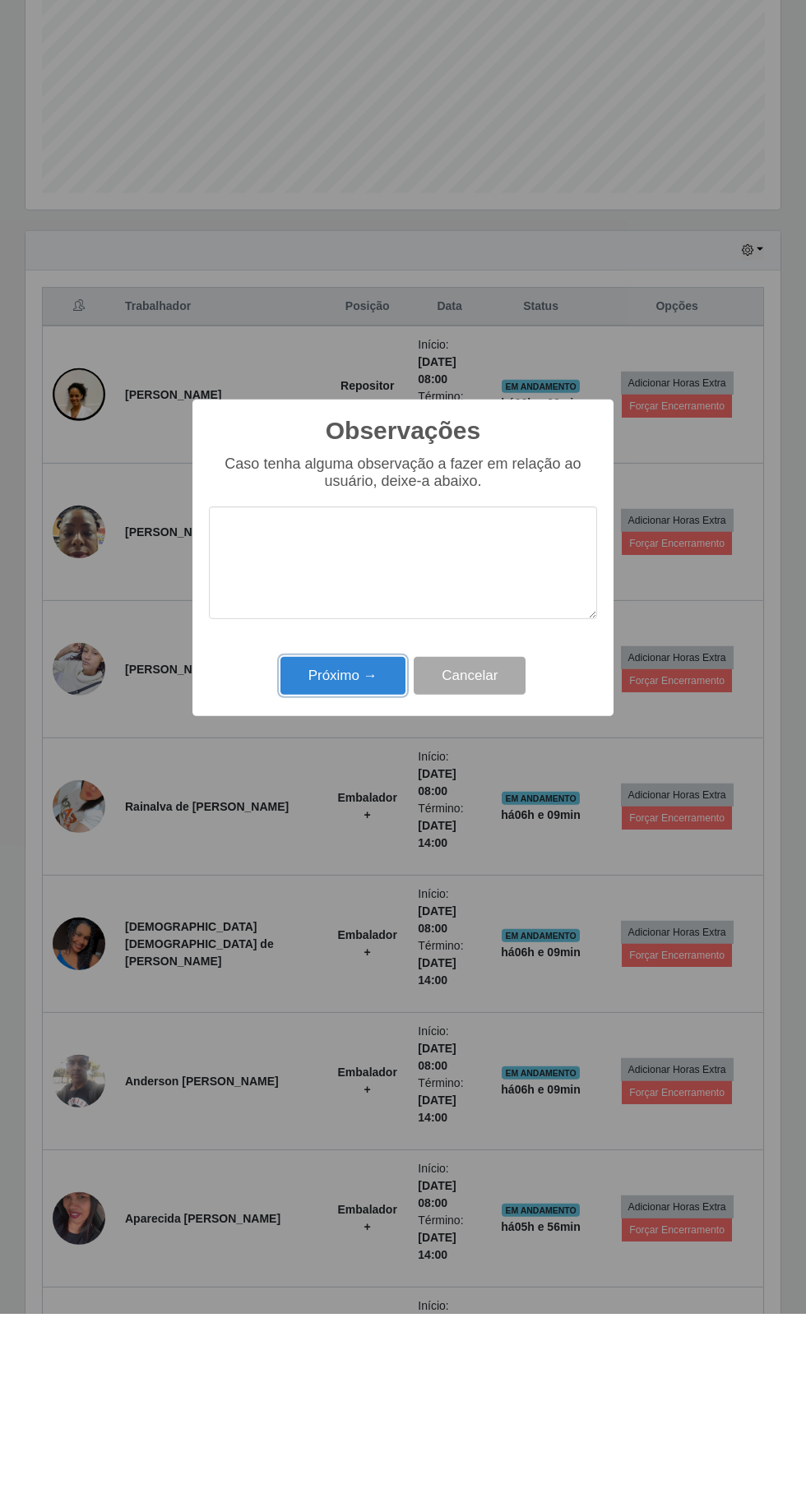
click at [346, 883] on button "Próximo →" at bounding box center [343, 874] width 125 height 38
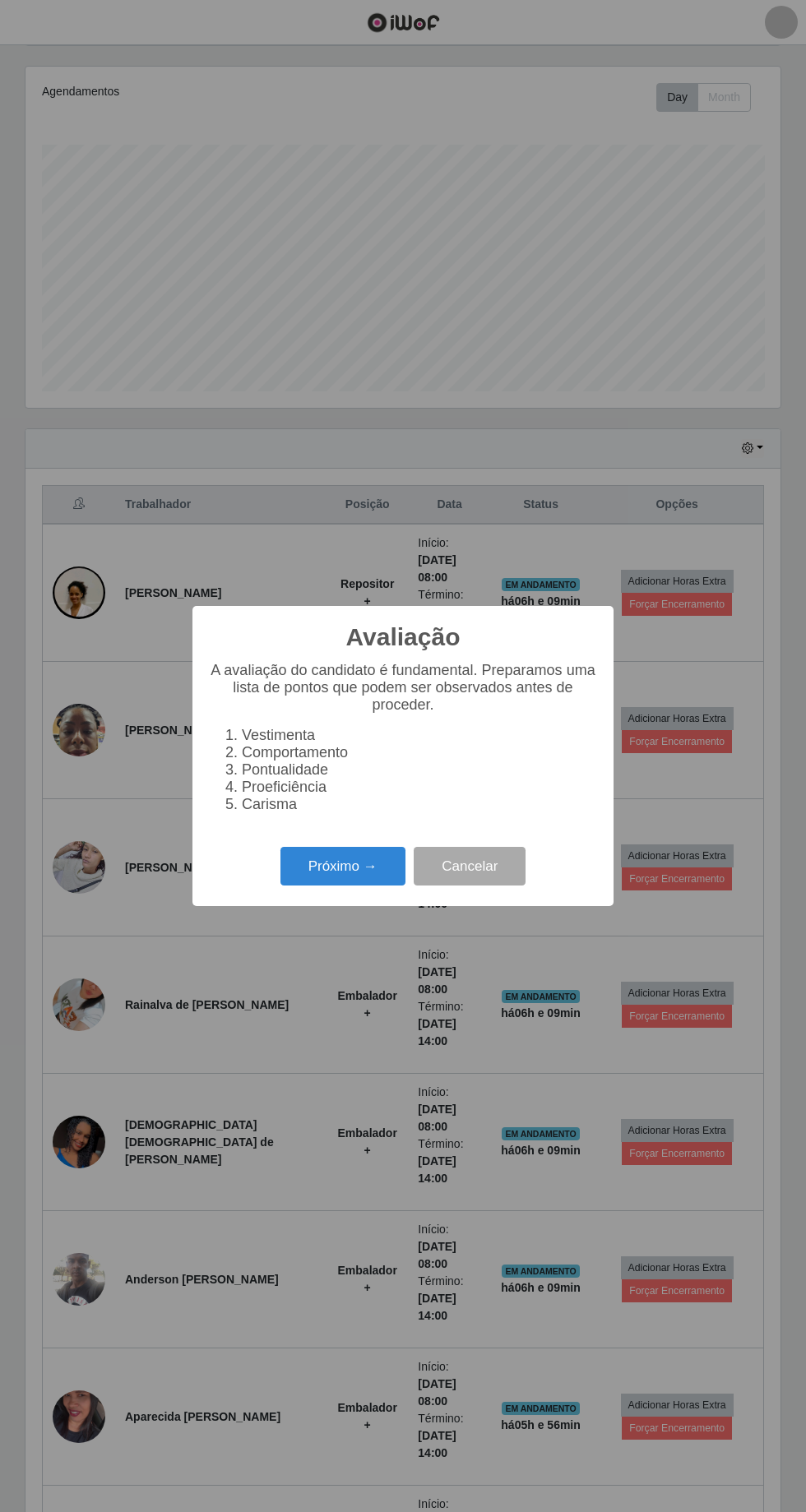
click at [326, 866] on button "Próximo →" at bounding box center [343, 866] width 125 height 38
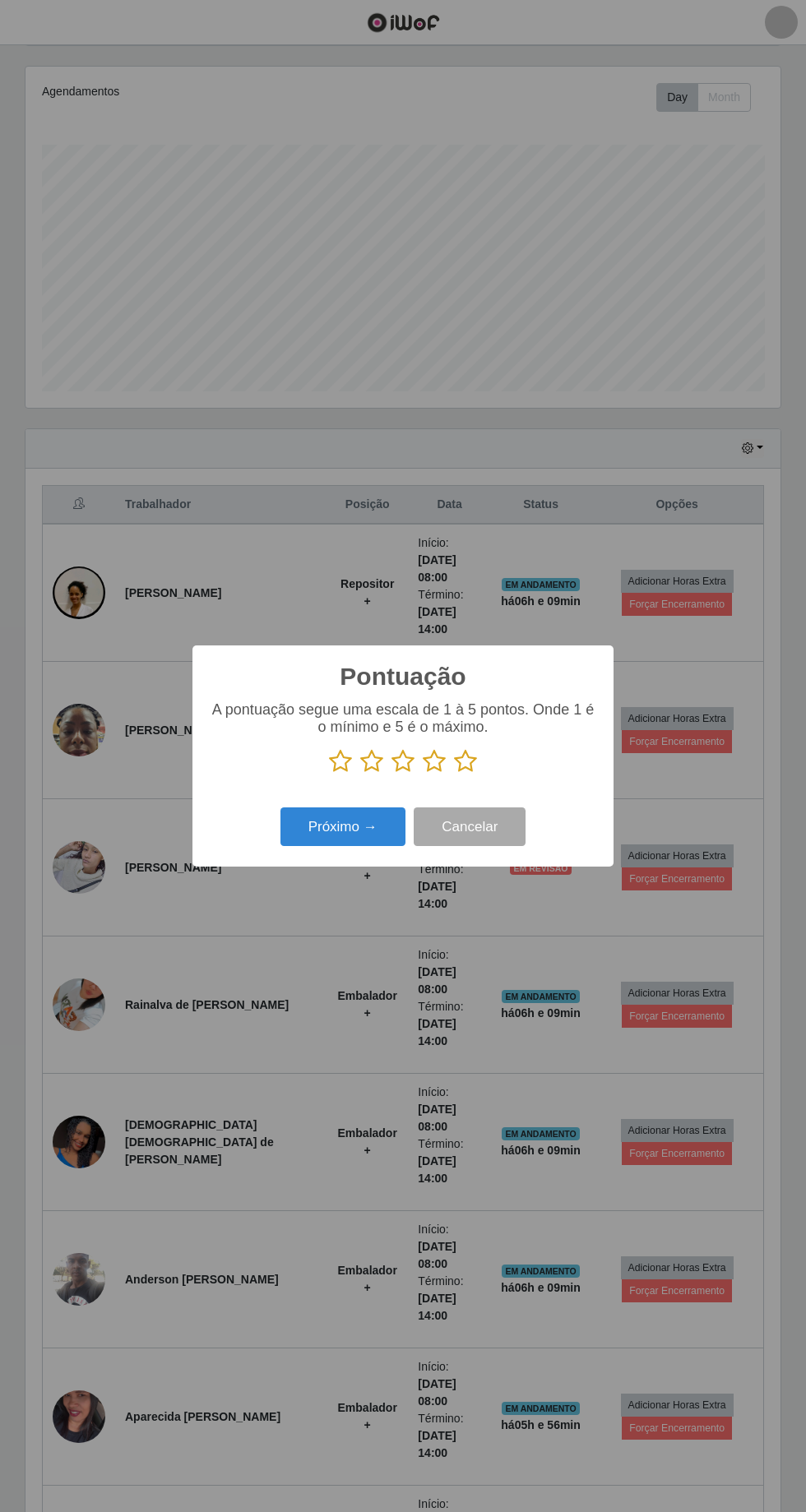
click at [470, 760] on icon at bounding box center [465, 761] width 23 height 25
click at [454, 774] on input "radio" at bounding box center [454, 774] width 0 height 0
click at [354, 827] on button "Próximo →" at bounding box center [343, 827] width 125 height 38
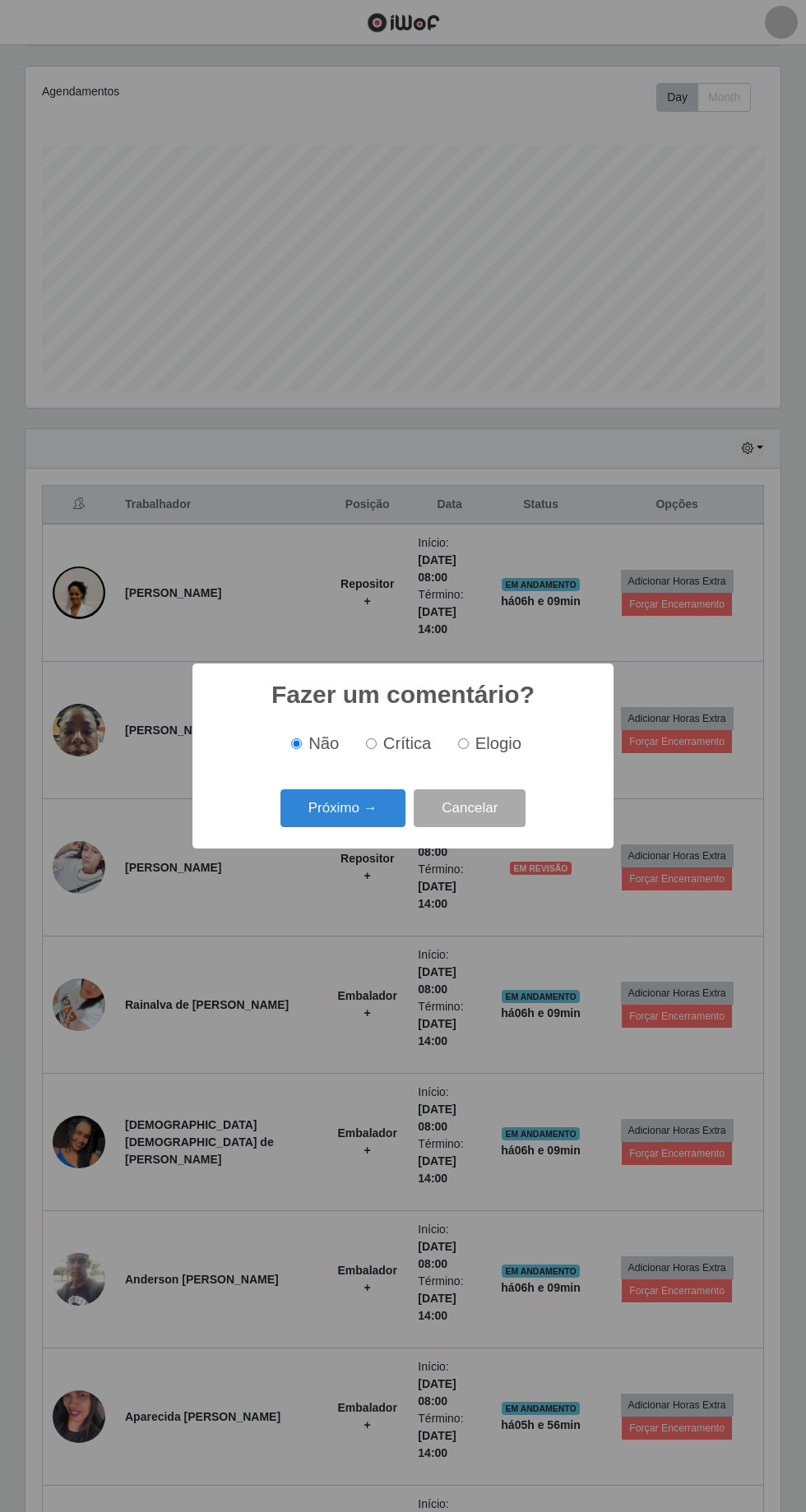
click at [356, 809] on button "Próximo →" at bounding box center [343, 808] width 125 height 38
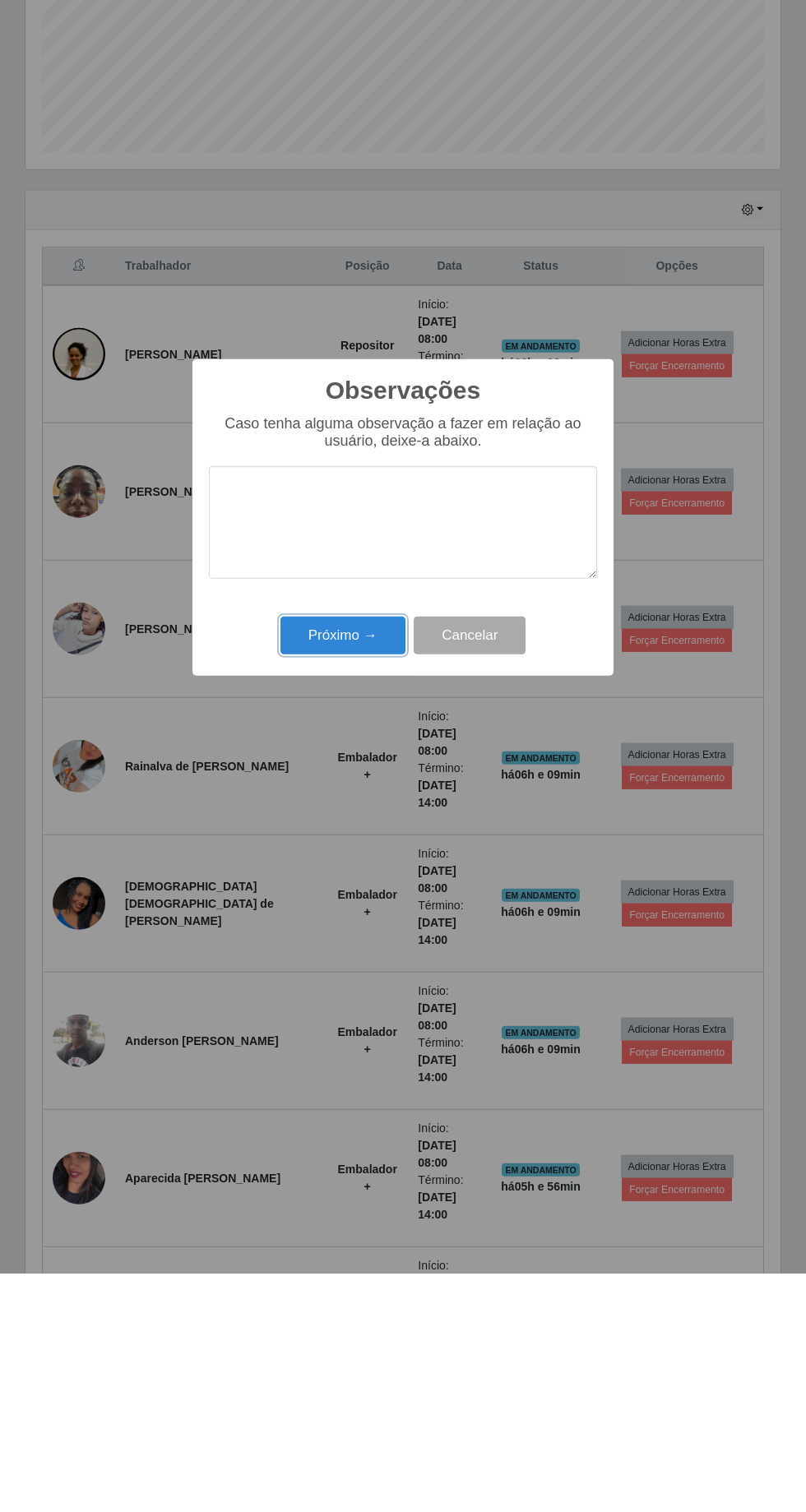
click at [331, 884] on button "Próximo →" at bounding box center [343, 874] width 125 height 38
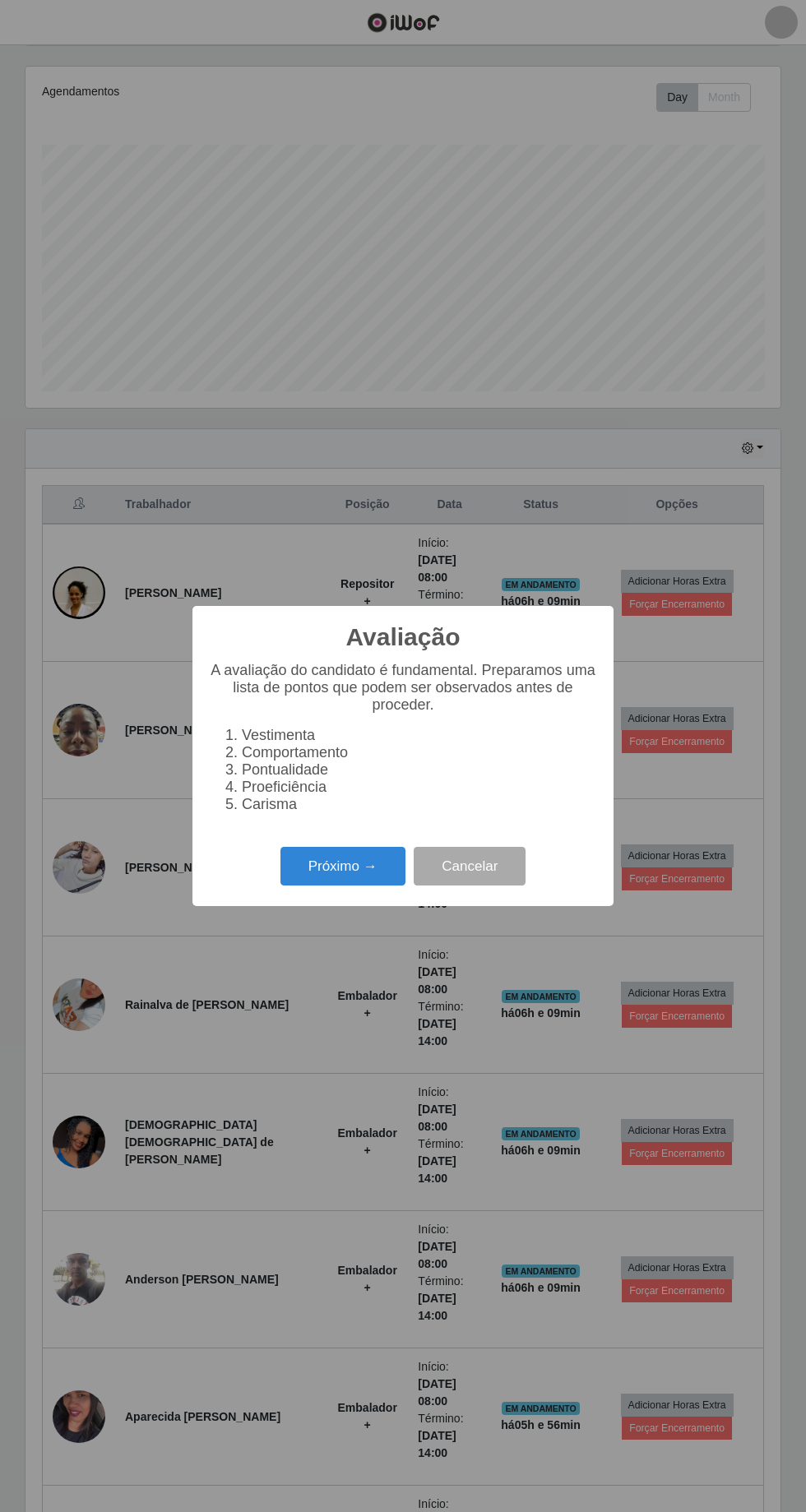
click at [320, 876] on button "Próximo →" at bounding box center [343, 866] width 125 height 38
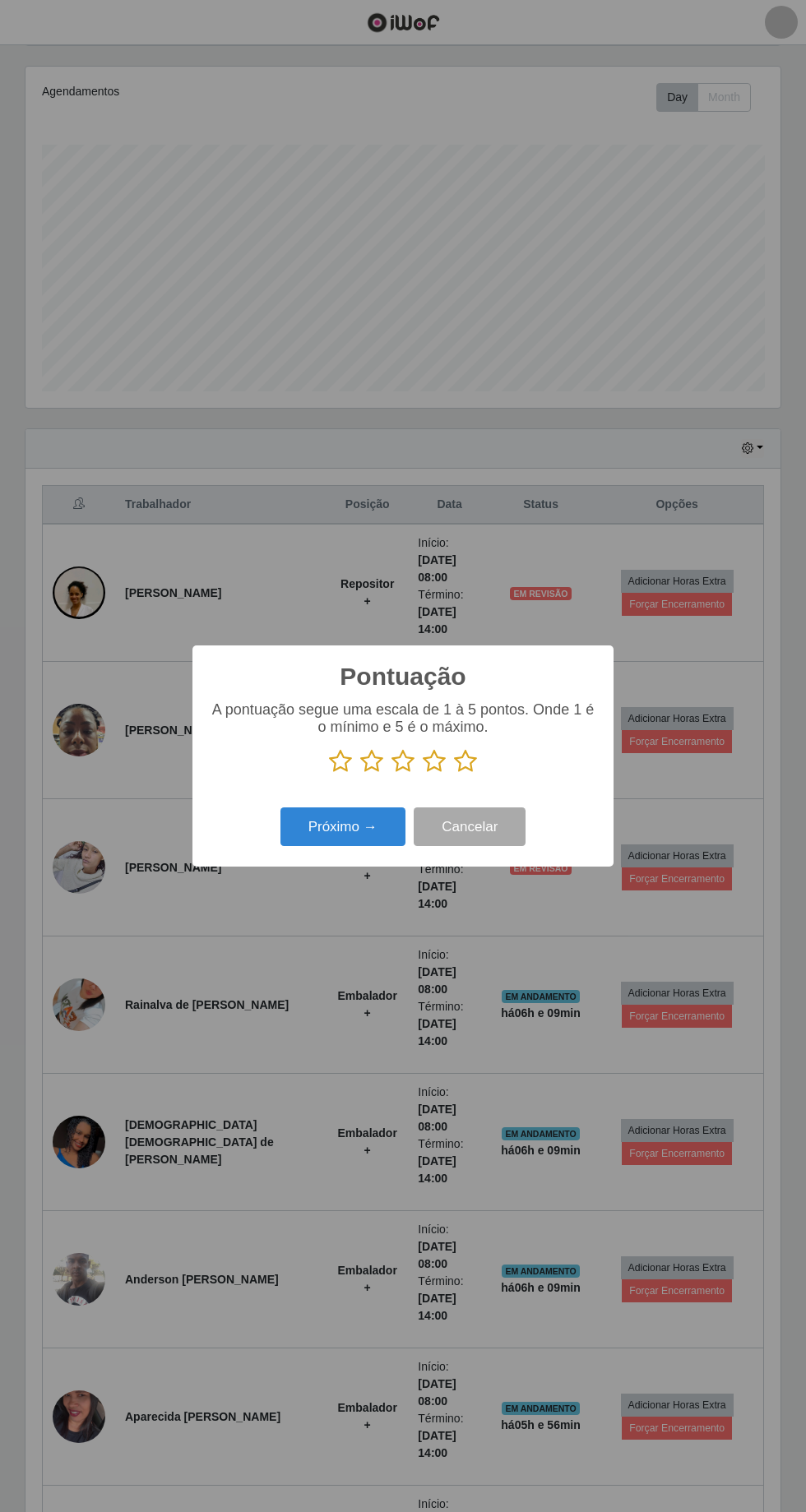
click at [465, 769] on icon at bounding box center [465, 761] width 23 height 25
click at [454, 774] on input "radio" at bounding box center [454, 774] width 0 height 0
click at [357, 831] on button "Próximo →" at bounding box center [343, 827] width 125 height 38
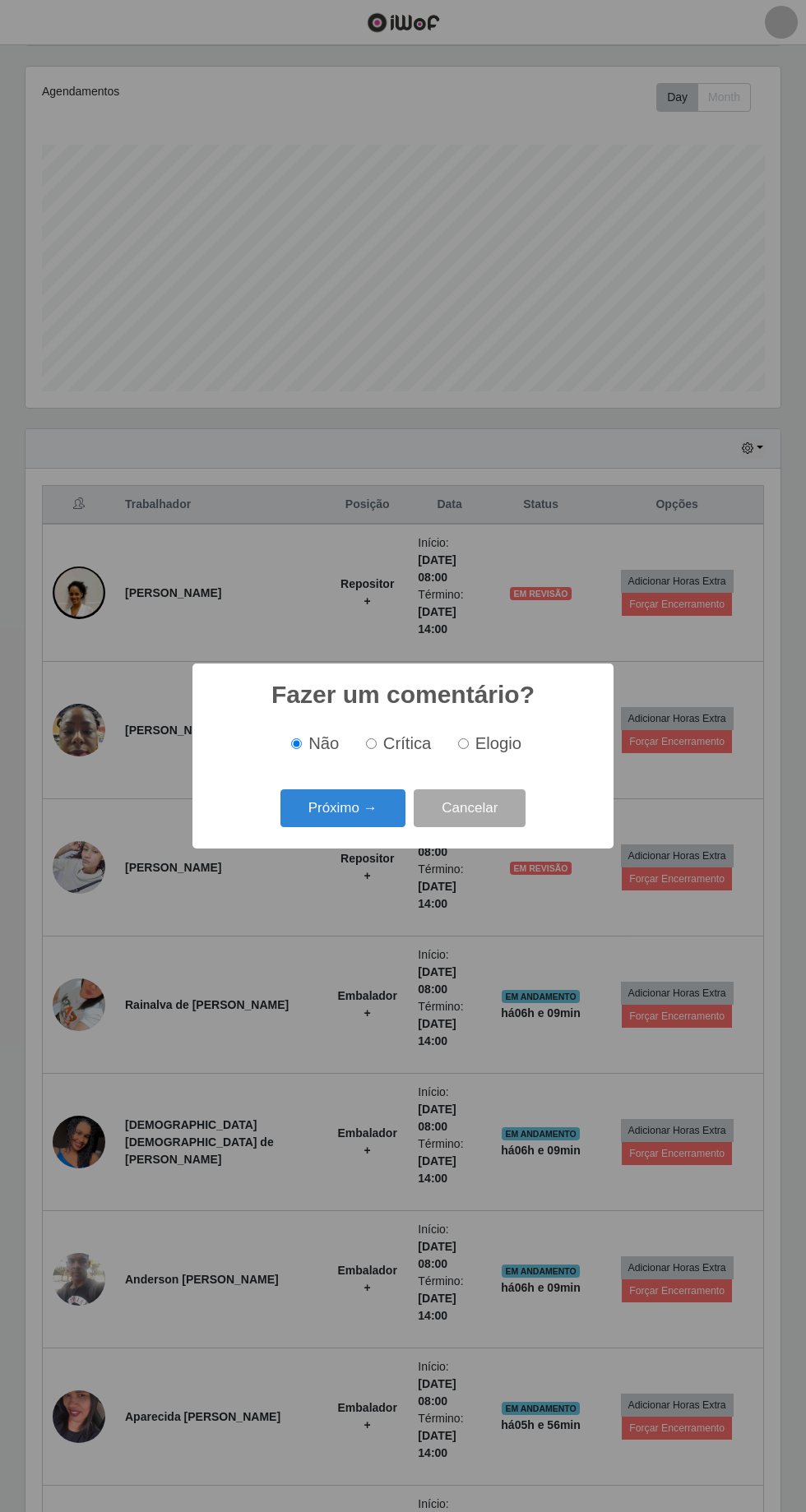
click at [336, 818] on button "Próximo →" at bounding box center [343, 808] width 125 height 38
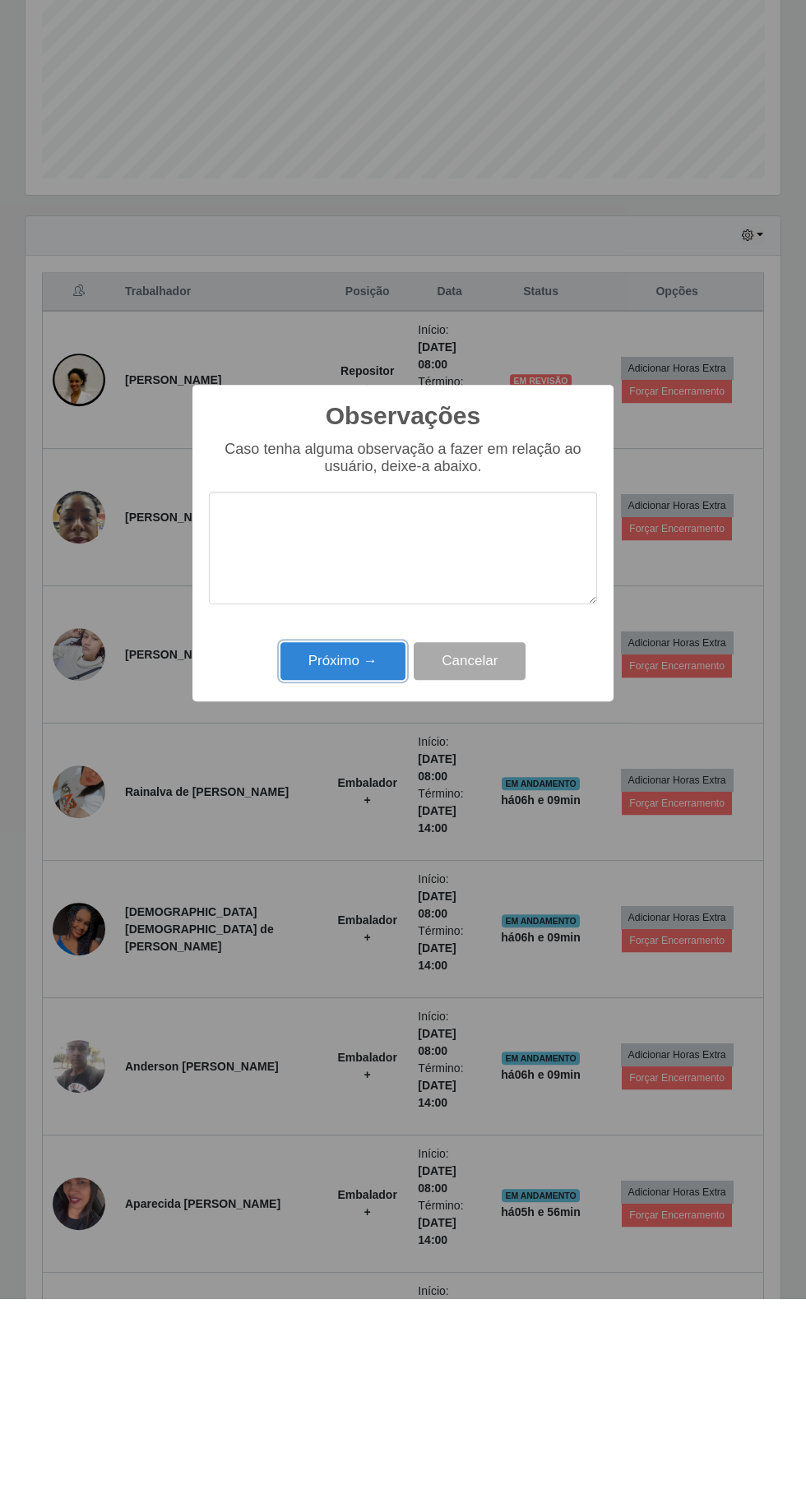
click at [346, 884] on button "Próximo →" at bounding box center [343, 874] width 125 height 38
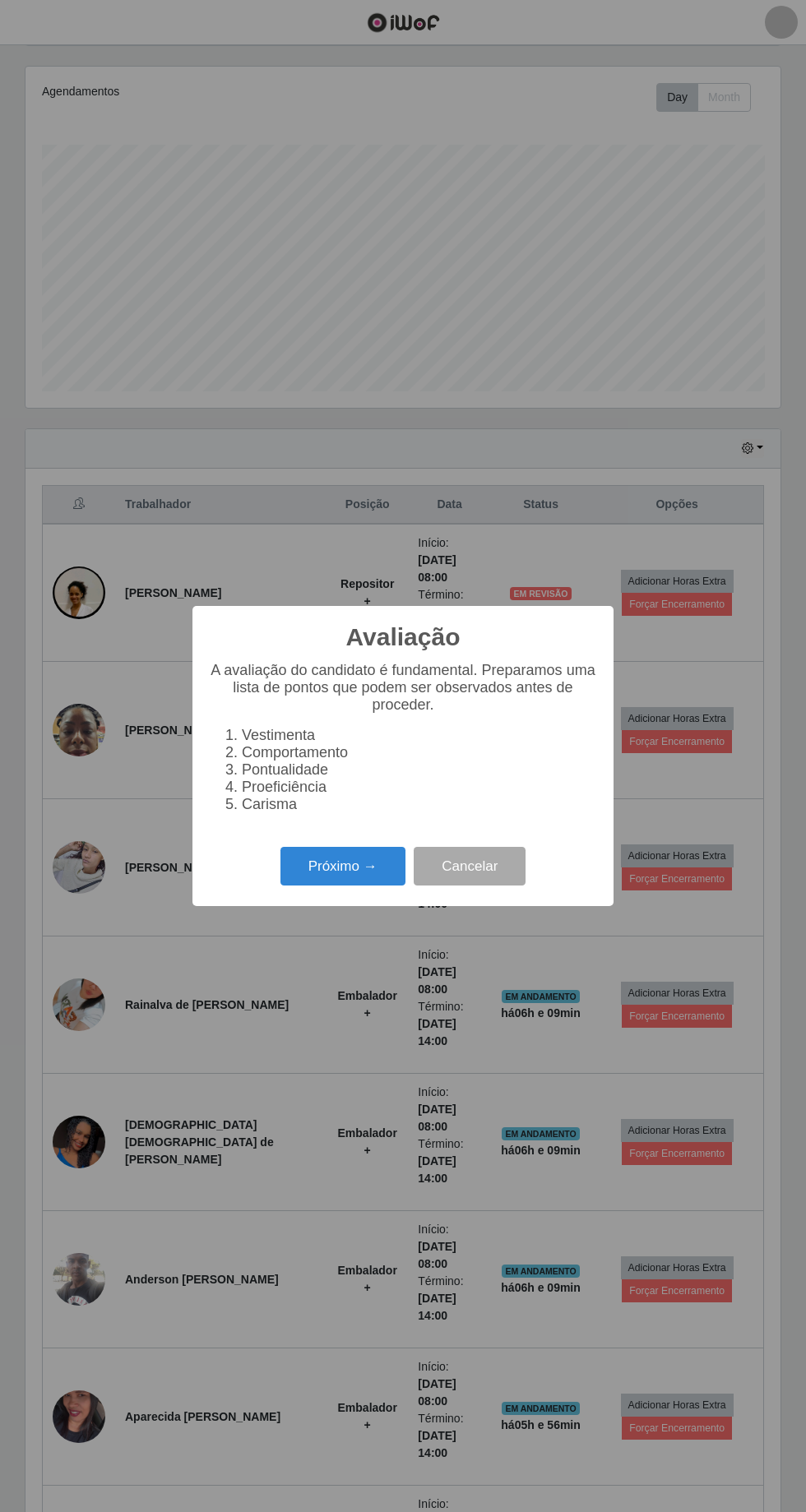
click at [346, 885] on button "Próximo →" at bounding box center [343, 866] width 125 height 38
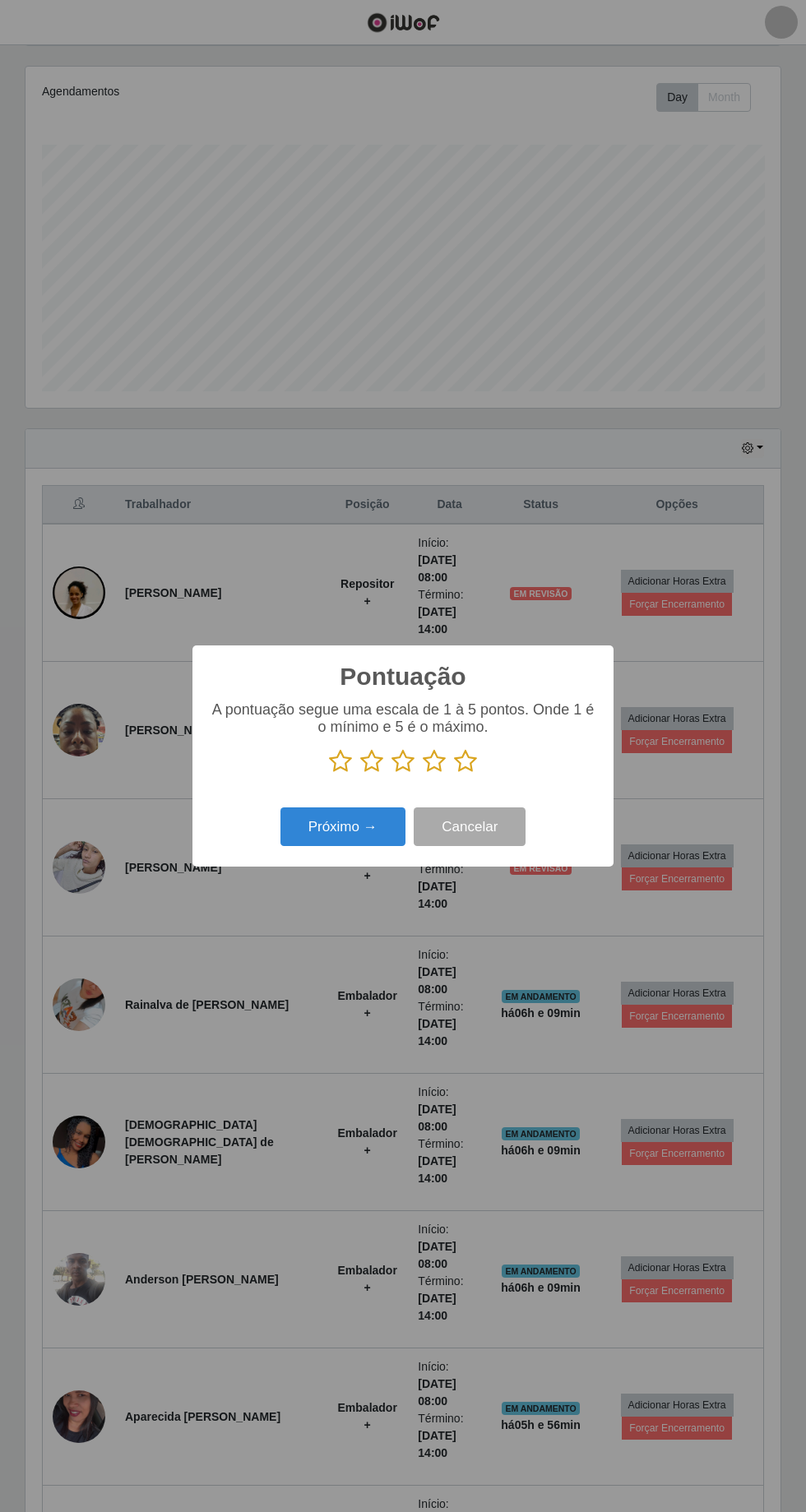
click at [469, 774] on icon at bounding box center [465, 761] width 23 height 25
click at [454, 774] on input "radio" at bounding box center [454, 774] width 0 height 0
click at [352, 846] on button "Próximo →" at bounding box center [343, 827] width 125 height 38
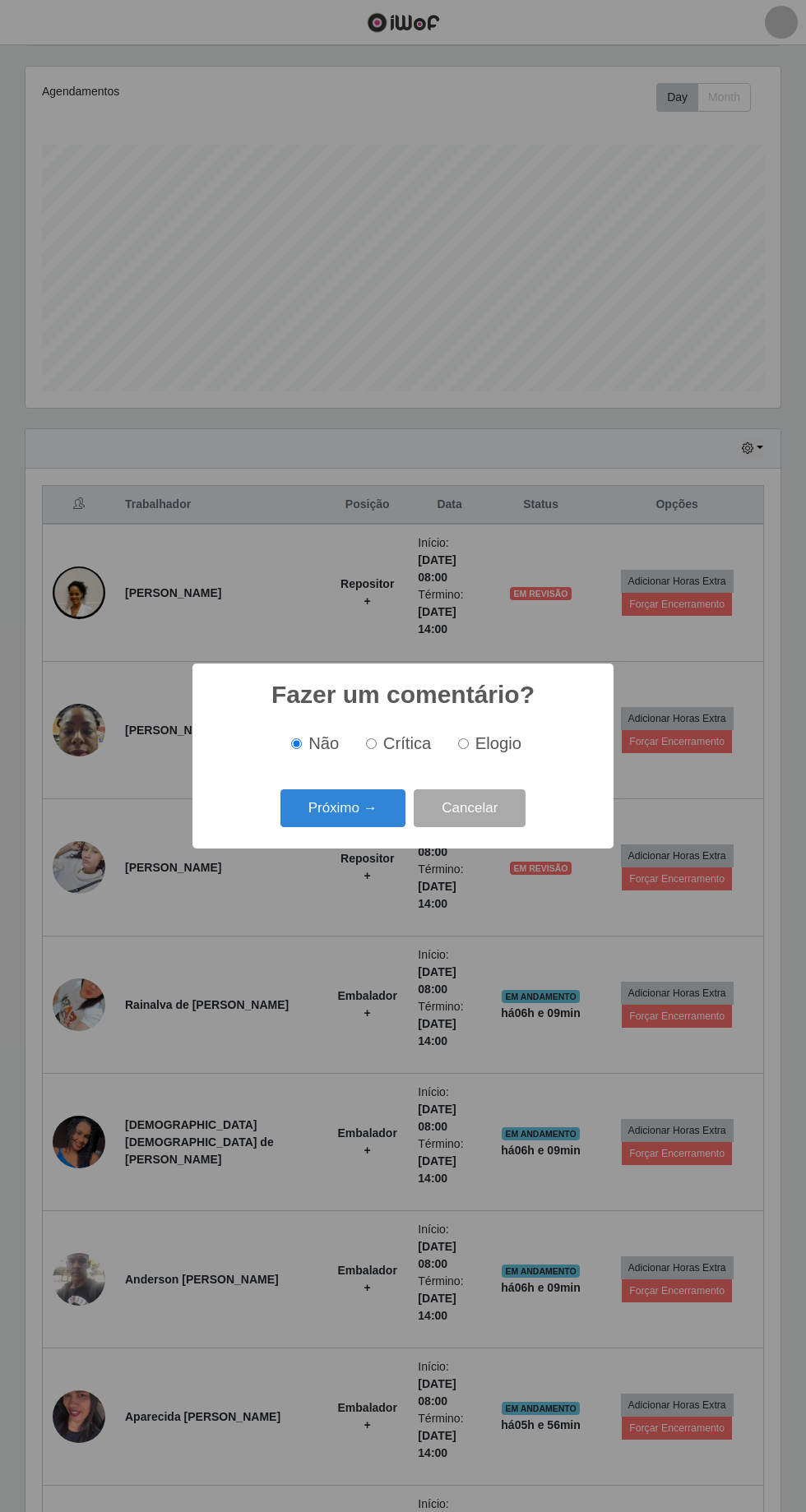
click at [340, 828] on button "Próximo →" at bounding box center [343, 808] width 125 height 38
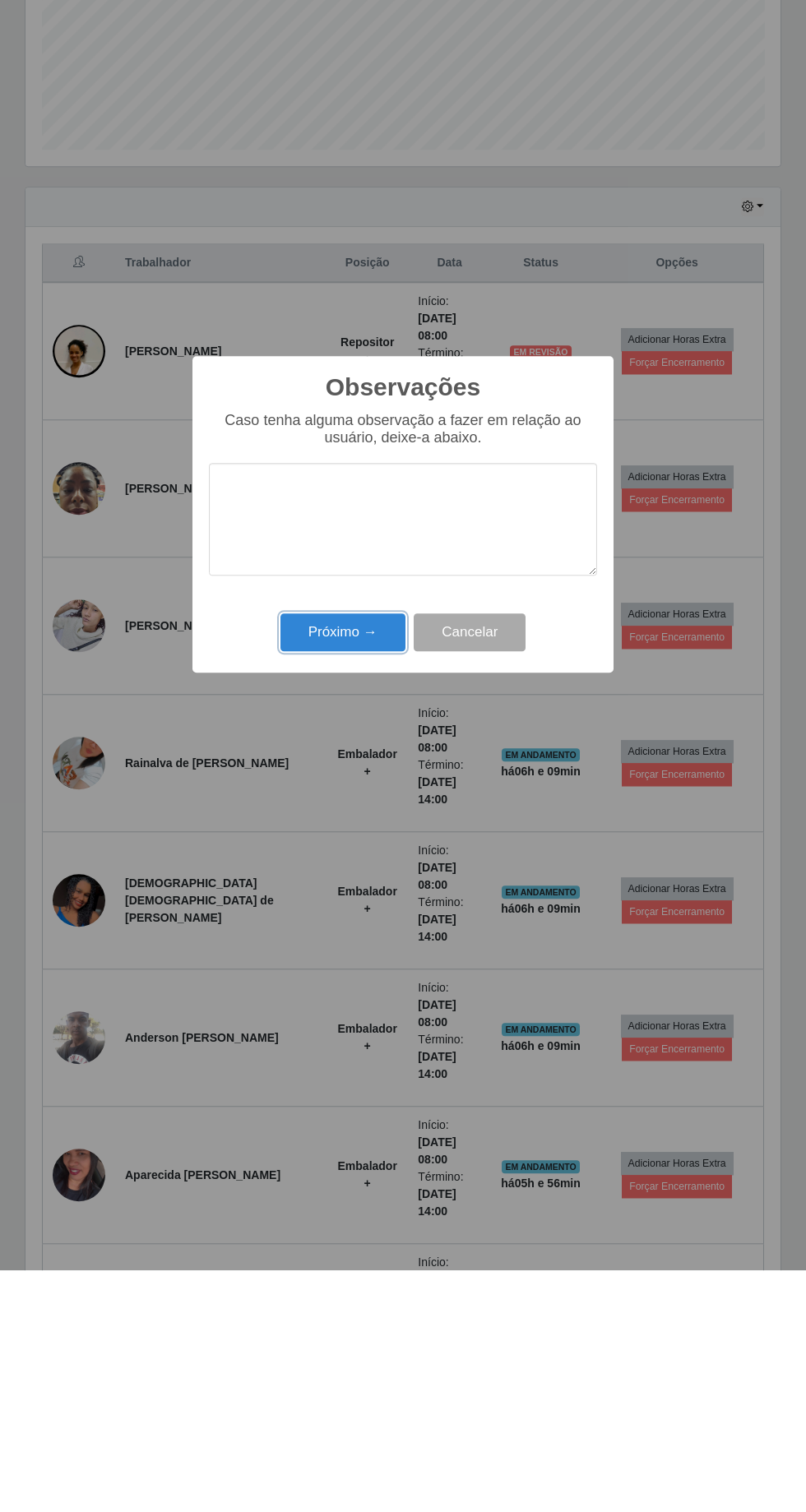
click at [339, 873] on button "Próximo →" at bounding box center [343, 874] width 125 height 38
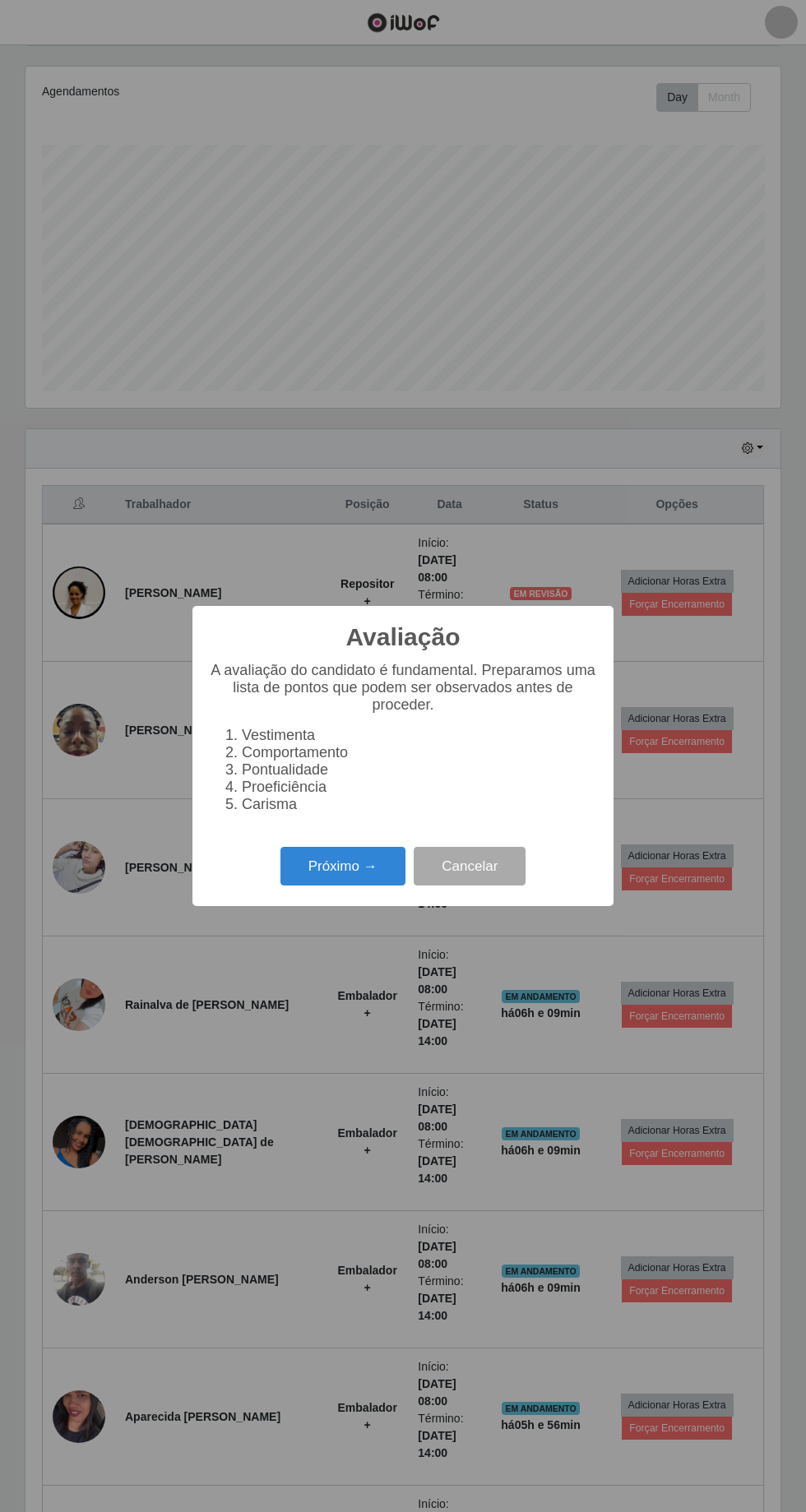
click at [337, 885] on button "Próximo →" at bounding box center [343, 866] width 125 height 38
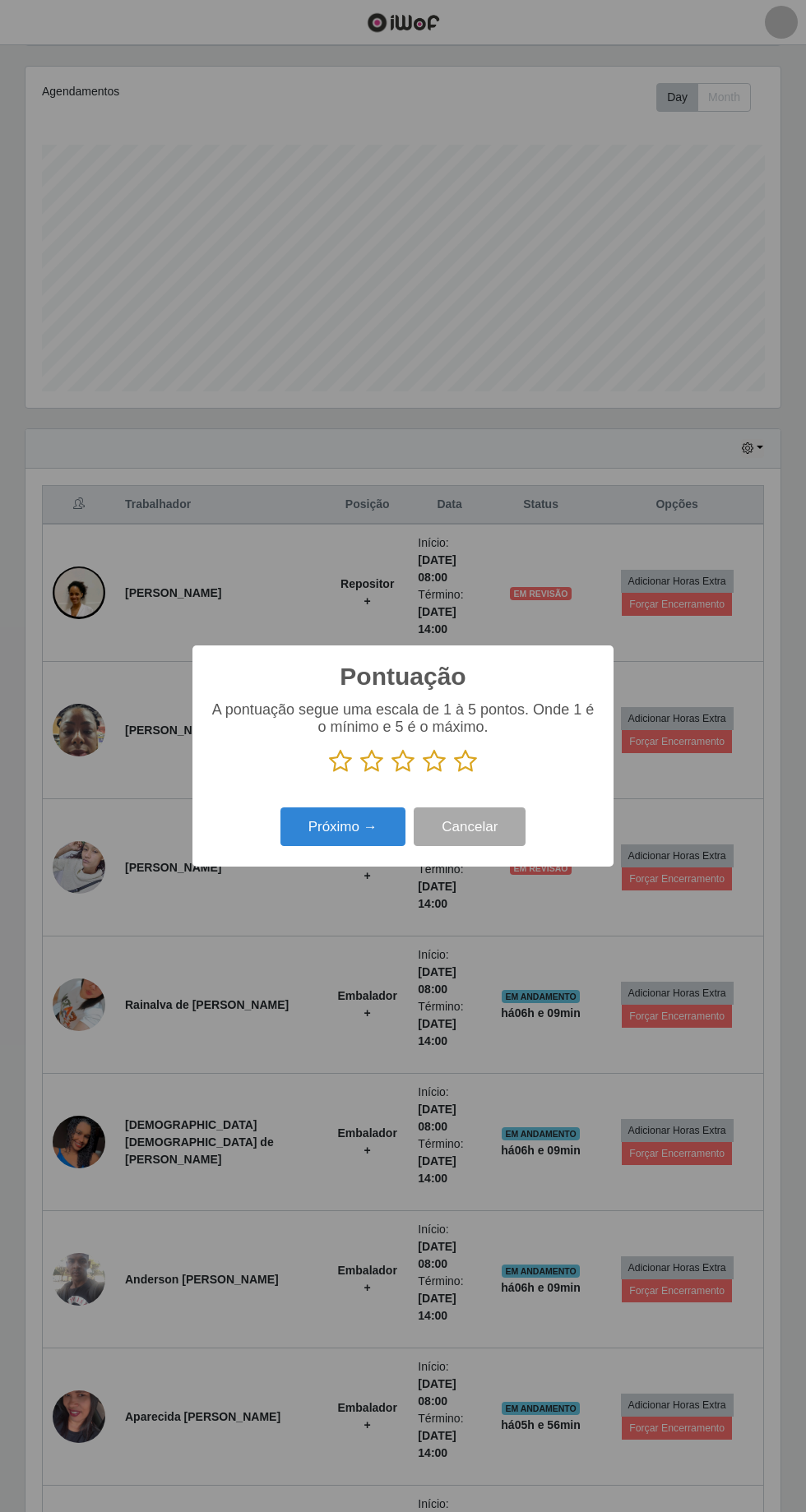
click at [470, 774] on icon at bounding box center [465, 761] width 23 height 25
click at [454, 774] on input "radio" at bounding box center [454, 774] width 0 height 0
click at [356, 846] on button "Próximo →" at bounding box center [343, 827] width 125 height 38
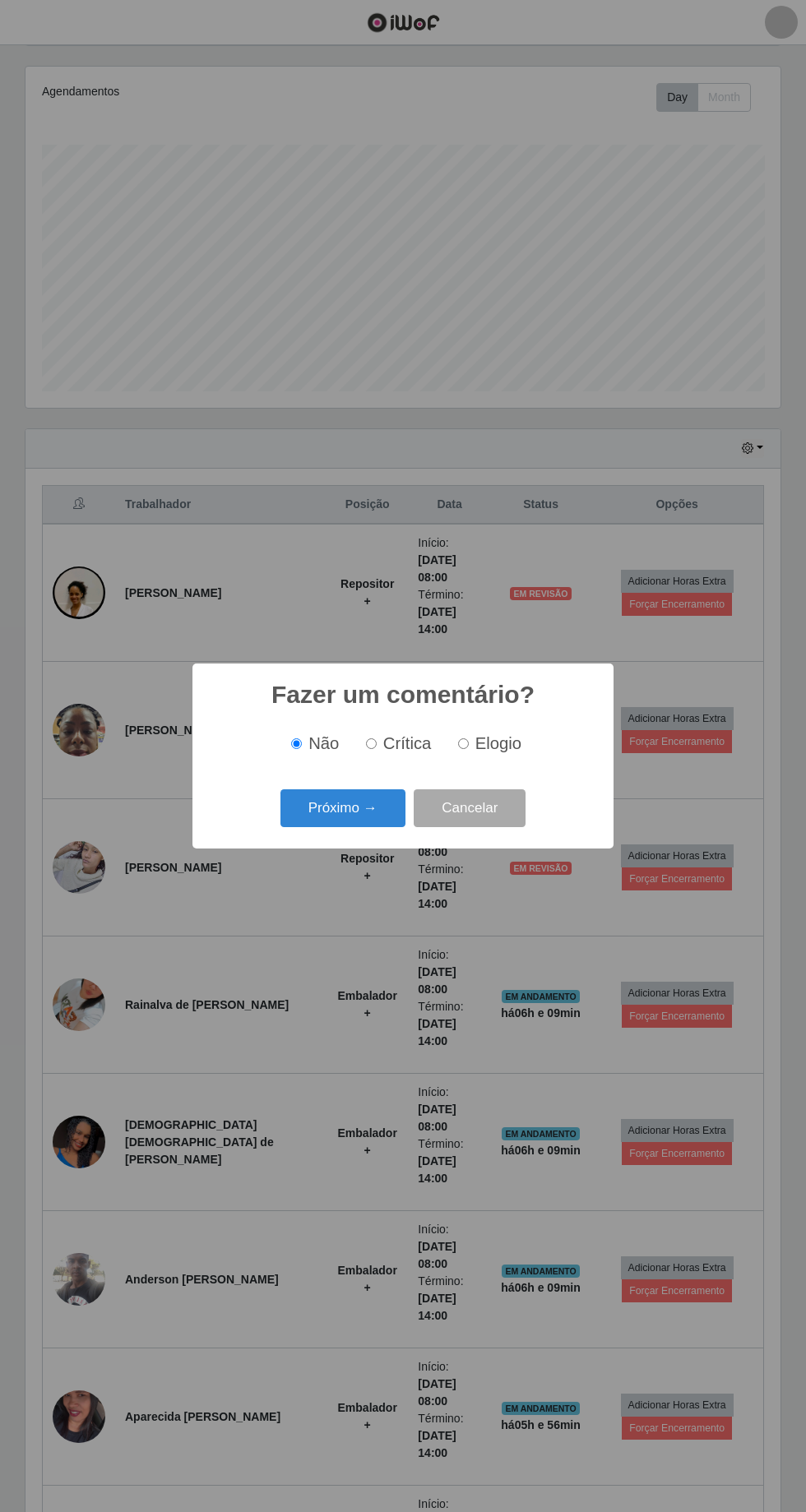
click at [356, 828] on button "Próximo →" at bounding box center [343, 808] width 125 height 38
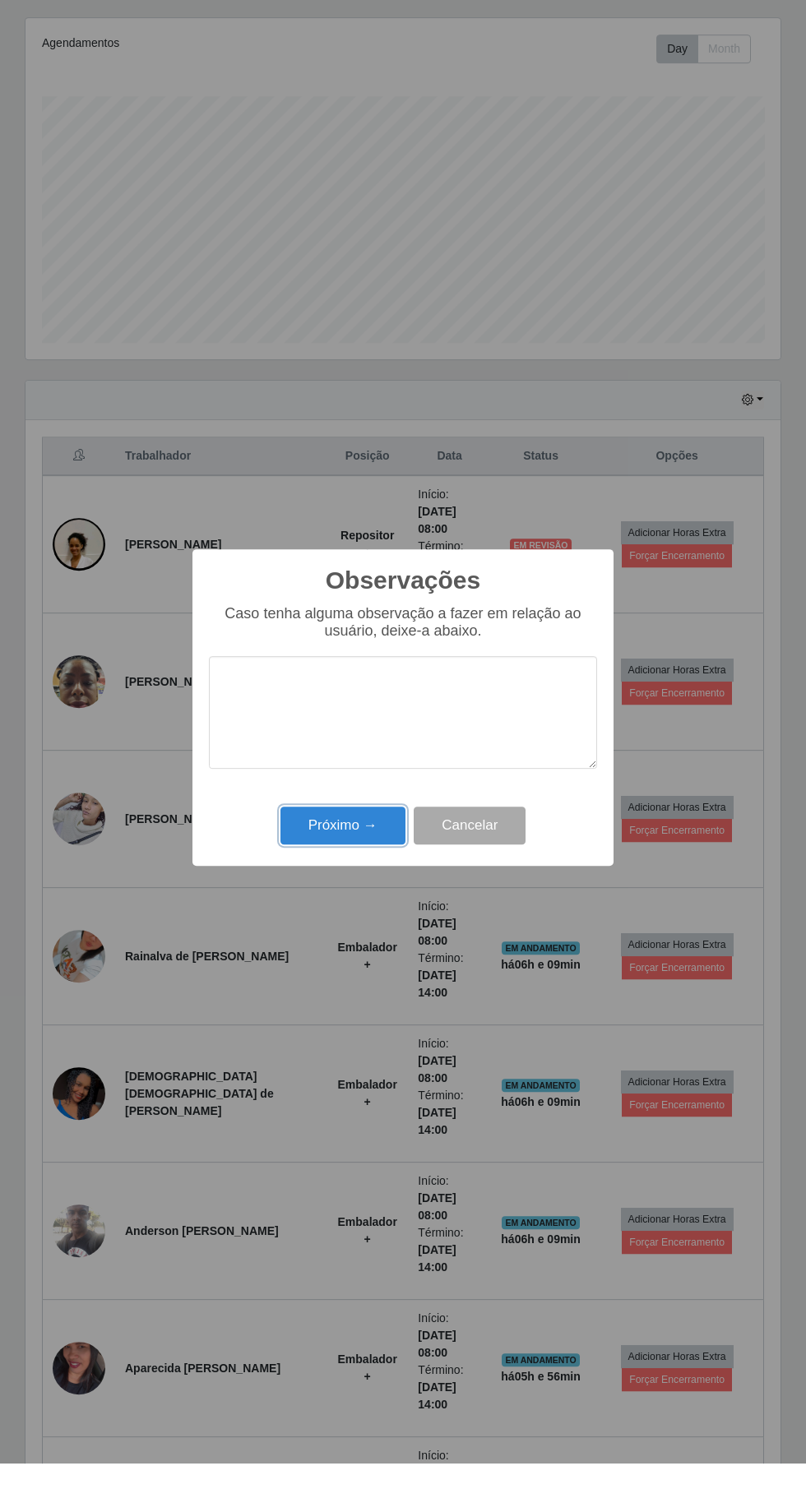
click at [369, 889] on button "Próximo →" at bounding box center [343, 874] width 125 height 38
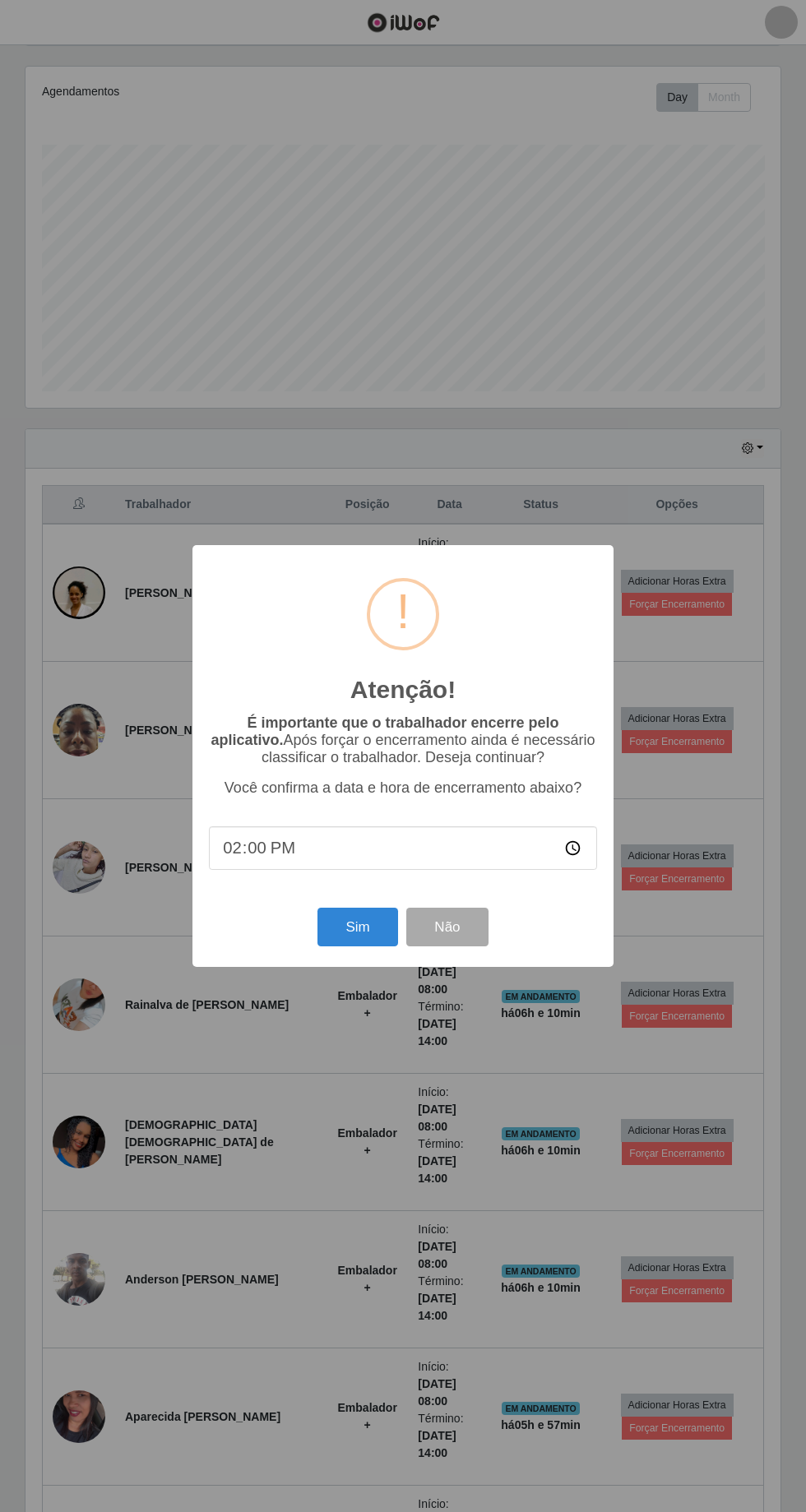
click at [500, 339] on div "Atenção! × É importante que o trabalhador encerre pelo aplicativo. Após forçar …" at bounding box center [403, 756] width 806 height 1512
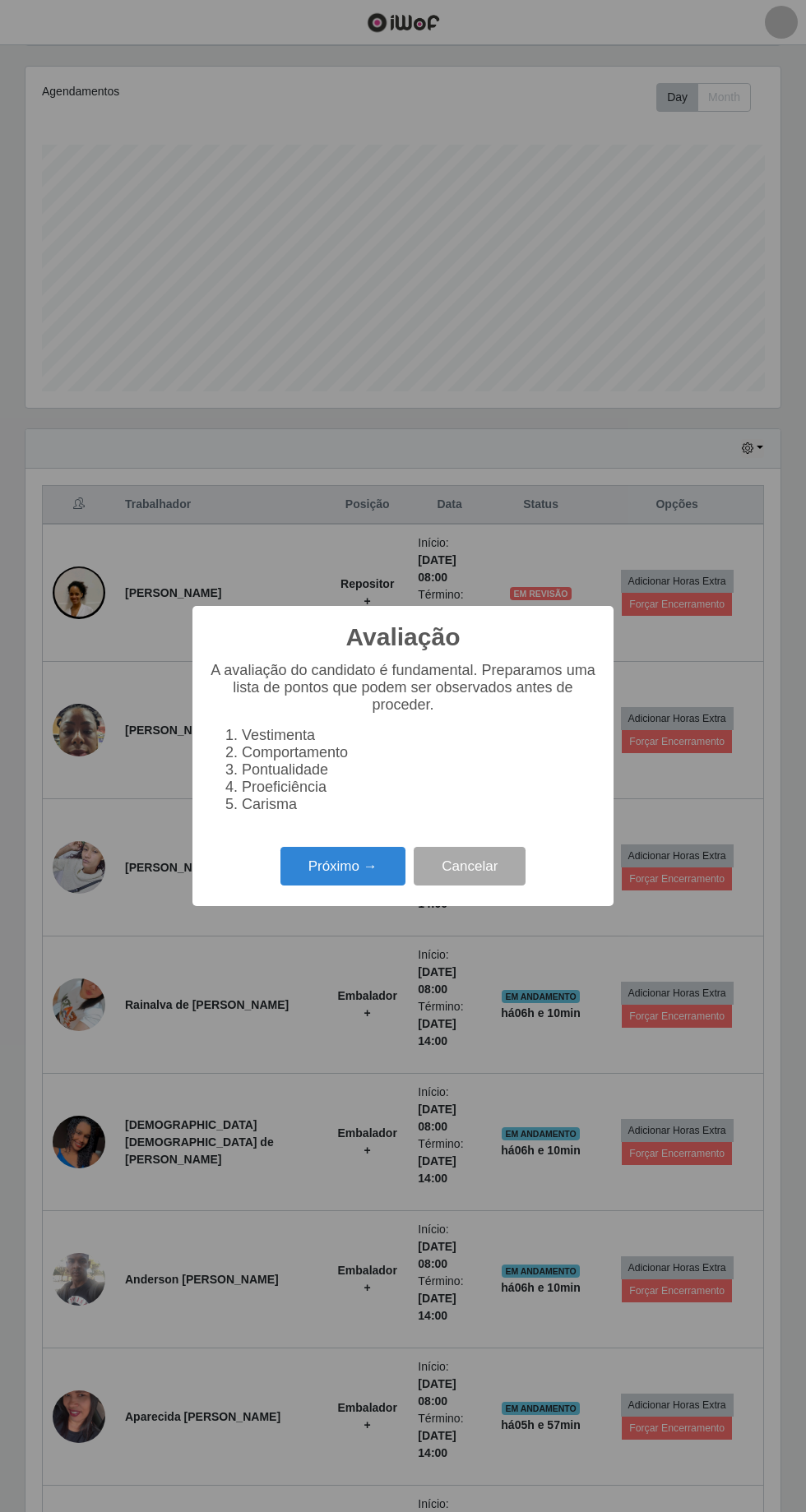
click at [336, 885] on button "Próximo →" at bounding box center [343, 866] width 125 height 38
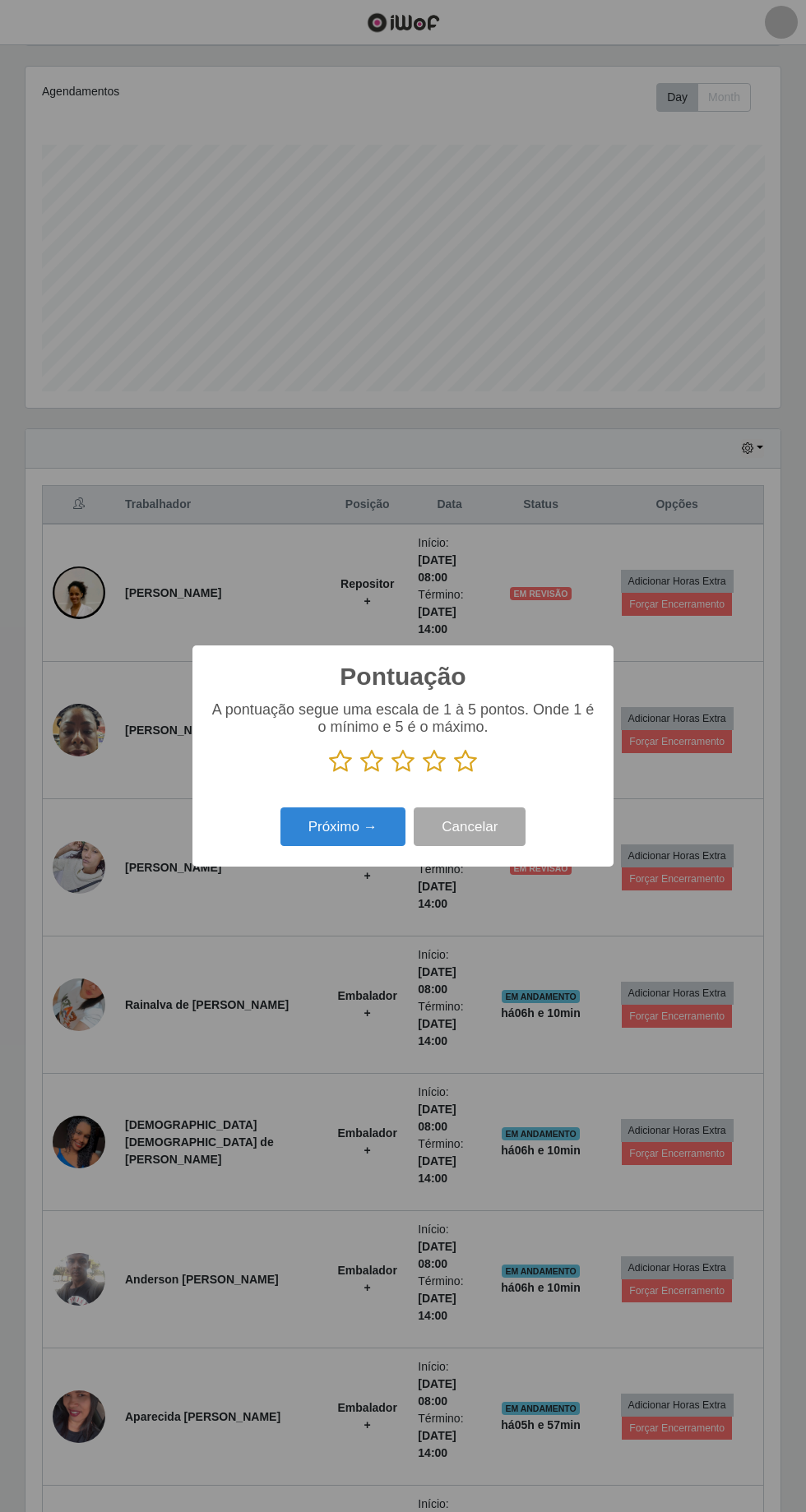
click at [472, 774] on icon at bounding box center [465, 761] width 23 height 25
click at [454, 774] on input "radio" at bounding box center [454, 774] width 0 height 0
click at [336, 846] on button "Próximo →" at bounding box center [343, 827] width 125 height 38
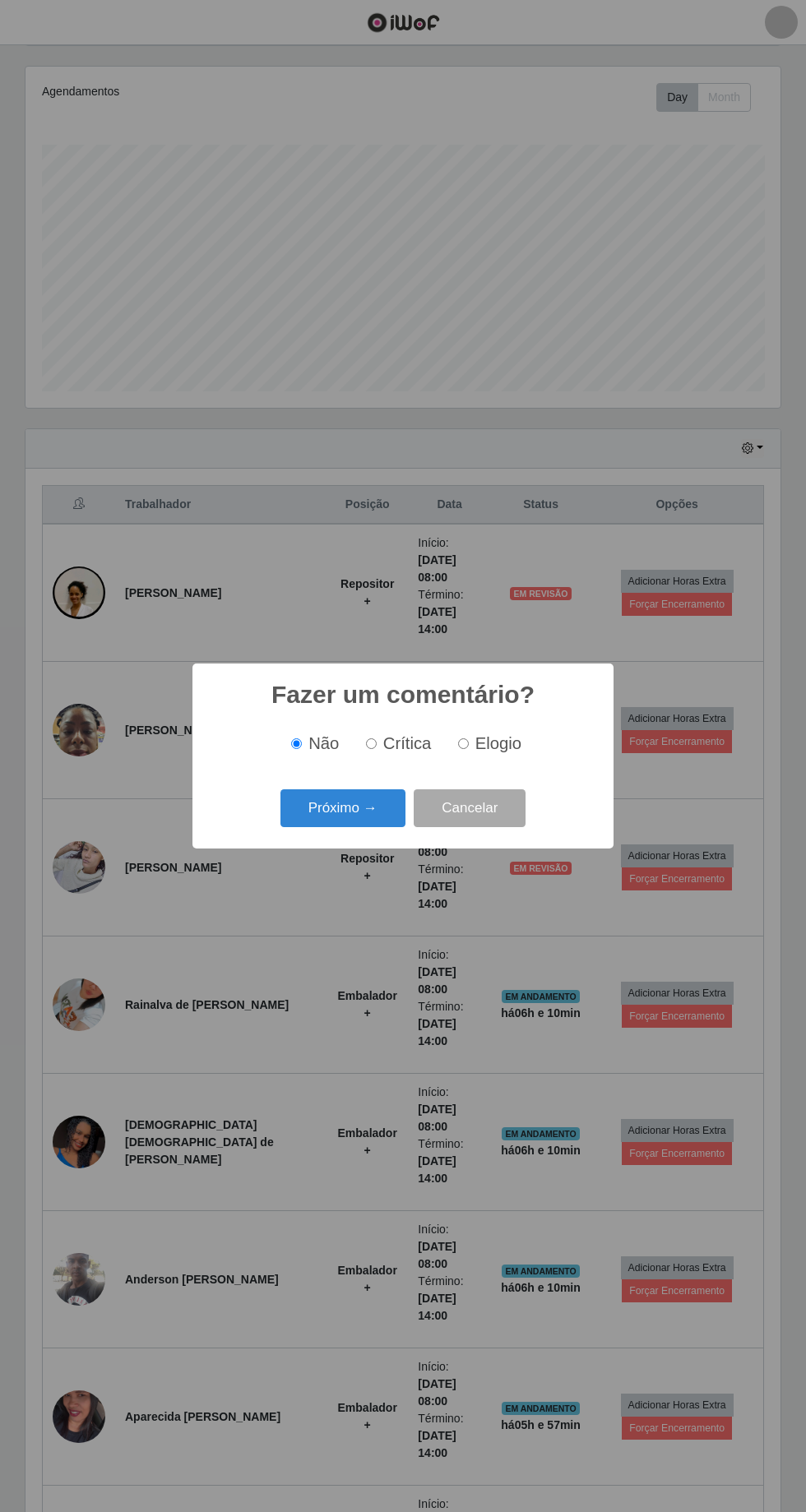
click at [346, 828] on button "Próximo →" at bounding box center [343, 808] width 125 height 38
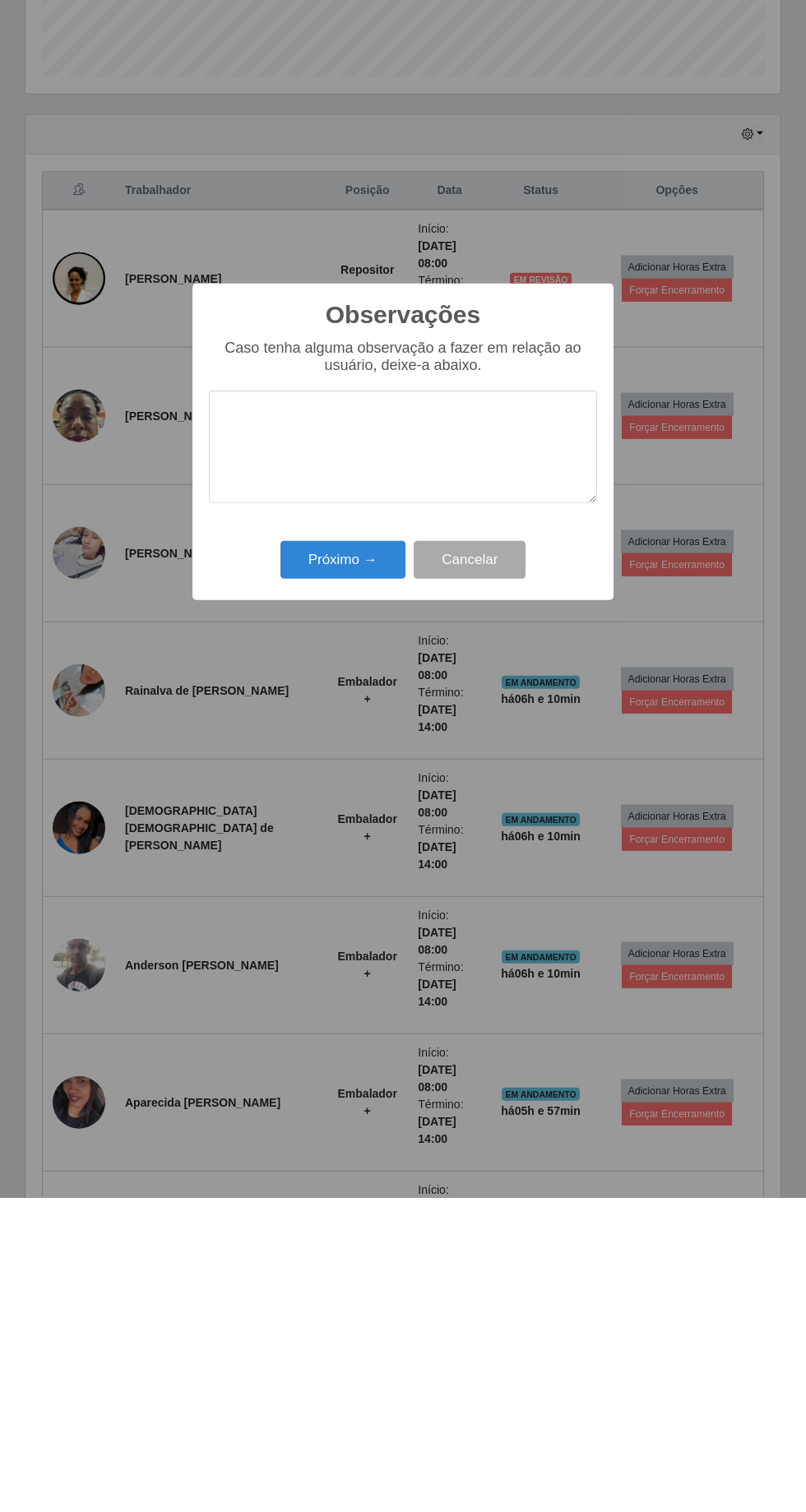
click at [356, 908] on div "Observações × Caso tenha alguma observação a fazer em relação ao usuário, deixe…" at bounding box center [403, 756] width 421 height 316
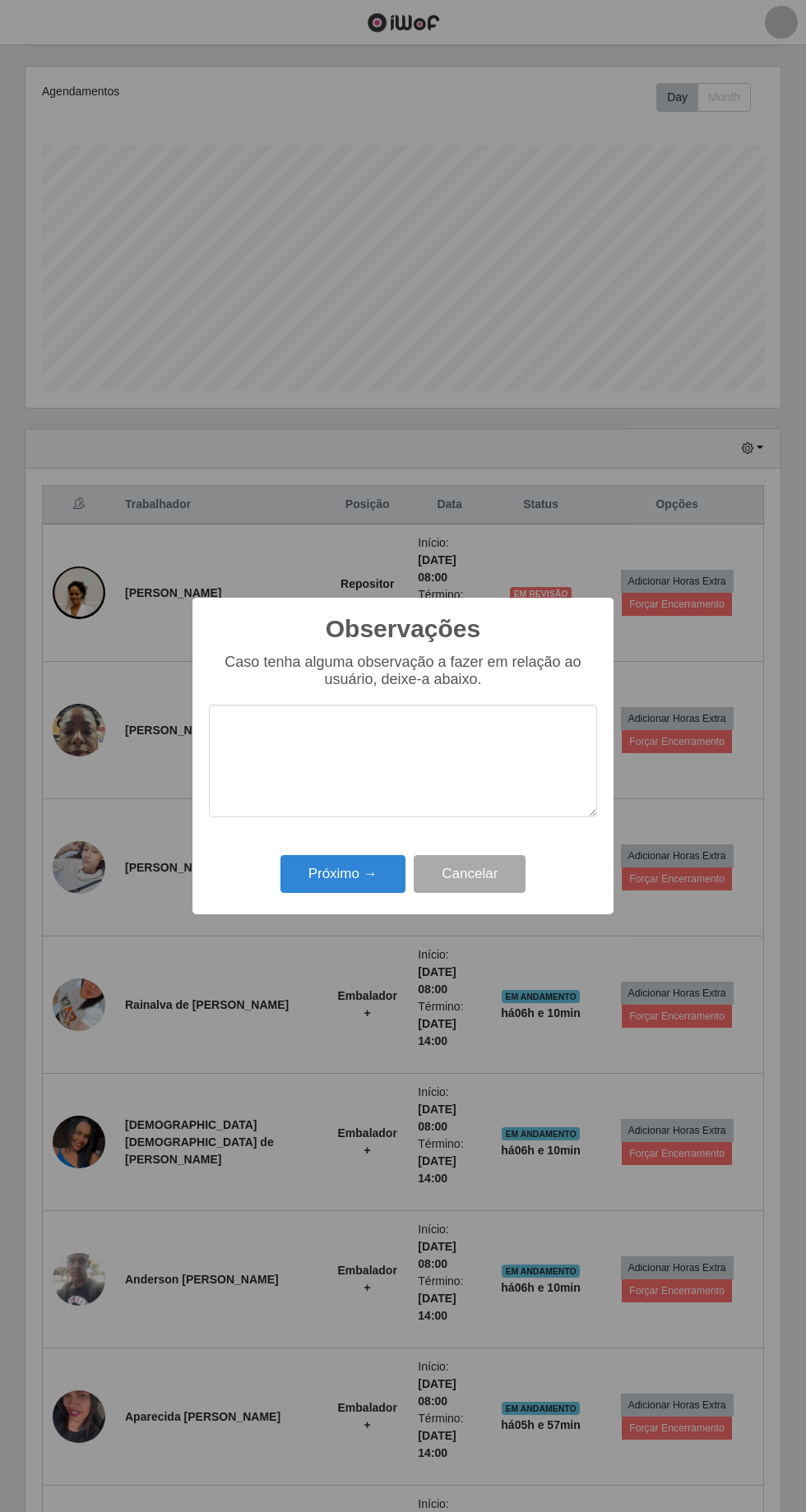
click at [346, 907] on div "Observações × Caso tenha alguma observação a fazer em relação ao usuário, deixe…" at bounding box center [403, 756] width 421 height 316
click at [334, 876] on button "Próximo →" at bounding box center [343, 874] width 125 height 38
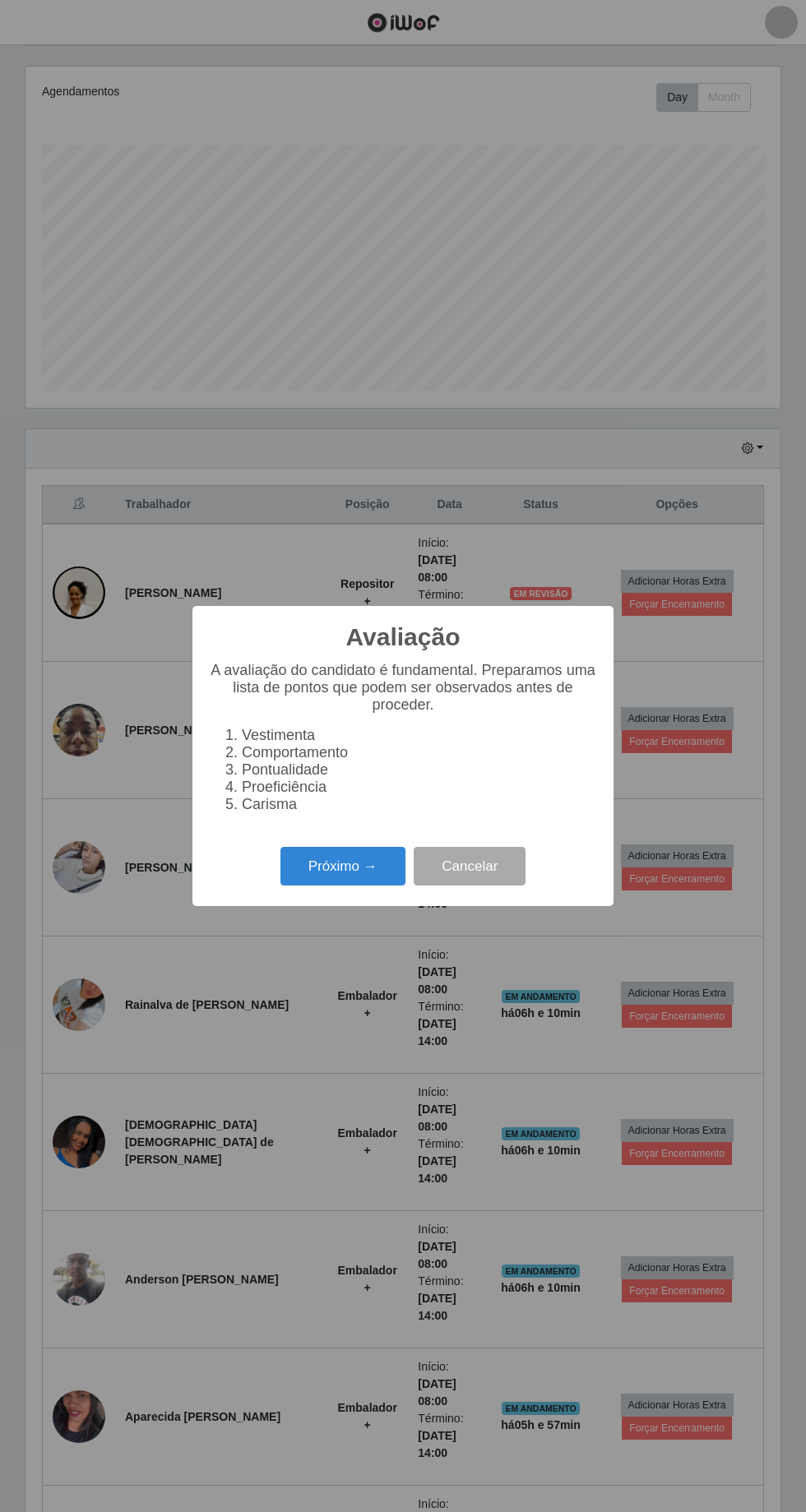
click at [349, 885] on button "Próximo →" at bounding box center [343, 866] width 125 height 38
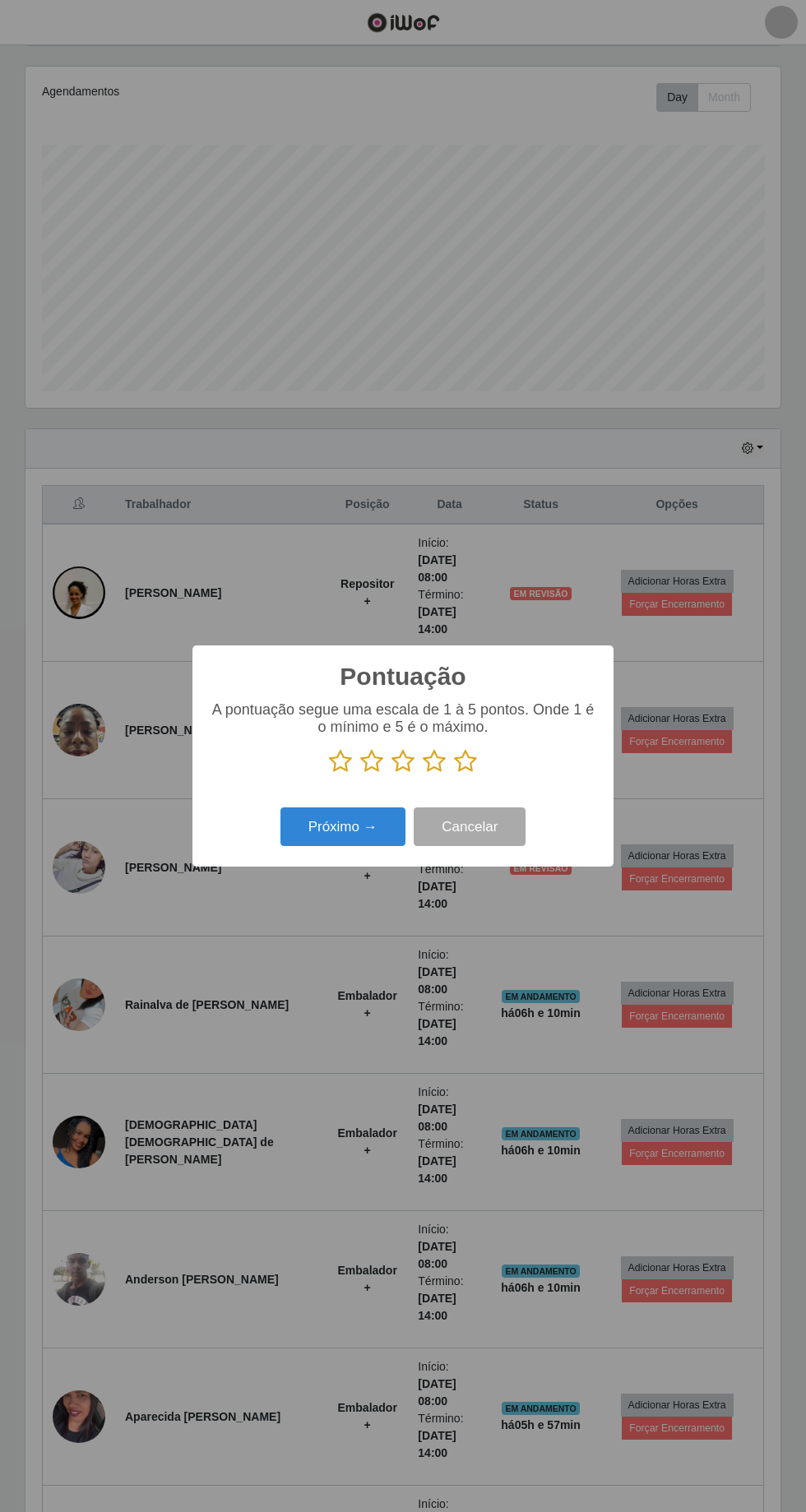
click at [475, 774] on icon at bounding box center [465, 761] width 23 height 25
click at [454, 774] on input "radio" at bounding box center [454, 774] width 0 height 0
click at [352, 846] on button "Próximo →" at bounding box center [343, 827] width 125 height 38
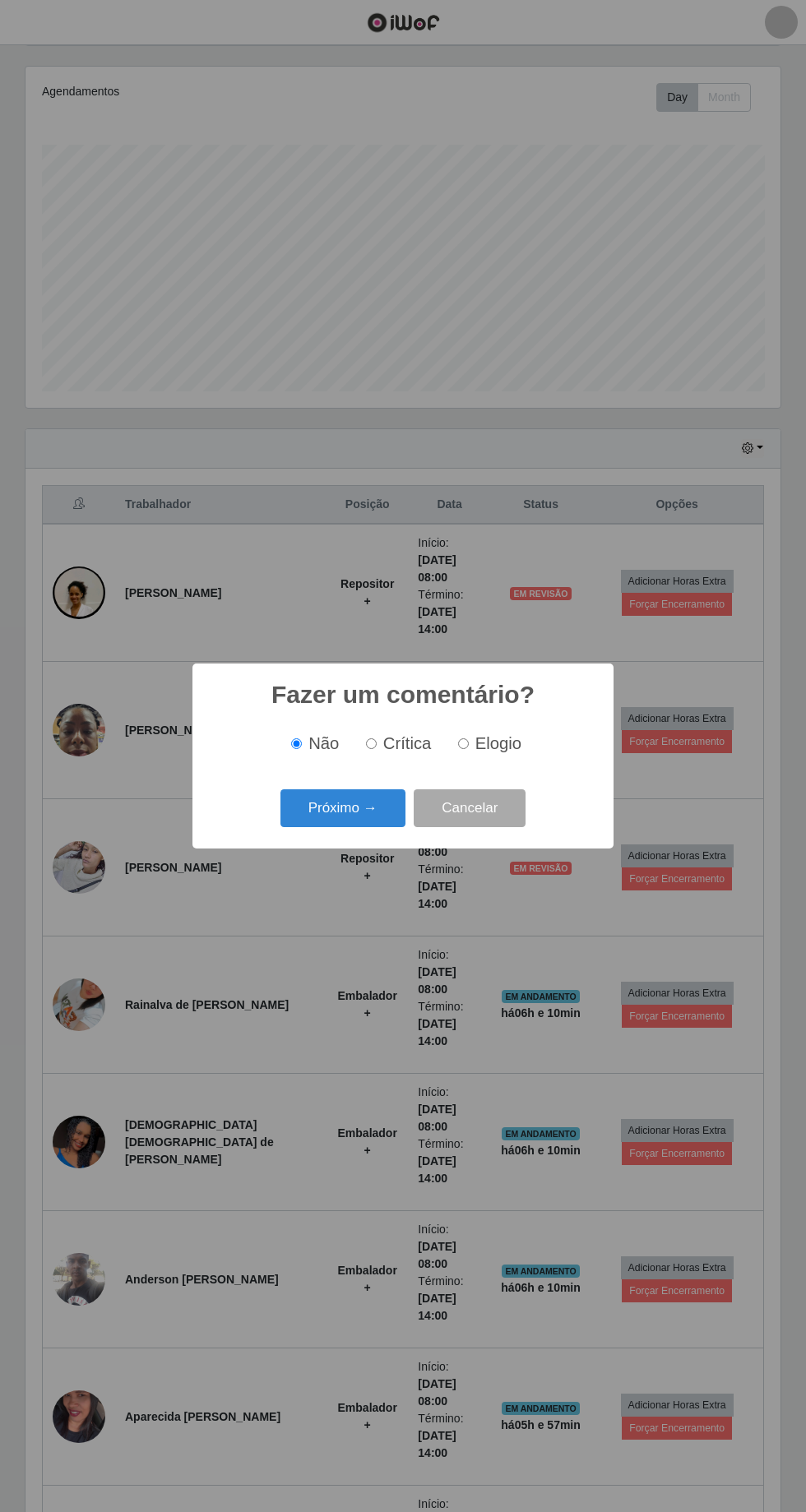
click at [339, 828] on button "Próximo →" at bounding box center [343, 808] width 125 height 38
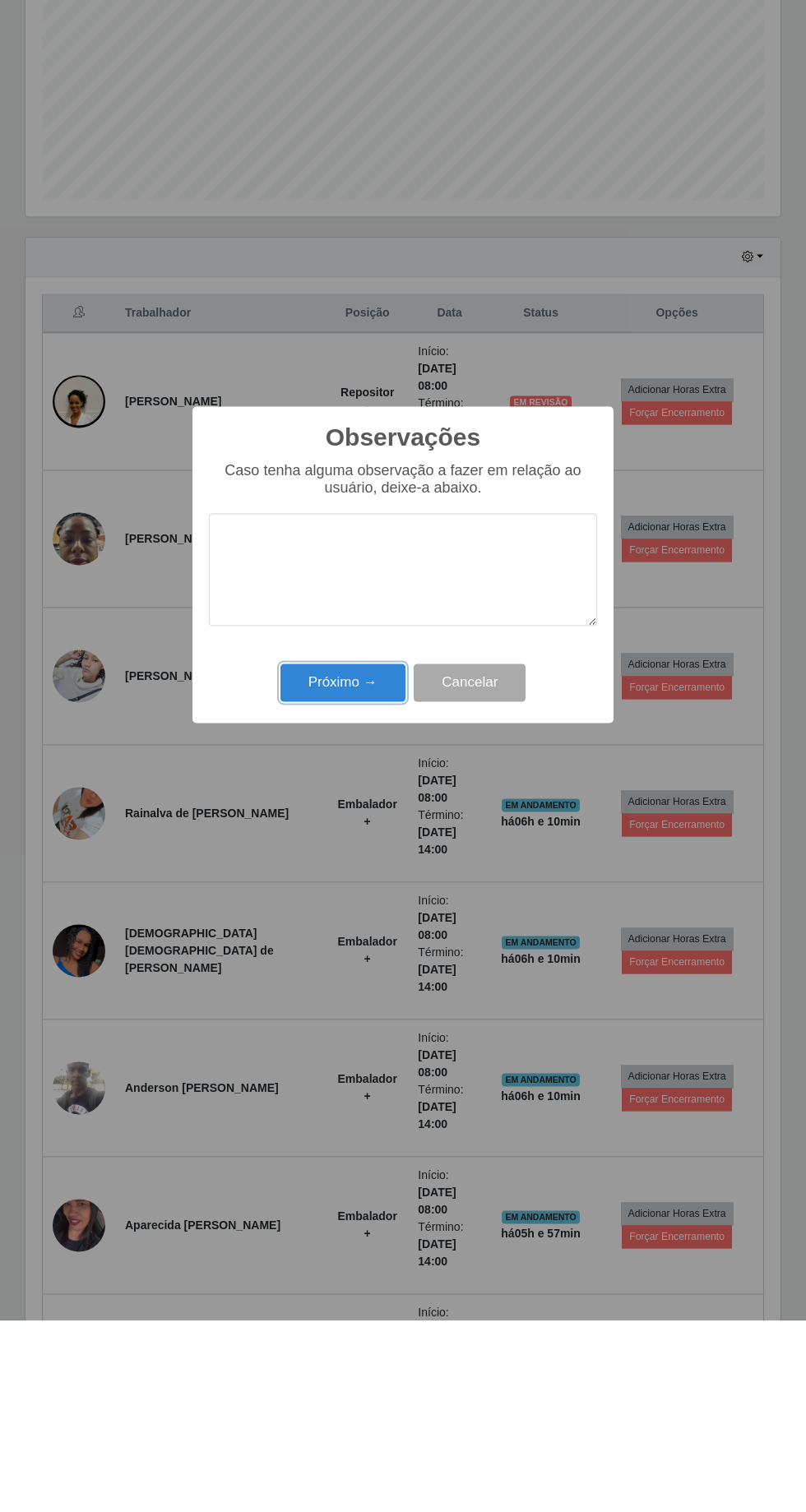
click at [361, 879] on button "Próximo →" at bounding box center [343, 874] width 125 height 38
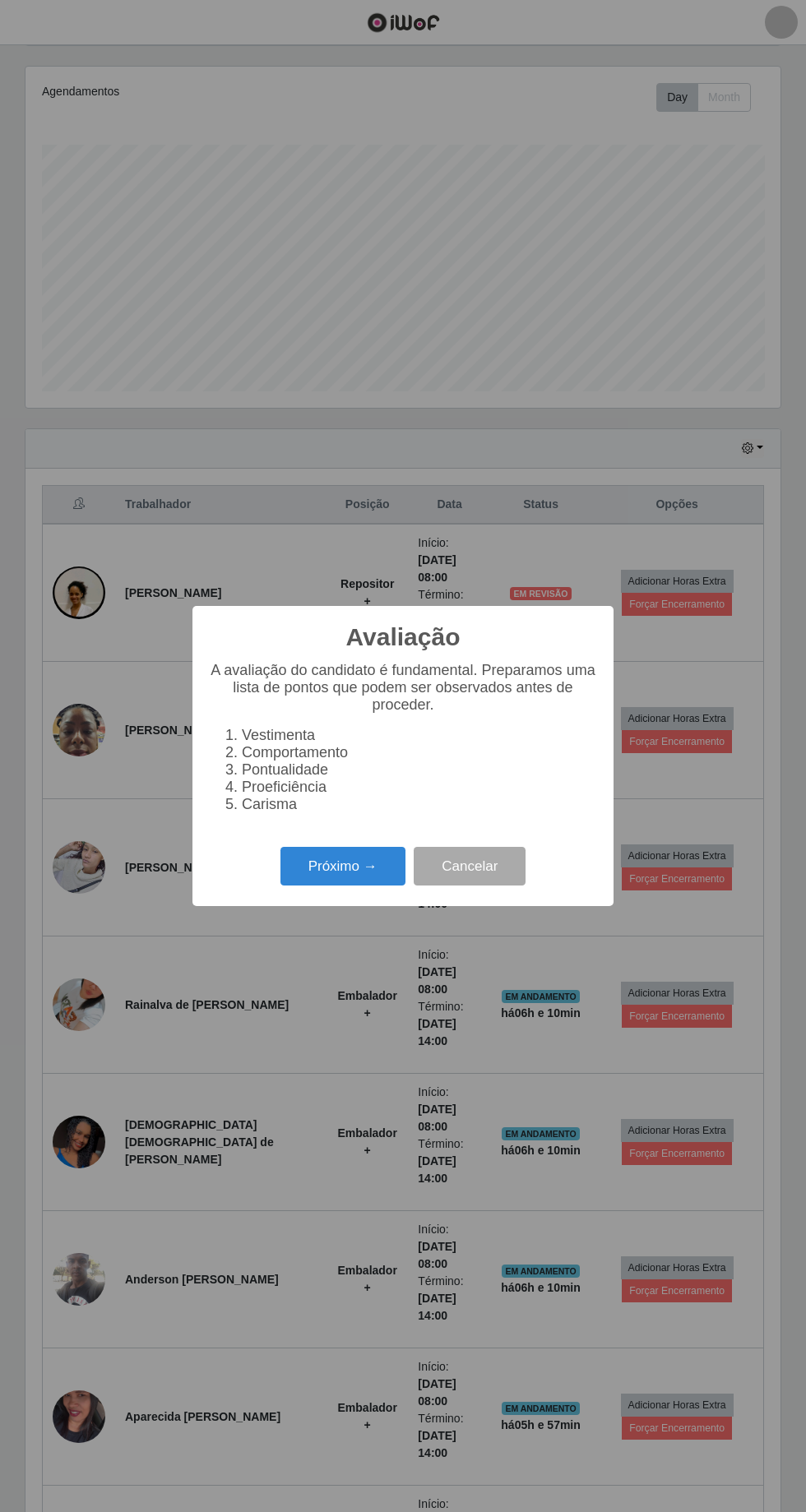
click at [336, 885] on button "Próximo →" at bounding box center [343, 866] width 125 height 38
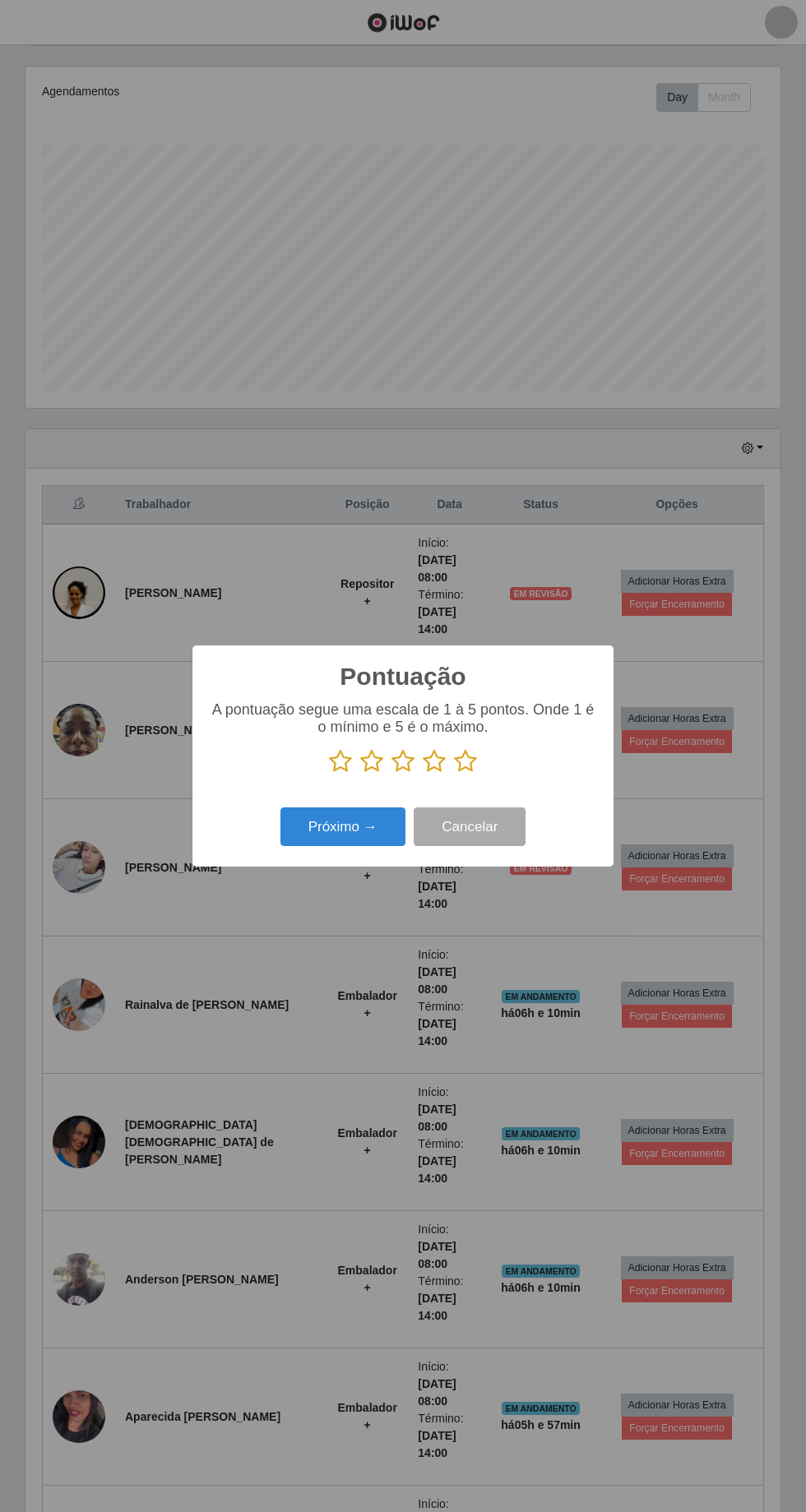
click at [469, 774] on icon at bounding box center [465, 761] width 23 height 25
click at [454, 774] on input "radio" at bounding box center [454, 774] width 0 height 0
click at [340, 846] on button "Próximo →" at bounding box center [343, 827] width 125 height 38
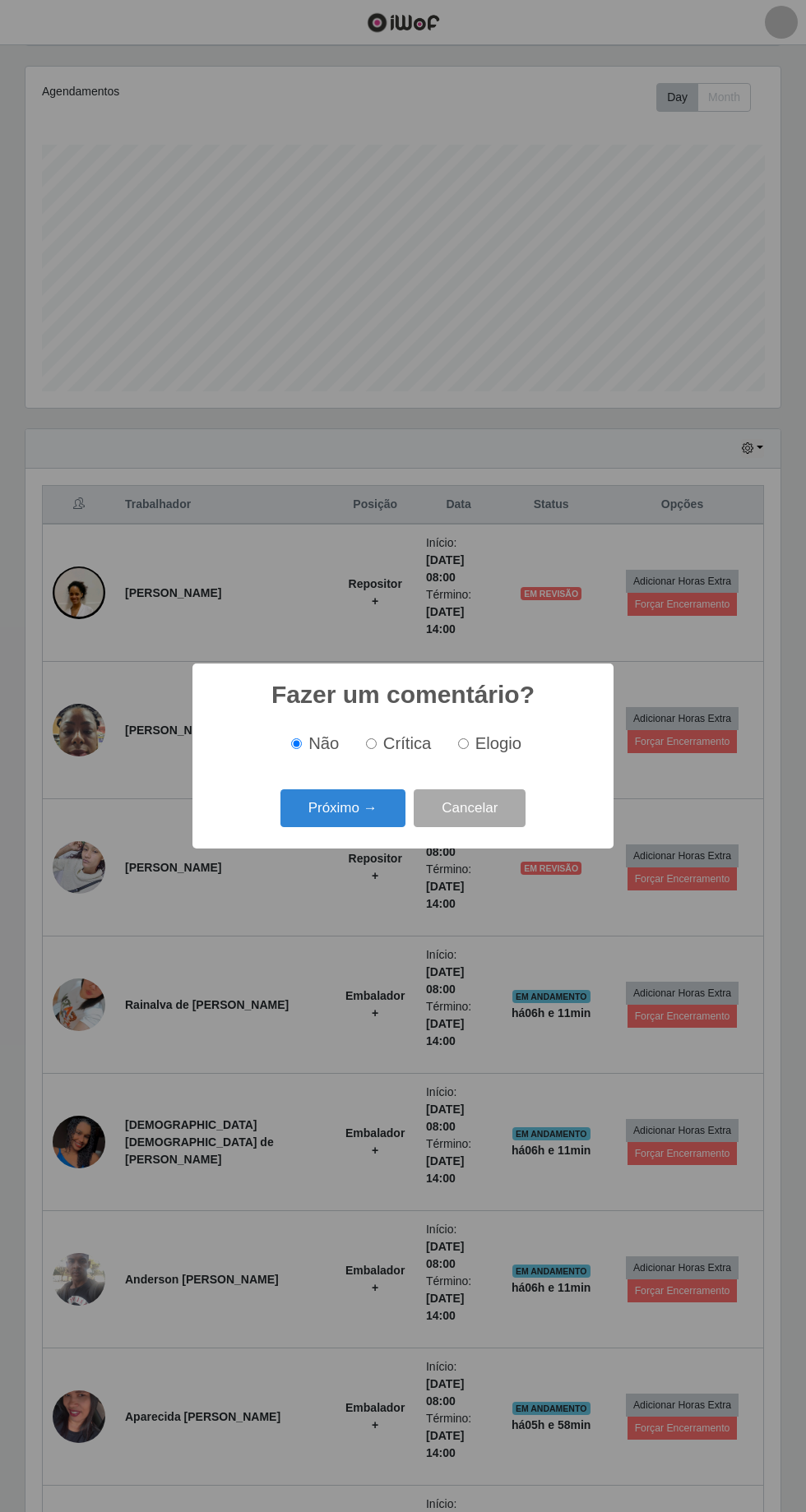
click at [350, 828] on button "Próximo →" at bounding box center [343, 808] width 125 height 38
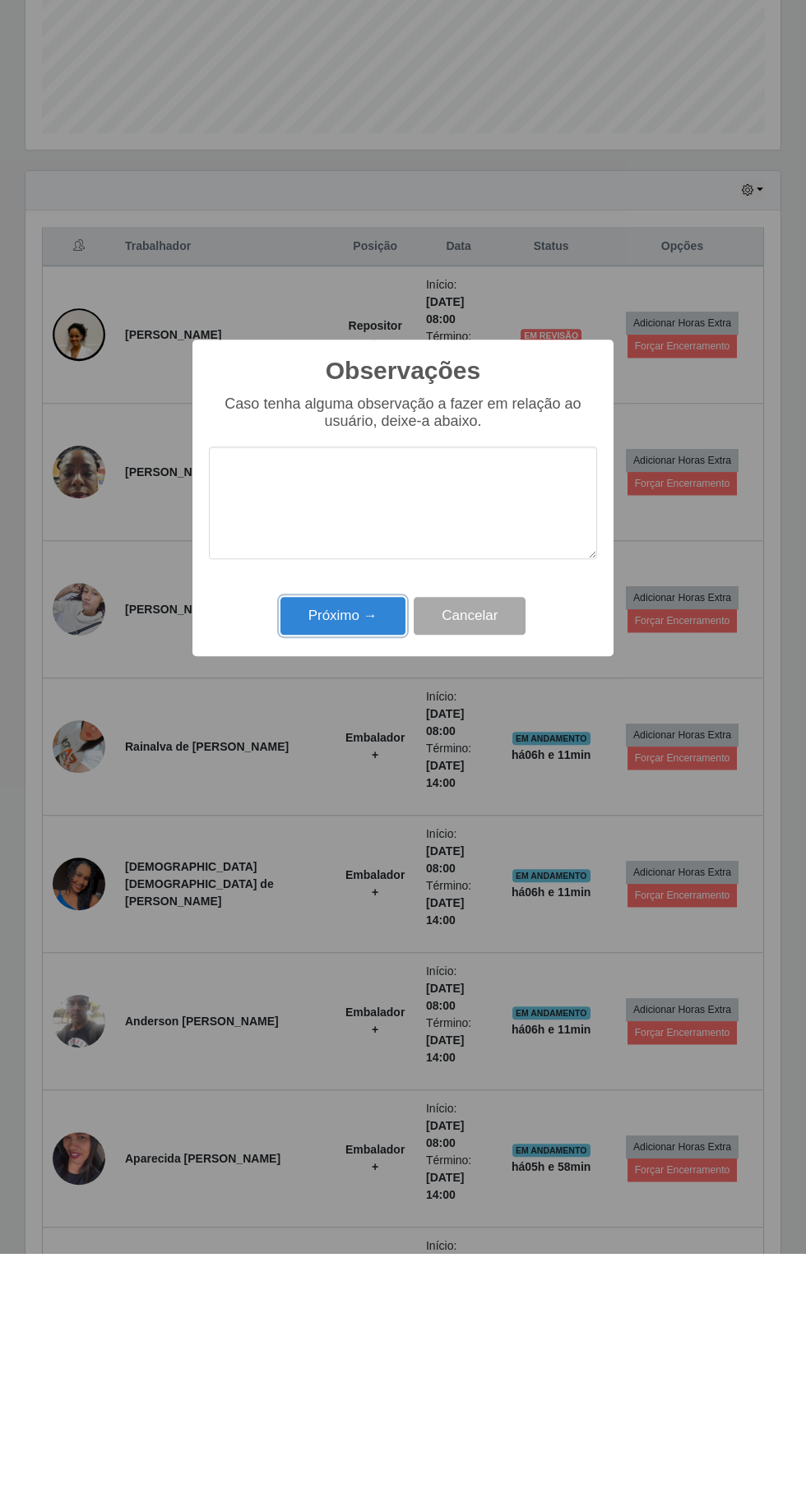
click at [344, 876] on button "Próximo →" at bounding box center [343, 874] width 125 height 38
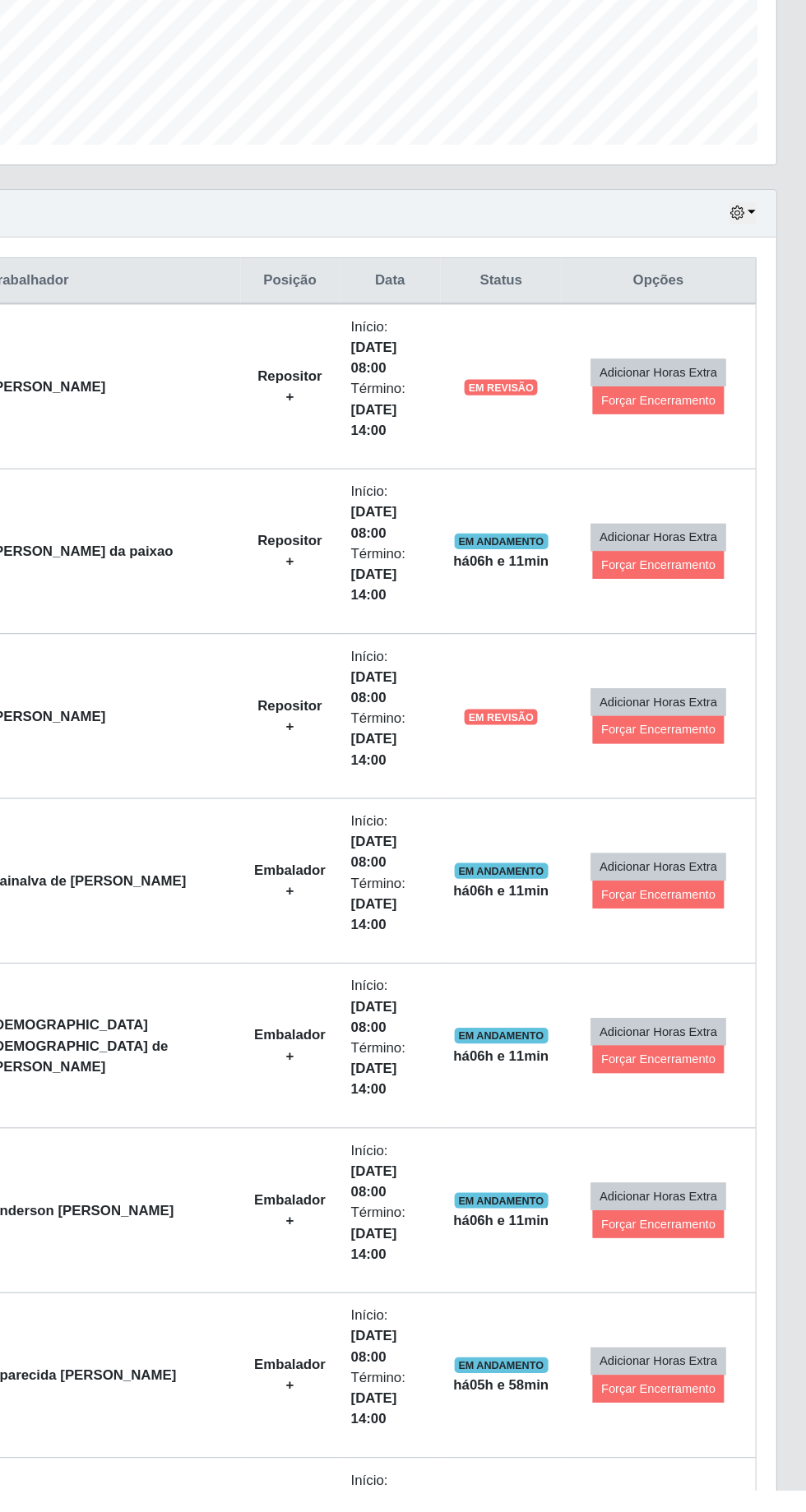
click at [760, 1074] on td "Adicionar Horas Extra Forçar Encerramento" at bounding box center [682, 1142] width 163 height 138
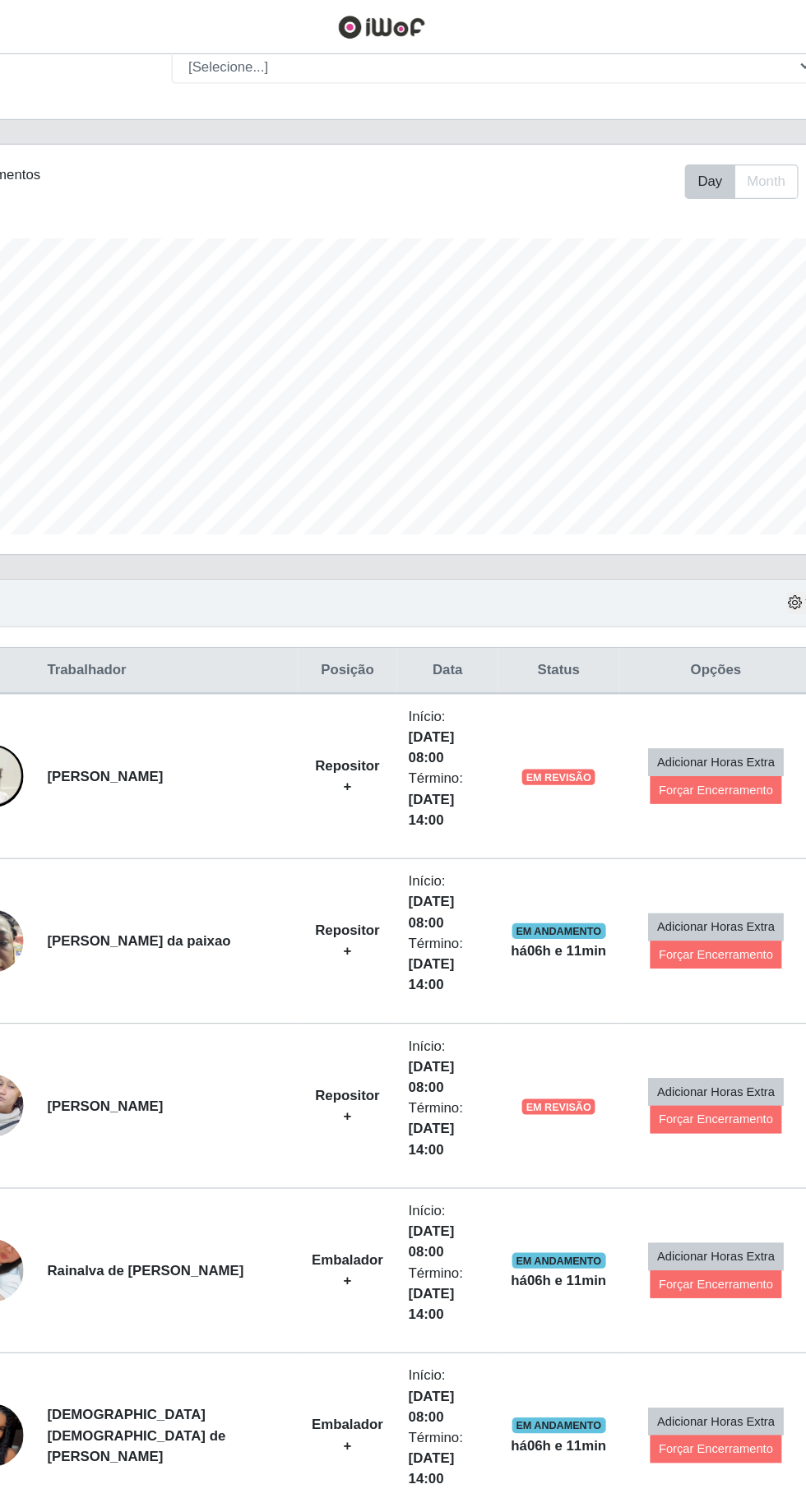
scroll to position [141, 0]
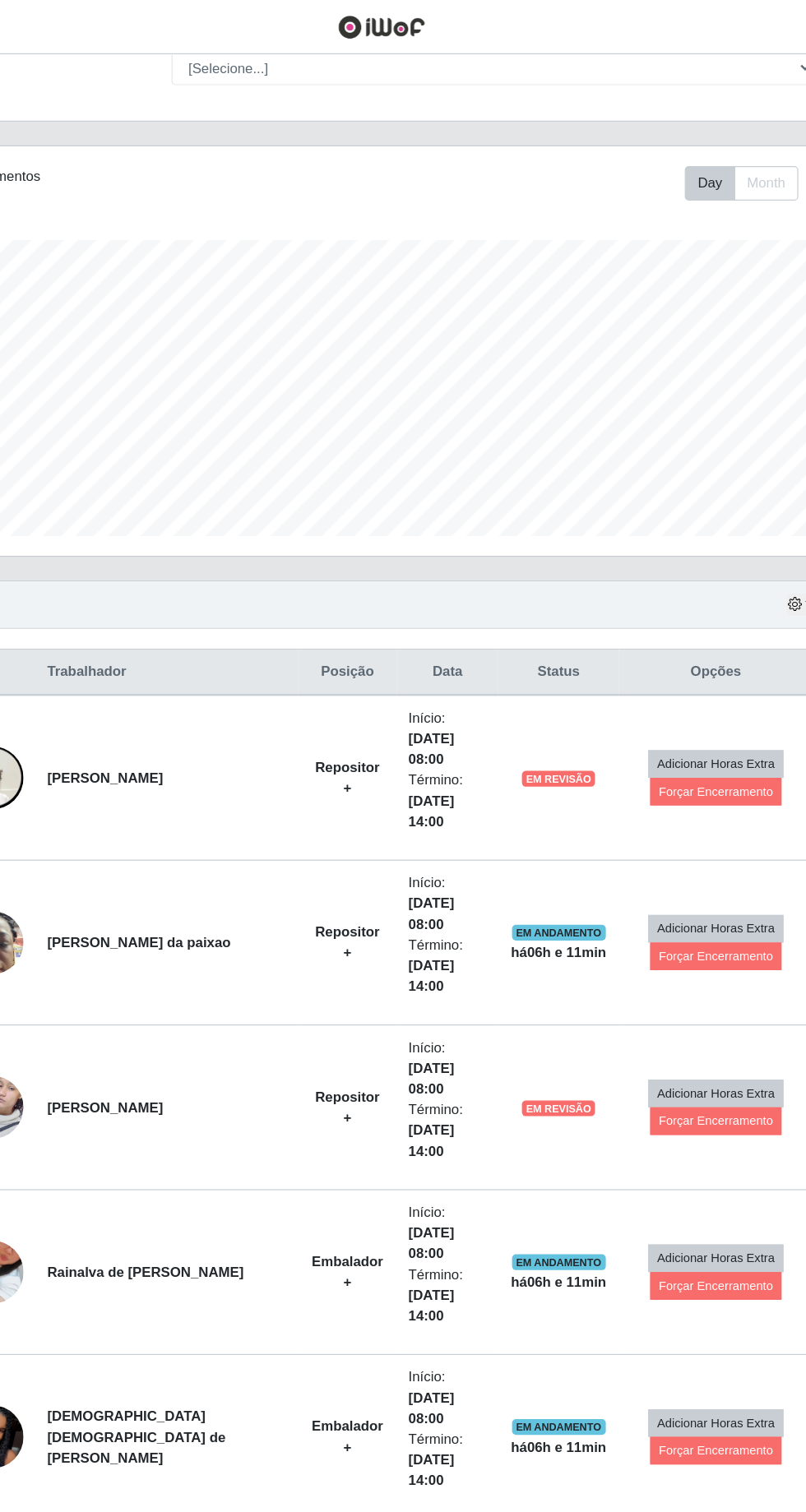
click at [215, 651] on td "[PERSON_NAME]" at bounding box center [224, 648] width 219 height 139
click at [212, 648] on td "[PERSON_NAME]" at bounding box center [224, 648] width 219 height 139
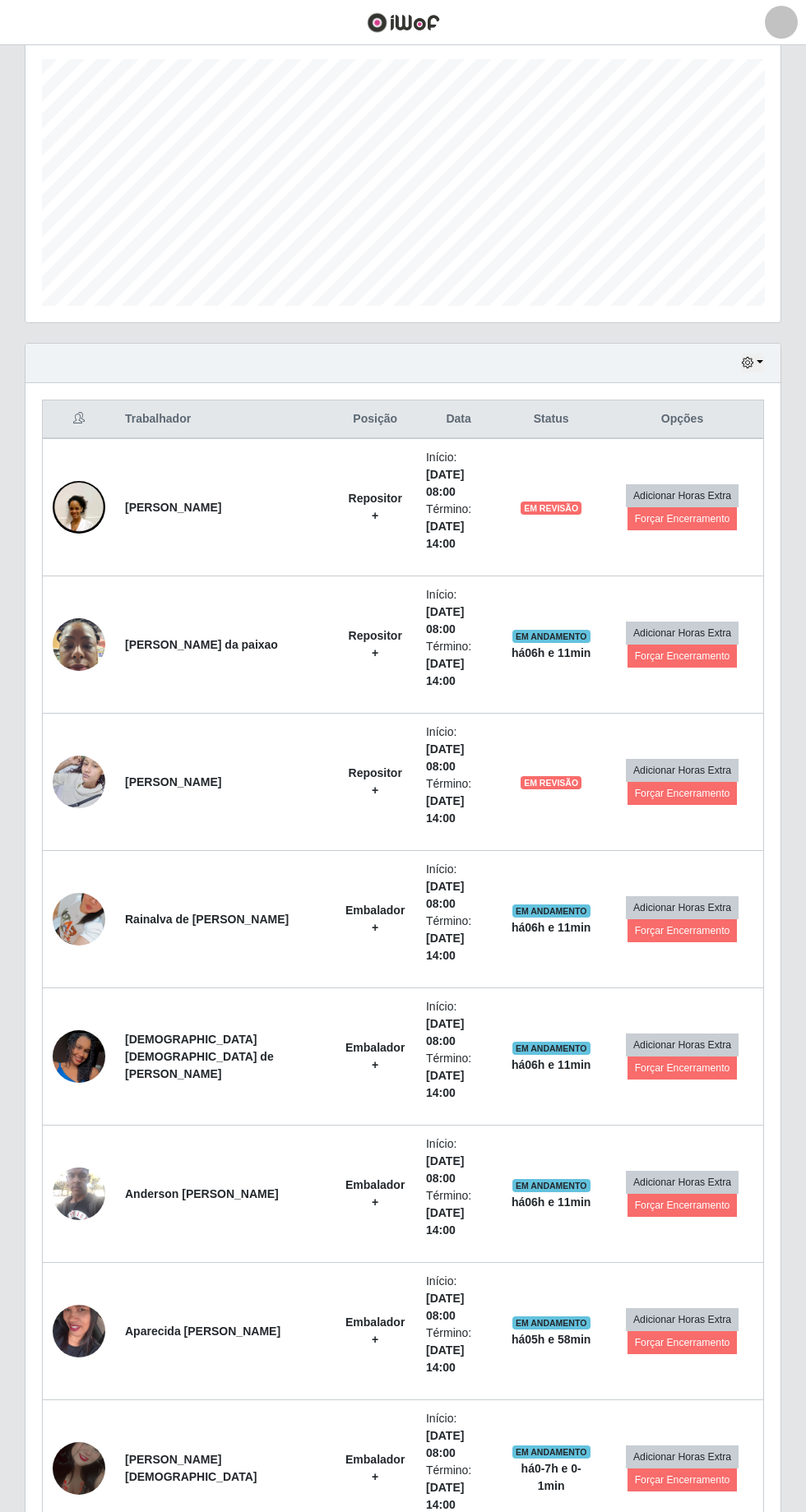
scroll to position [287, 0]
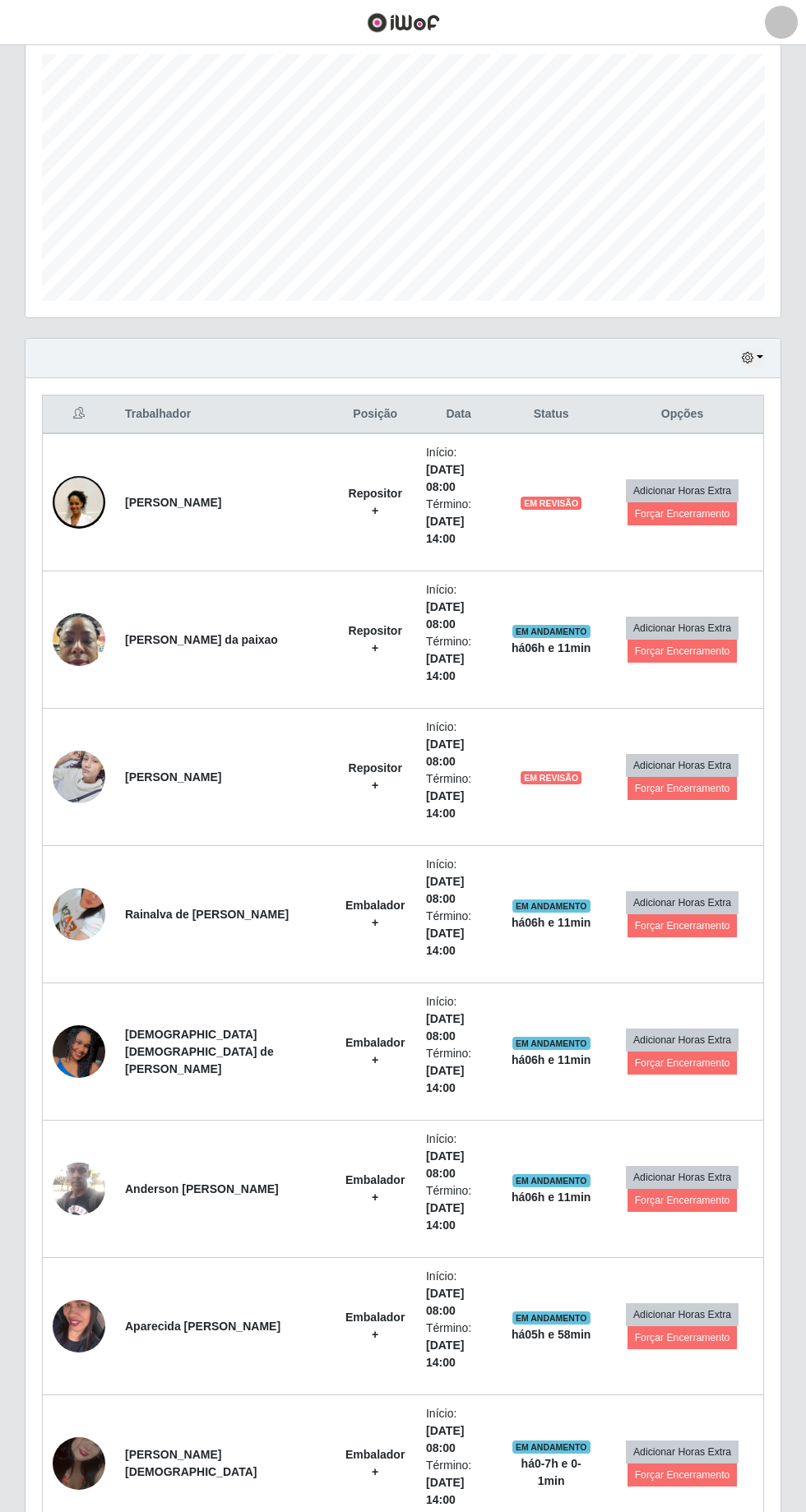
click at [212, 507] on td "[PERSON_NAME]" at bounding box center [224, 502] width 219 height 139
click at [181, 496] on strong "[PERSON_NAME]" at bounding box center [173, 502] width 97 height 13
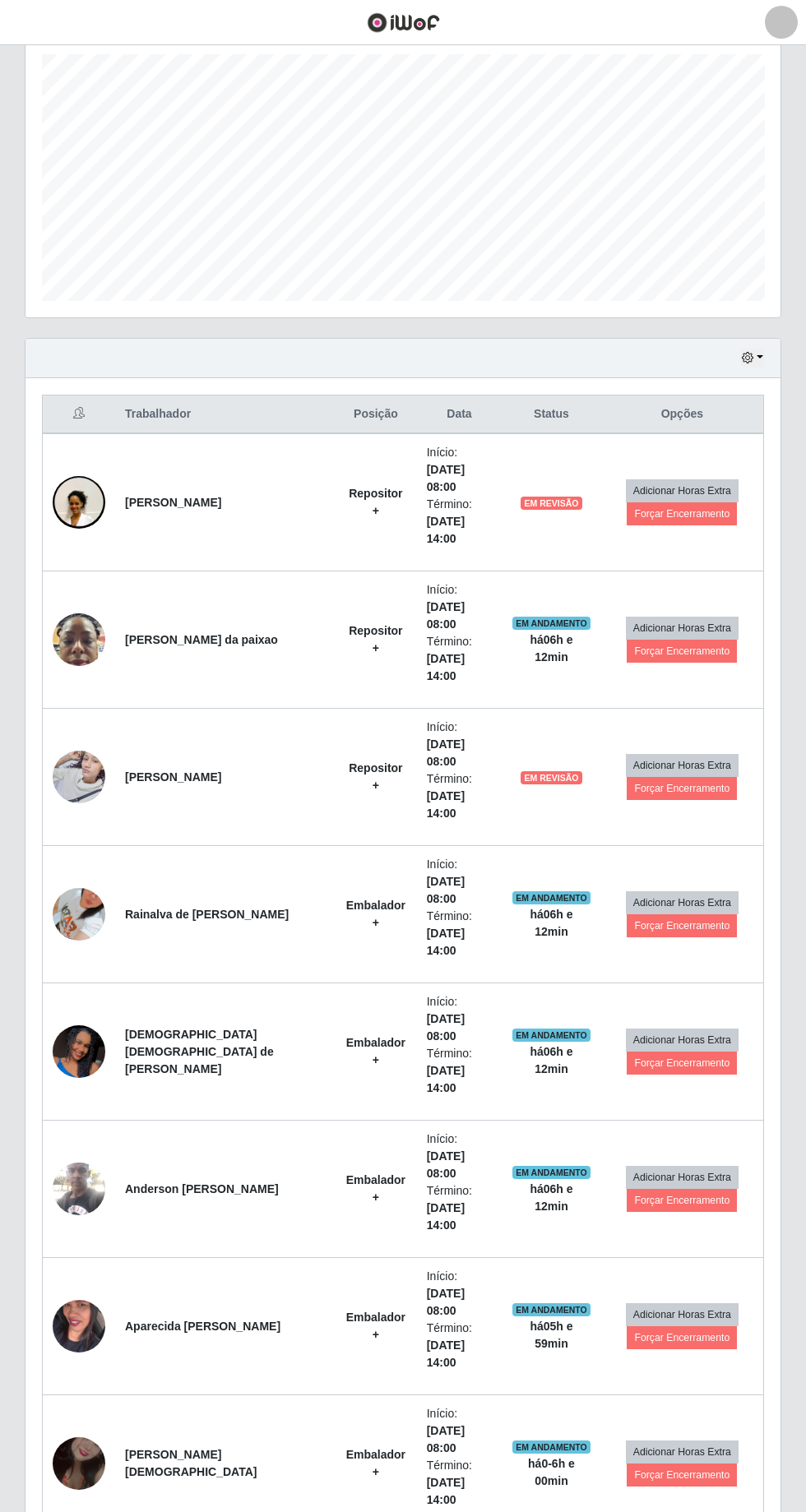
click at [427, 507] on li "Término: [DATE] 14:00" at bounding box center [460, 521] width 66 height 52
click at [655, 571] on td "Adicionar Horas Extra Forçar Encerramento" at bounding box center [682, 640] width 163 height 138
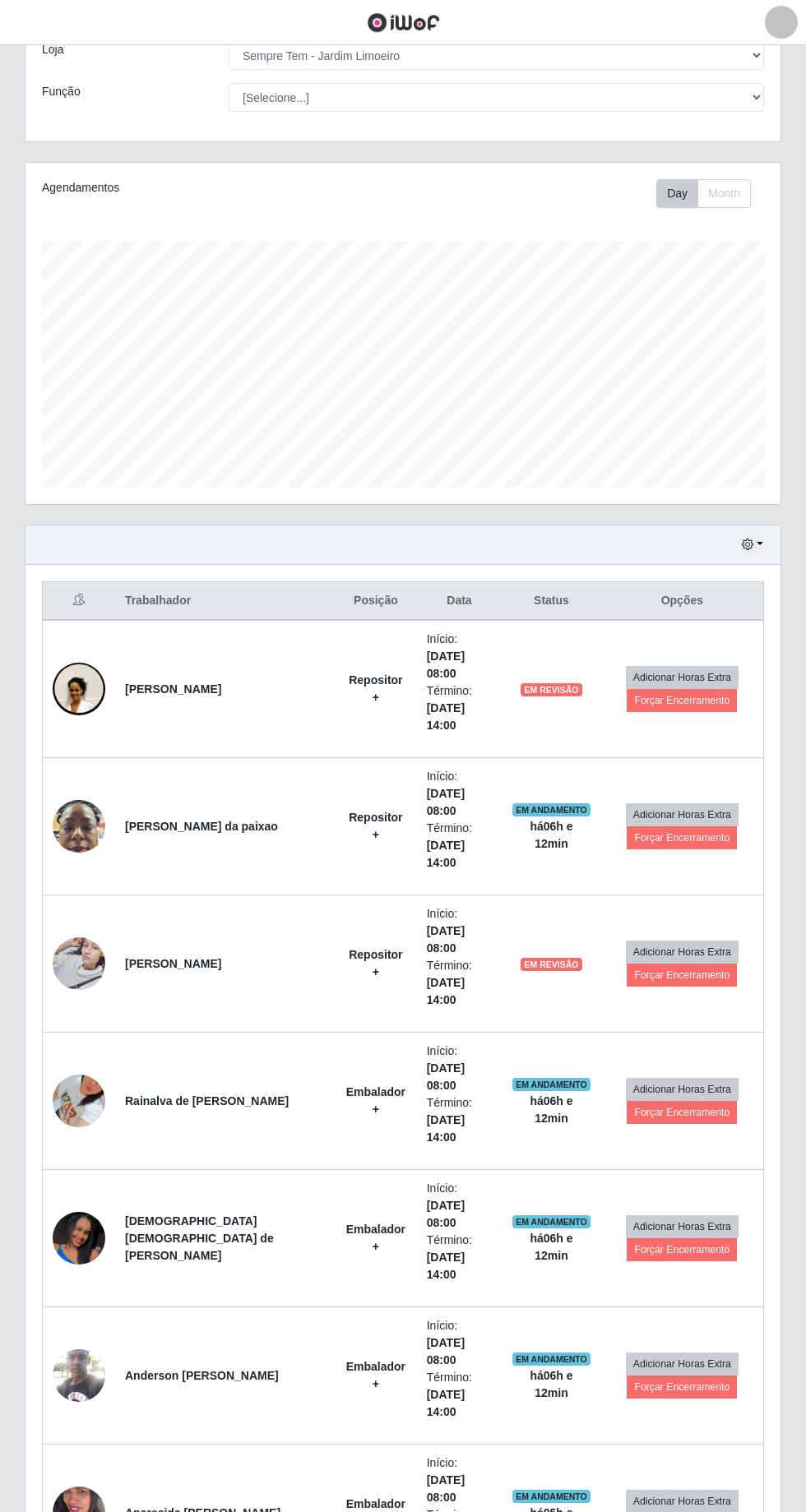
scroll to position [99, 0]
click at [686, 711] on td "Adicionar Horas Extra Forçar Encerramento" at bounding box center [682, 690] width 163 height 139
click at [666, 758] on td "Adicionar Horas Extra Forçar Encerramento" at bounding box center [682, 827] width 163 height 138
click at [667, 690] on button "Forçar Encerramento" at bounding box center [681, 701] width 110 height 23
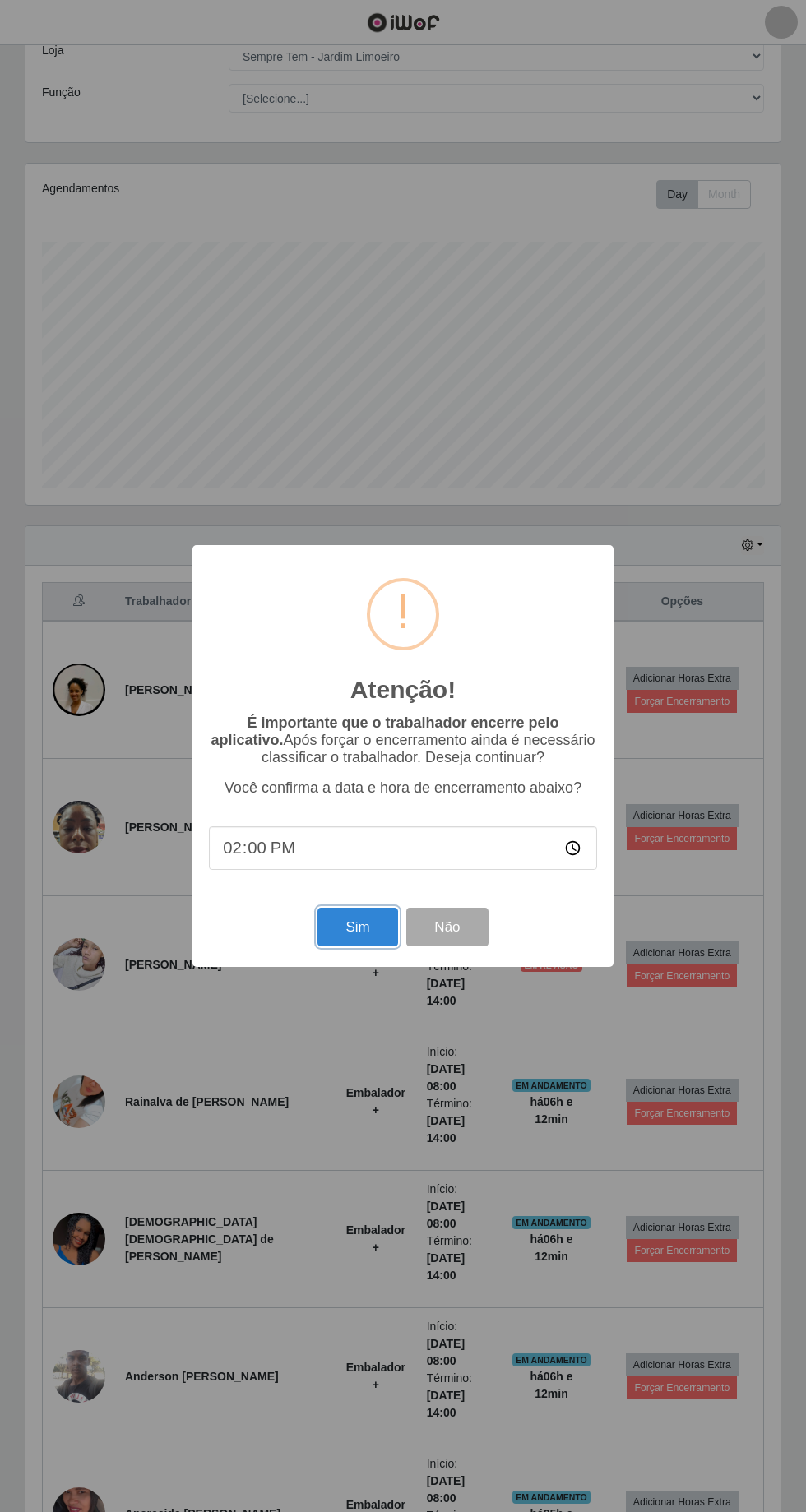
click at [372, 937] on button "Sim" at bounding box center [356, 927] width 79 height 38
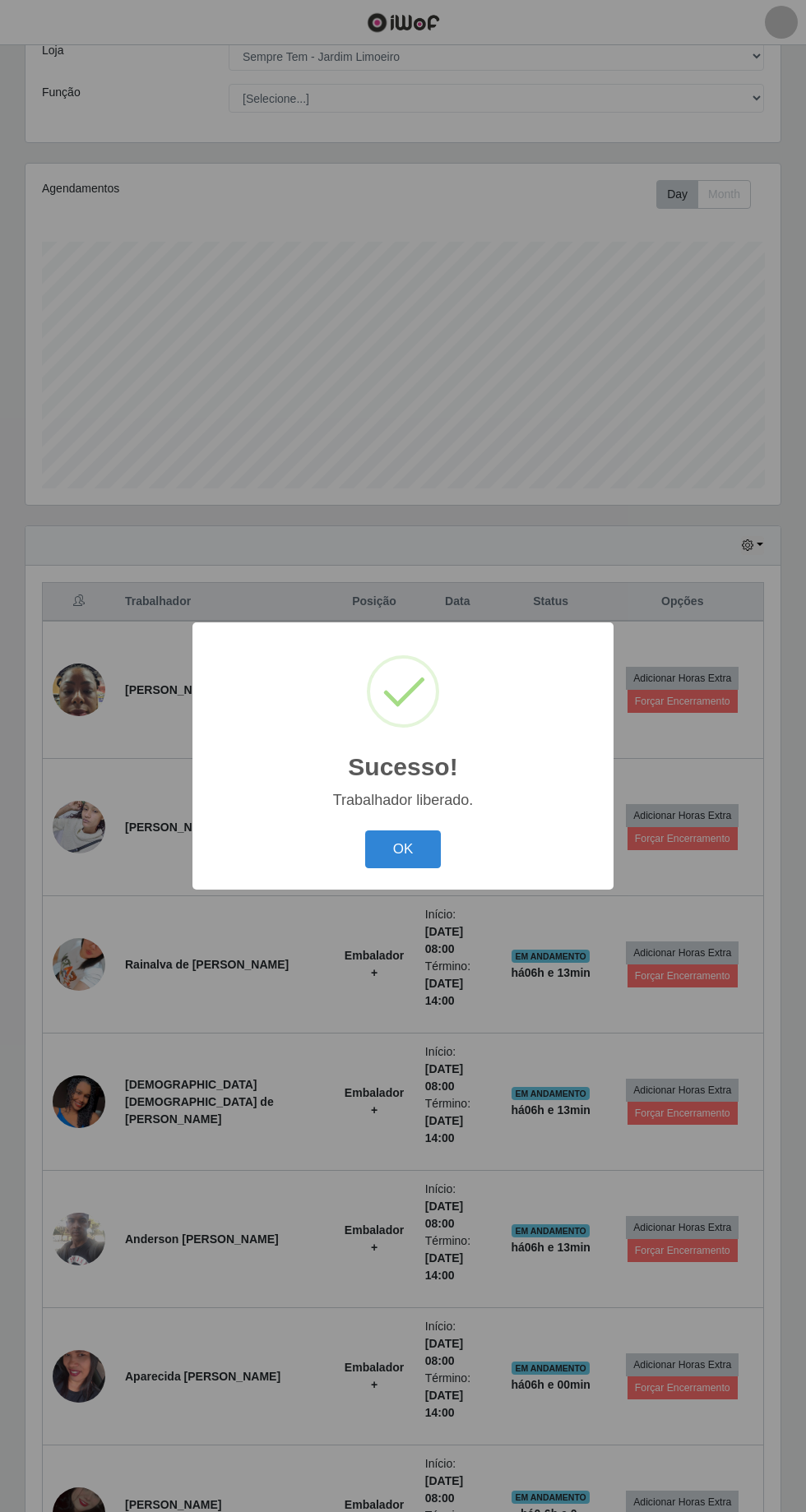
click at [402, 850] on button "OK" at bounding box center [403, 849] width 77 height 38
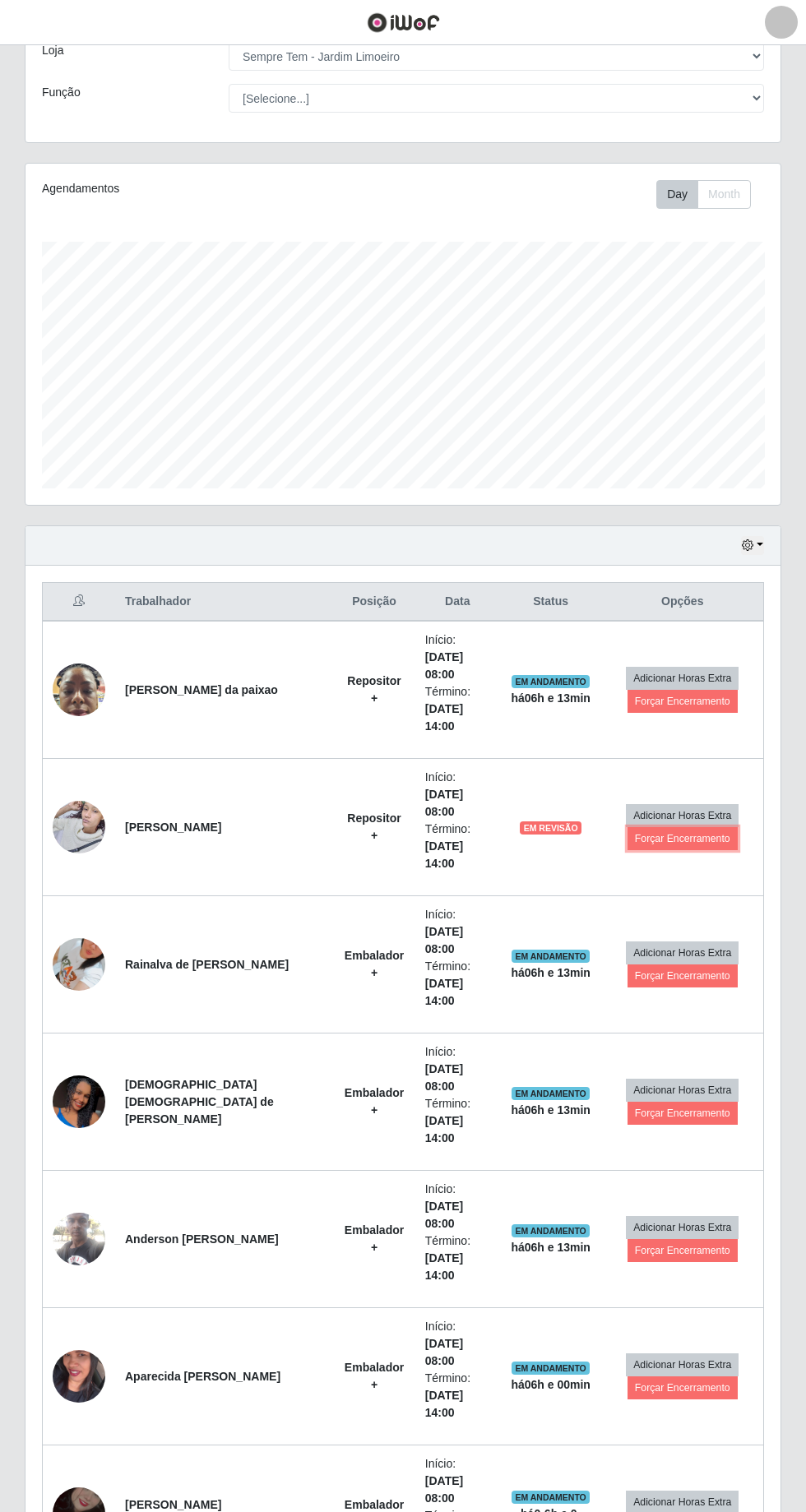
click at [680, 827] on button "Forçar Encerramento" at bounding box center [682, 838] width 110 height 23
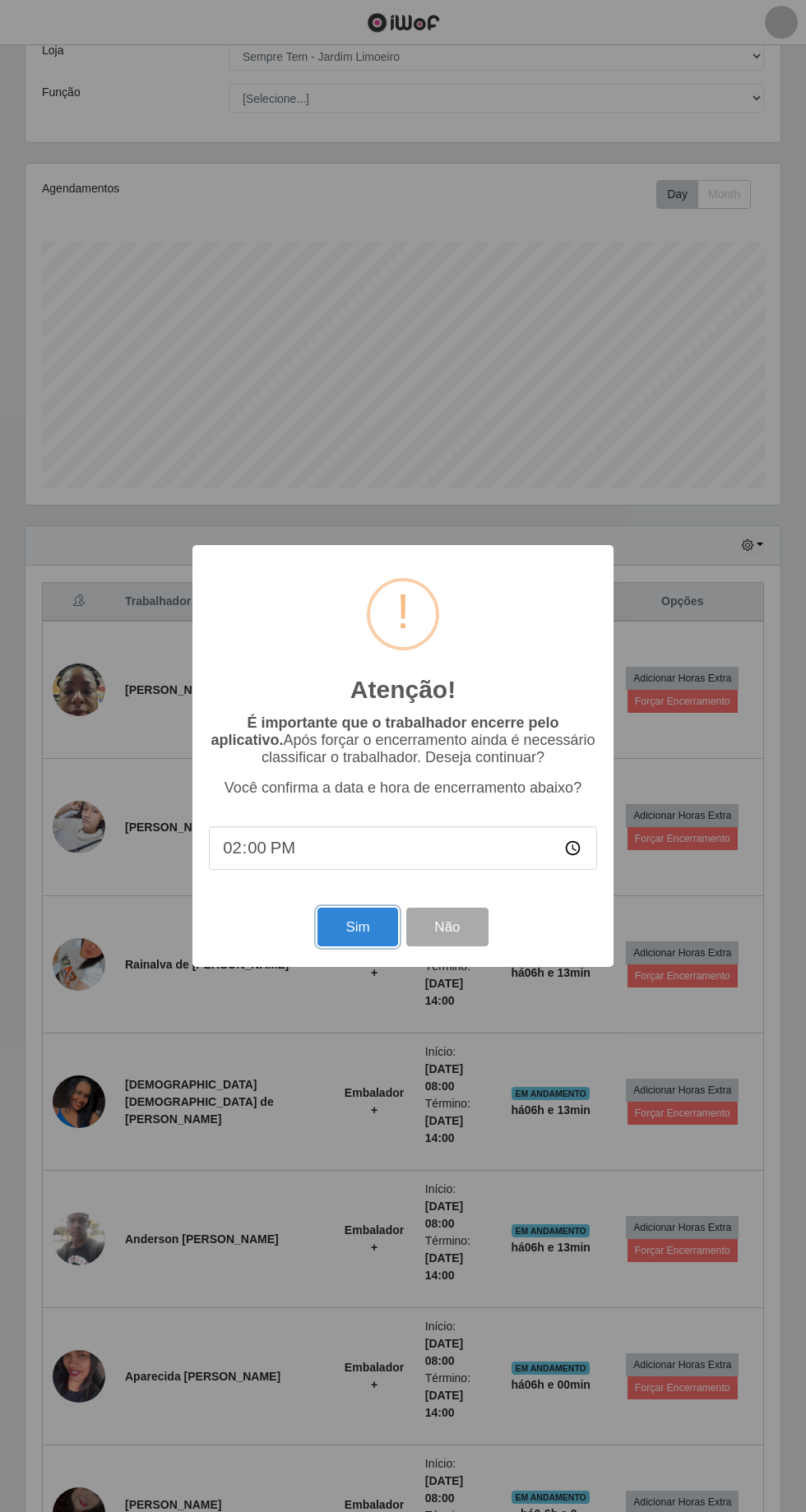
click at [379, 938] on button "Sim" at bounding box center [356, 927] width 79 height 38
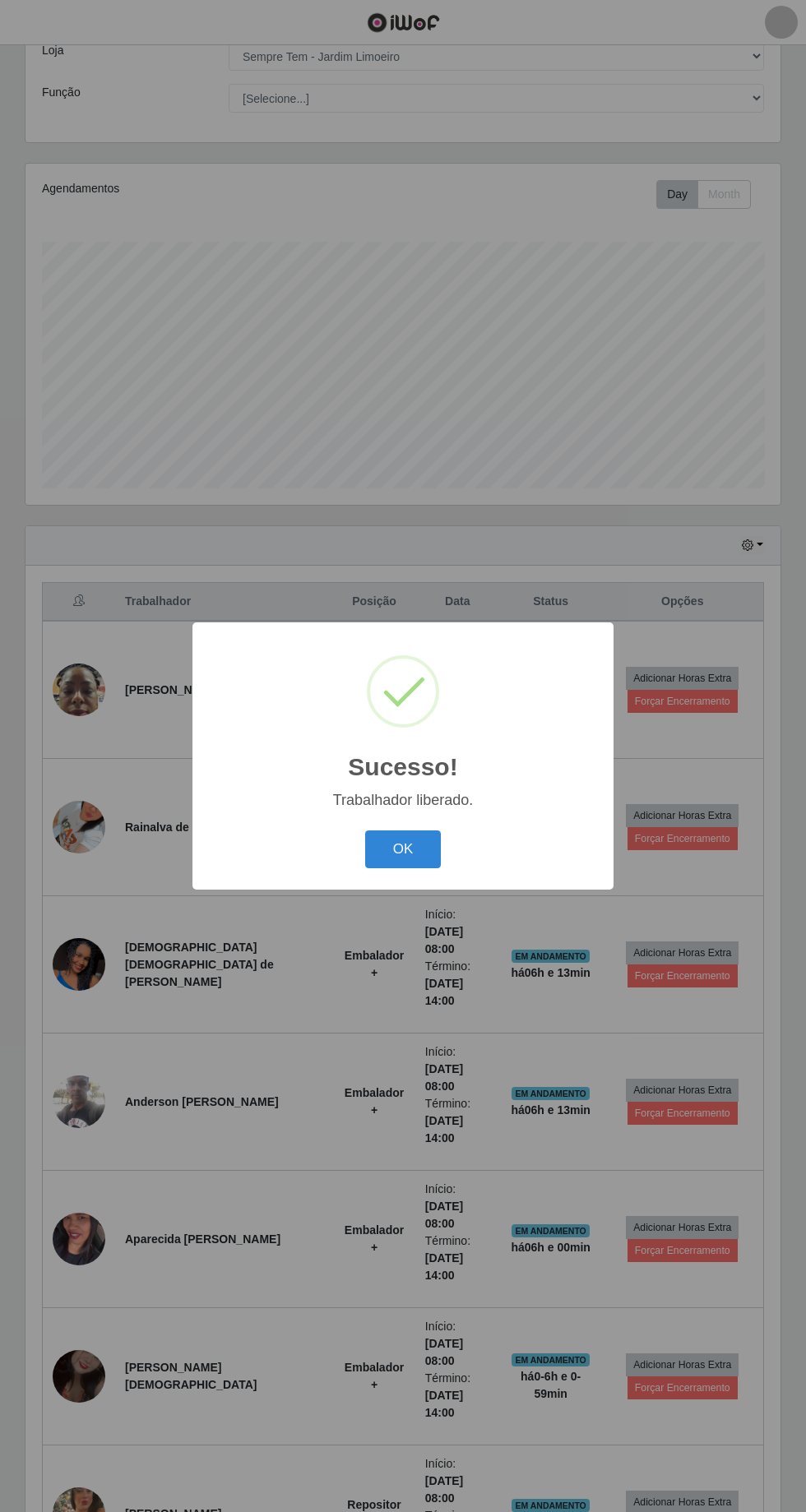
click at [411, 865] on button "OK" at bounding box center [403, 849] width 77 height 38
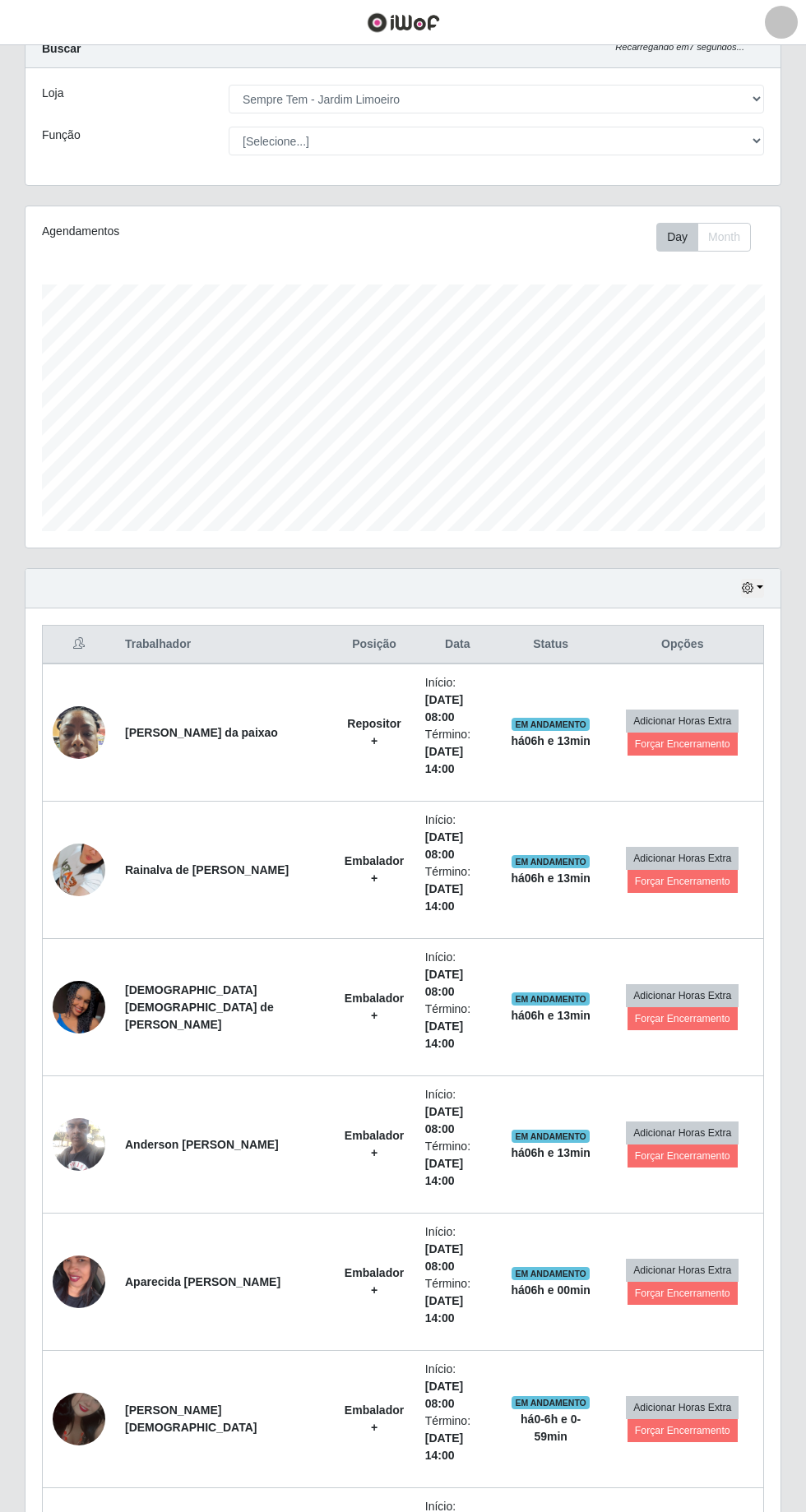
scroll to position [0, 0]
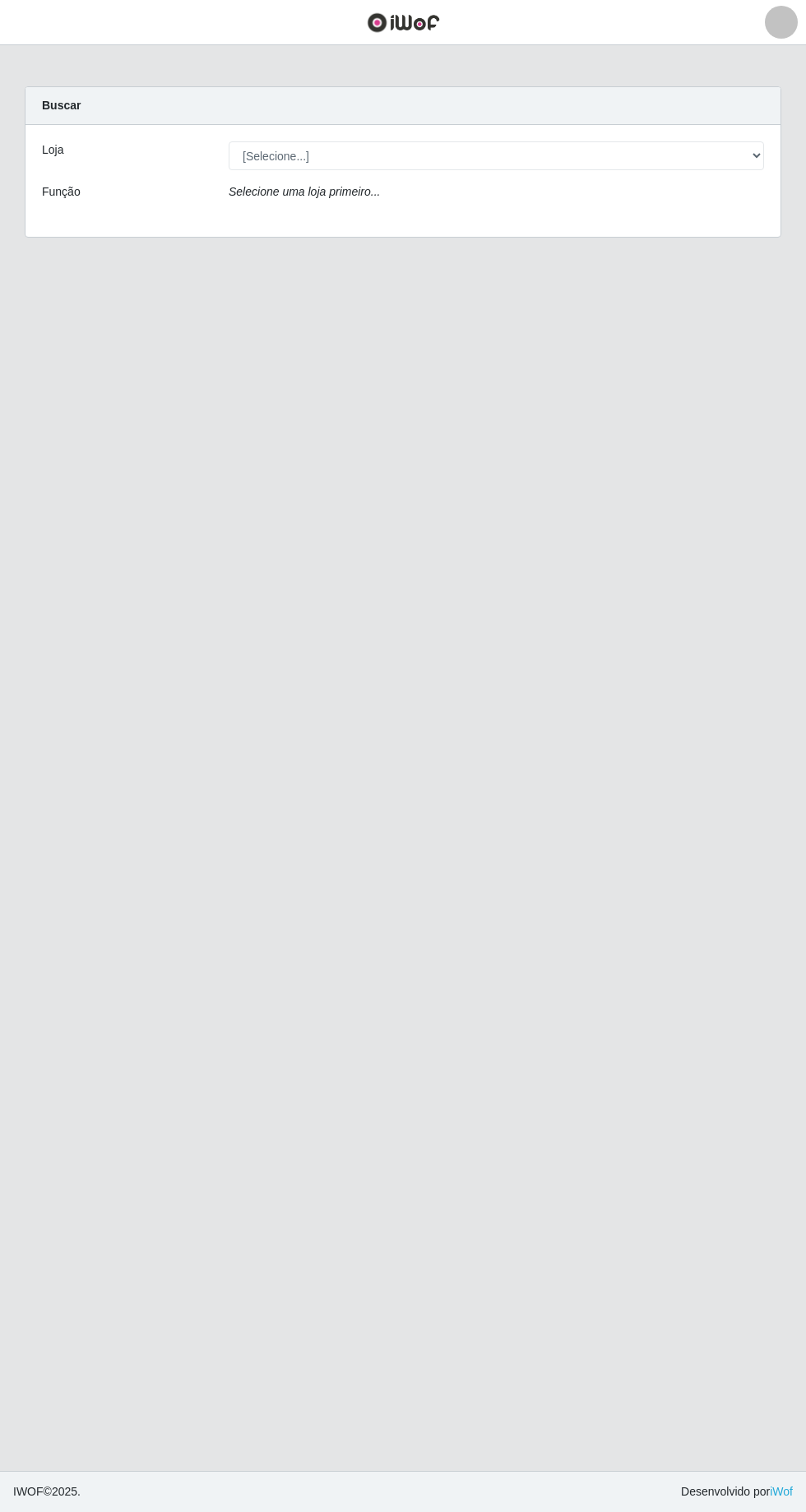
click at [103, 190] on div "Função" at bounding box center [122, 195] width 187 height 24
click at [292, 161] on select "[Selecione...] [GEOGRAPHIC_DATA] - [GEOGRAPHIC_DATA] - [GEOGRAPHIC_DATA] - [GEO…" at bounding box center [496, 156] width 535 height 29
select select "508"
click at [229, 141] on select "[Selecione...] [GEOGRAPHIC_DATA] - [GEOGRAPHIC_DATA] - [GEOGRAPHIC_DATA] - [GEO…" at bounding box center [496, 156] width 535 height 29
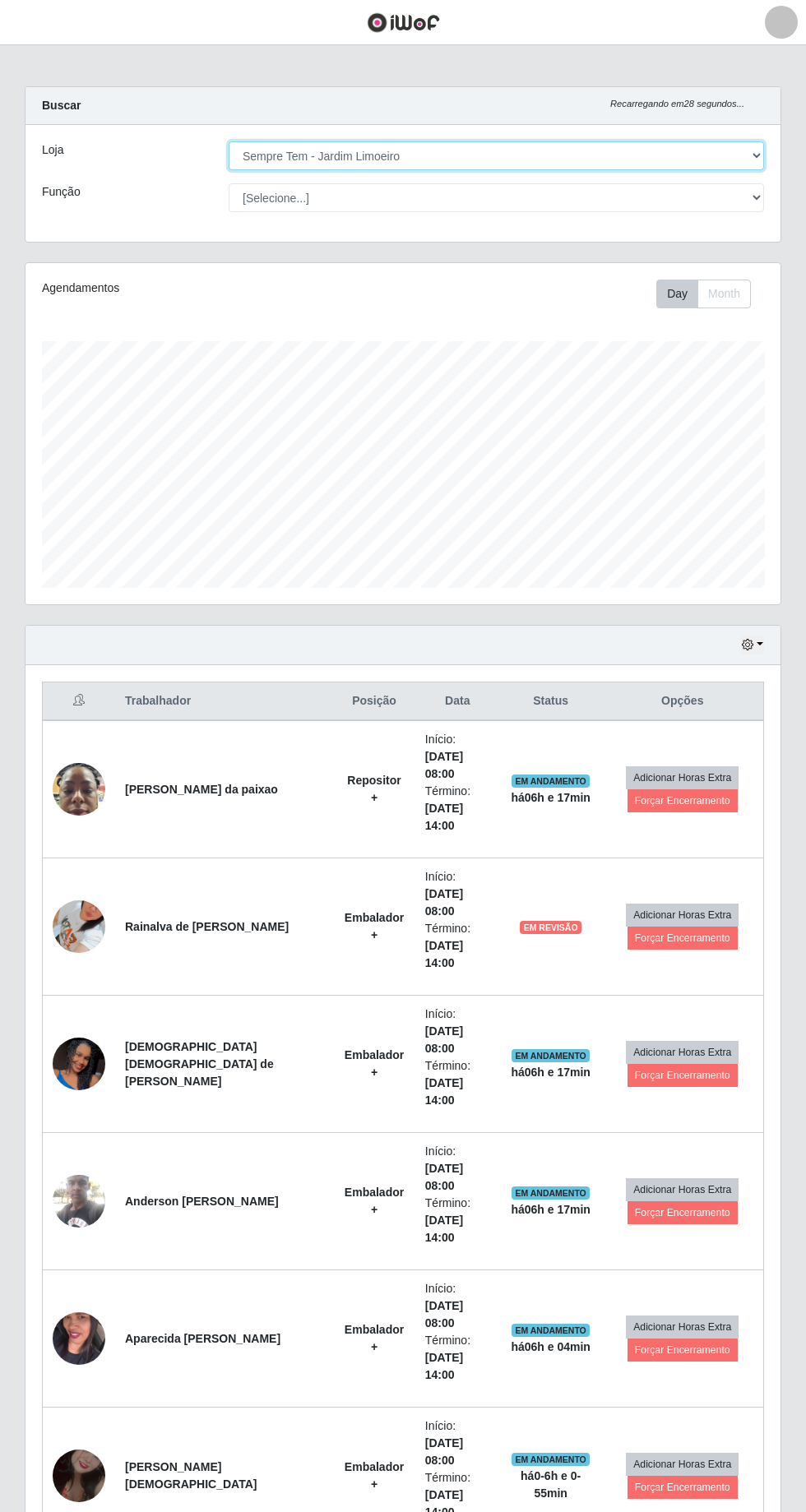
scroll to position [340, 755]
click at [222, 871] on td "Rainalva de [PERSON_NAME]" at bounding box center [223, 927] width 218 height 138
click at [506, 911] on td "EM REVISÃO" at bounding box center [551, 927] width 102 height 138
click at [700, 995] on td "Adicionar Horas Extra Forçar Encerramento" at bounding box center [682, 1064] width 162 height 138
click at [656, 926] on button "Forçar Encerramento" at bounding box center [682, 937] width 110 height 23
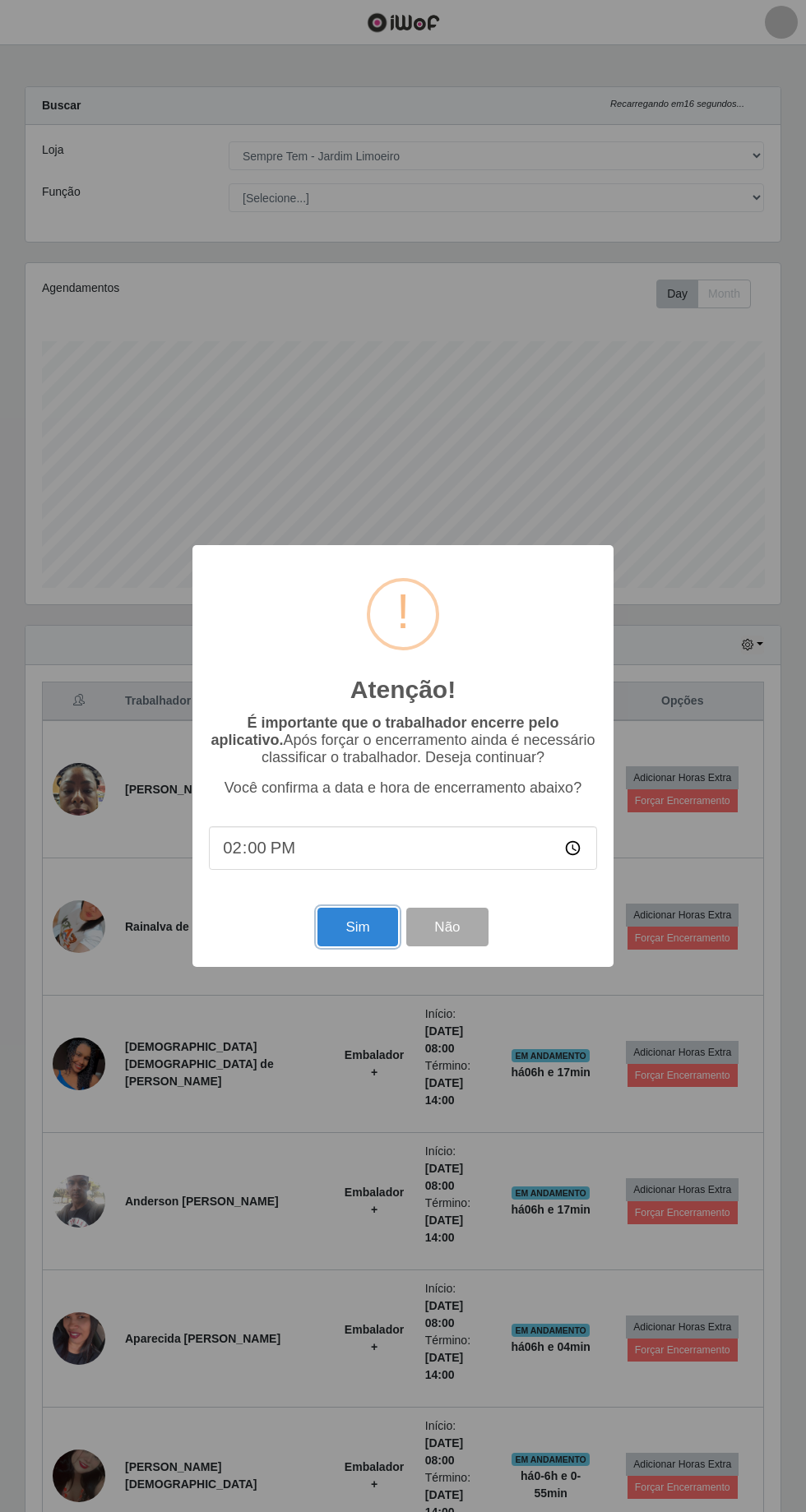
click at [372, 946] on button "Sim" at bounding box center [356, 927] width 79 height 38
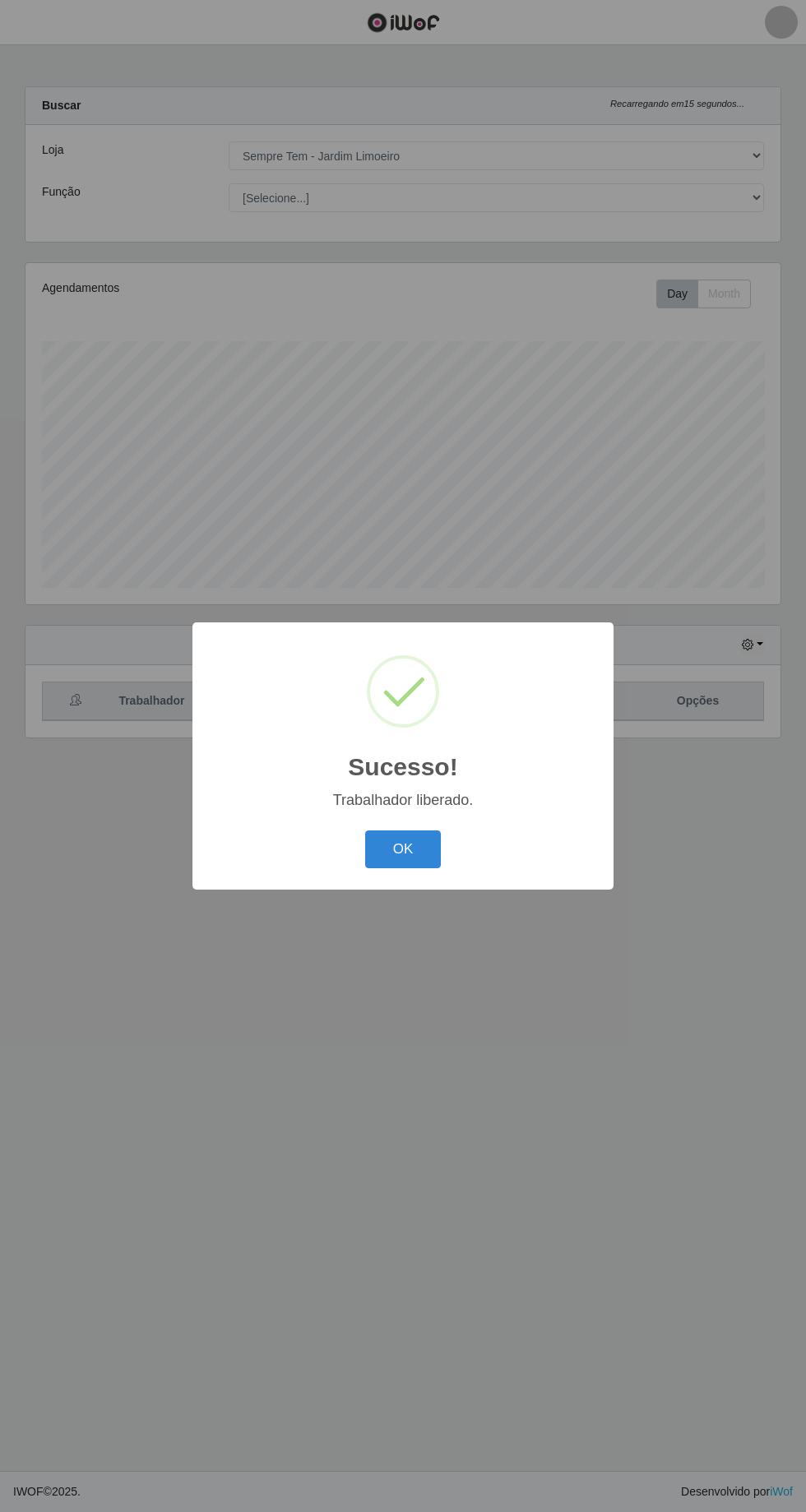
click at [12, 1131] on div "Sucesso! × Trabalhador liberado. OK Cancel" at bounding box center [403, 756] width 806 height 1512
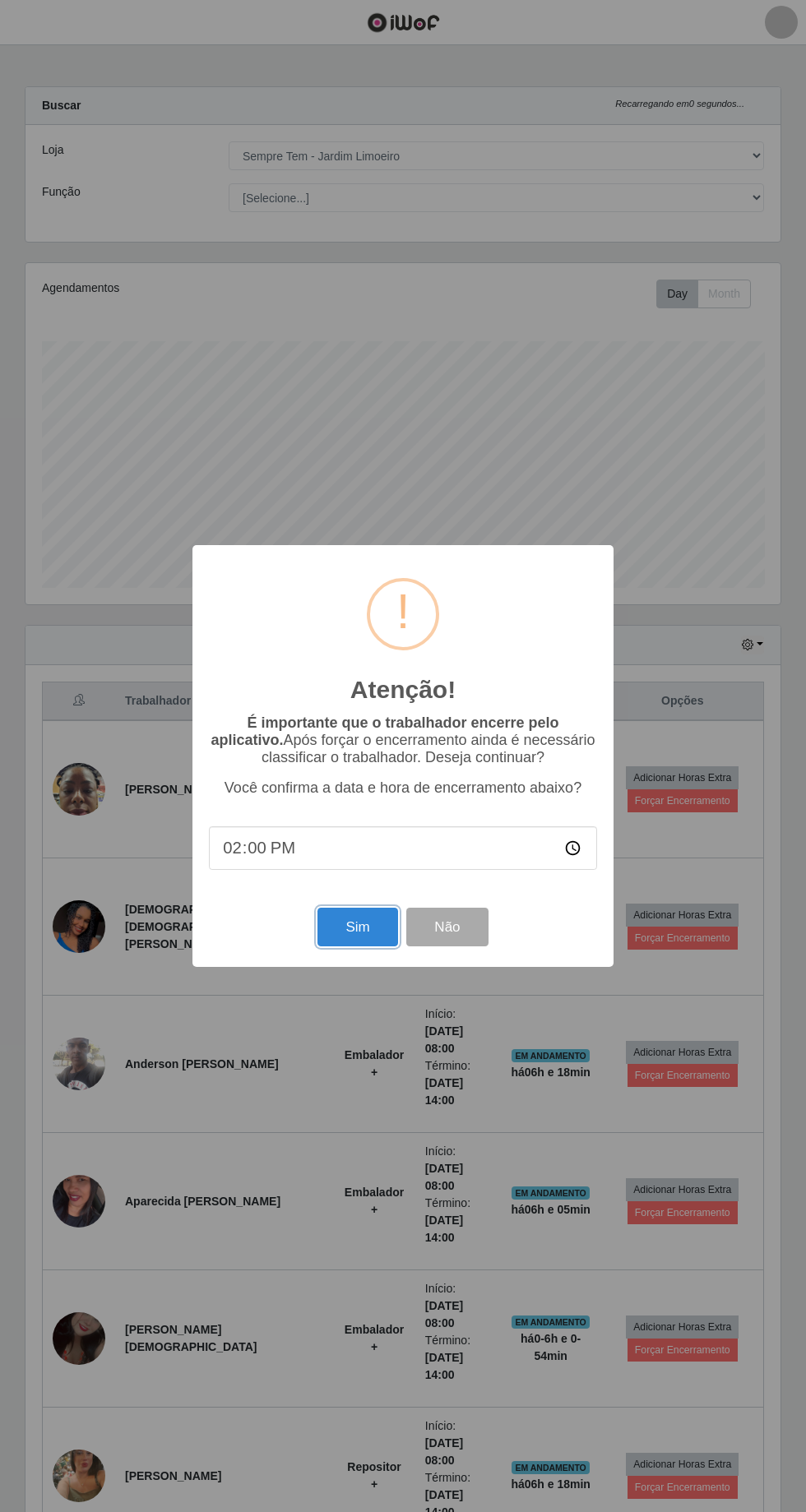
click at [356, 946] on button "Sim" at bounding box center [356, 927] width 79 height 38
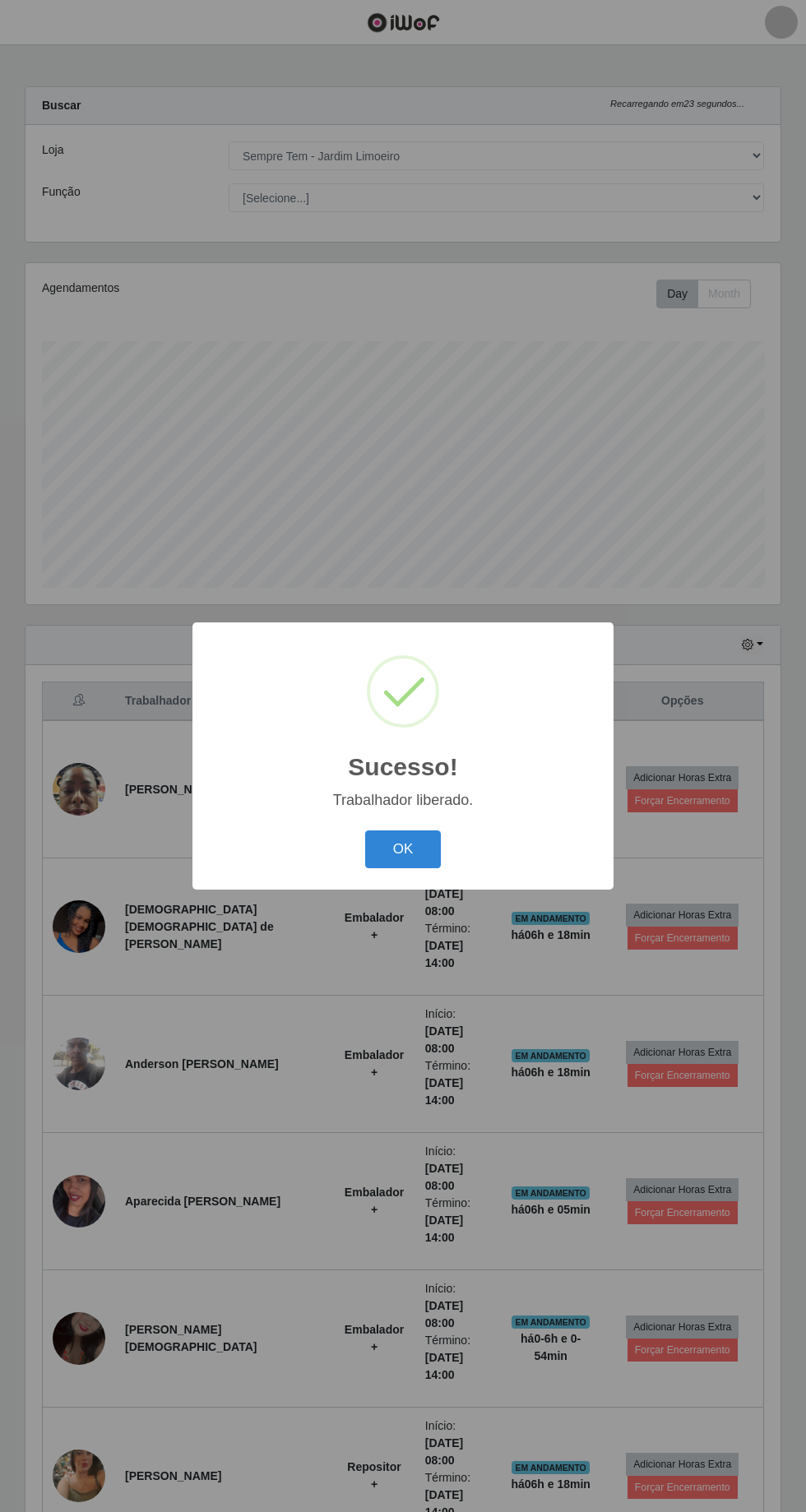
click at [400, 869] on button "OK" at bounding box center [403, 849] width 77 height 38
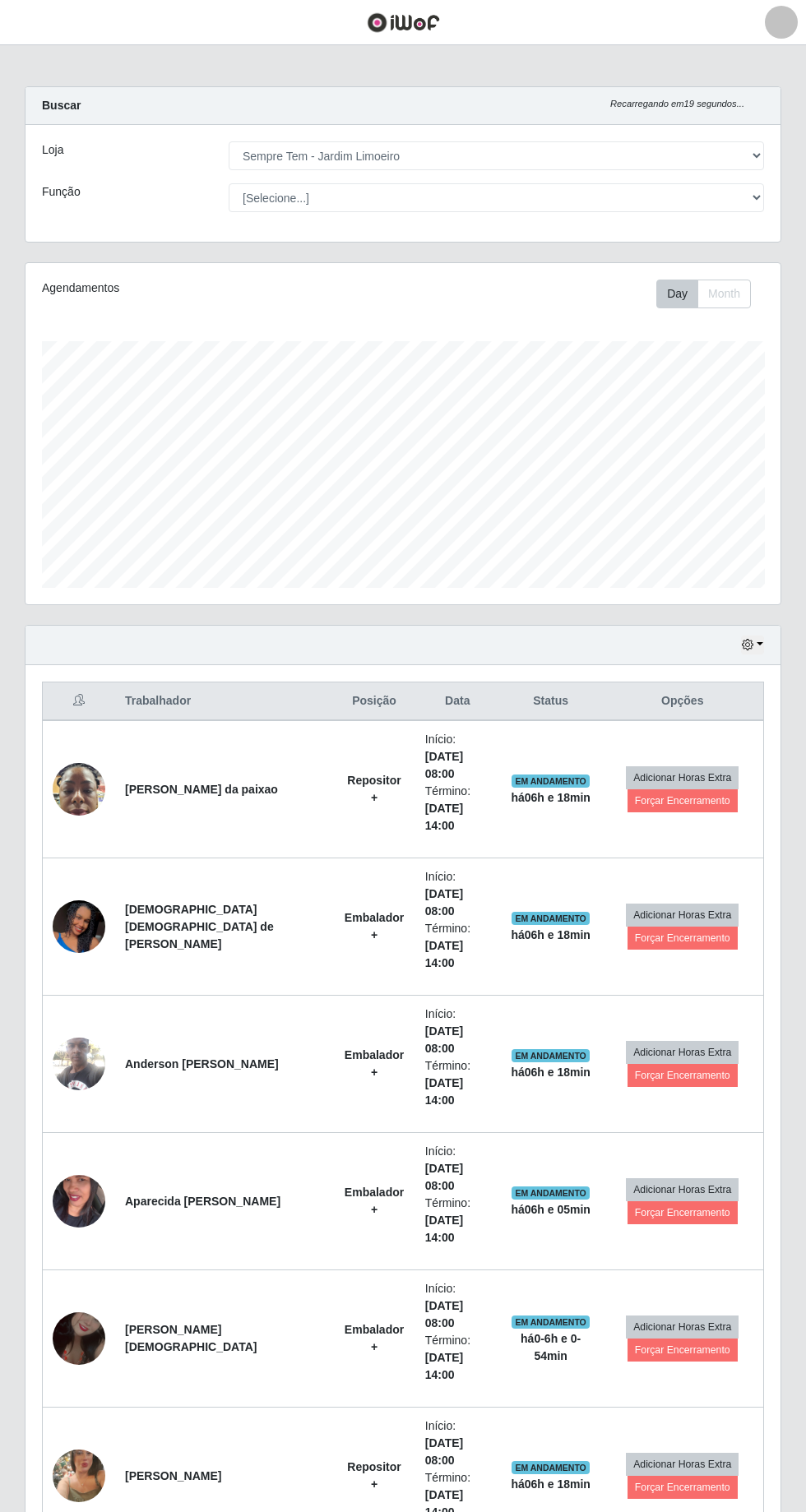
click at [538, 1407] on td "EM ANDAMENTO há 06 h e 18 min" at bounding box center [551, 1476] width 102 height 138
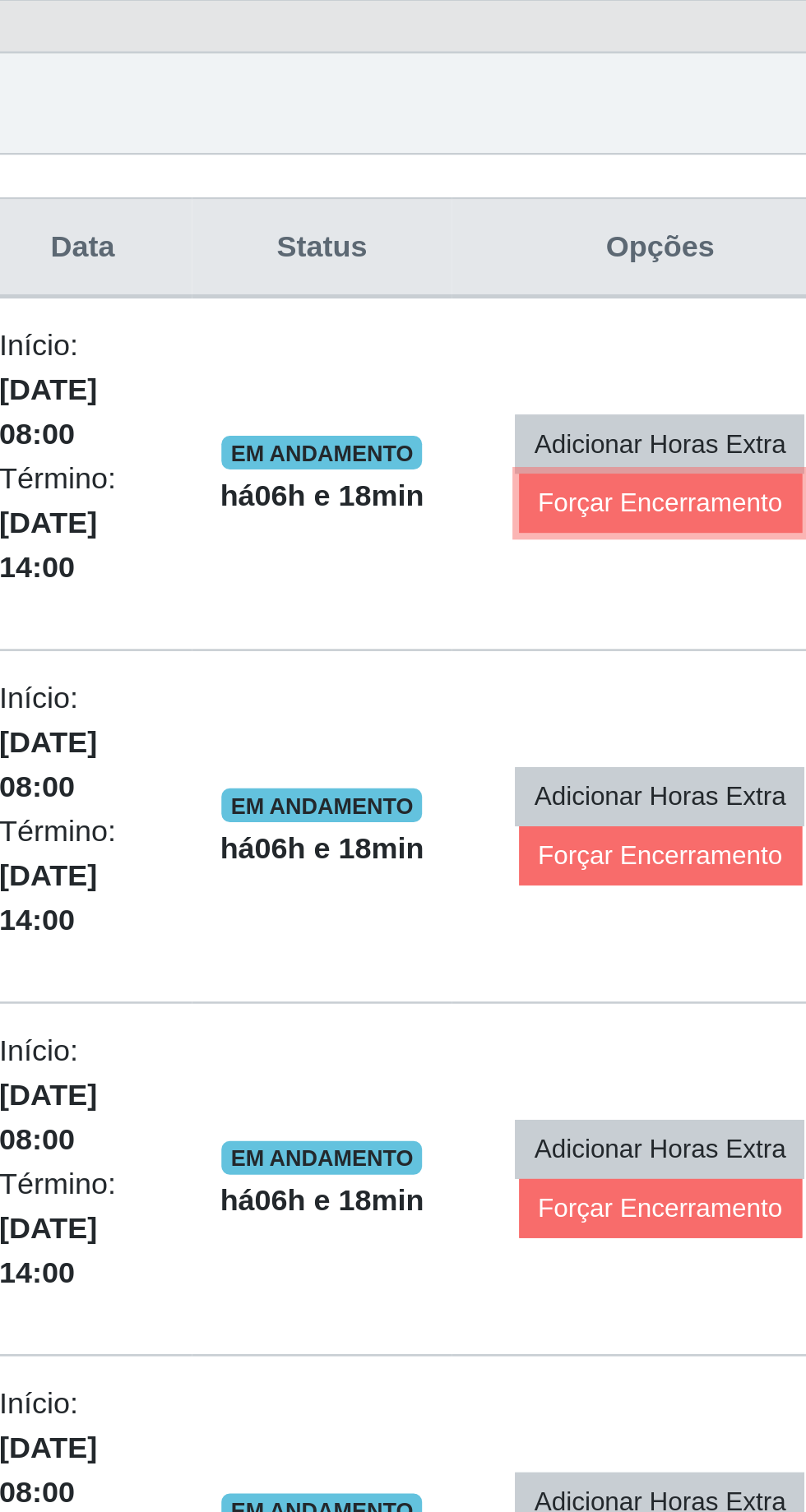
click at [675, 789] on button "Forçar Encerramento" at bounding box center [682, 800] width 110 height 23
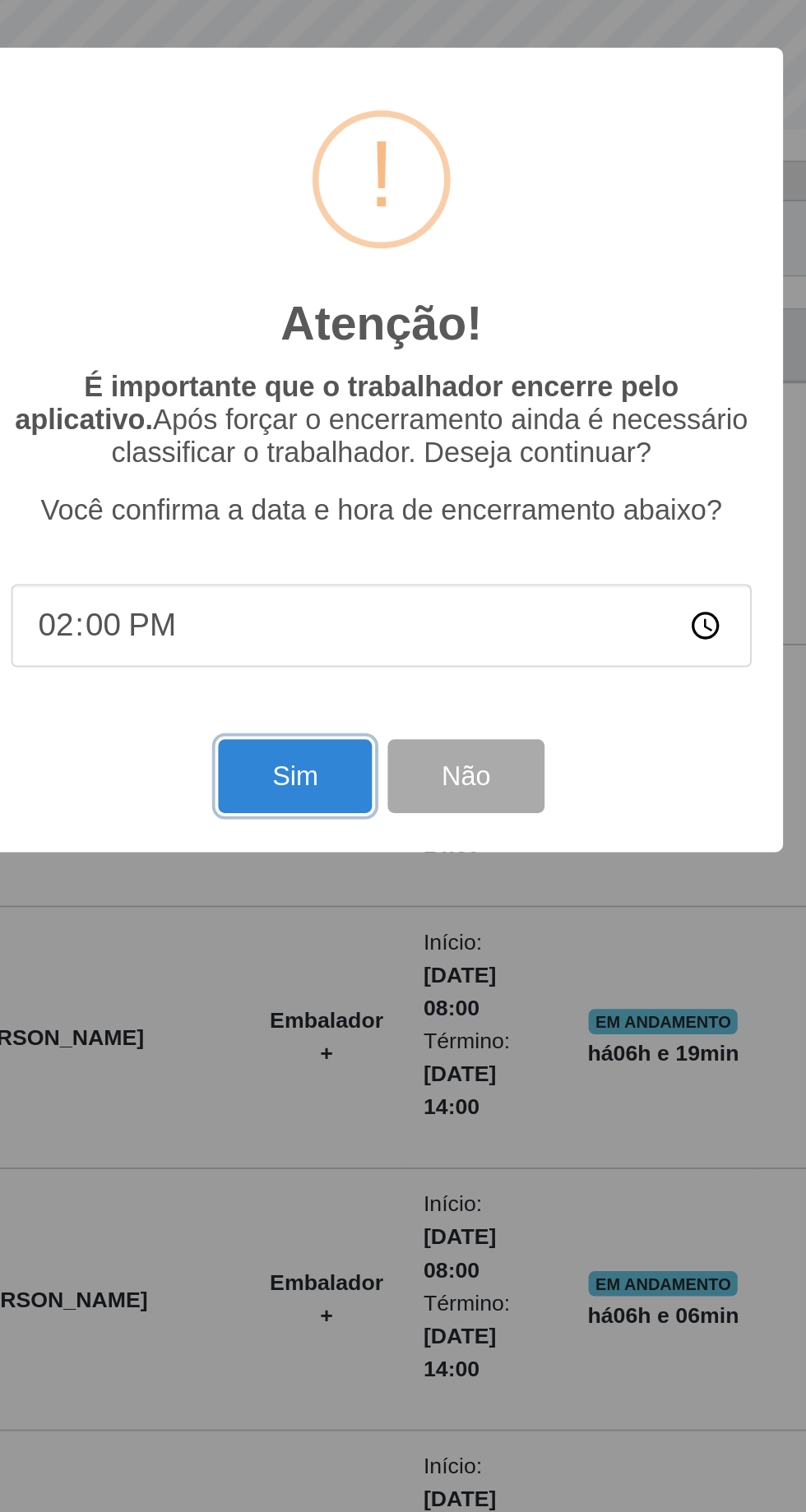
click at [367, 941] on button "Sim" at bounding box center [356, 927] width 79 height 38
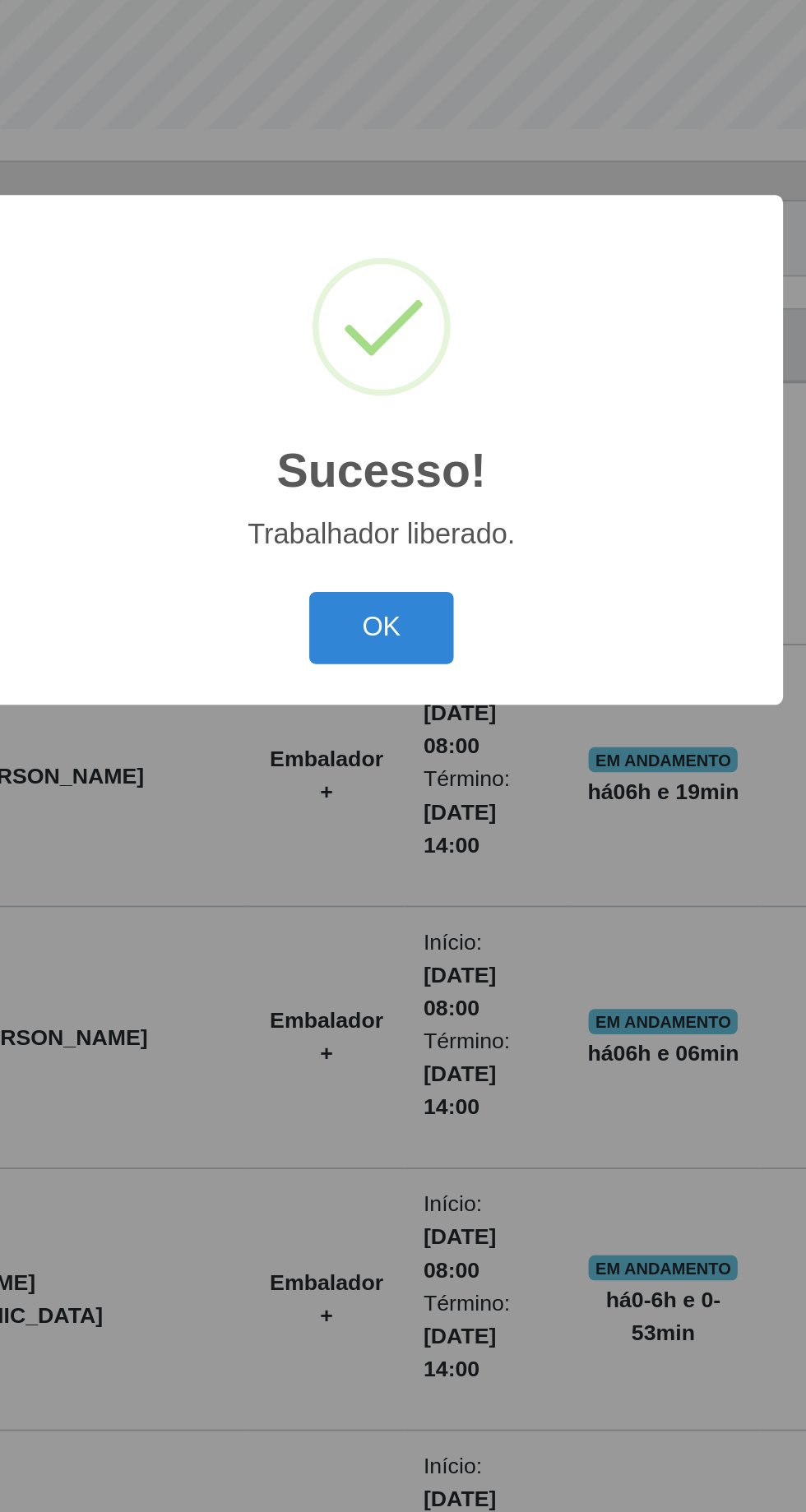
click at [420, 853] on button "OK" at bounding box center [403, 849] width 77 height 38
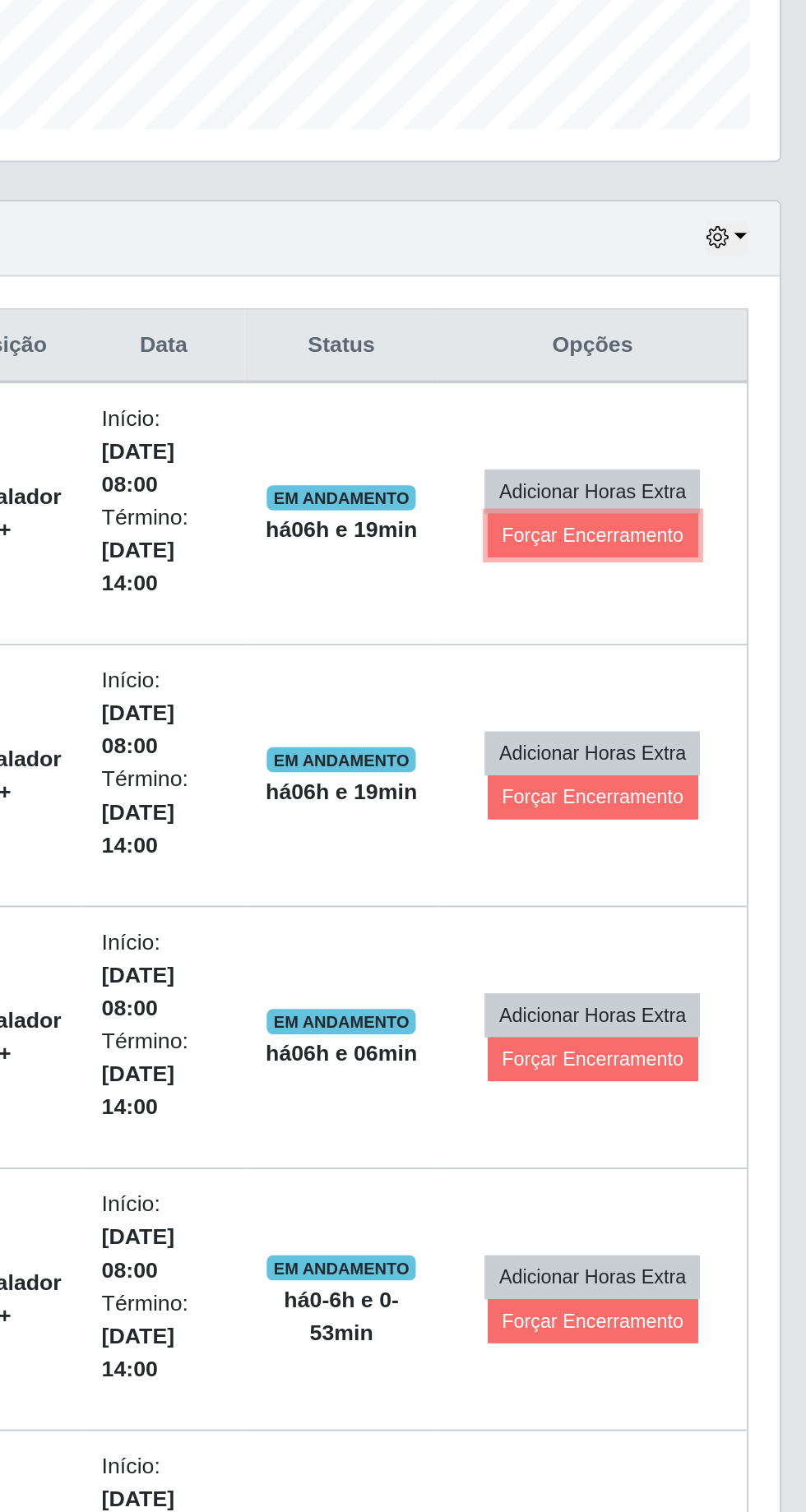
click at [679, 789] on button "Forçar Encerramento" at bounding box center [682, 800] width 110 height 23
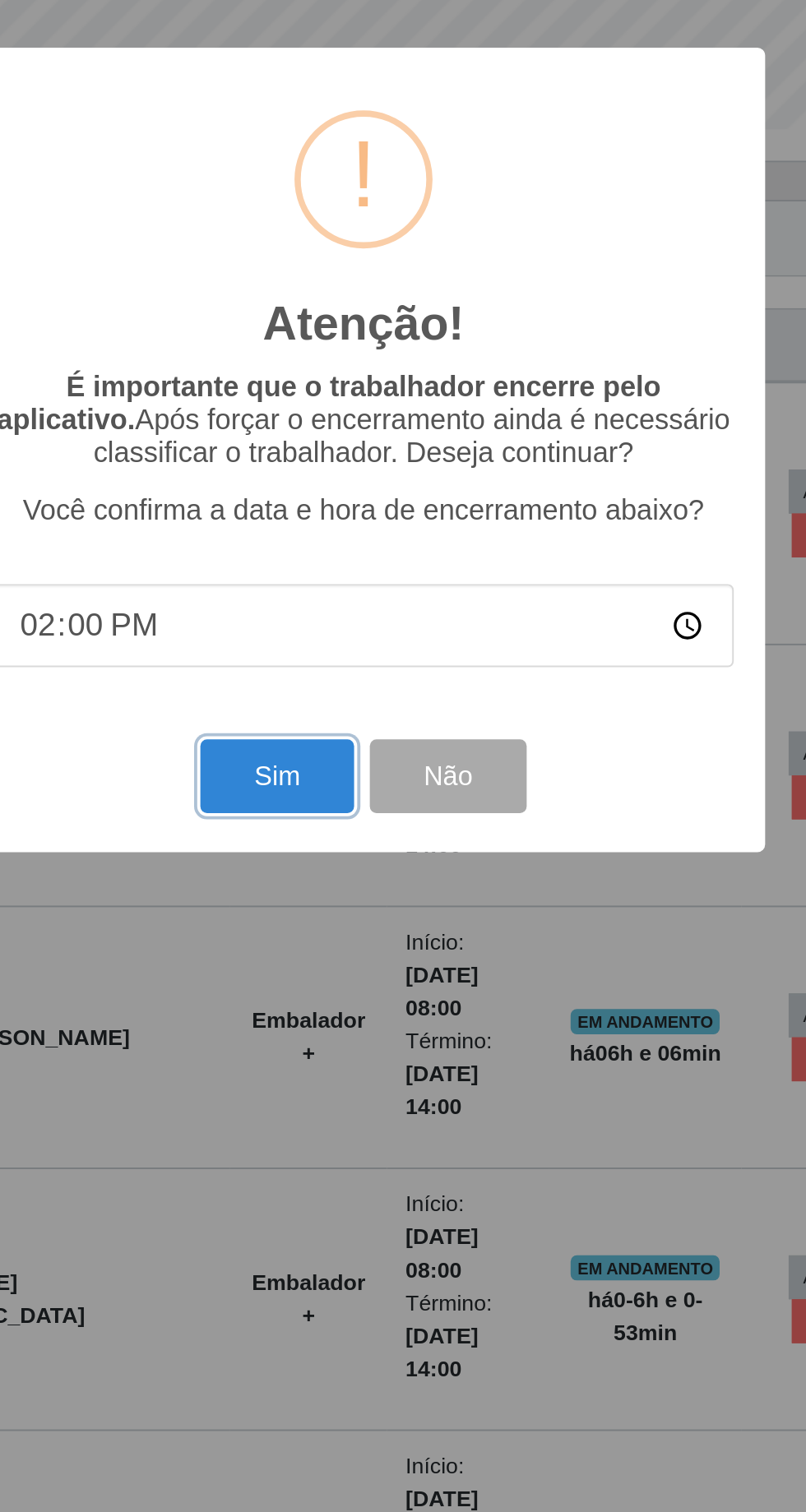
click at [366, 937] on button "Sim" at bounding box center [356, 927] width 79 height 38
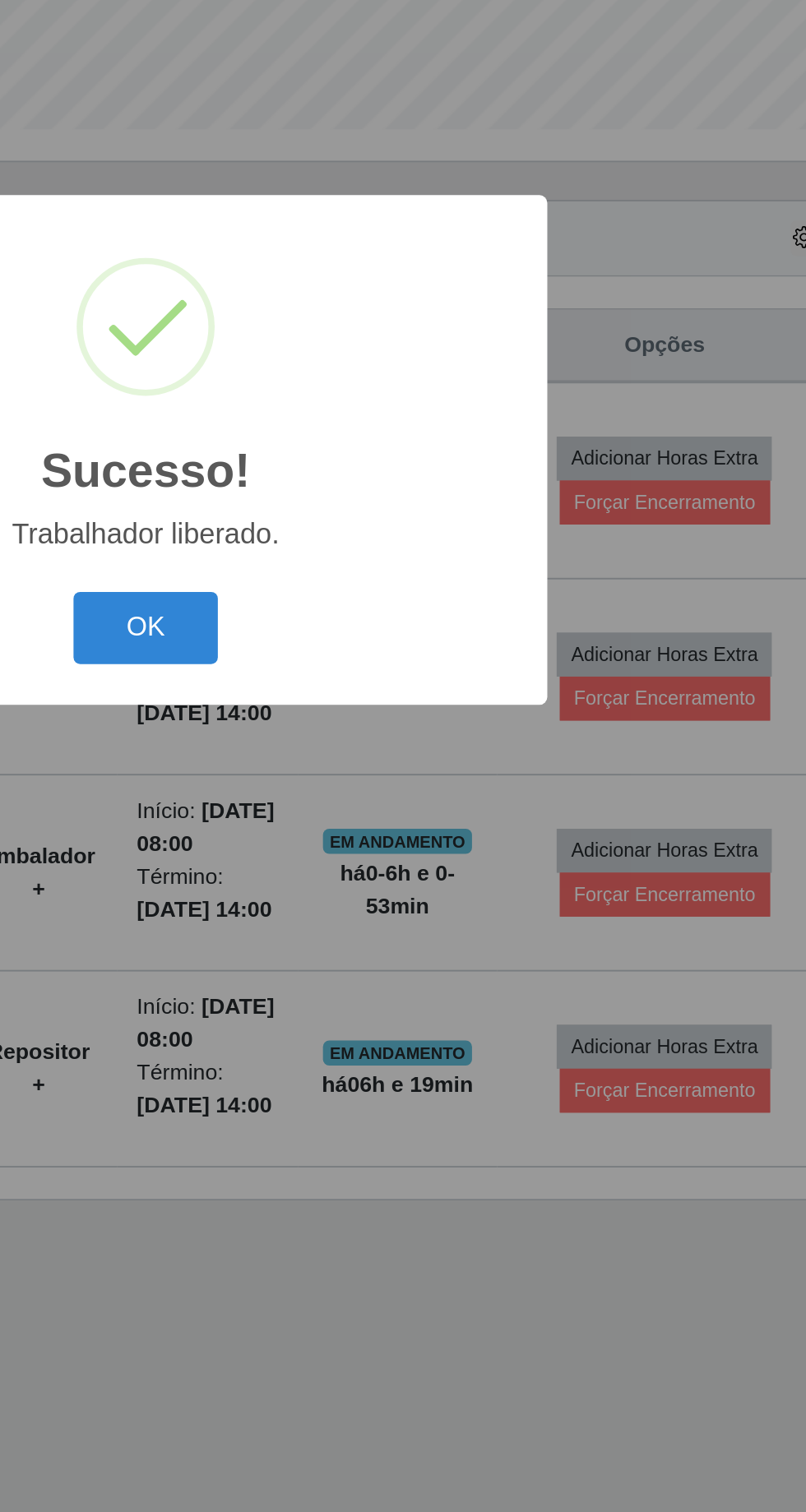
click at [403, 847] on button "OK" at bounding box center [403, 849] width 77 height 38
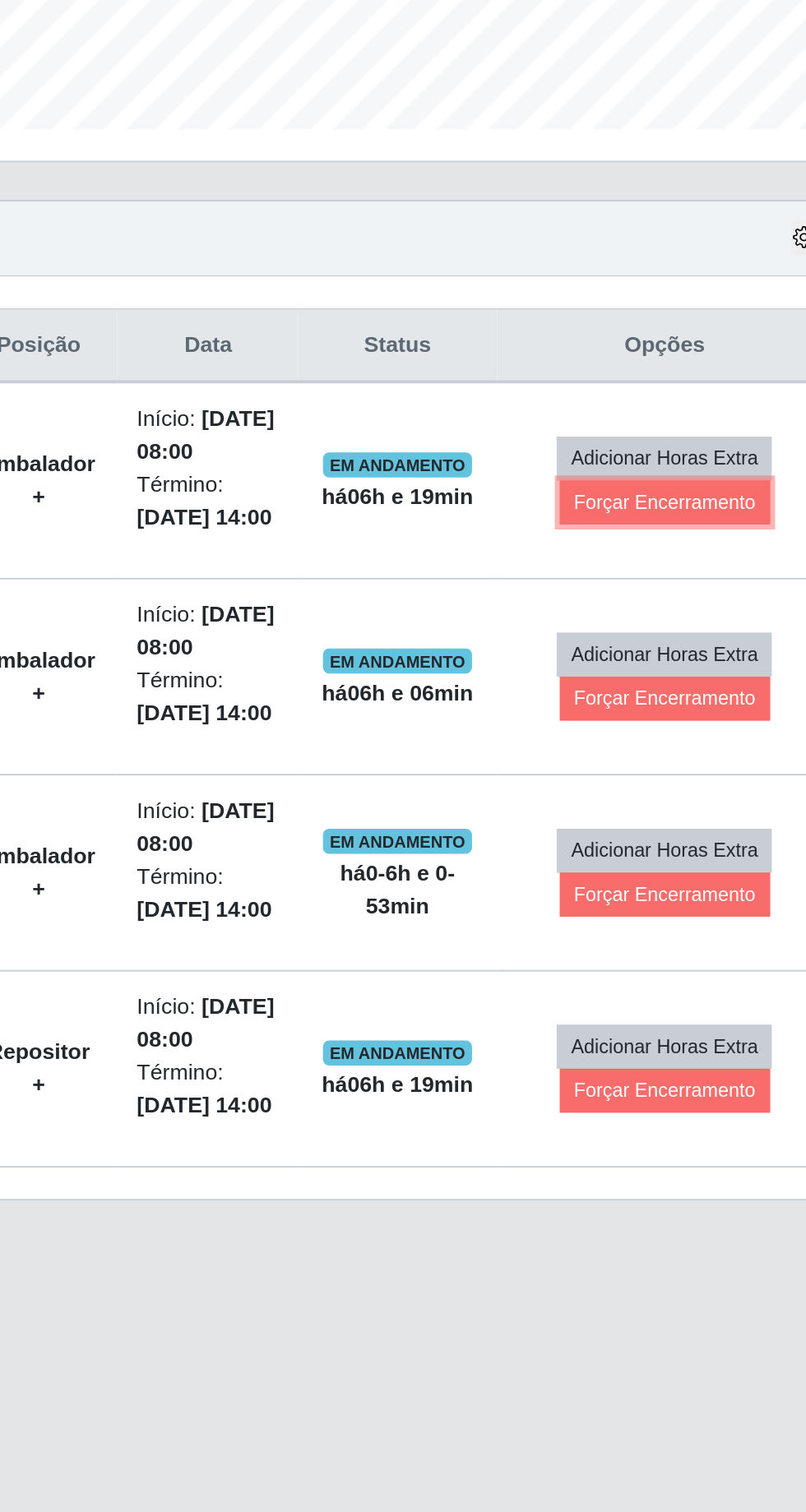
click at [666, 787] on button "Forçar Encerramento" at bounding box center [675, 783] width 110 height 23
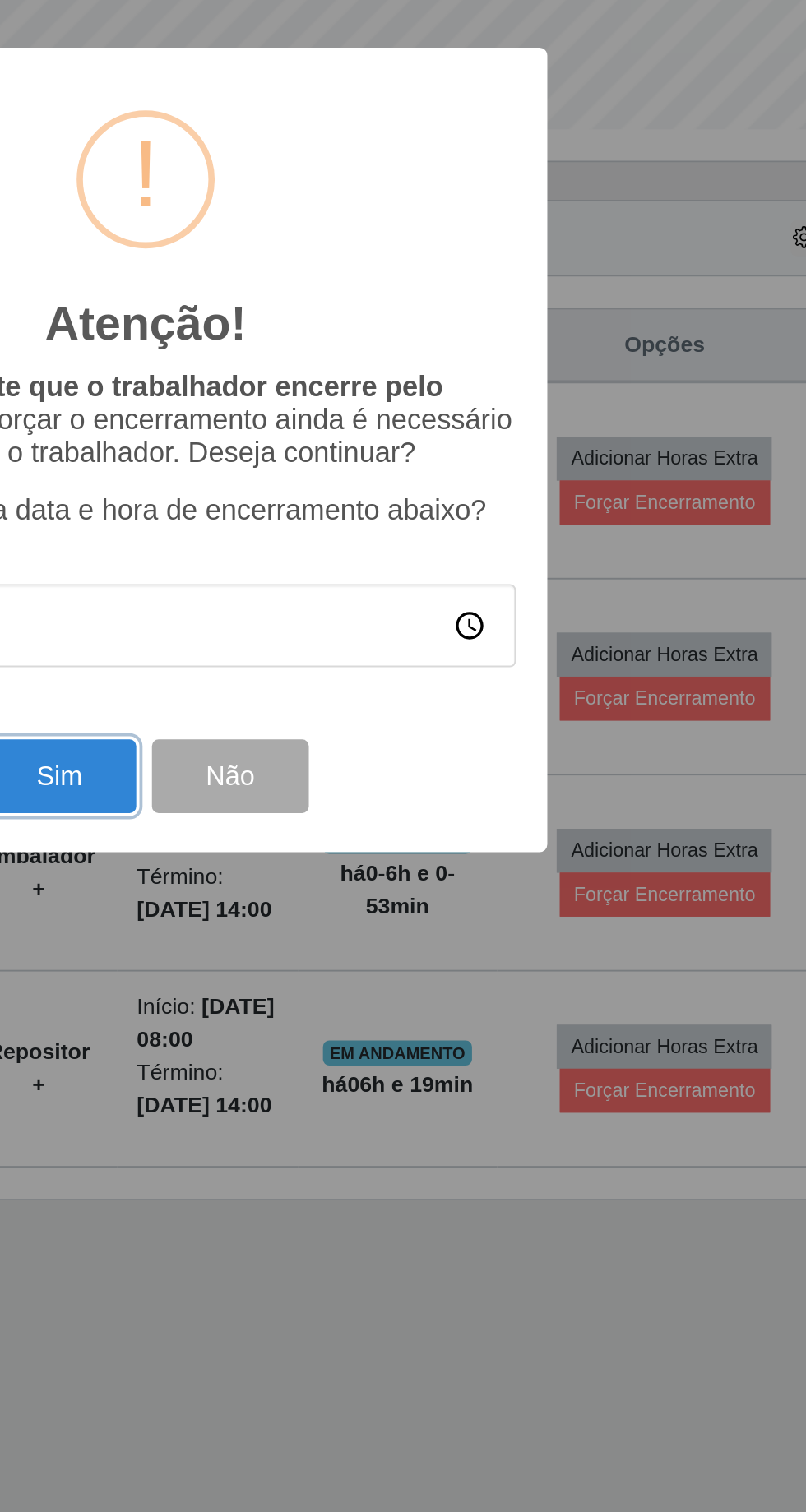
click at [358, 941] on button "Sim" at bounding box center [356, 927] width 79 height 38
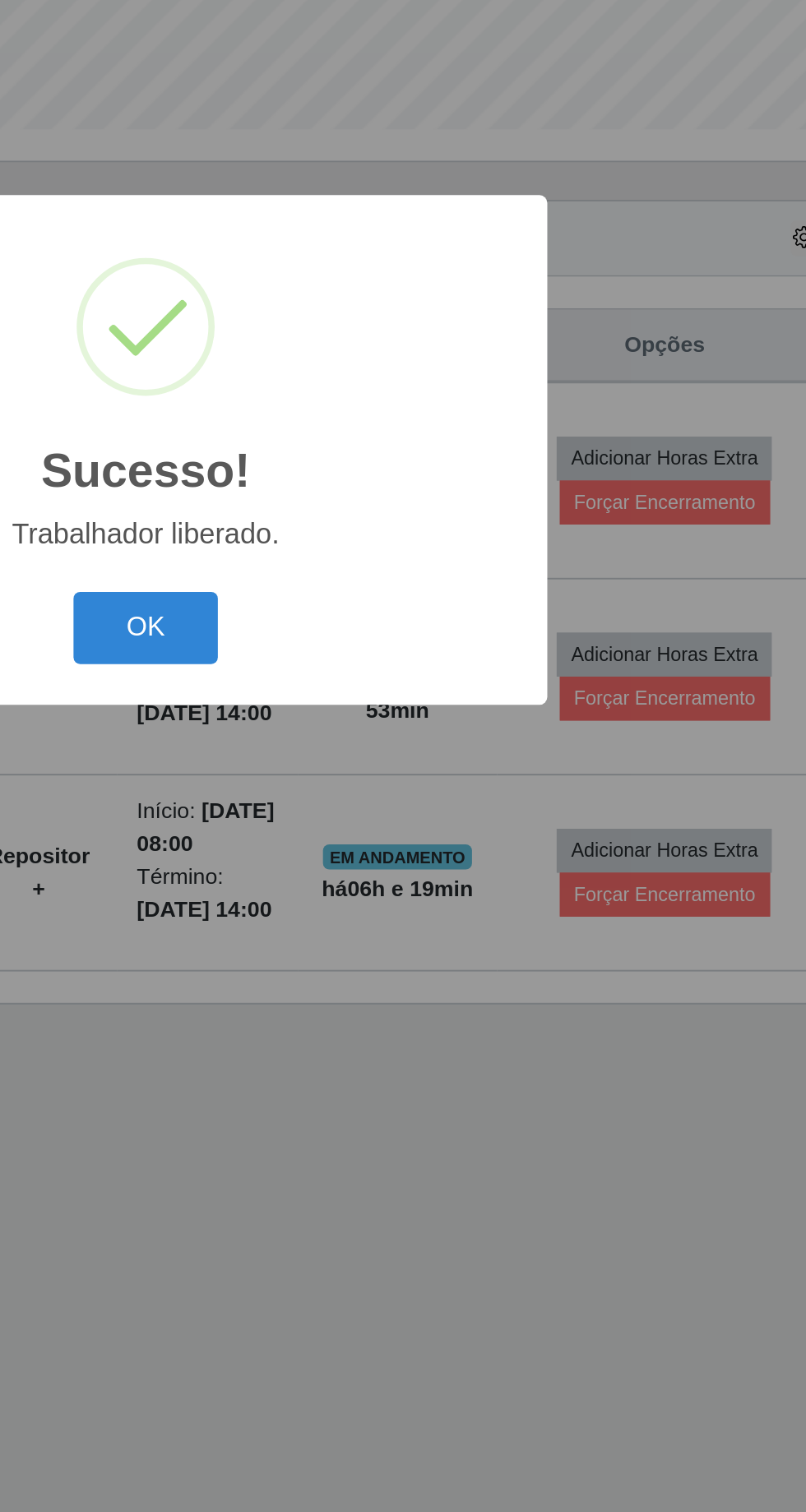
click at [408, 859] on button "OK" at bounding box center [403, 849] width 77 height 38
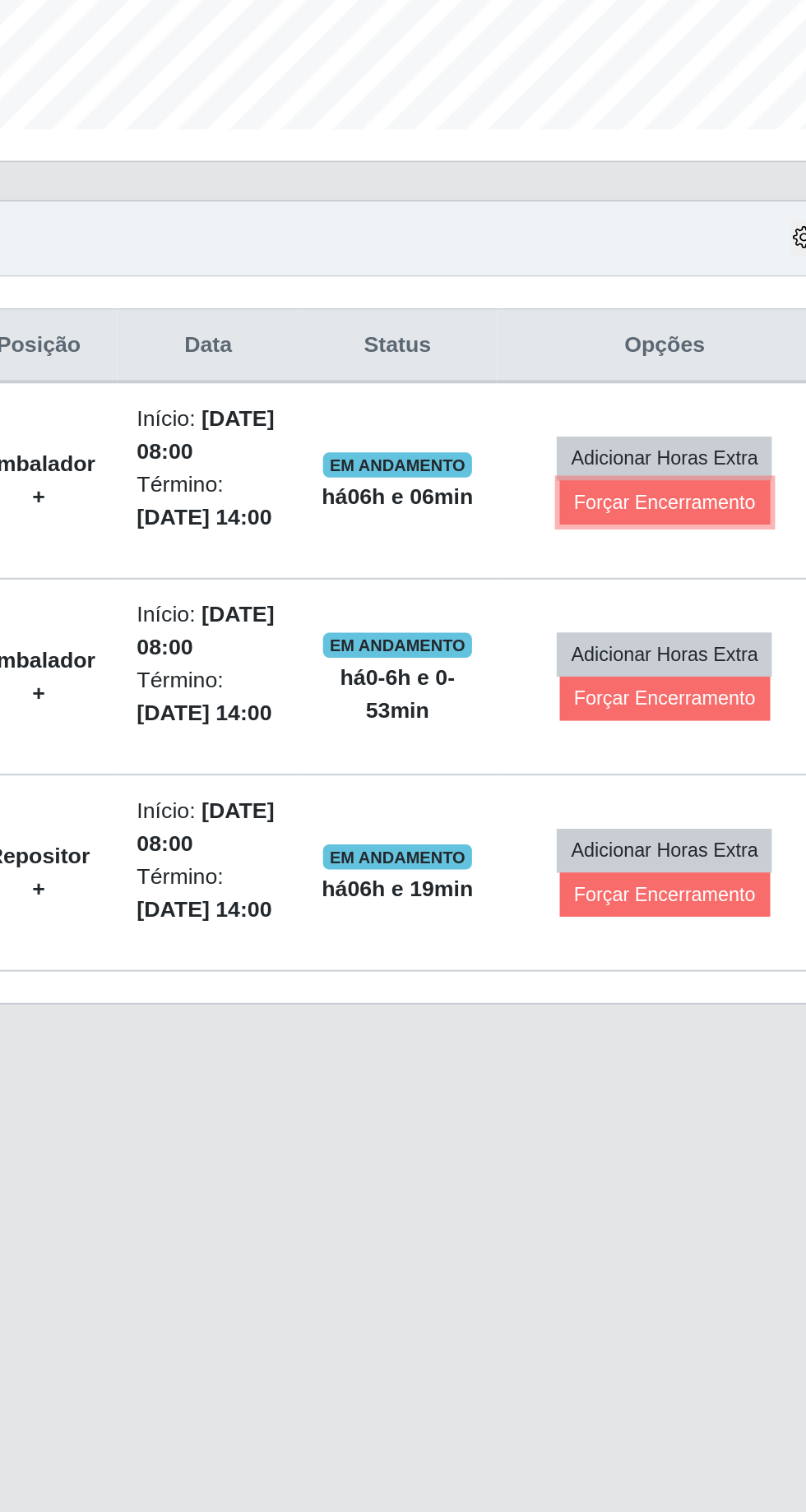
click at [673, 784] on button "Forçar Encerramento" at bounding box center [675, 783] width 110 height 23
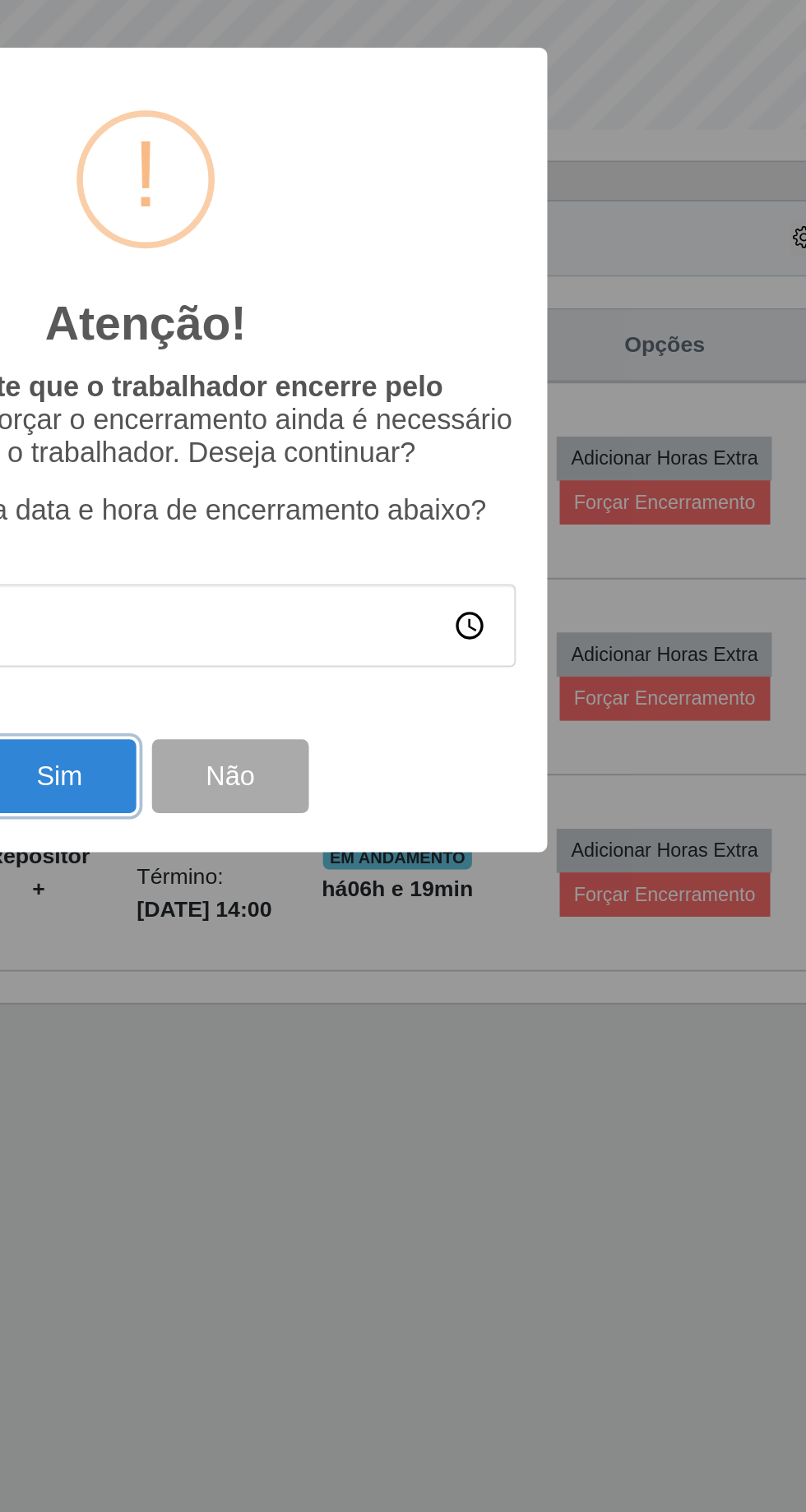
click at [356, 936] on button "Sim" at bounding box center [356, 927] width 79 height 38
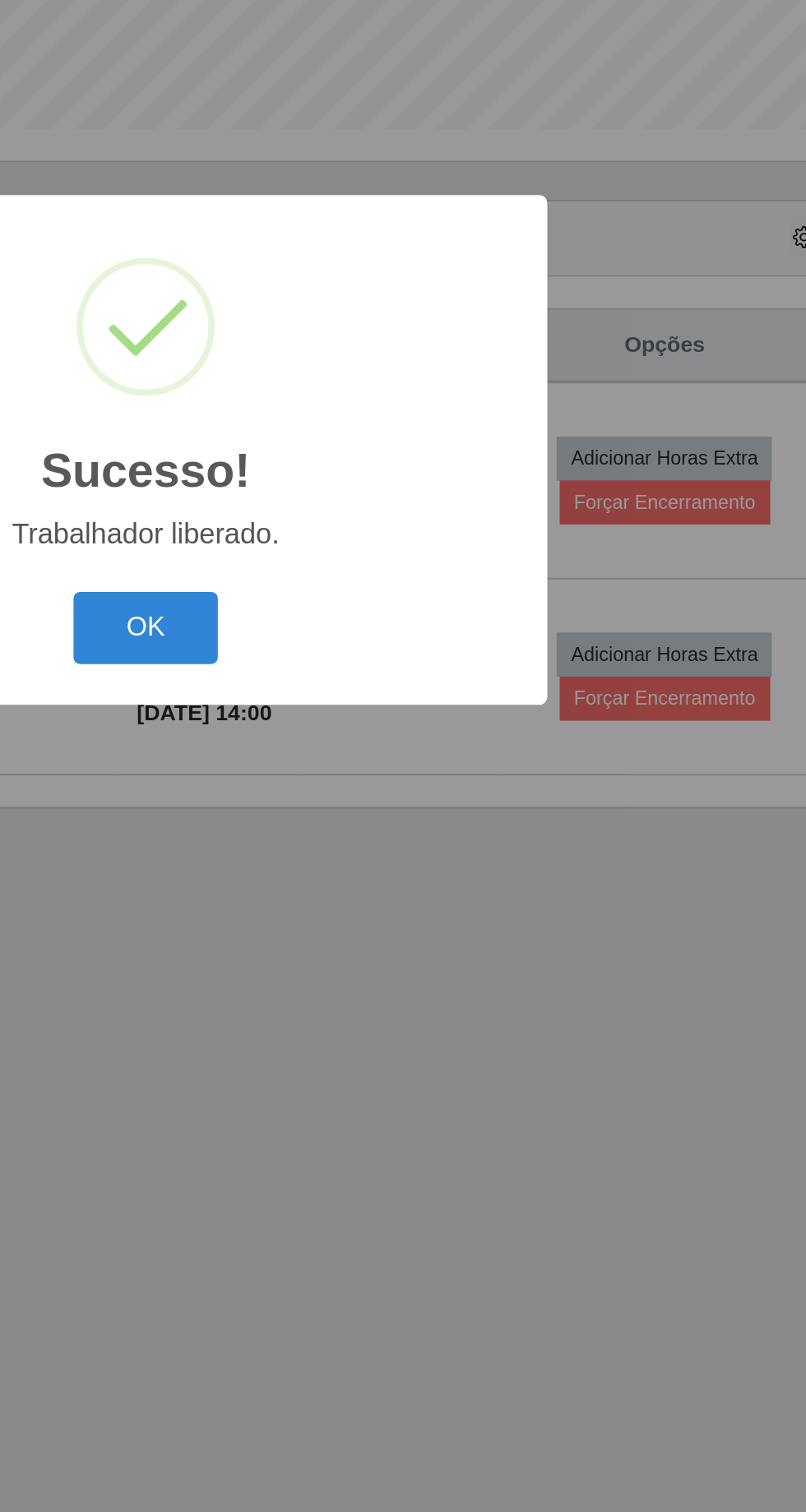
click at [408, 859] on button "OK" at bounding box center [403, 849] width 77 height 38
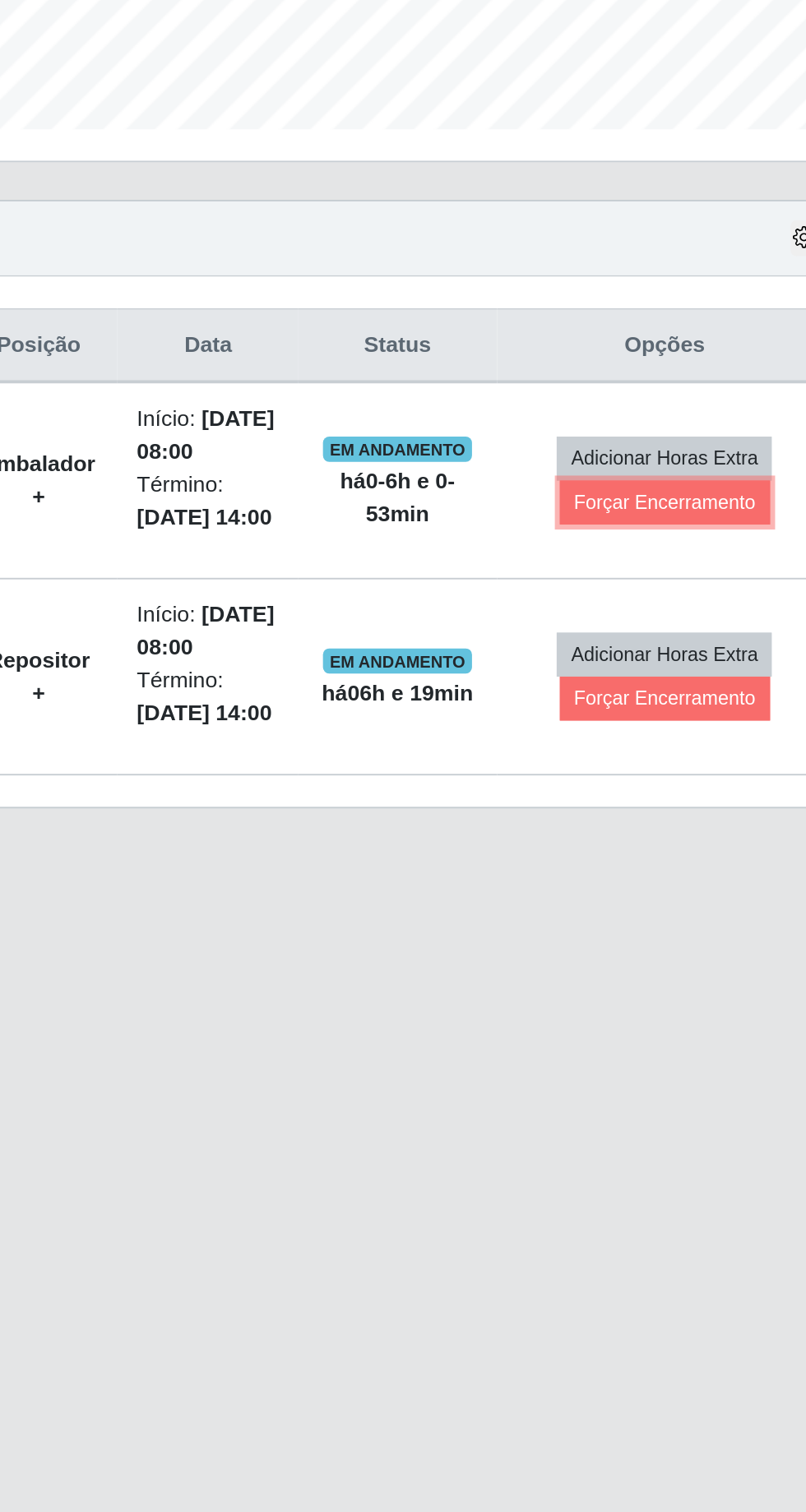
click at [678, 788] on button "Forçar Encerramento" at bounding box center [675, 783] width 110 height 23
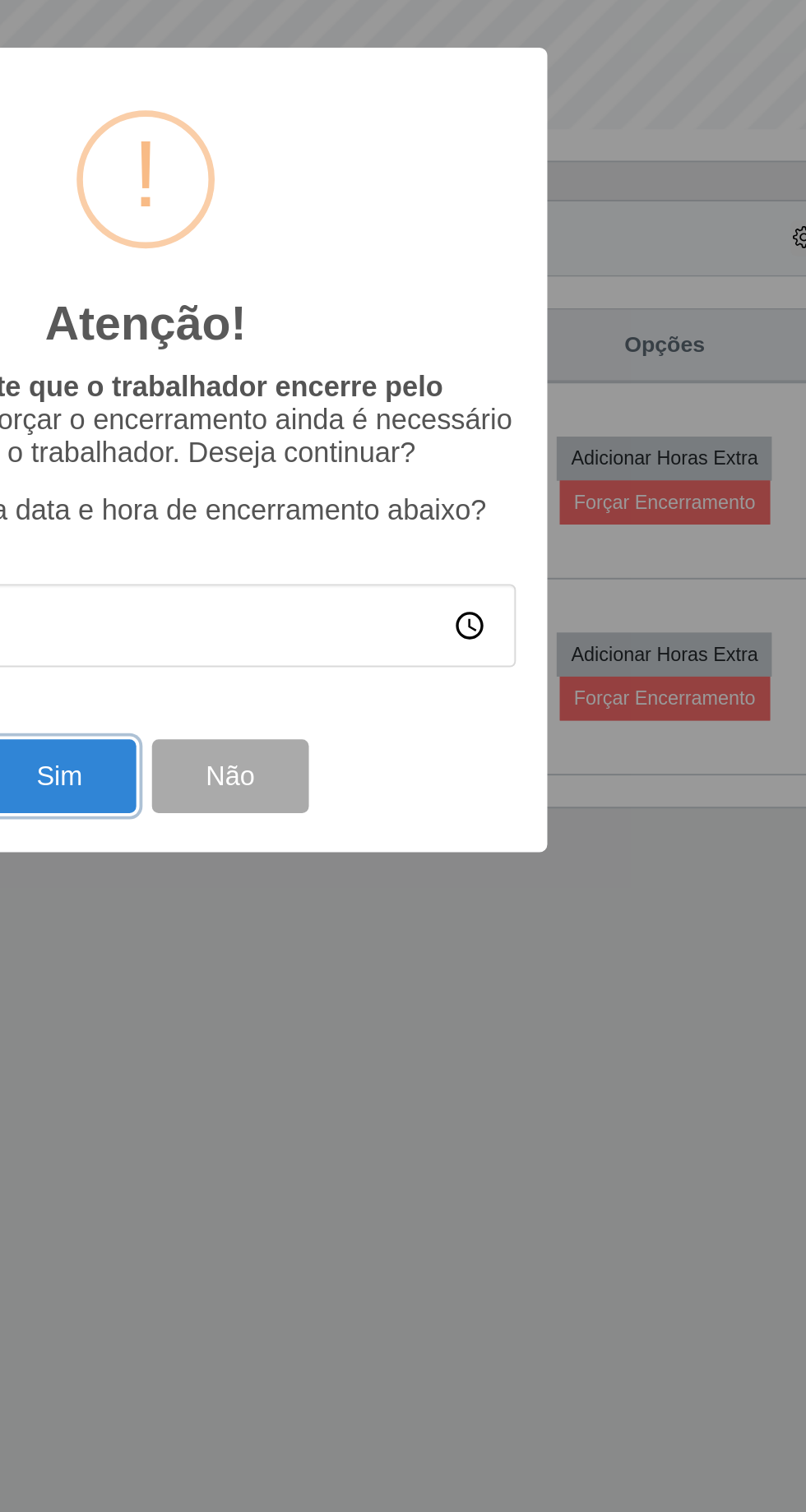
click at [363, 943] on button "Sim" at bounding box center [356, 927] width 79 height 38
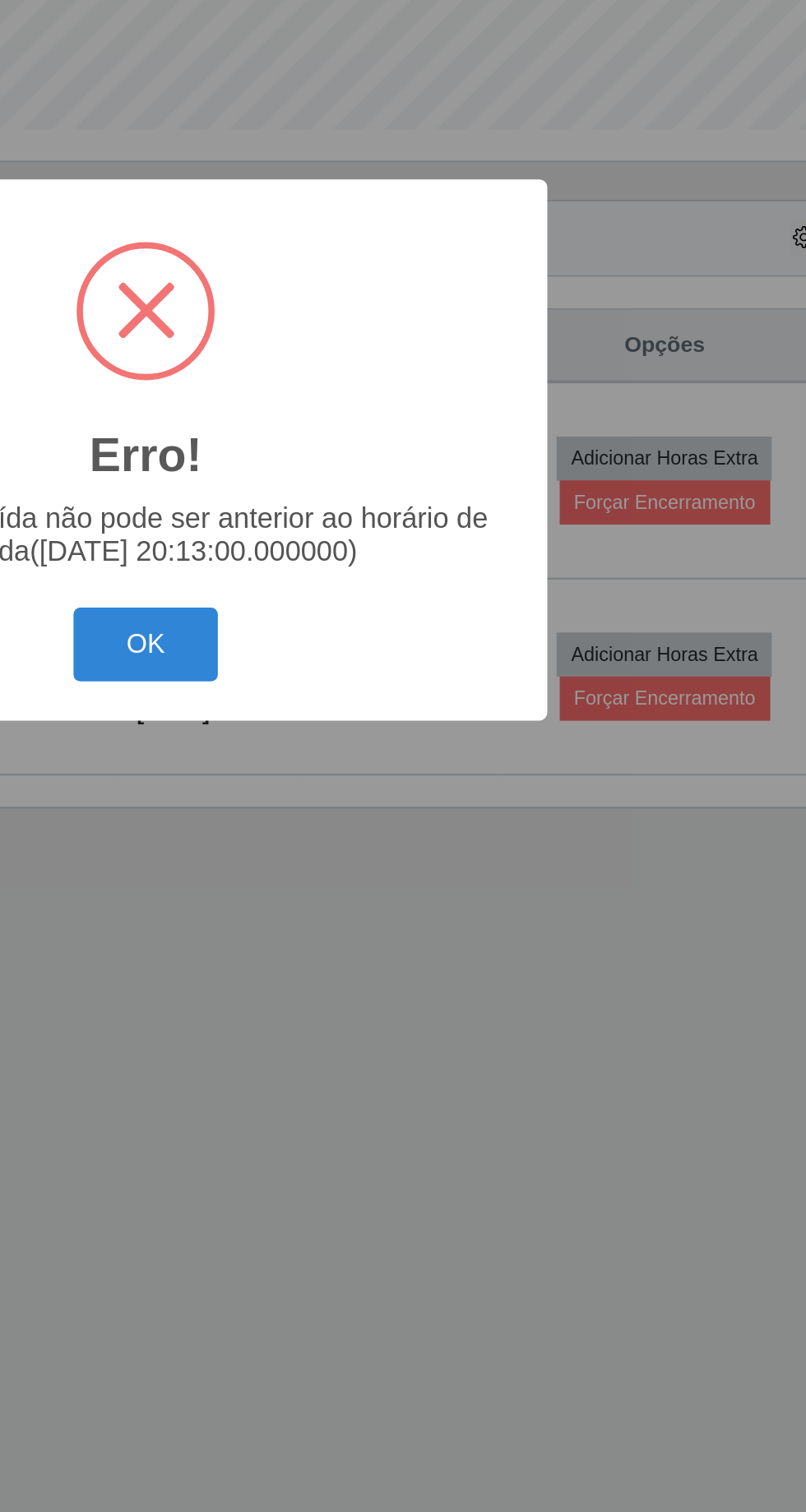
click at [409, 869] on button "OK" at bounding box center [403, 858] width 77 height 38
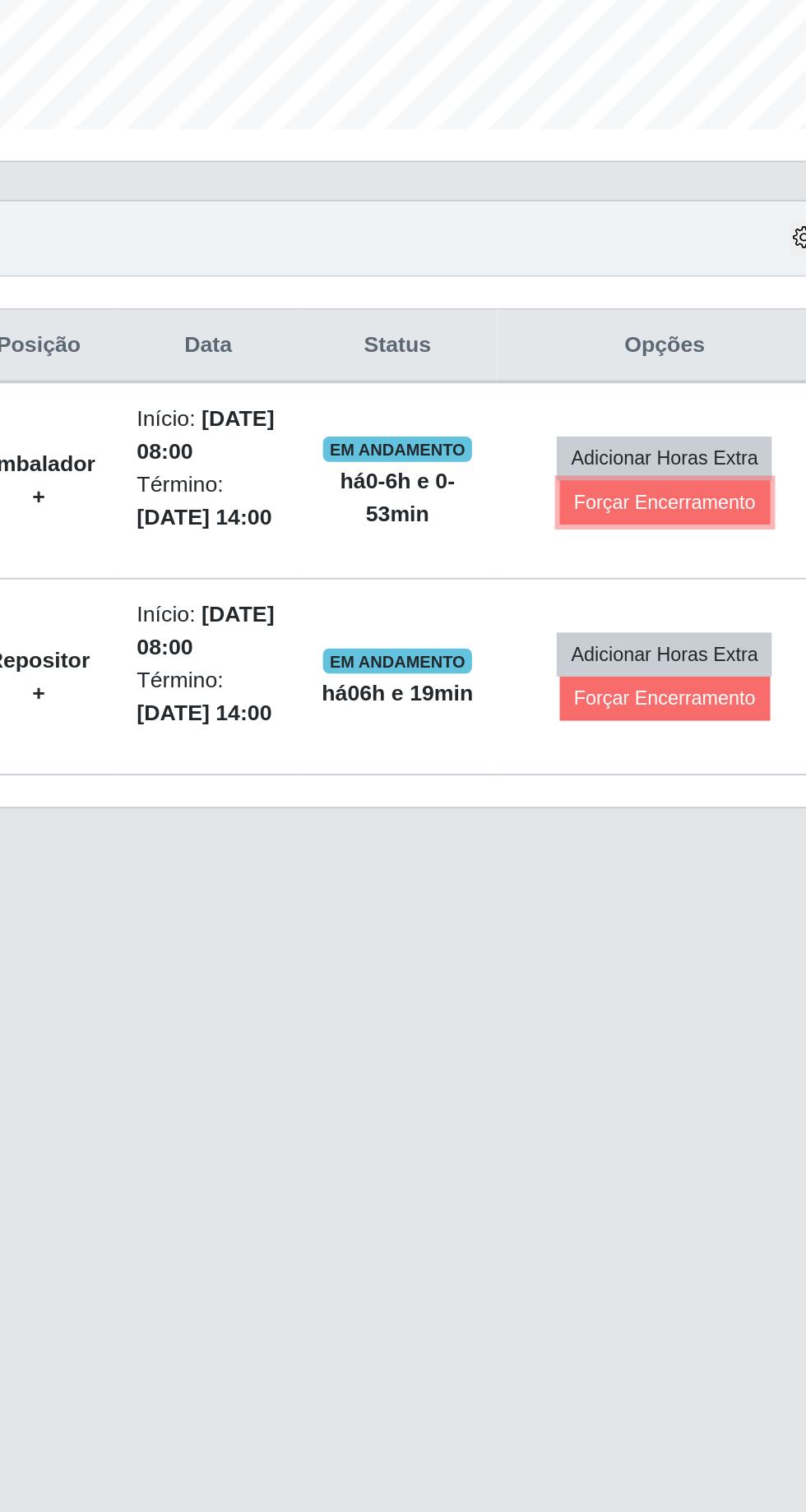
click at [671, 784] on button "Forçar Encerramento" at bounding box center [675, 783] width 110 height 23
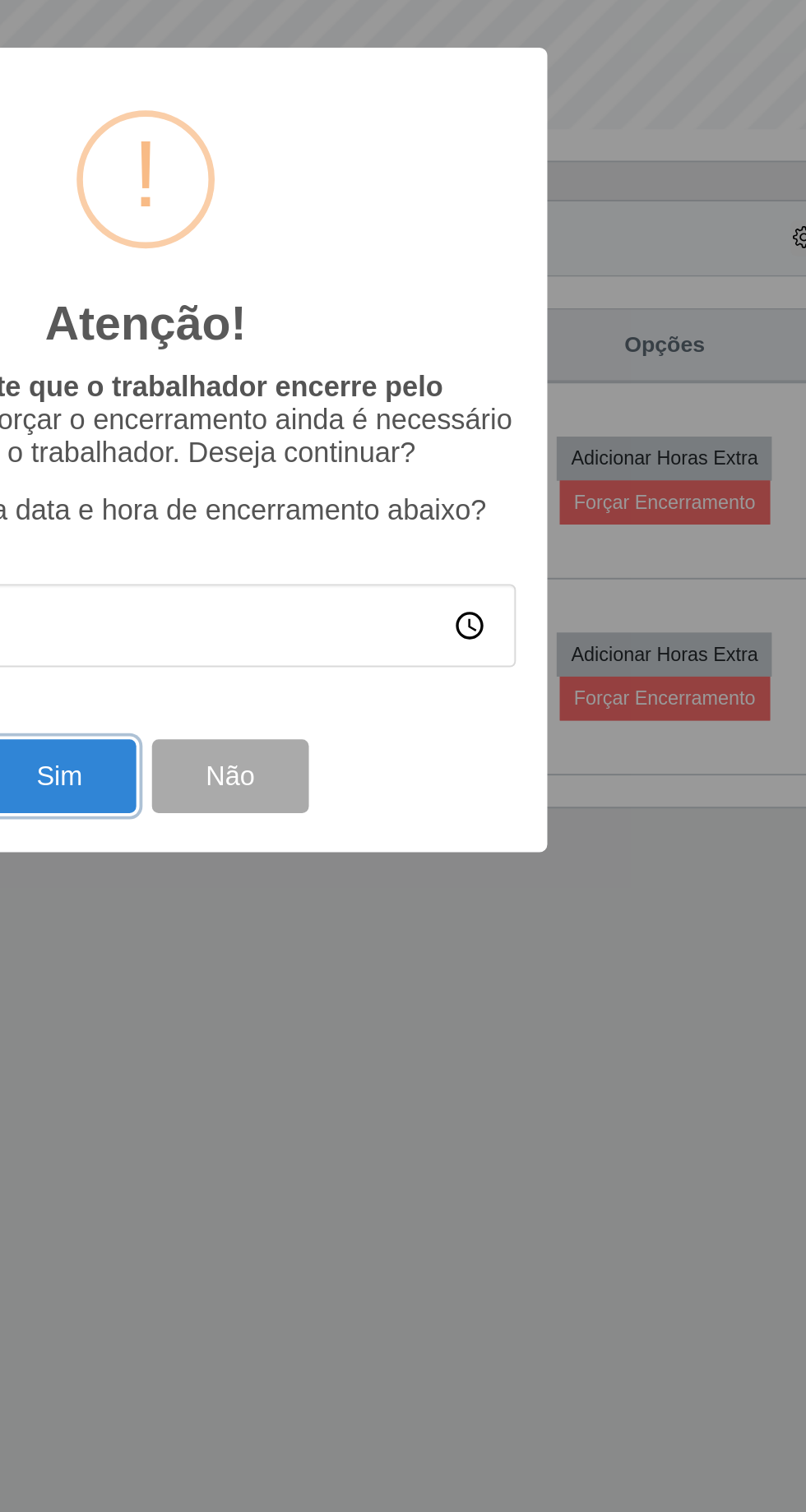
click at [356, 932] on button "Sim" at bounding box center [356, 927] width 79 height 38
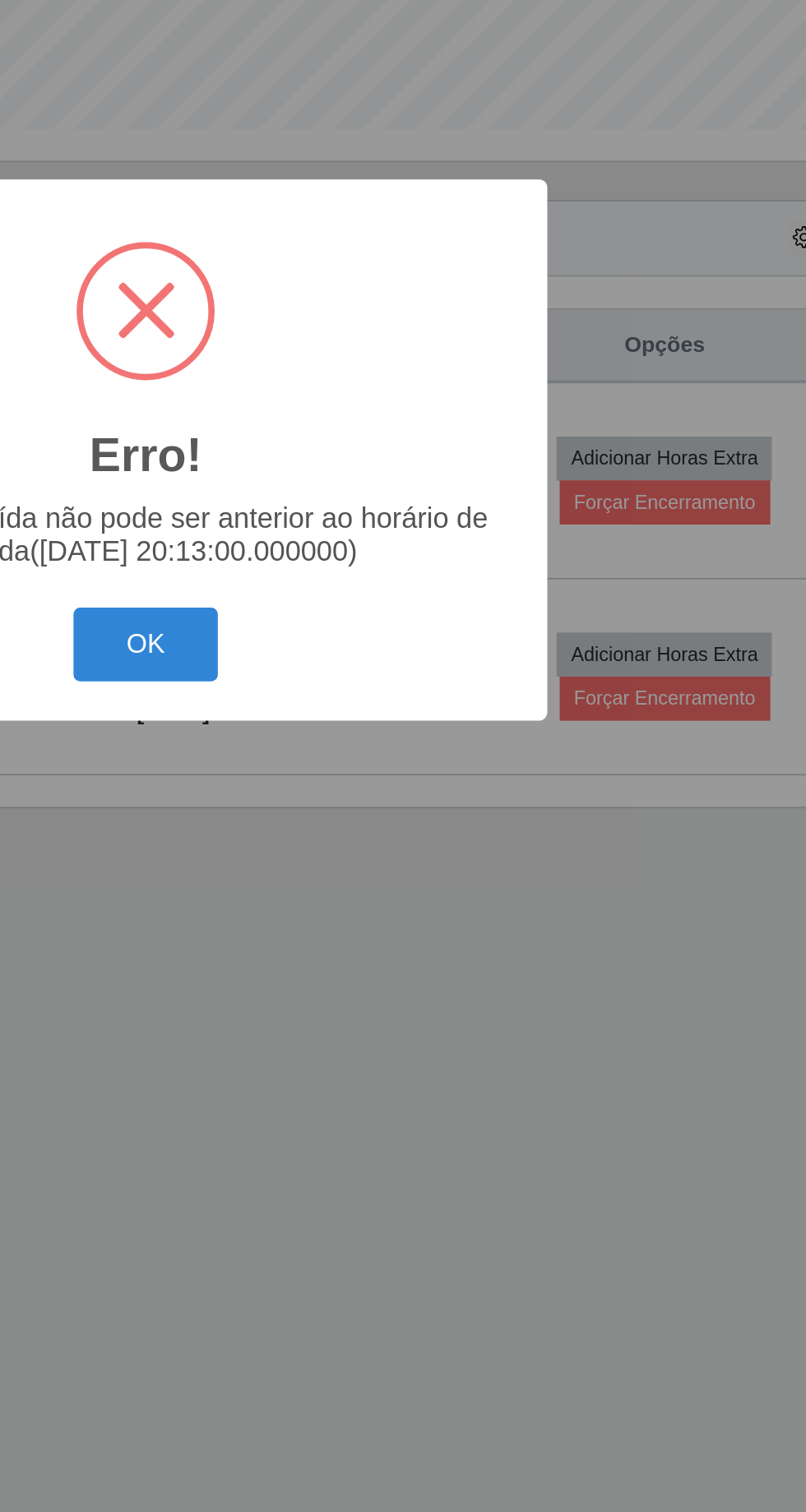
click at [577, 991] on div "Erro! × O horário de saída não pode ser anterior ao horário de entrada(2025-10-…" at bounding box center [403, 756] width 806 height 1512
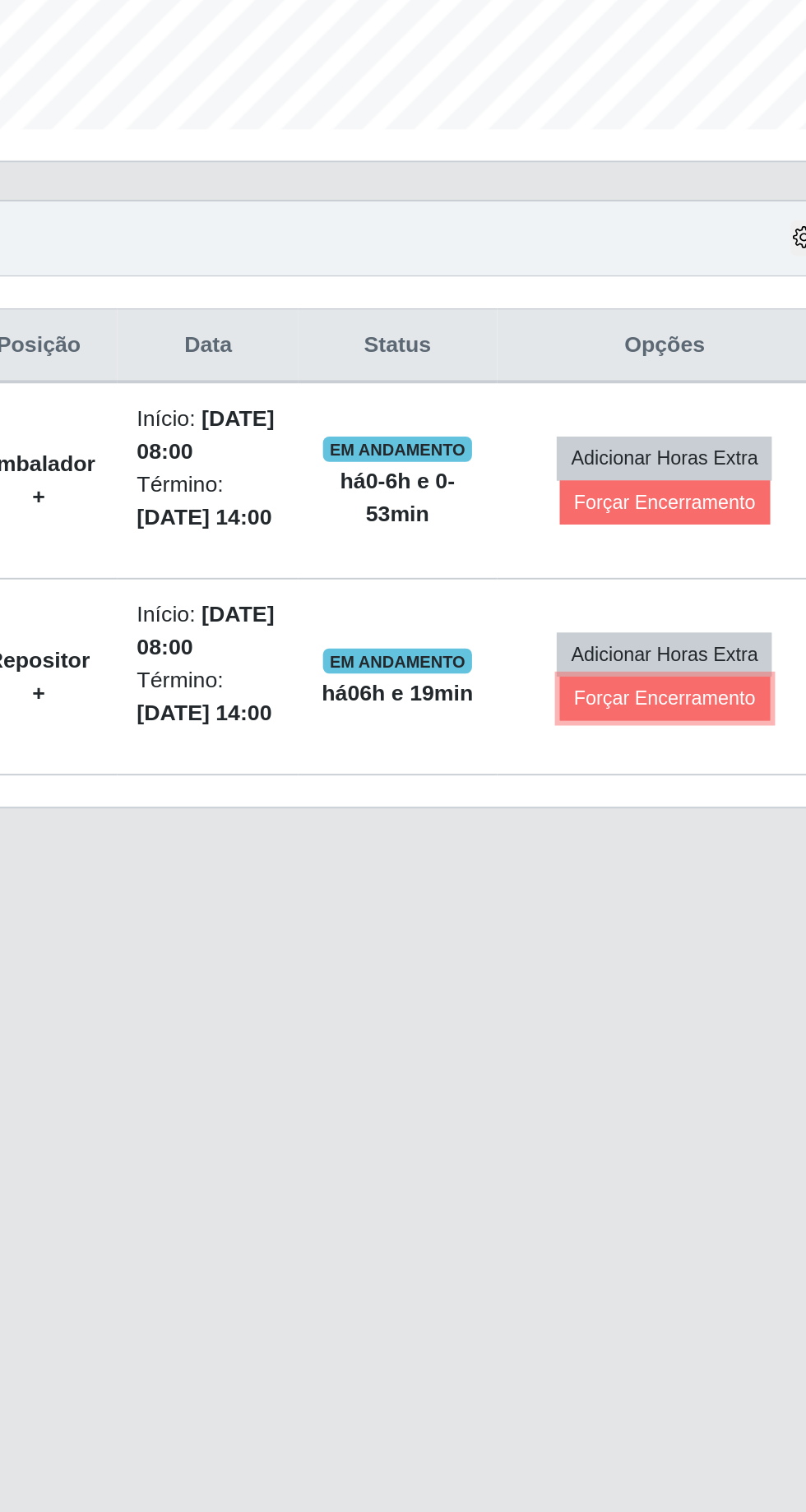
click at [671, 884] on button "Forçar Encerramento" at bounding box center [675, 886] width 110 height 23
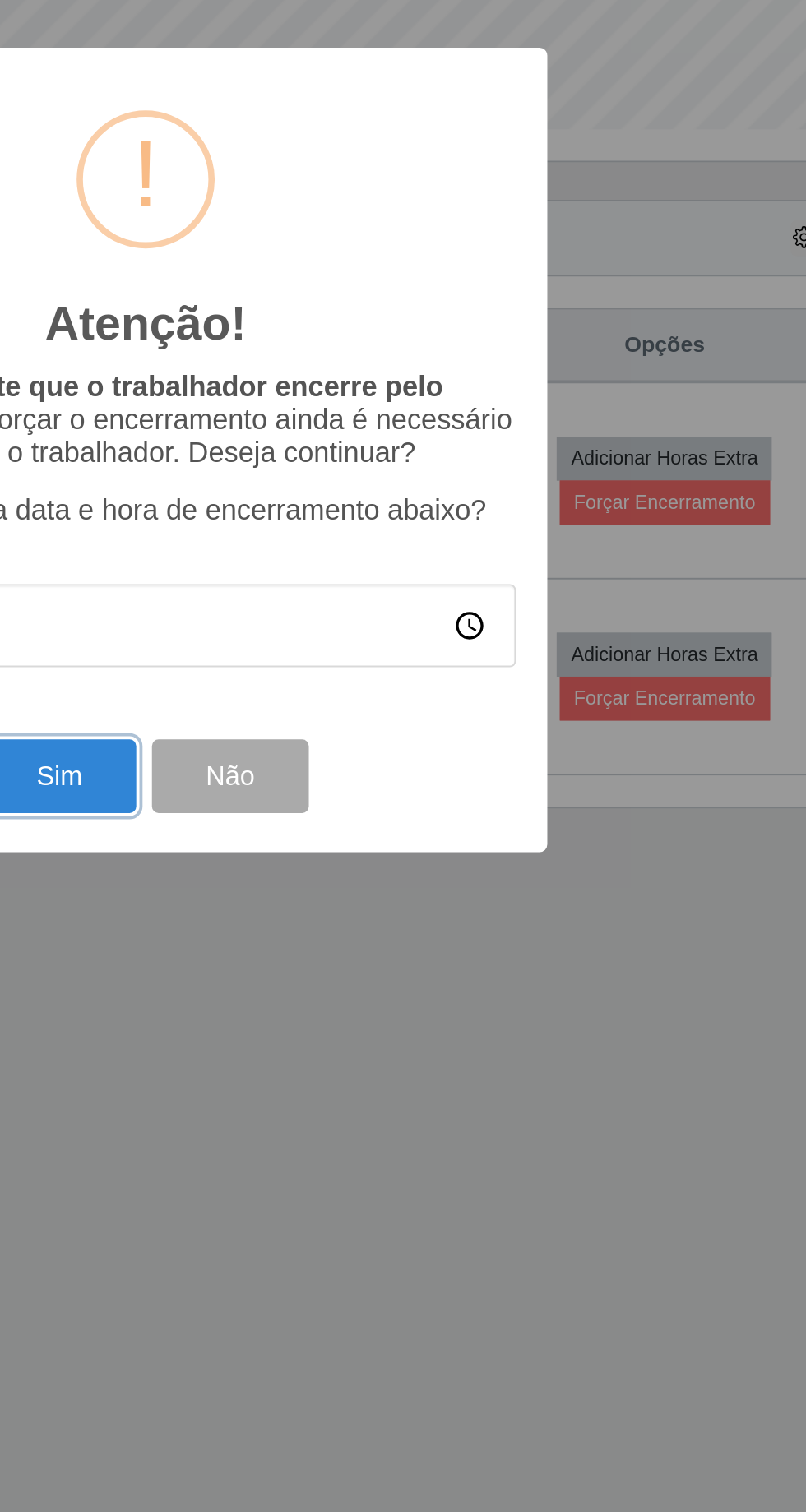
click at [355, 936] on button "Sim" at bounding box center [356, 927] width 79 height 38
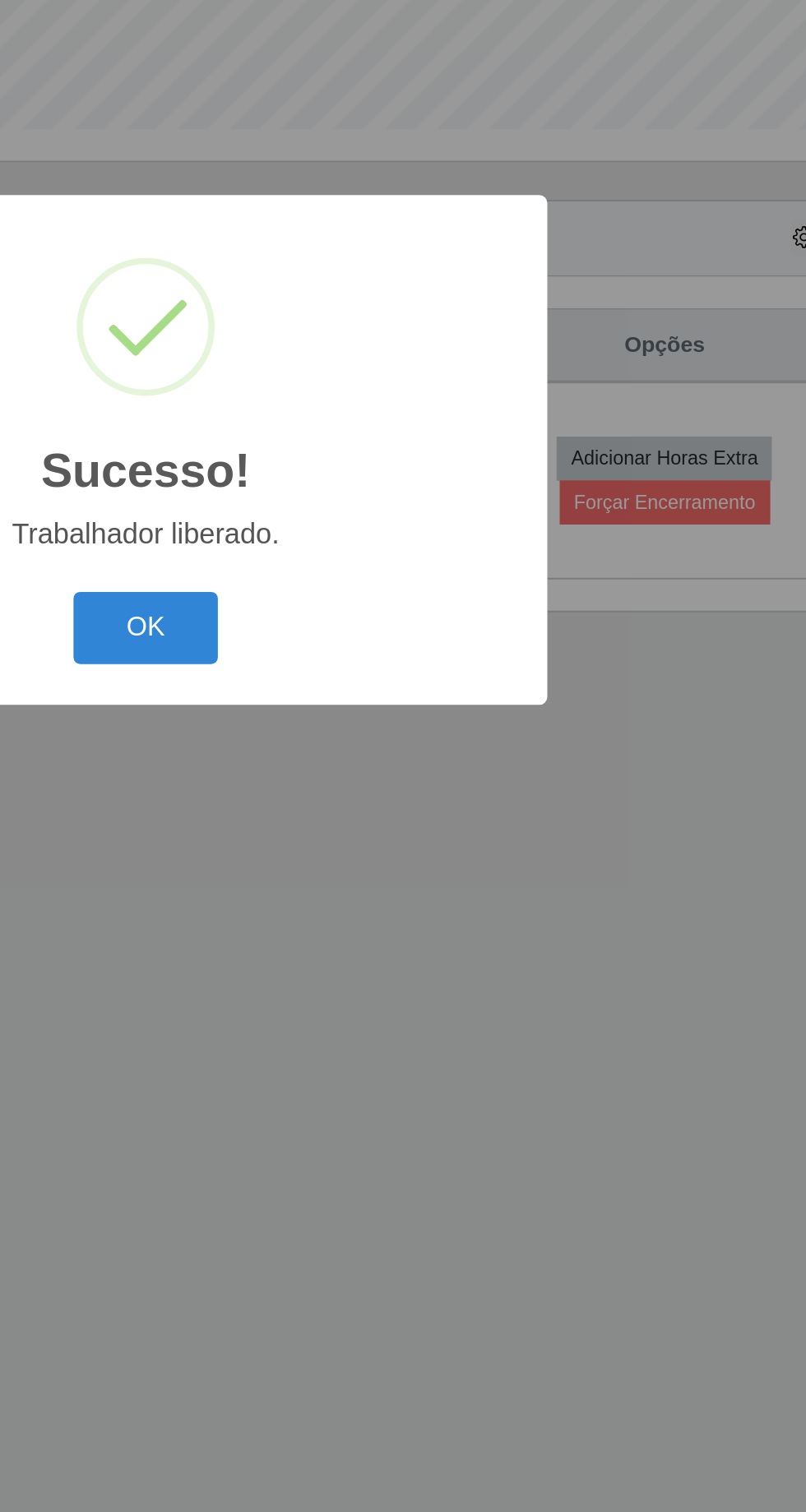
click at [408, 867] on button "OK" at bounding box center [403, 849] width 77 height 38
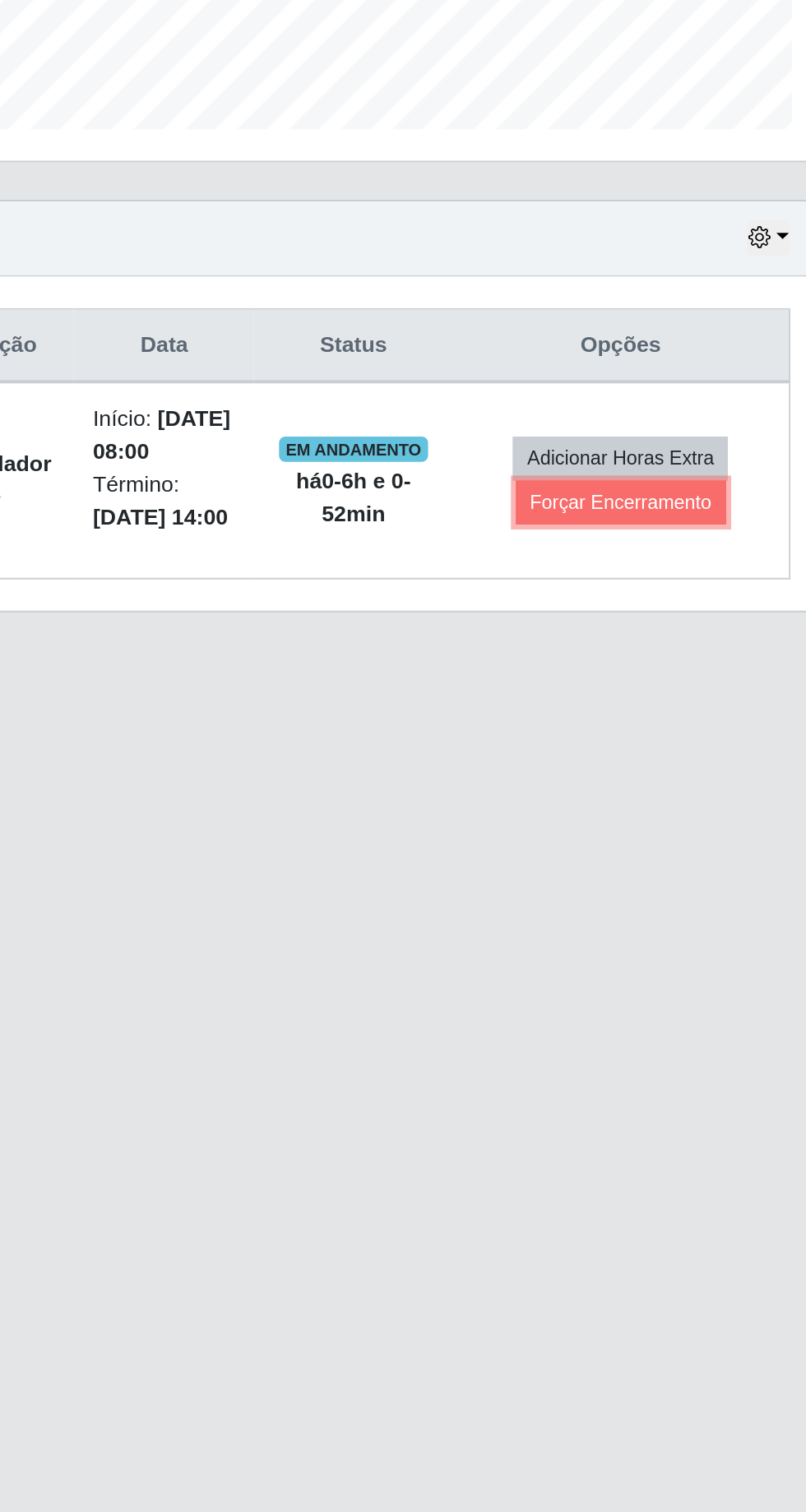
click at [666, 787] on button "Forçar Encerramento" at bounding box center [675, 783] width 110 height 23
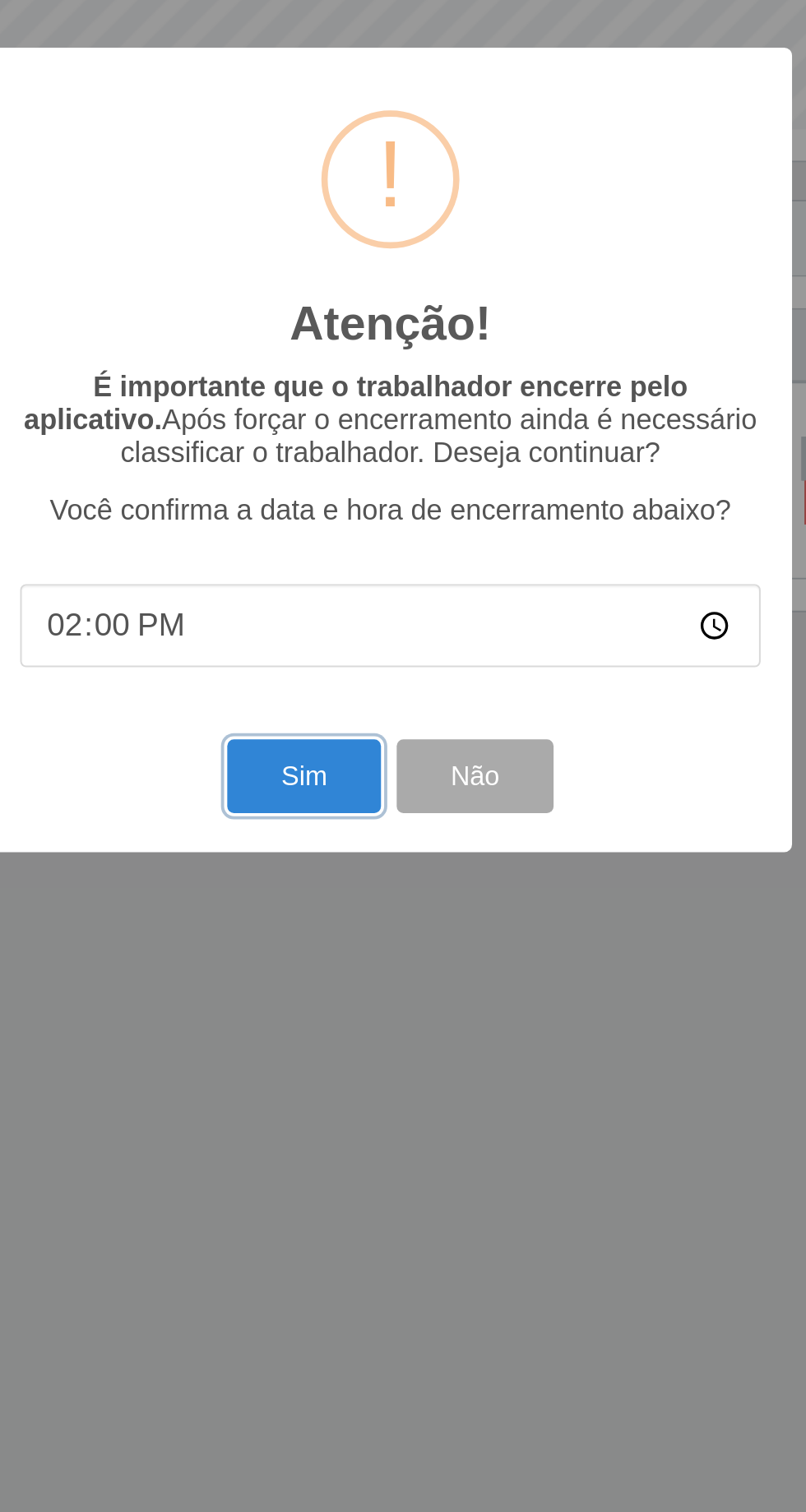
click at [346, 935] on button "Sim" at bounding box center [356, 927] width 79 height 38
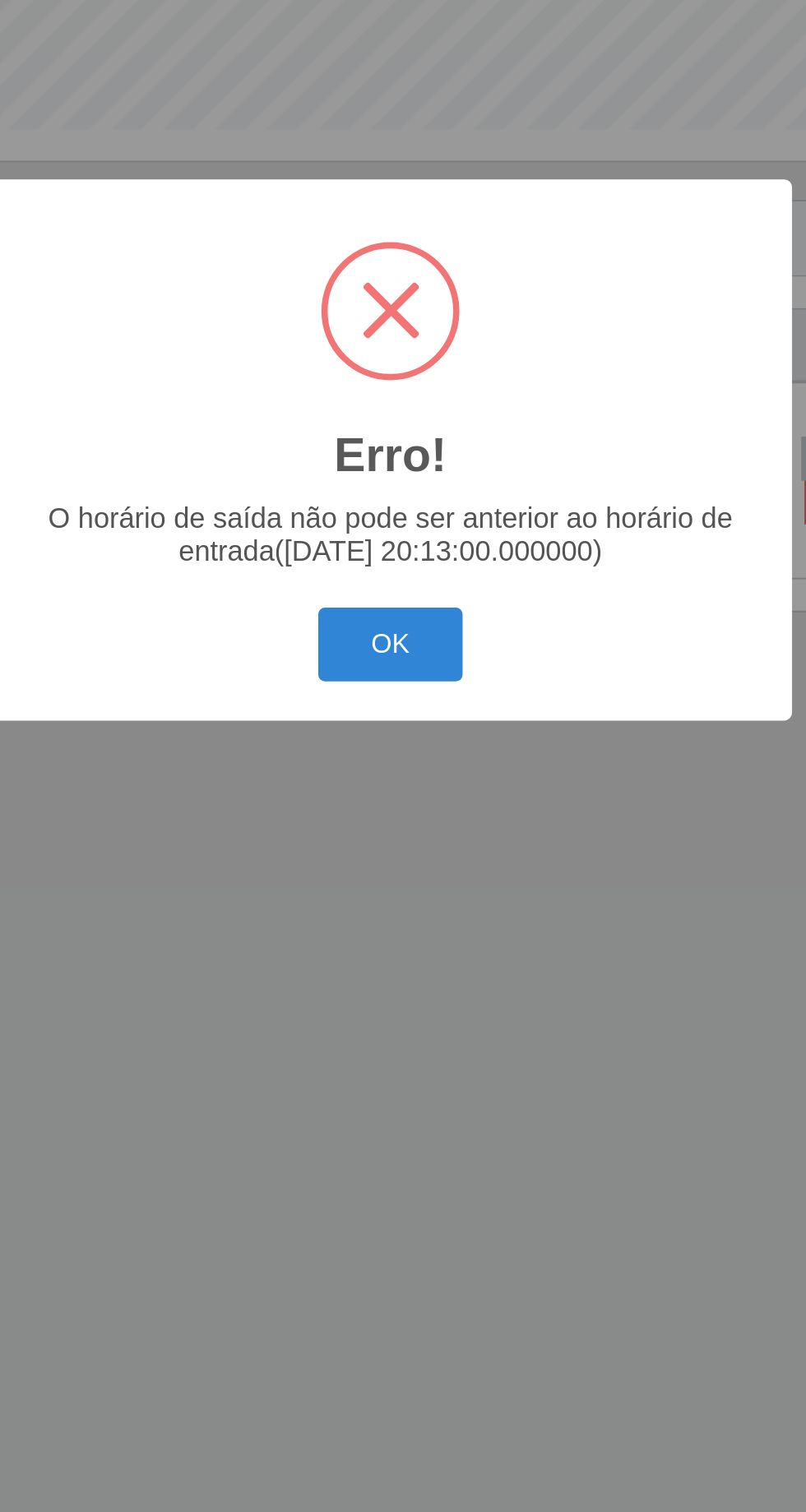
click at [401, 870] on button "OK" at bounding box center [403, 858] width 77 height 38
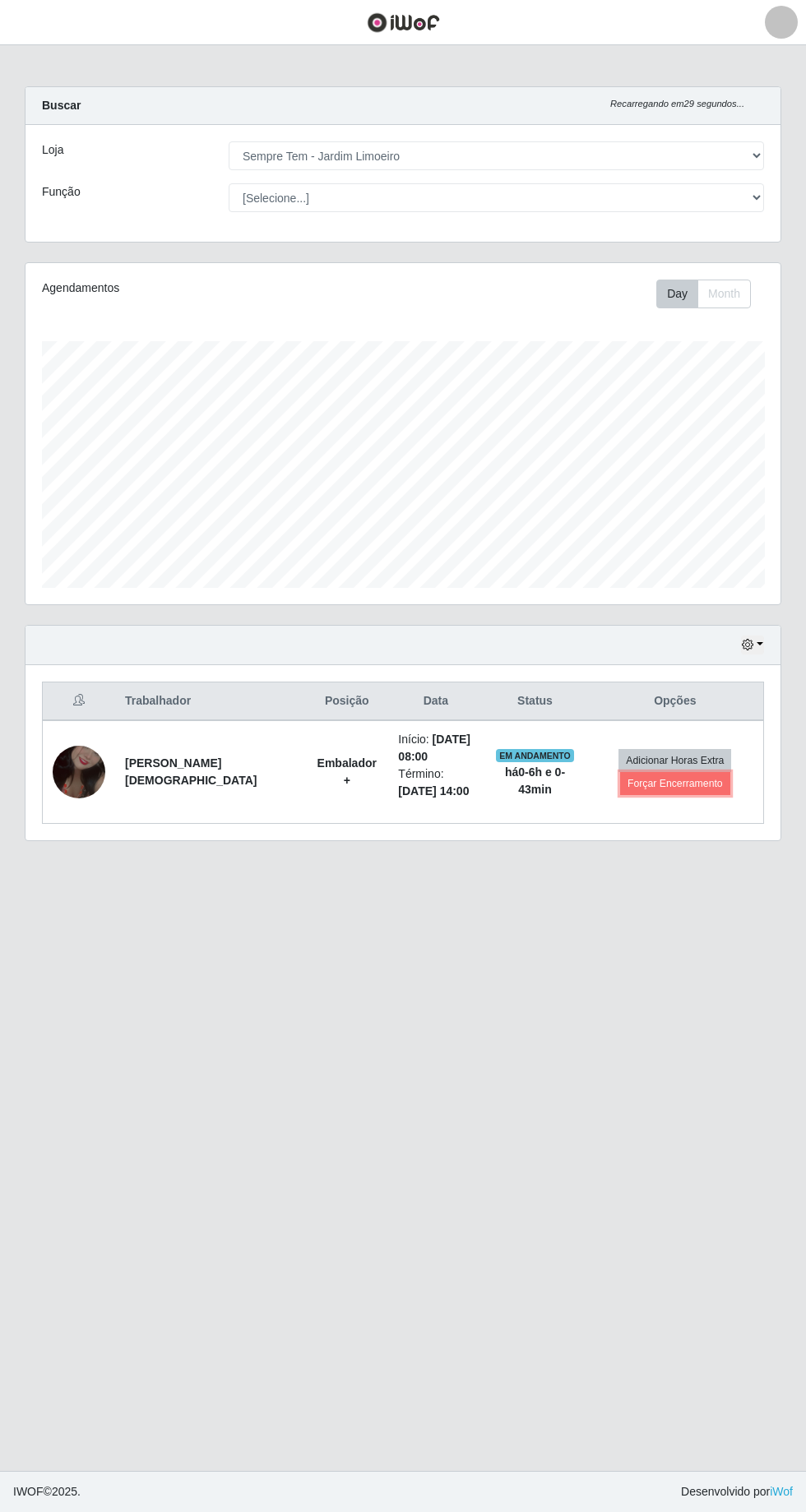
scroll to position [0, 0]
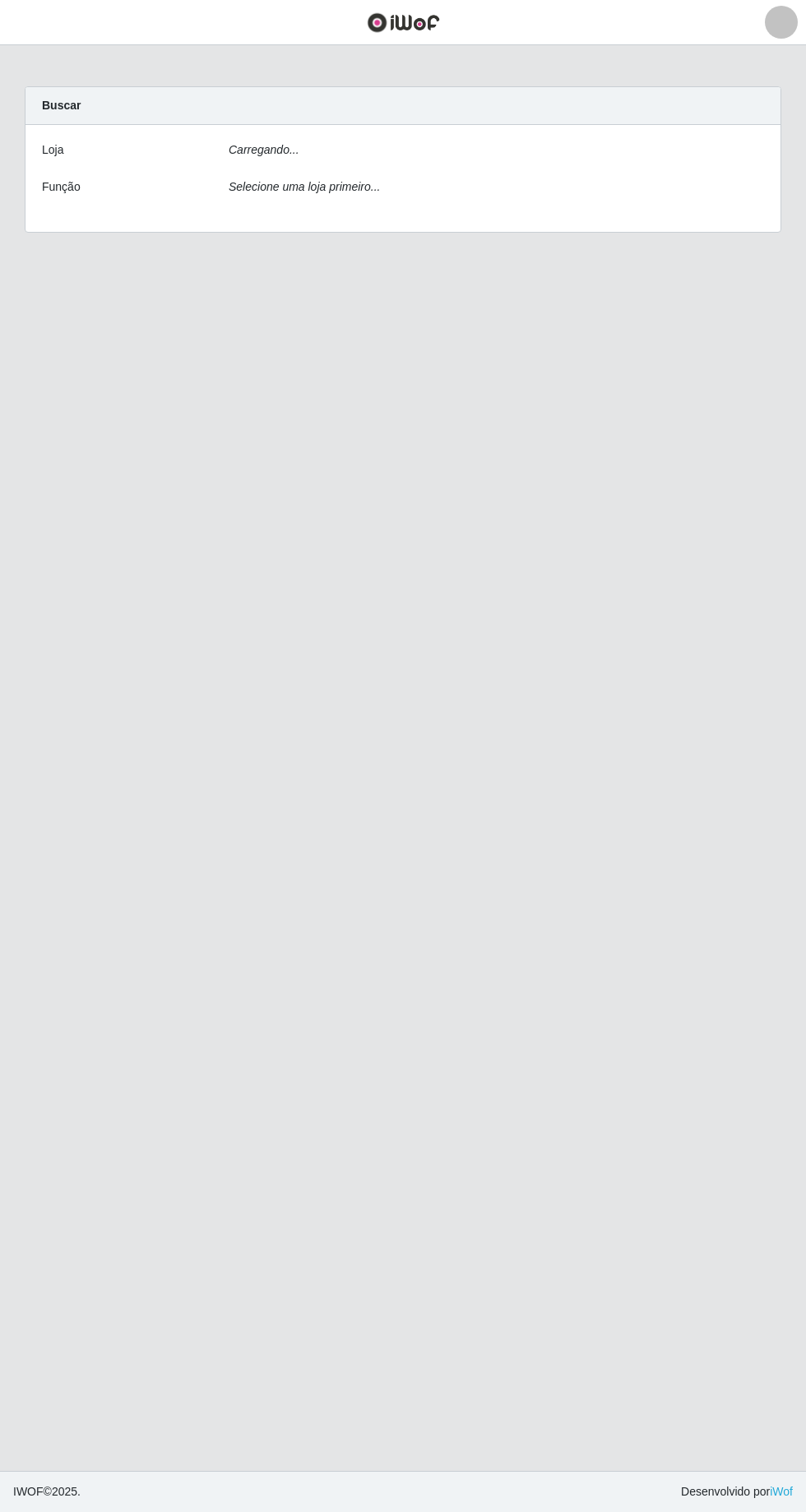
click at [609, 113] on div "Buscar" at bounding box center [403, 106] width 755 height 37
click at [650, 141] on div "Carregando..." at bounding box center [496, 153] width 560 height 24
select select "508"
click at [229, 141] on select "[Selecione...] [GEOGRAPHIC_DATA] - [GEOGRAPHIC_DATA] - [GEOGRAPHIC_DATA] - [GEO…" at bounding box center [496, 156] width 535 height 29
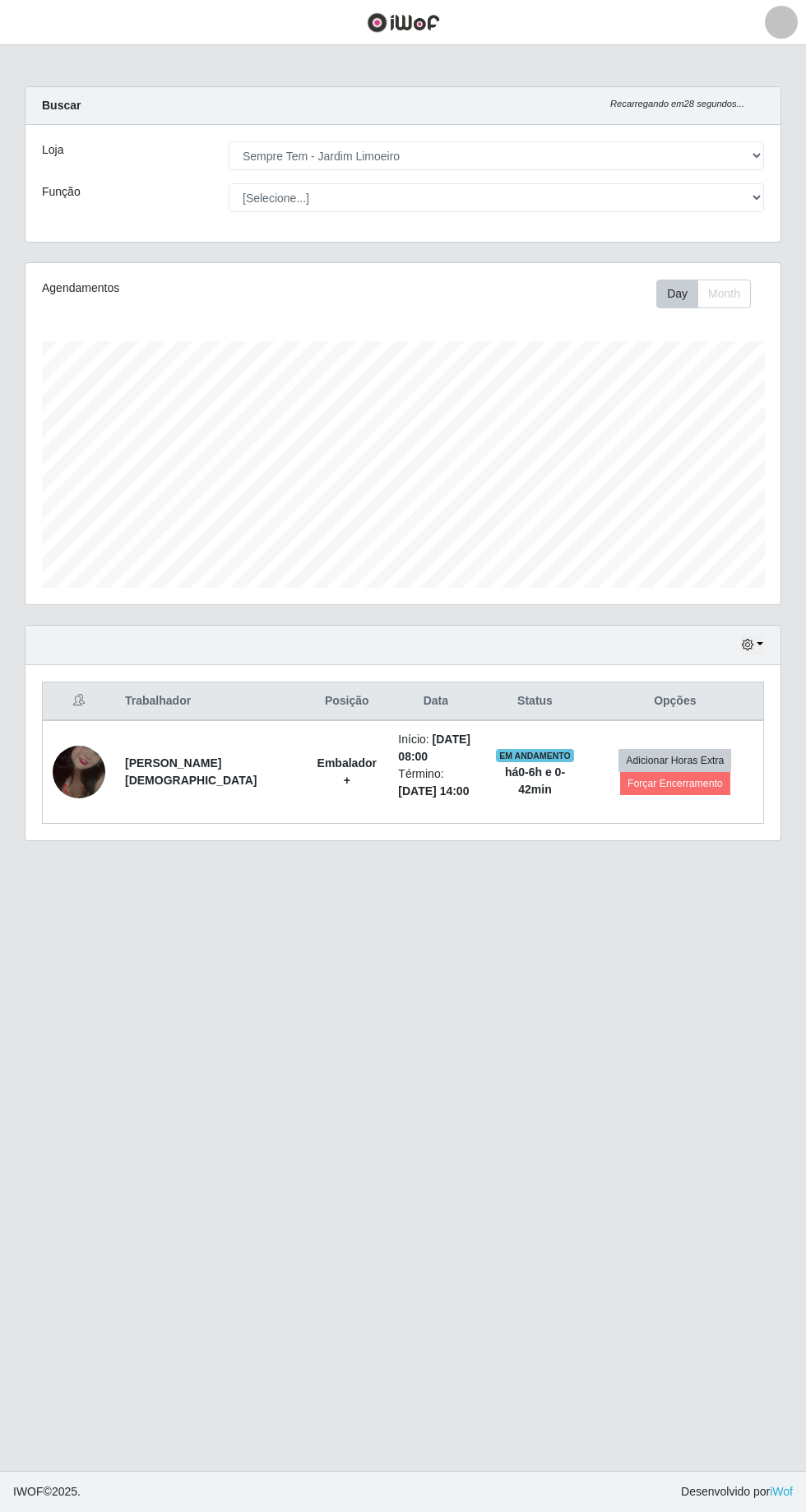
scroll to position [340, 755]
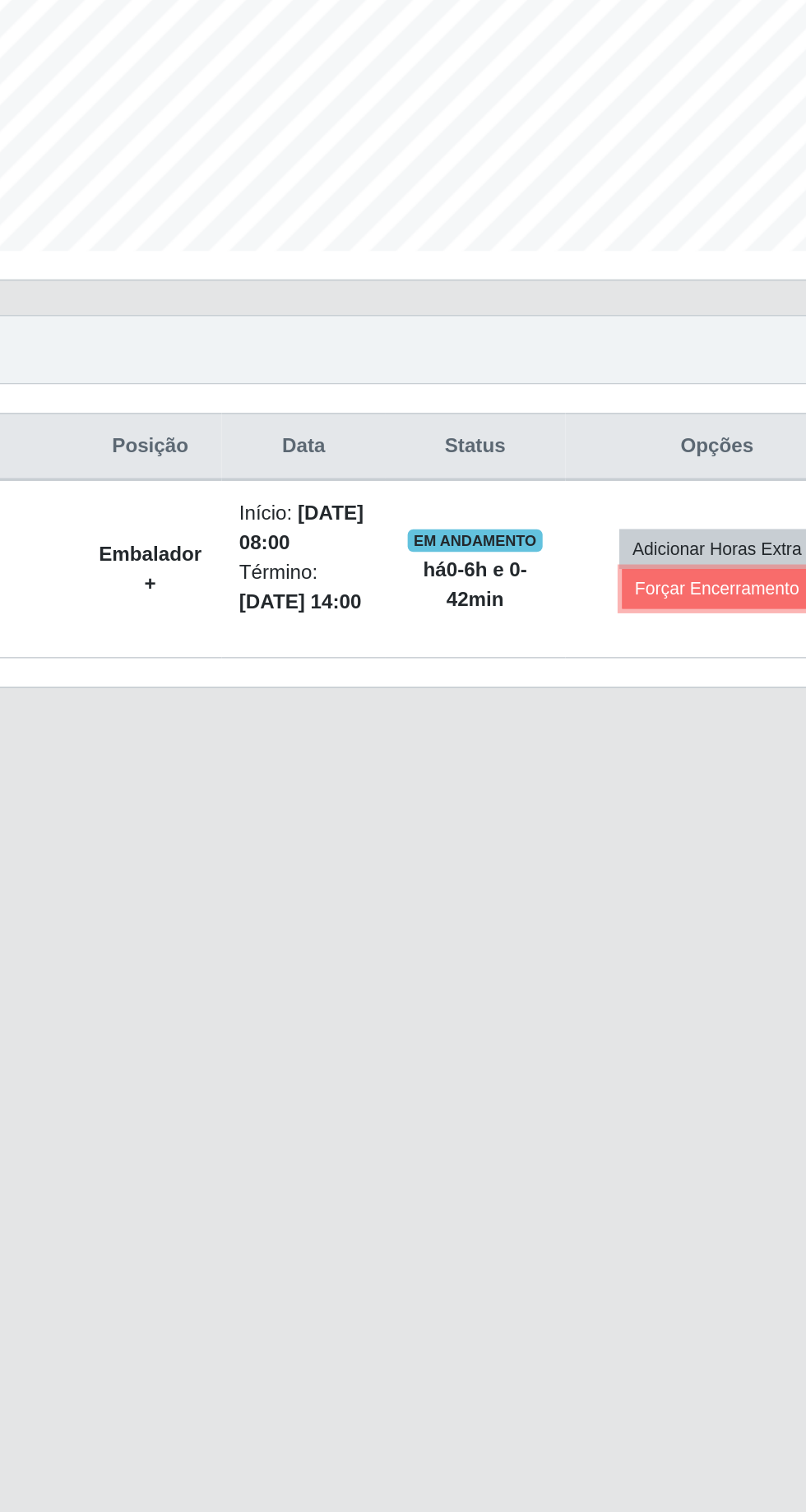
click at [673, 789] on button "Forçar Encerramento" at bounding box center [675, 783] width 110 height 23
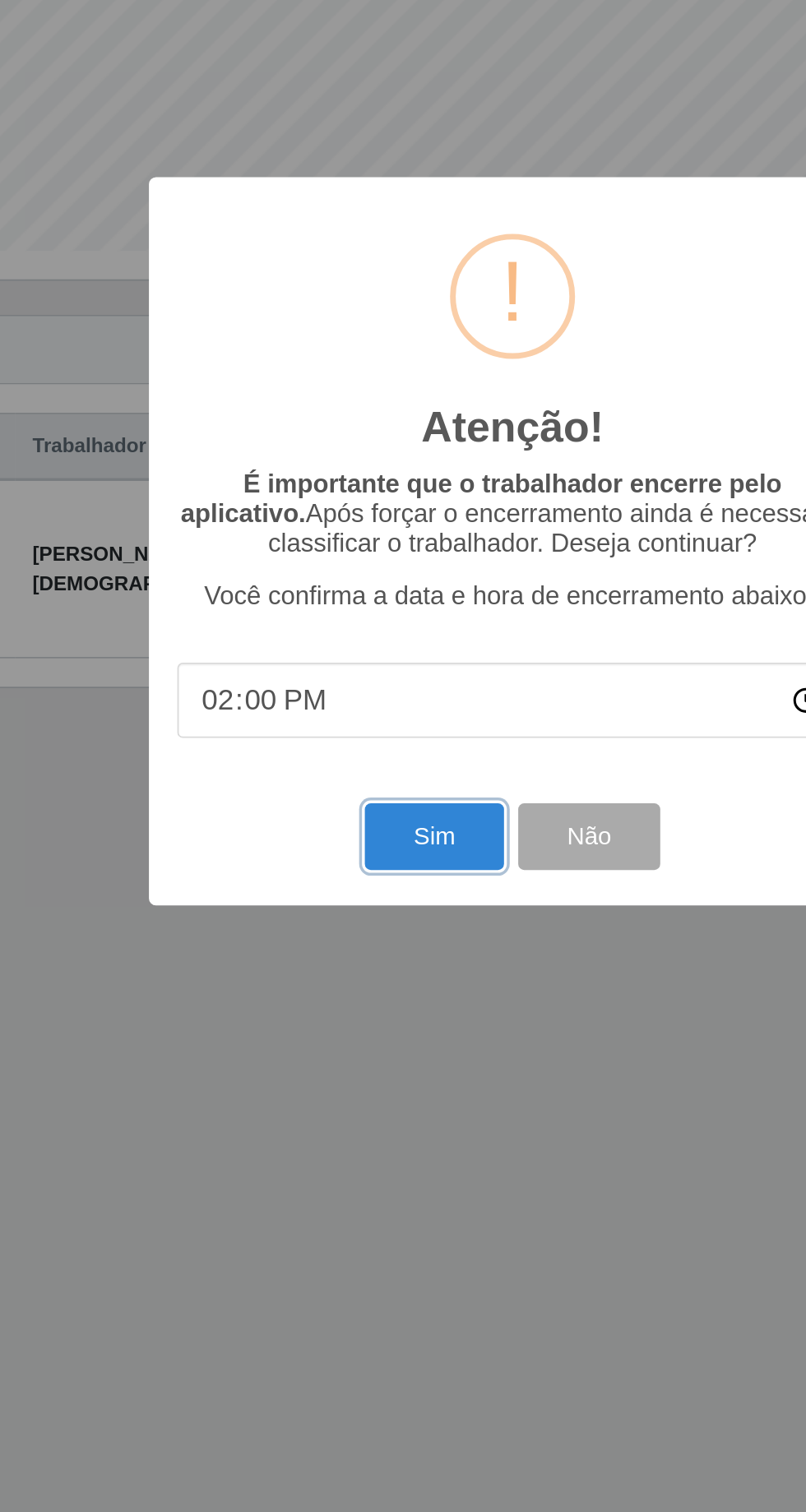
click at [366, 926] on button "Sim" at bounding box center [356, 927] width 79 height 38
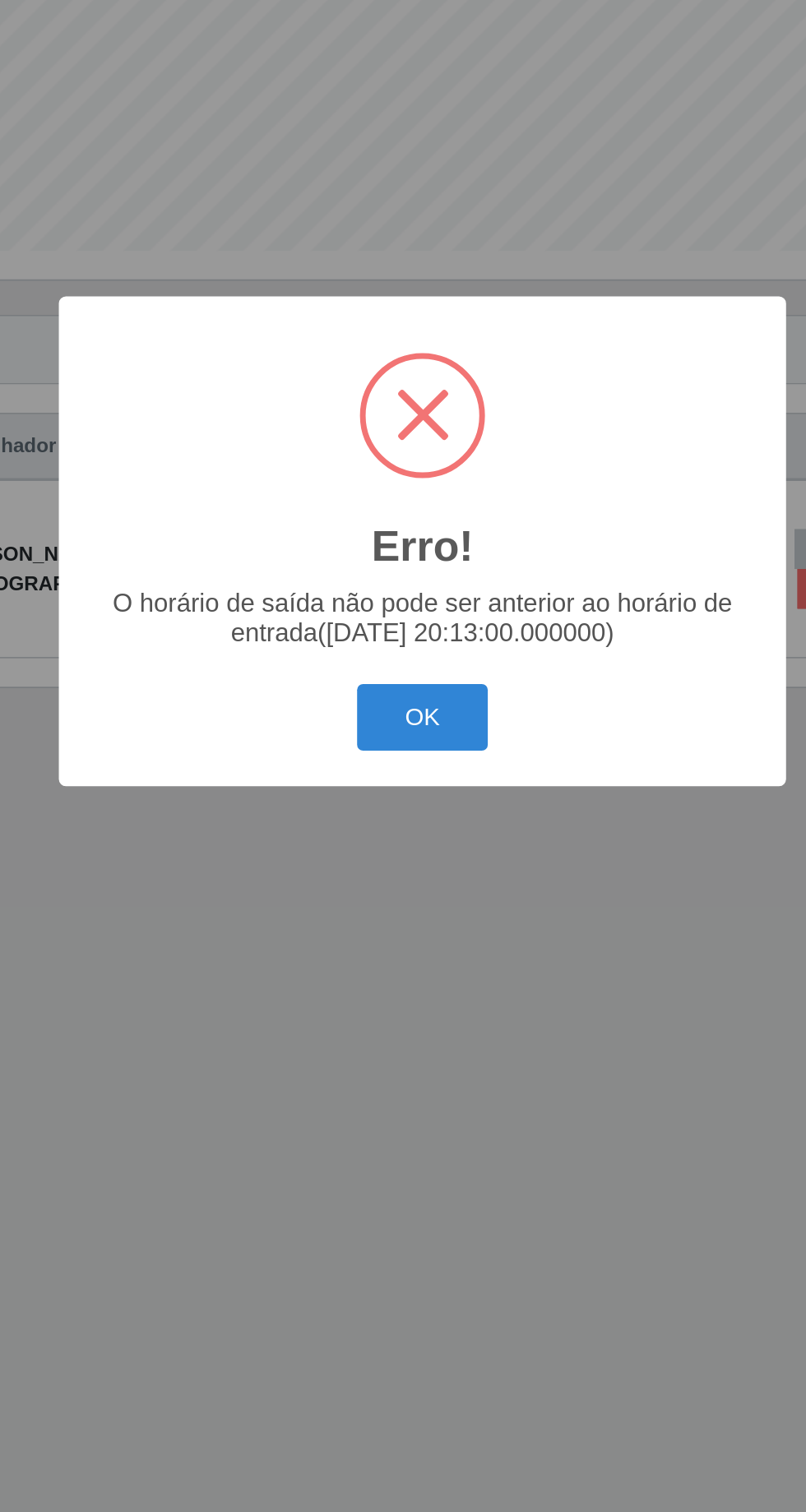
click at [409, 875] on button "OK" at bounding box center [403, 858] width 77 height 38
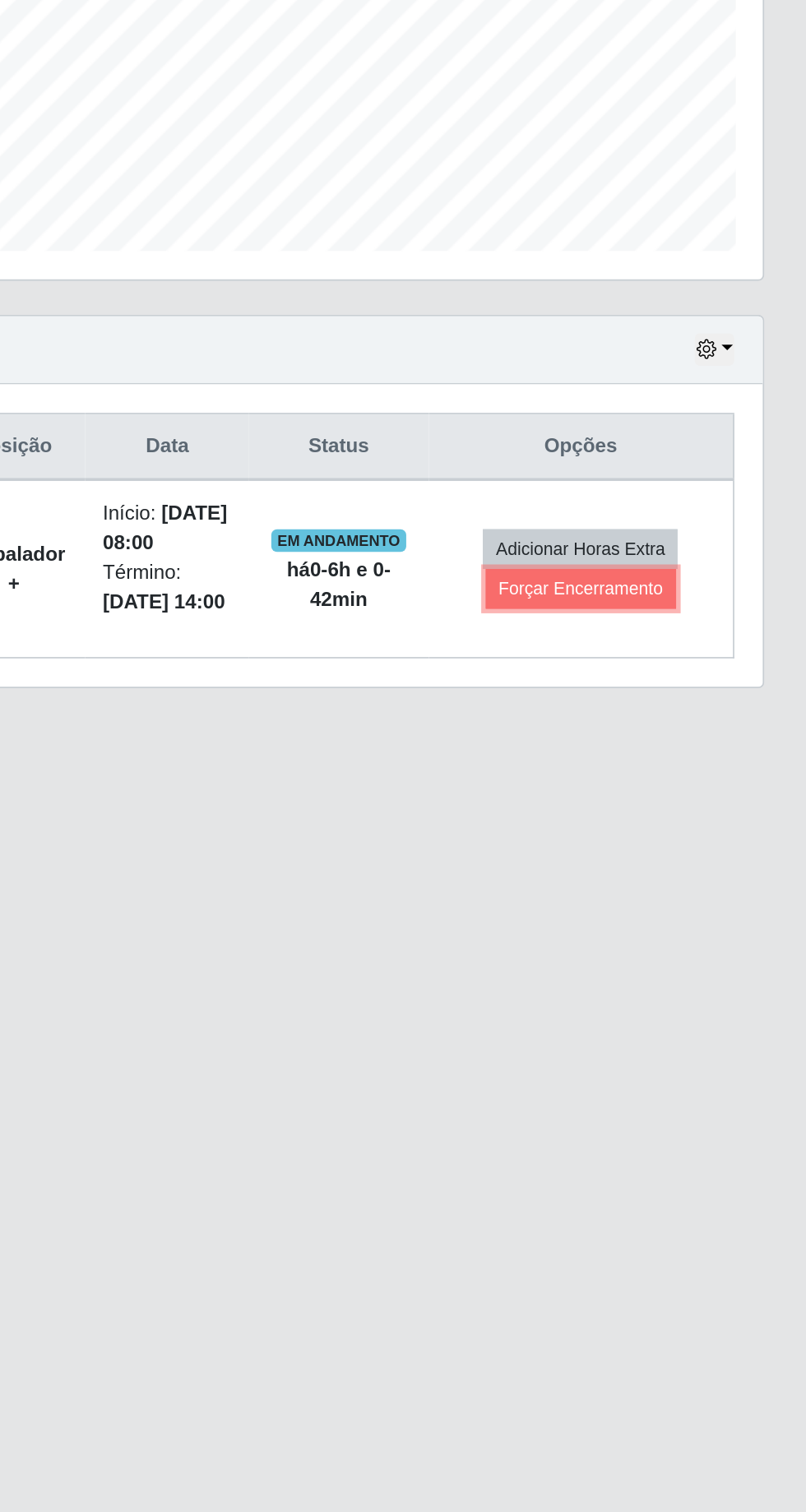
click at [675, 788] on button "Forçar Encerramento" at bounding box center [675, 783] width 110 height 23
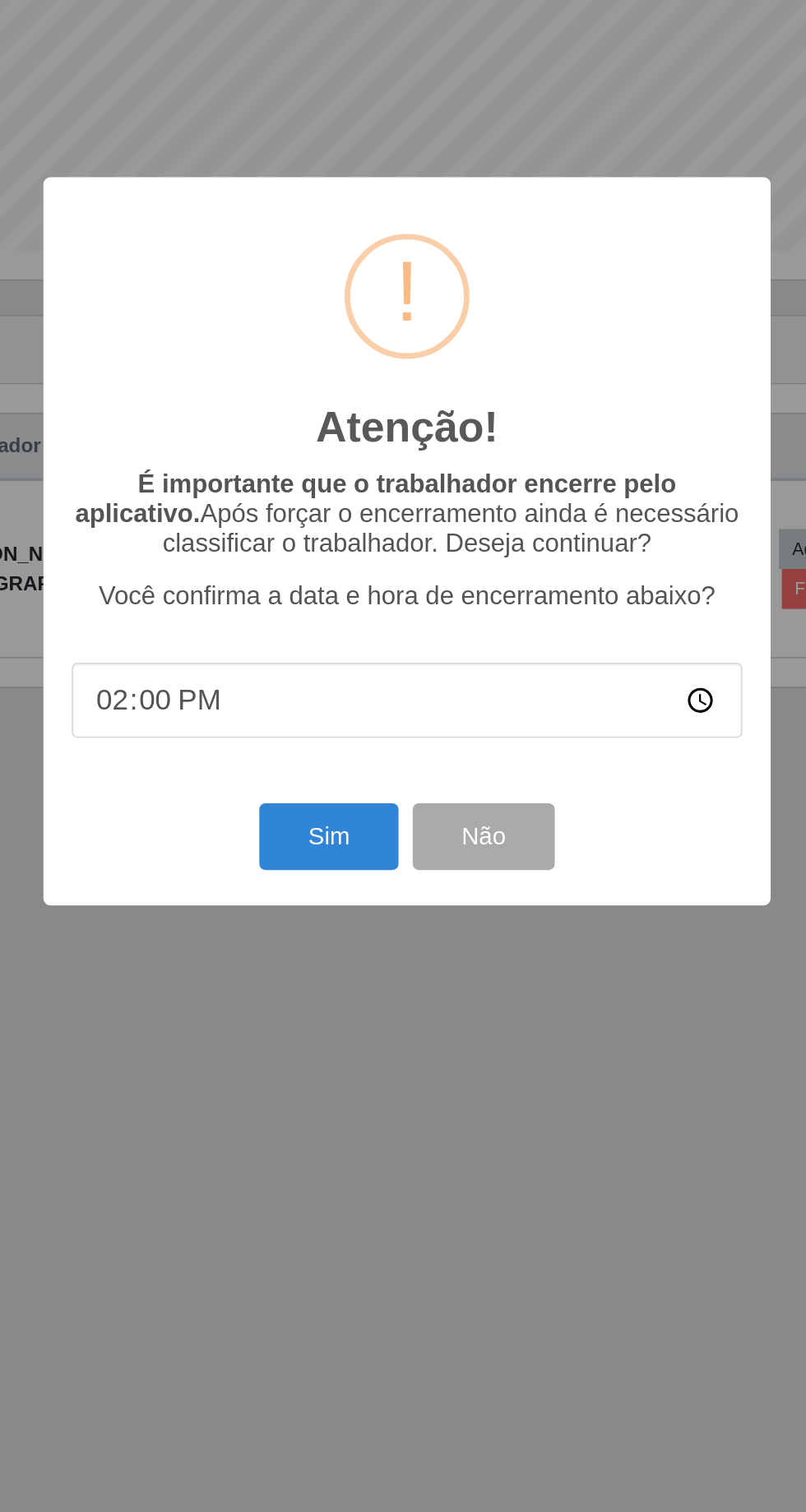
click at [511, 857] on input "14:00" at bounding box center [403, 848] width 388 height 44
type input "14:13"
click at [352, 917] on button "Sim" at bounding box center [356, 927] width 79 height 38
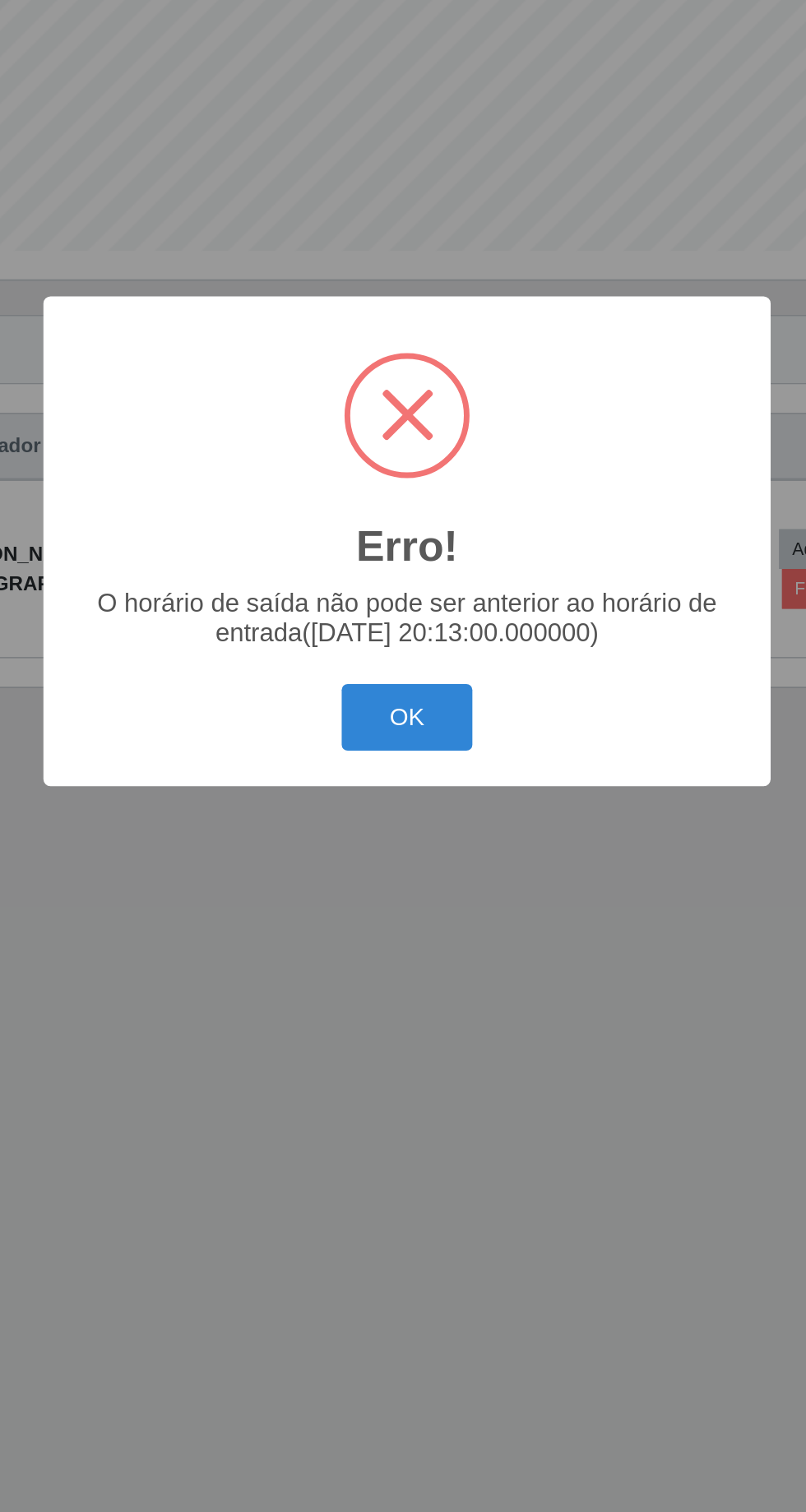
click at [515, 1086] on div "Erro! × O horário de saída não pode ser anterior ao horário de entrada(2025-10-…" at bounding box center [403, 756] width 806 height 1512
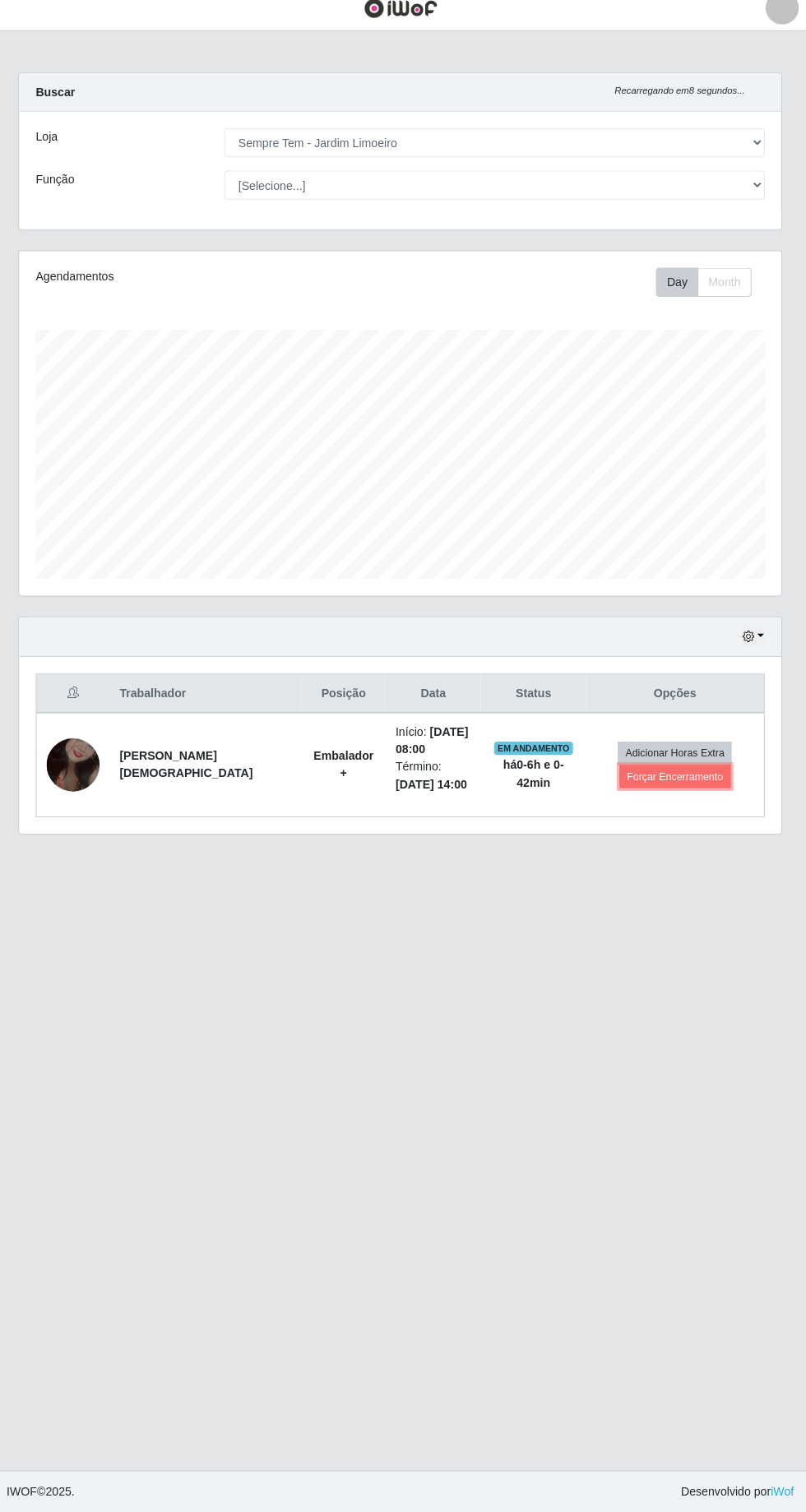
scroll to position [0, 0]
